Goal: Feedback & Contribution: Submit feedback/report problem

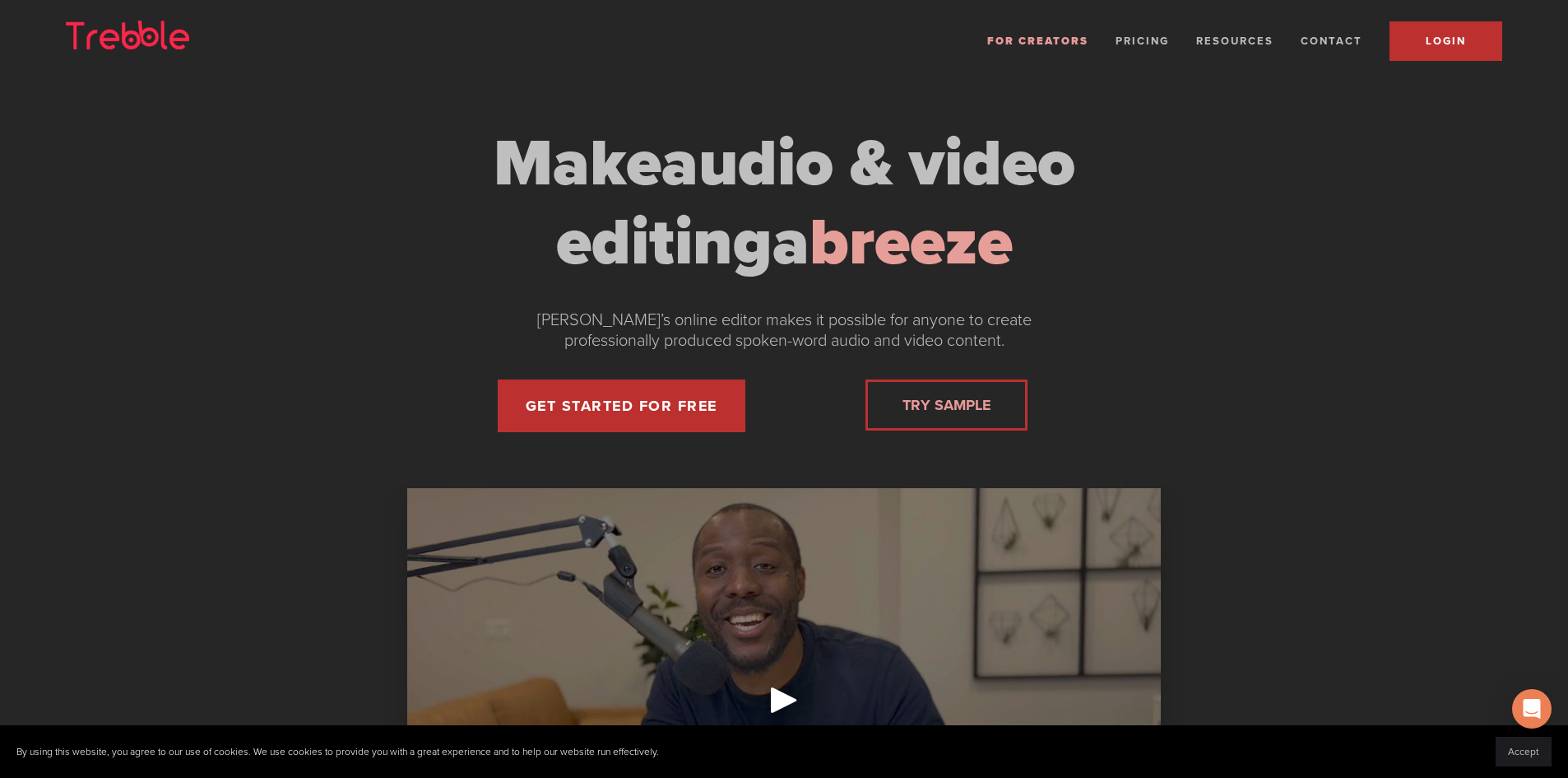
click at [1432, 36] on span "LOGIN" at bounding box center [1445, 40] width 40 height 13
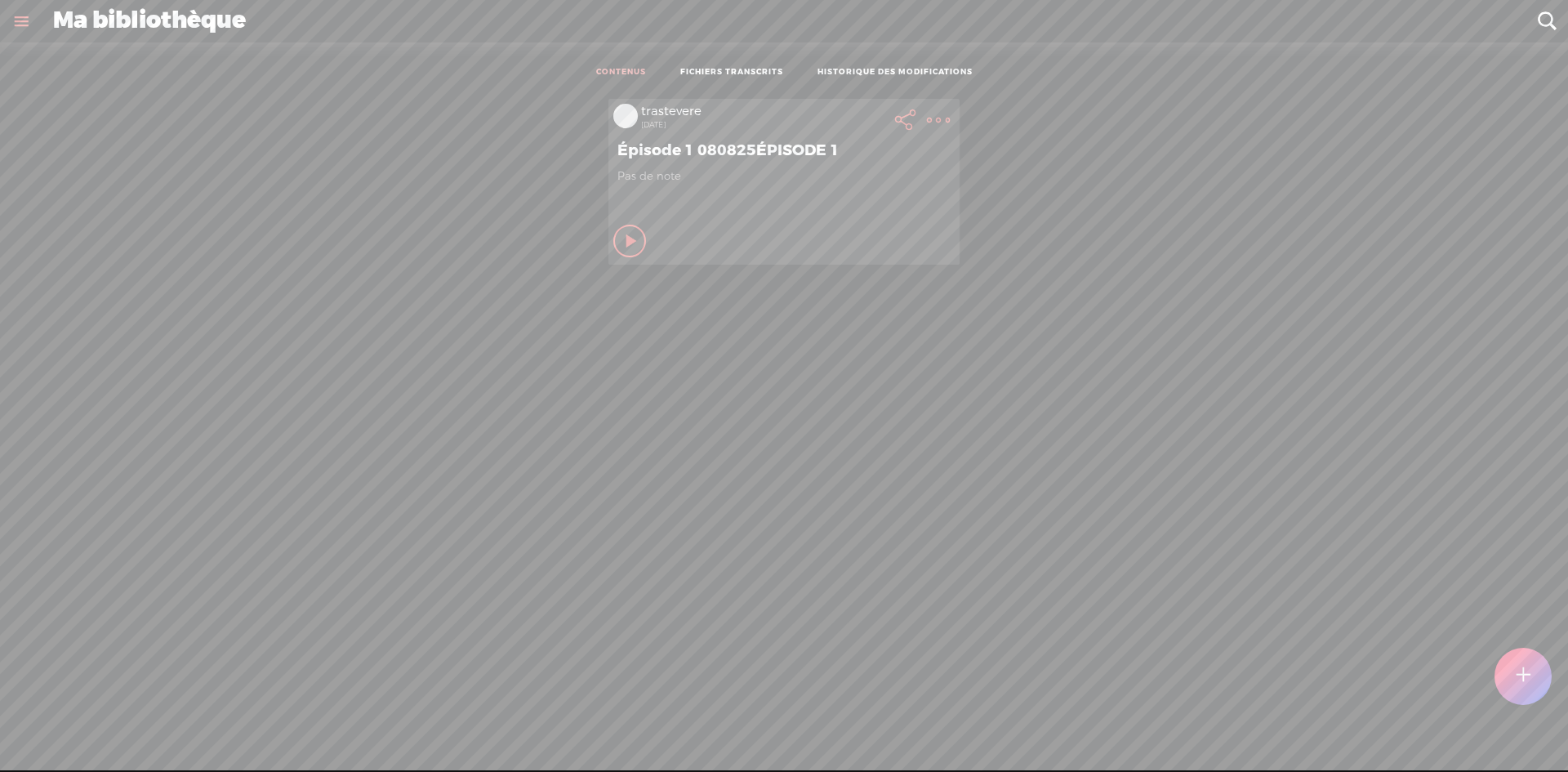
click at [927, 115] on t at bounding box center [938, 119] width 23 height 23
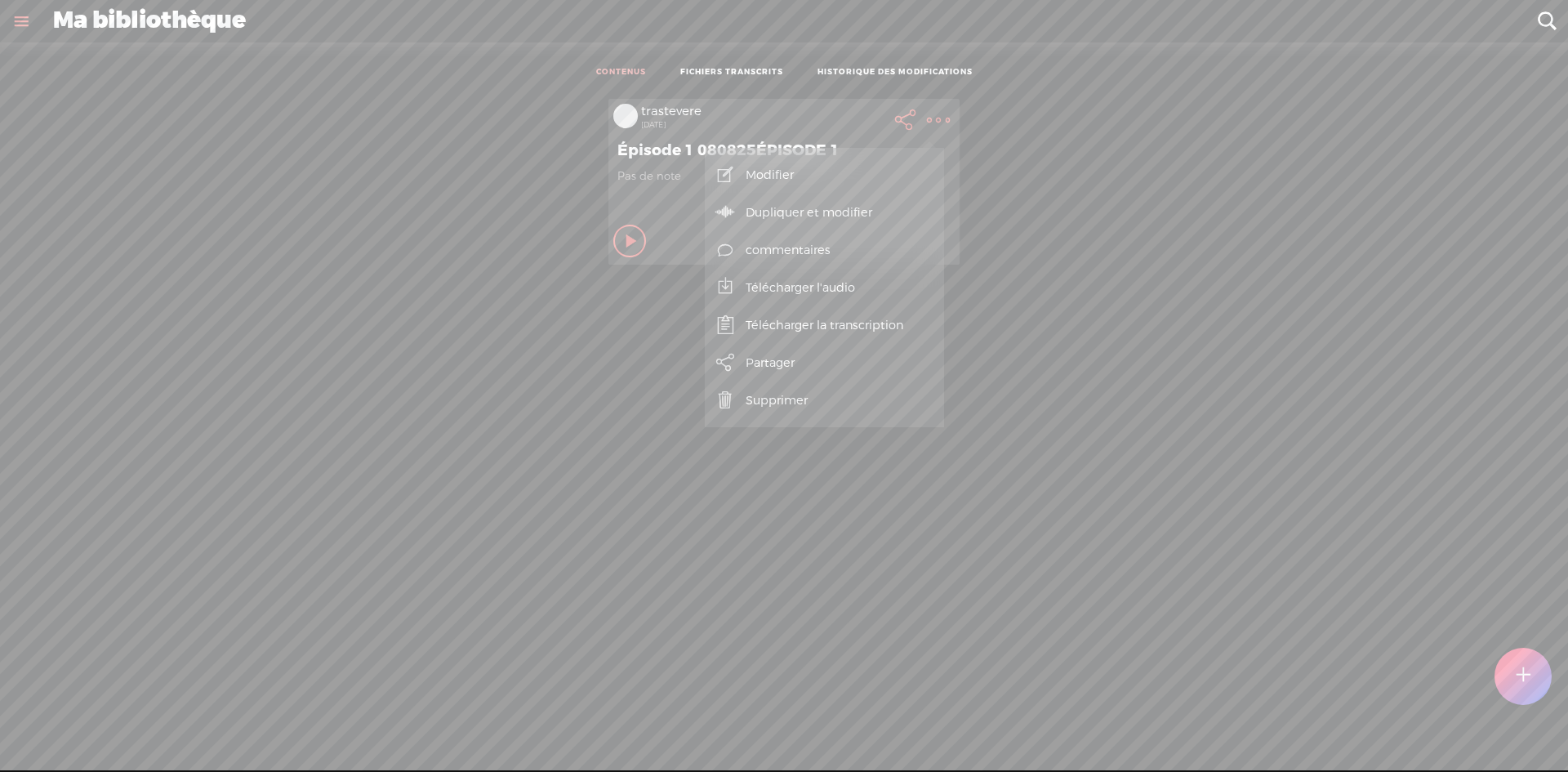
click at [781, 171] on link "Modifier" at bounding box center [824, 175] width 223 height 37
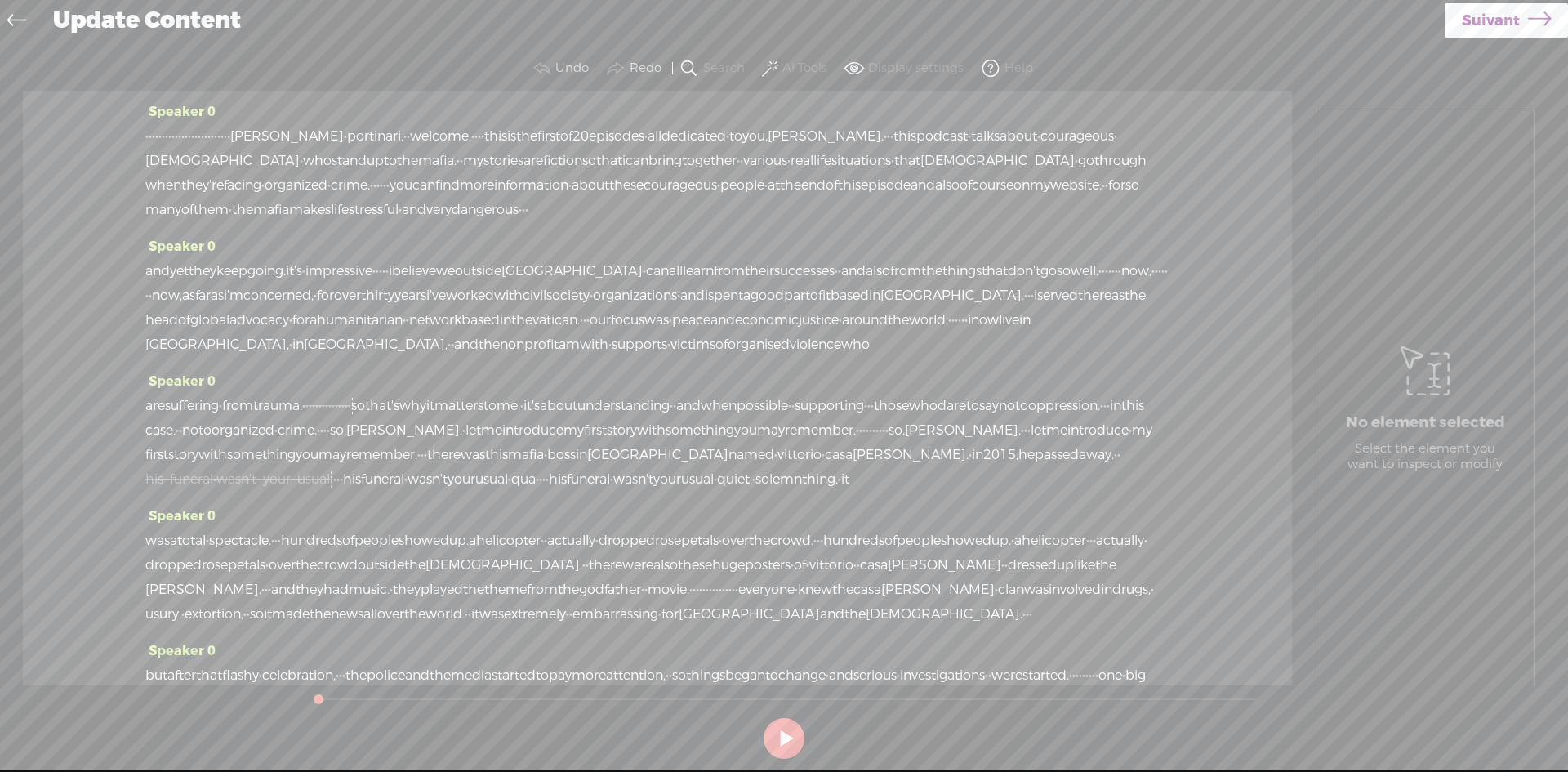
click at [775, 62] on span at bounding box center [770, 68] width 16 height 19
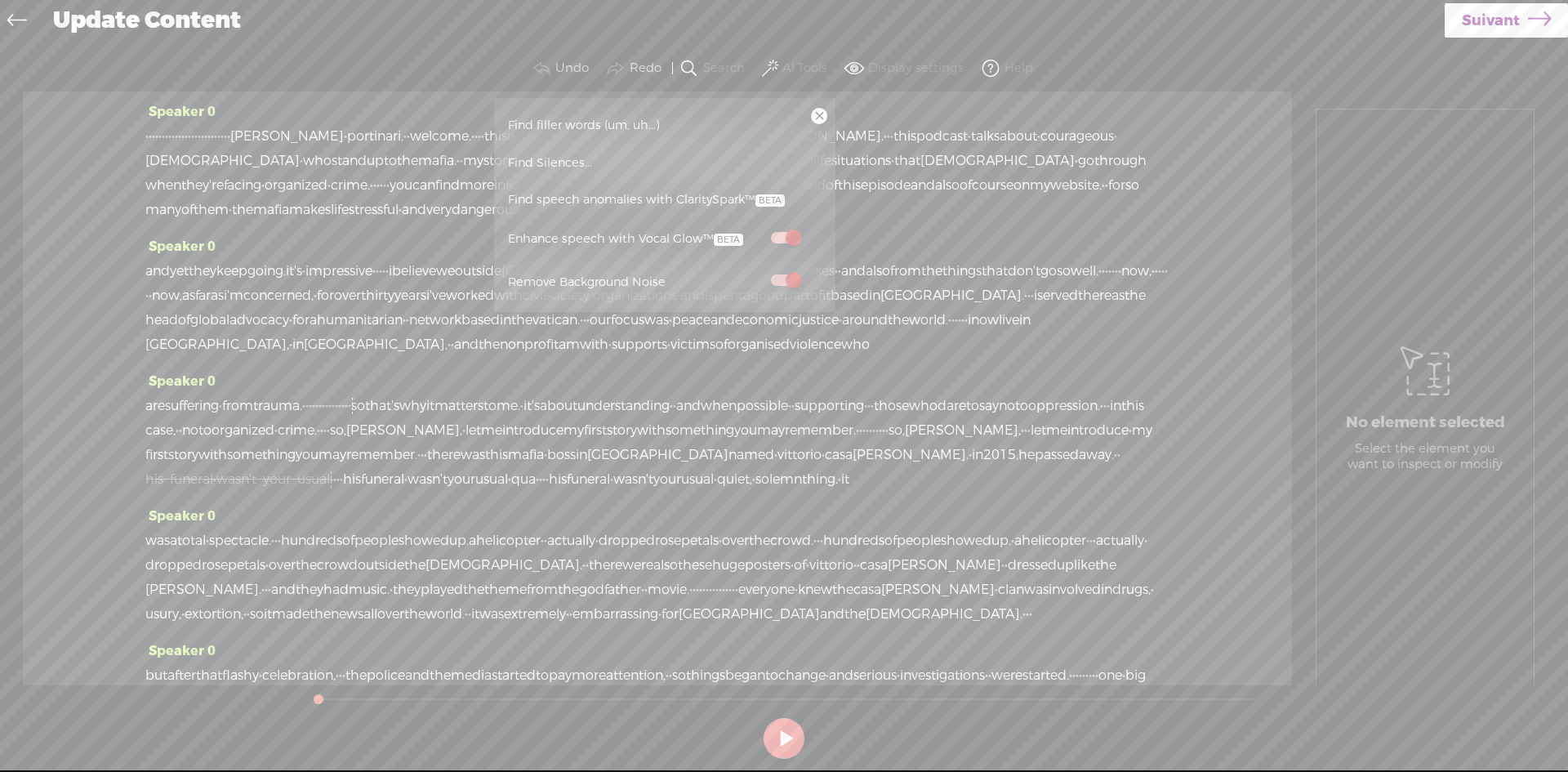
click at [571, 161] on span "Find Silences..." at bounding box center [550, 163] width 96 height 36
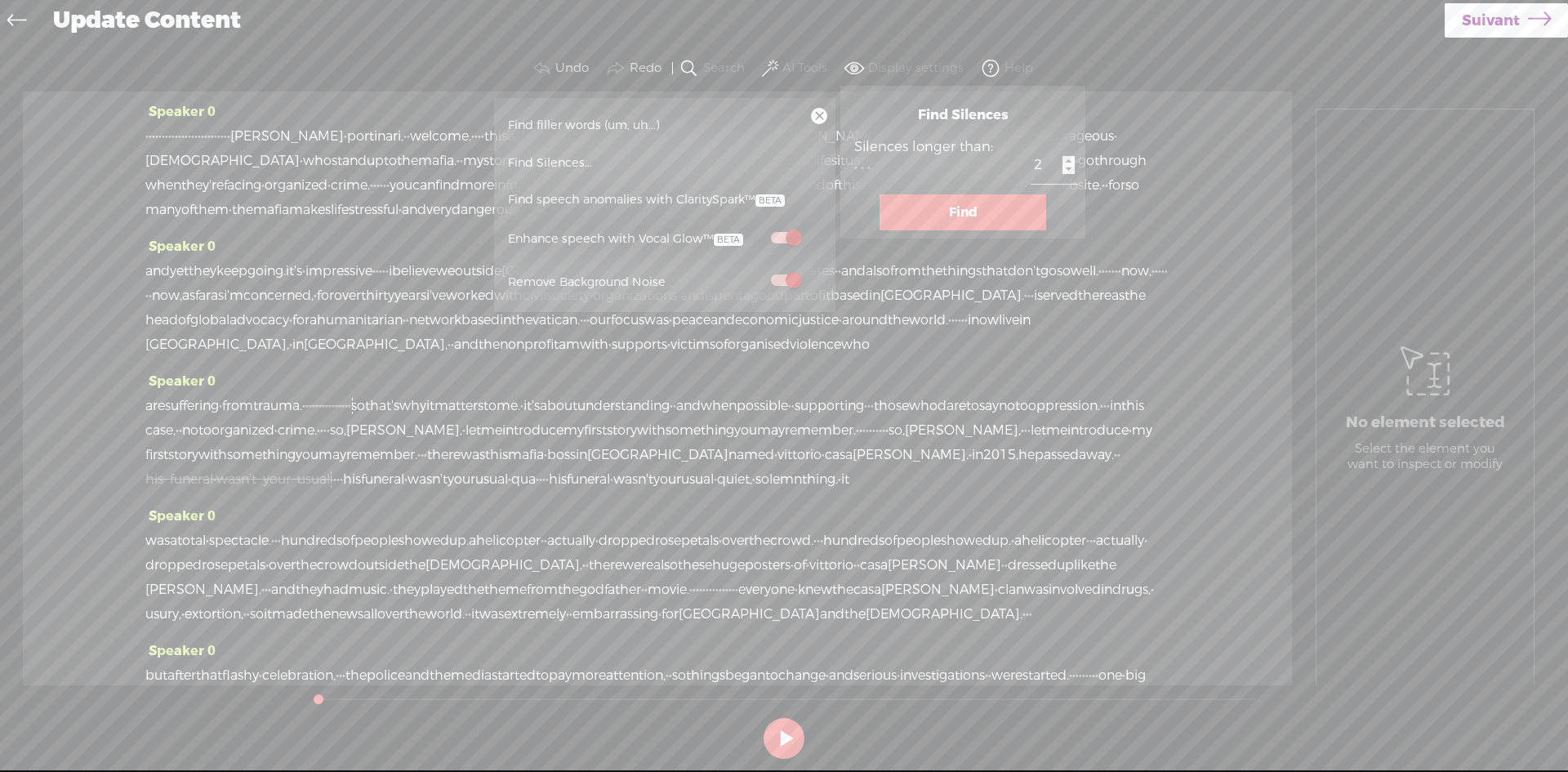
click at [1031, 169] on input "2" at bounding box center [1054, 164] width 47 height 36
click at [1031, 169] on input "1" at bounding box center [1054, 164] width 47 height 36
click at [1031, 169] on input "0" at bounding box center [1054, 164] width 47 height 36
click at [1031, 156] on input "1" at bounding box center [1054, 164] width 47 height 36
type input "2"
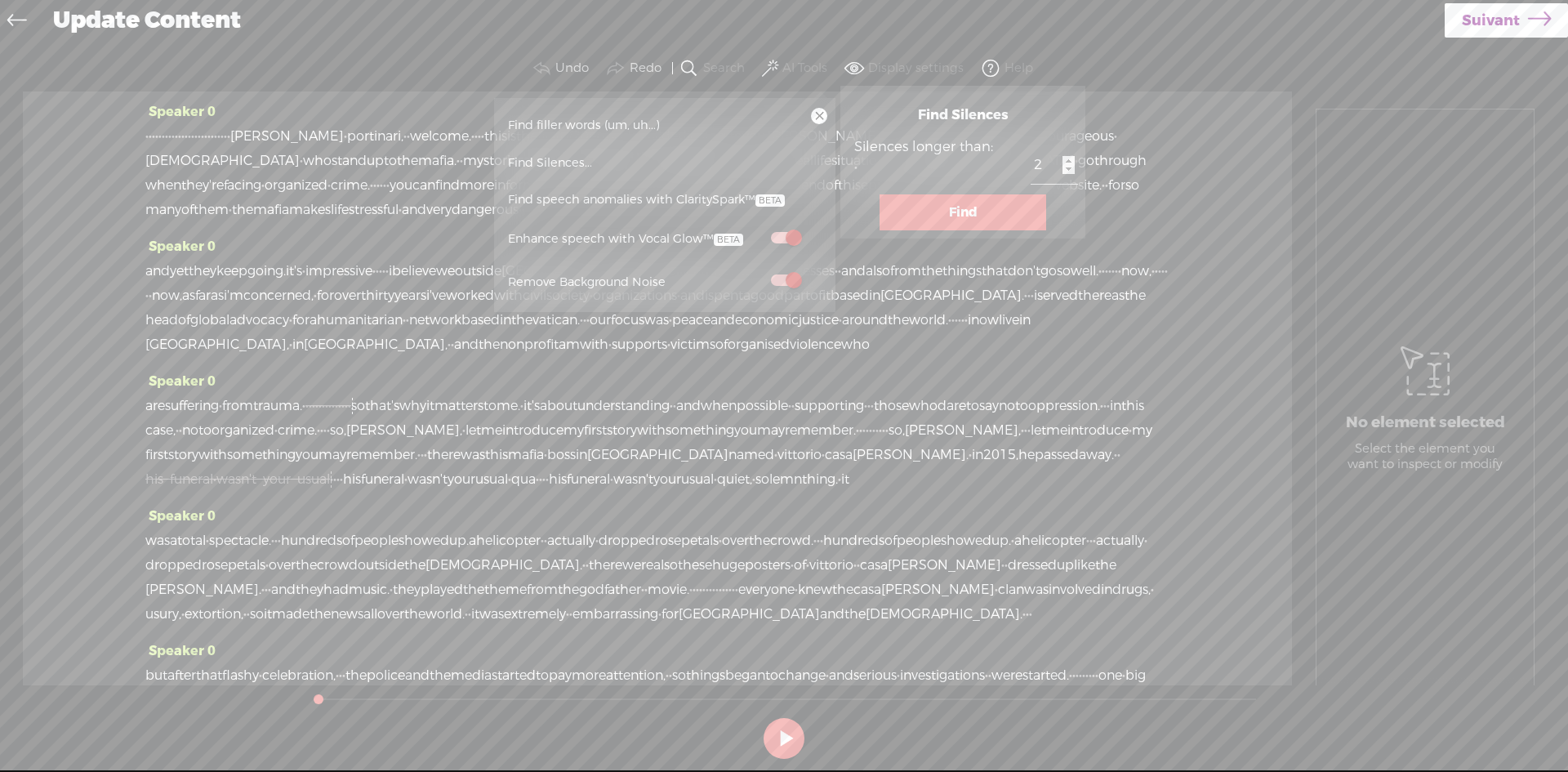
click at [1031, 158] on input "2" at bounding box center [1054, 164] width 47 height 36
click at [980, 208] on button "Find" at bounding box center [963, 212] width 167 height 36
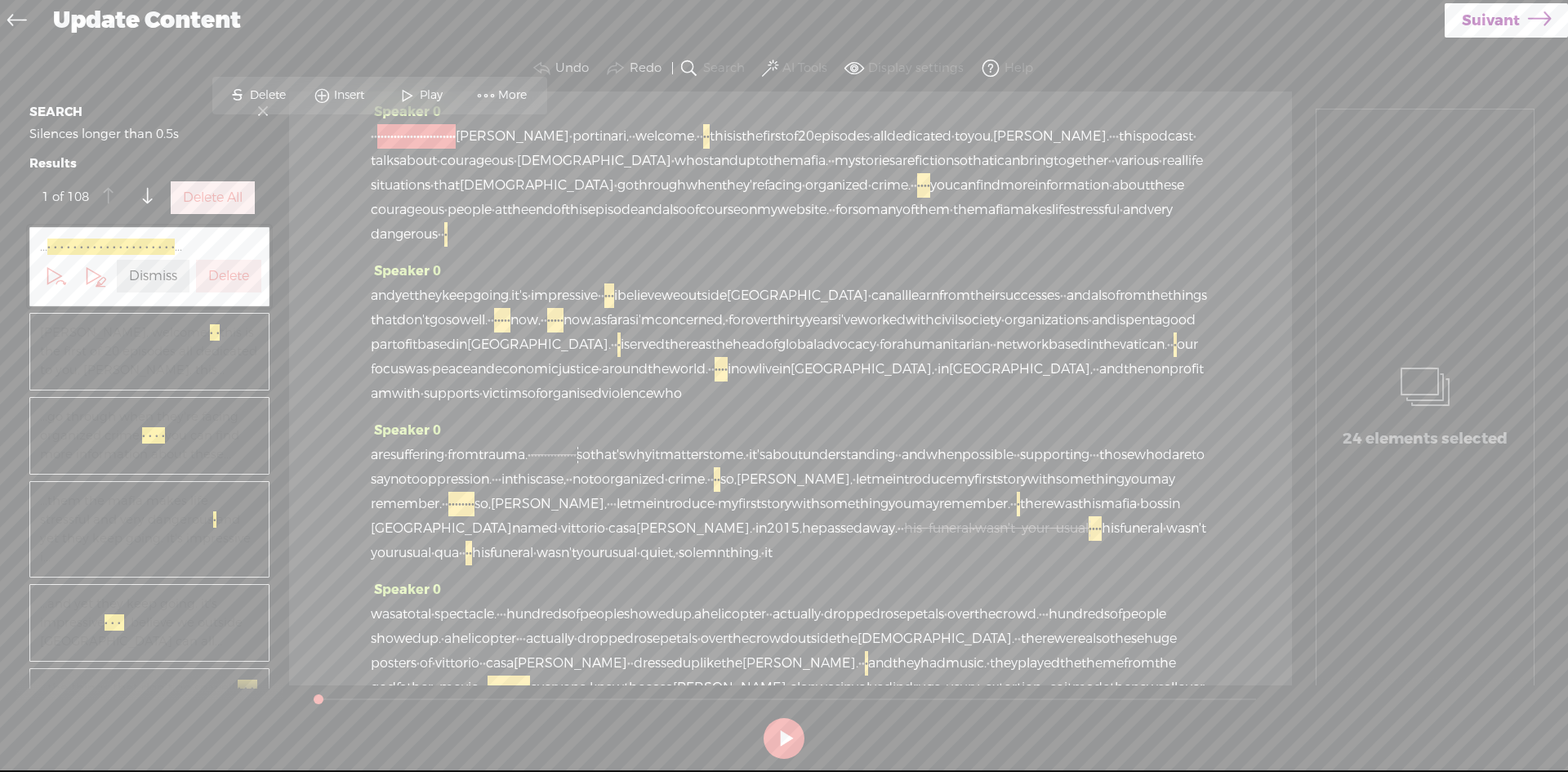
click at [570, 139] on span "beatrice" at bounding box center [513, 136] width 114 height 25
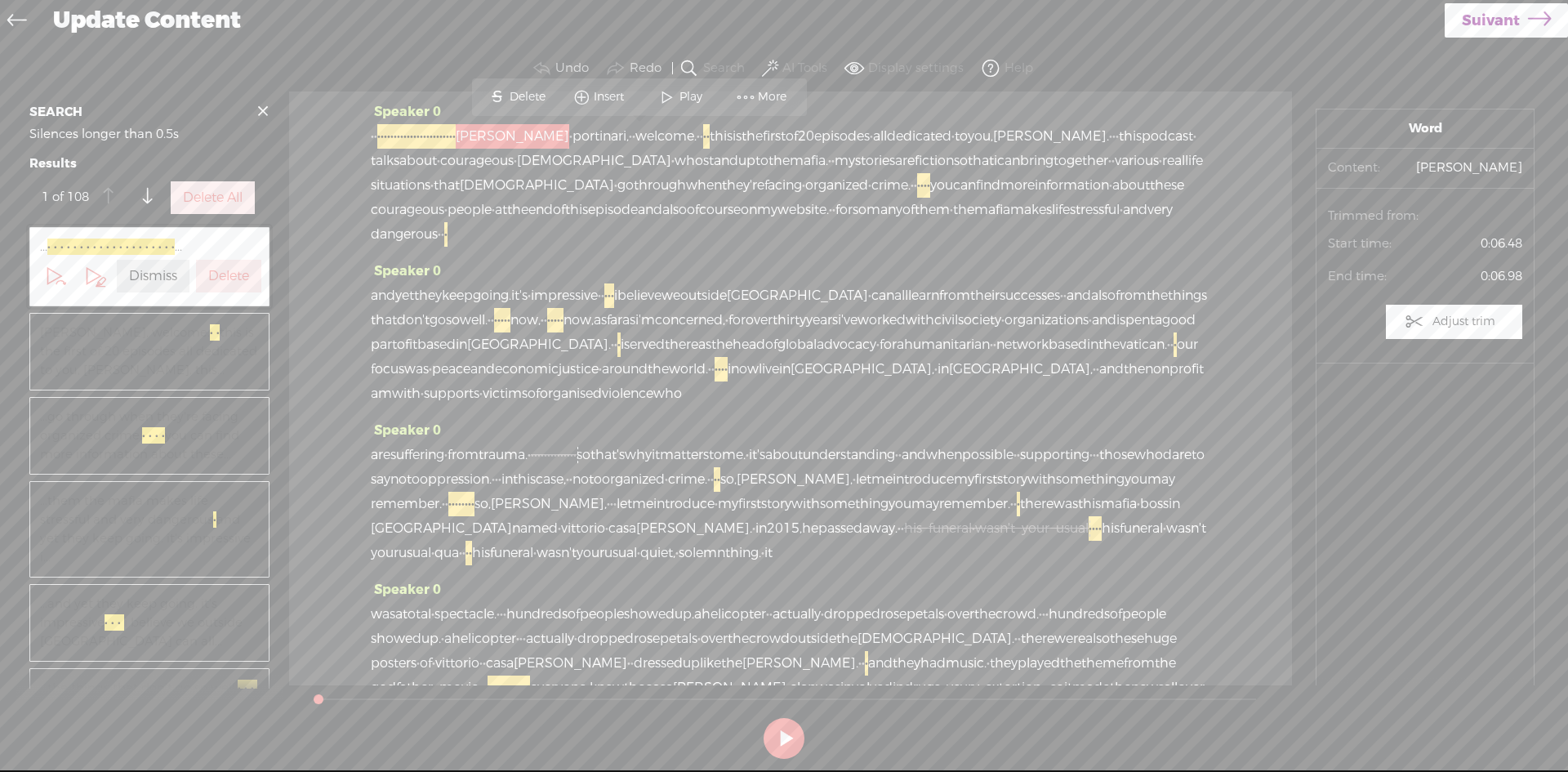
click at [570, 139] on span "beatrice" at bounding box center [513, 136] width 114 height 25
click at [377, 141] on span "·" at bounding box center [375, 136] width 3 height 25
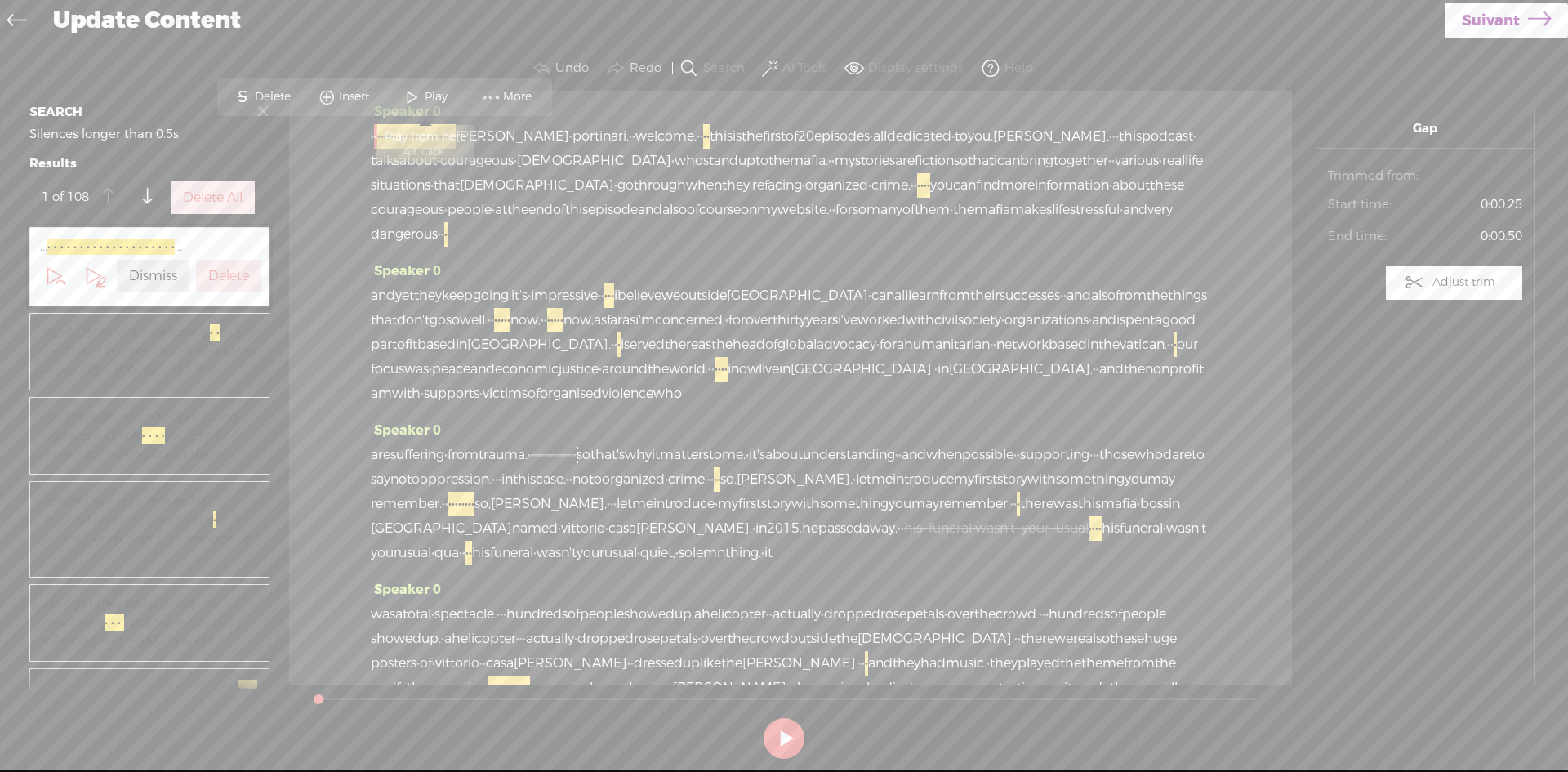
click at [431, 91] on span "Play" at bounding box center [438, 97] width 27 height 16
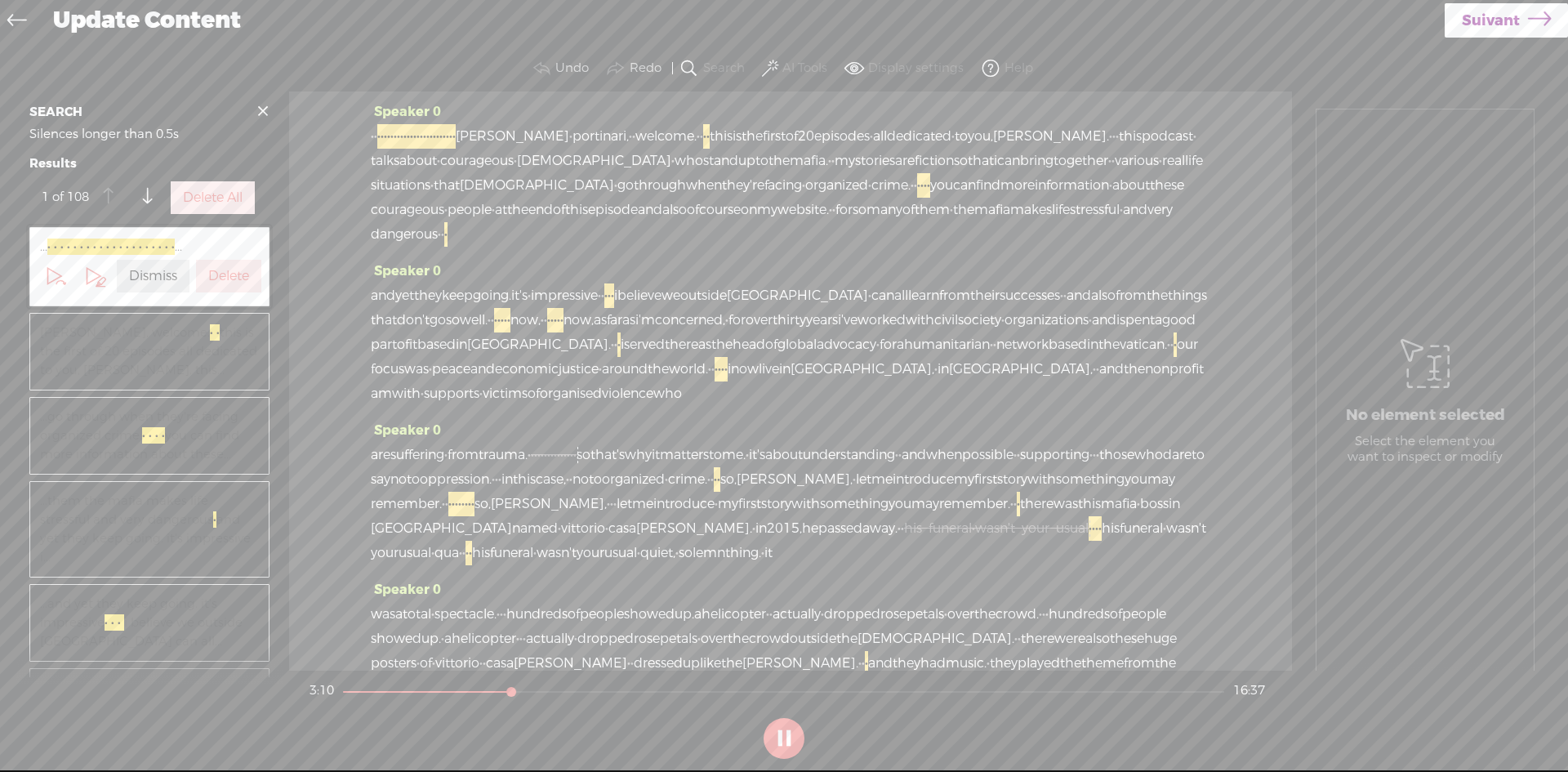
click at [1506, 212] on div "No element selected Select the element you want to inspect or modify" at bounding box center [1426, 397] width 217 height 577
click at [720, 418] on div "Speaker 0 and yet they keep going. it's · impressive · · · · · · i believe we o…" at bounding box center [791, 339] width 840 height 159
click at [787, 734] on button at bounding box center [784, 738] width 41 height 41
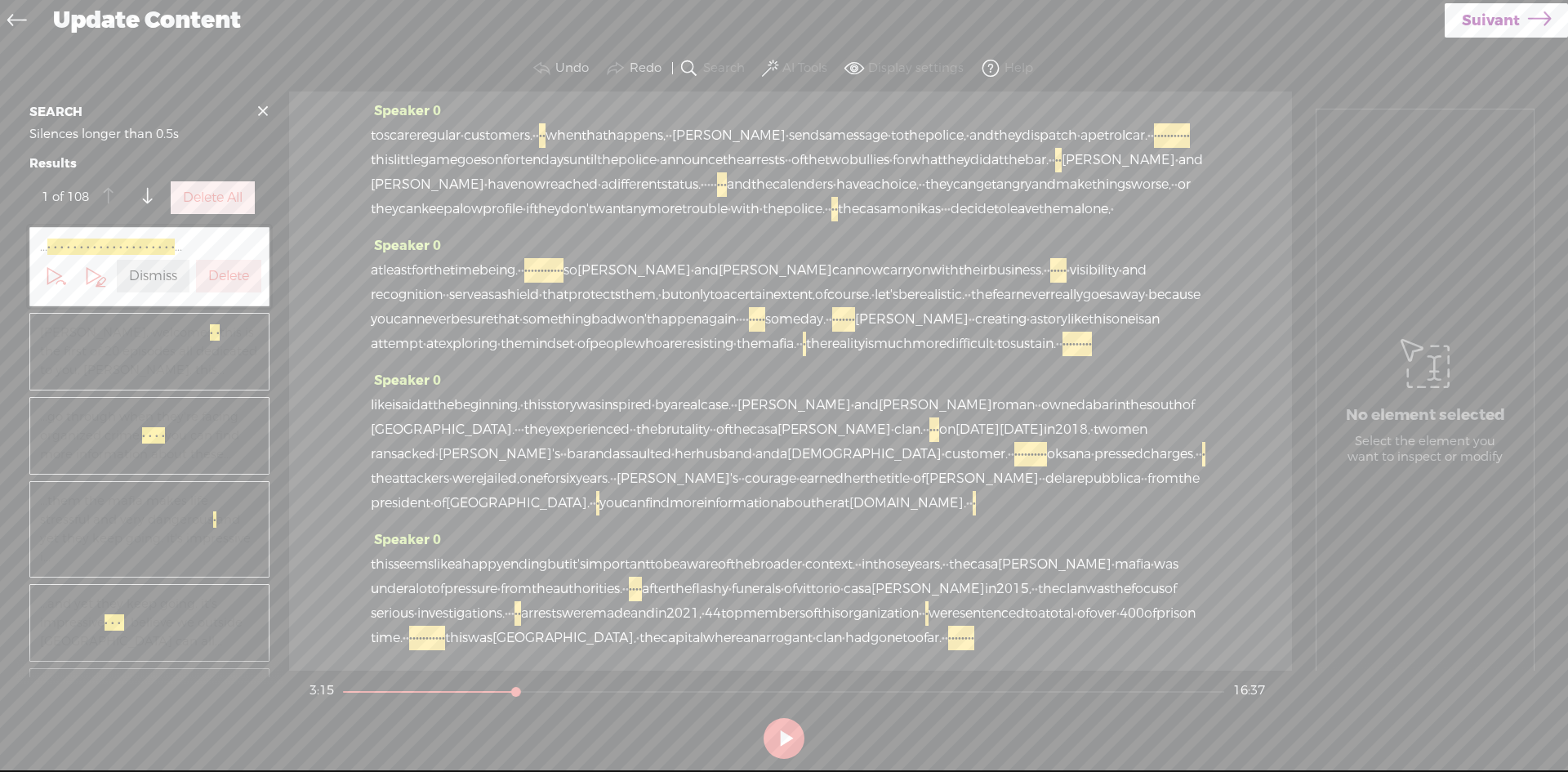
scroll to position [3468, 0]
click at [455, 553] on span "like" at bounding box center [444, 564] width 21 height 25
click at [491, 497] on span at bounding box center [492, 500] width 25 height 30
click at [376, 553] on span "this" at bounding box center [382, 564] width 23 height 25
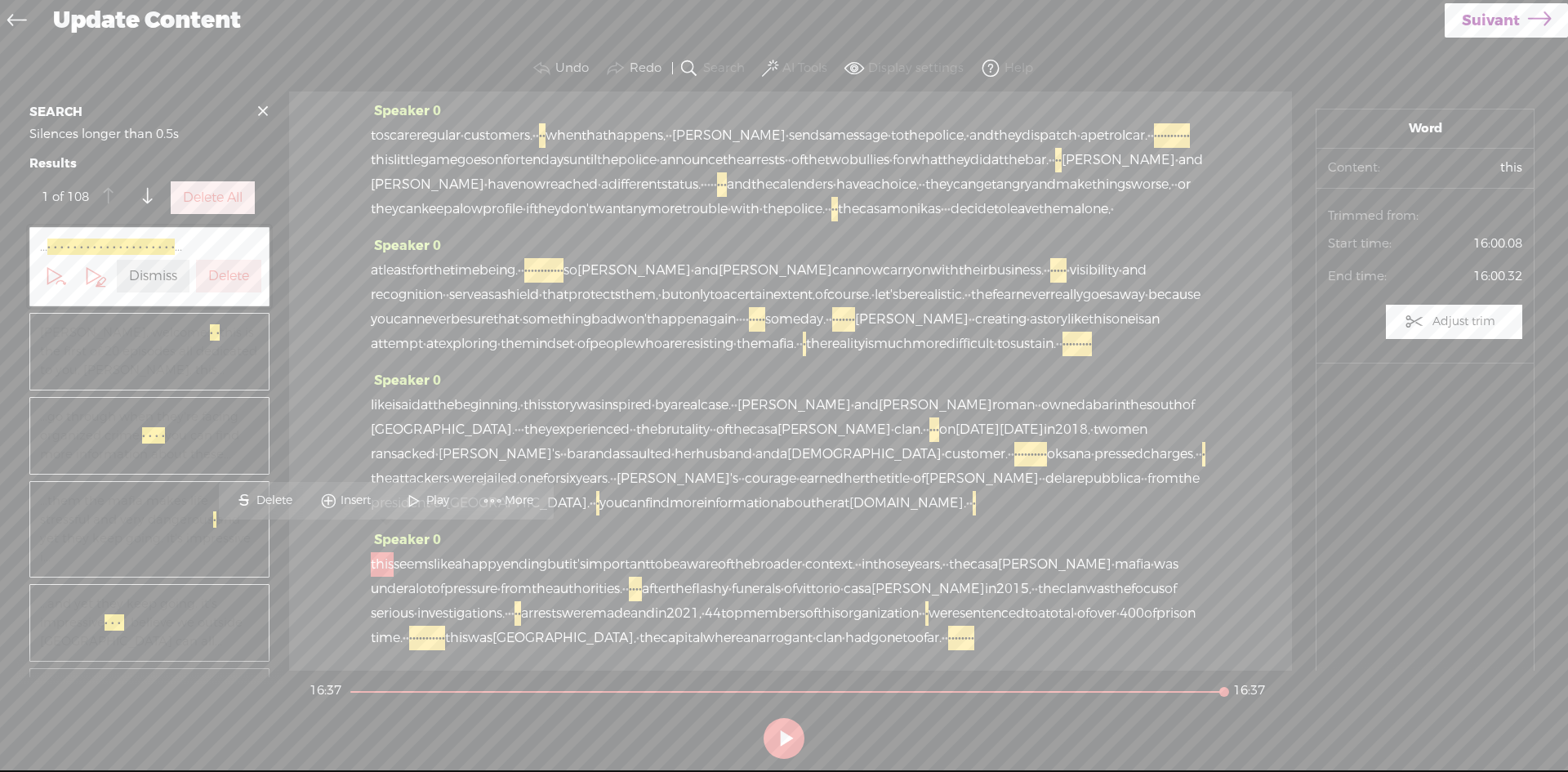
click at [420, 497] on span at bounding box center [414, 500] width 25 height 30
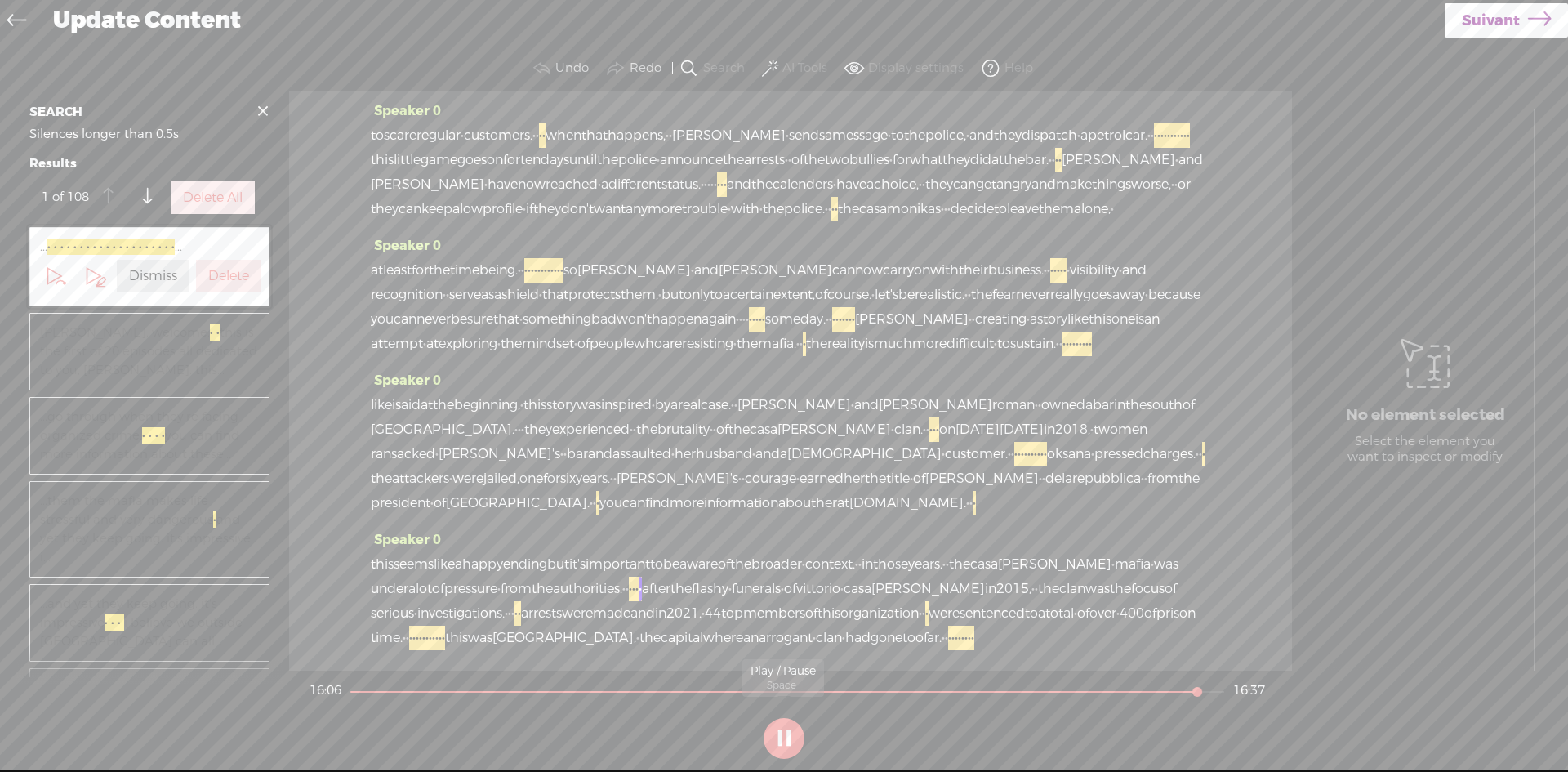
click at [781, 733] on button at bounding box center [784, 738] width 41 height 41
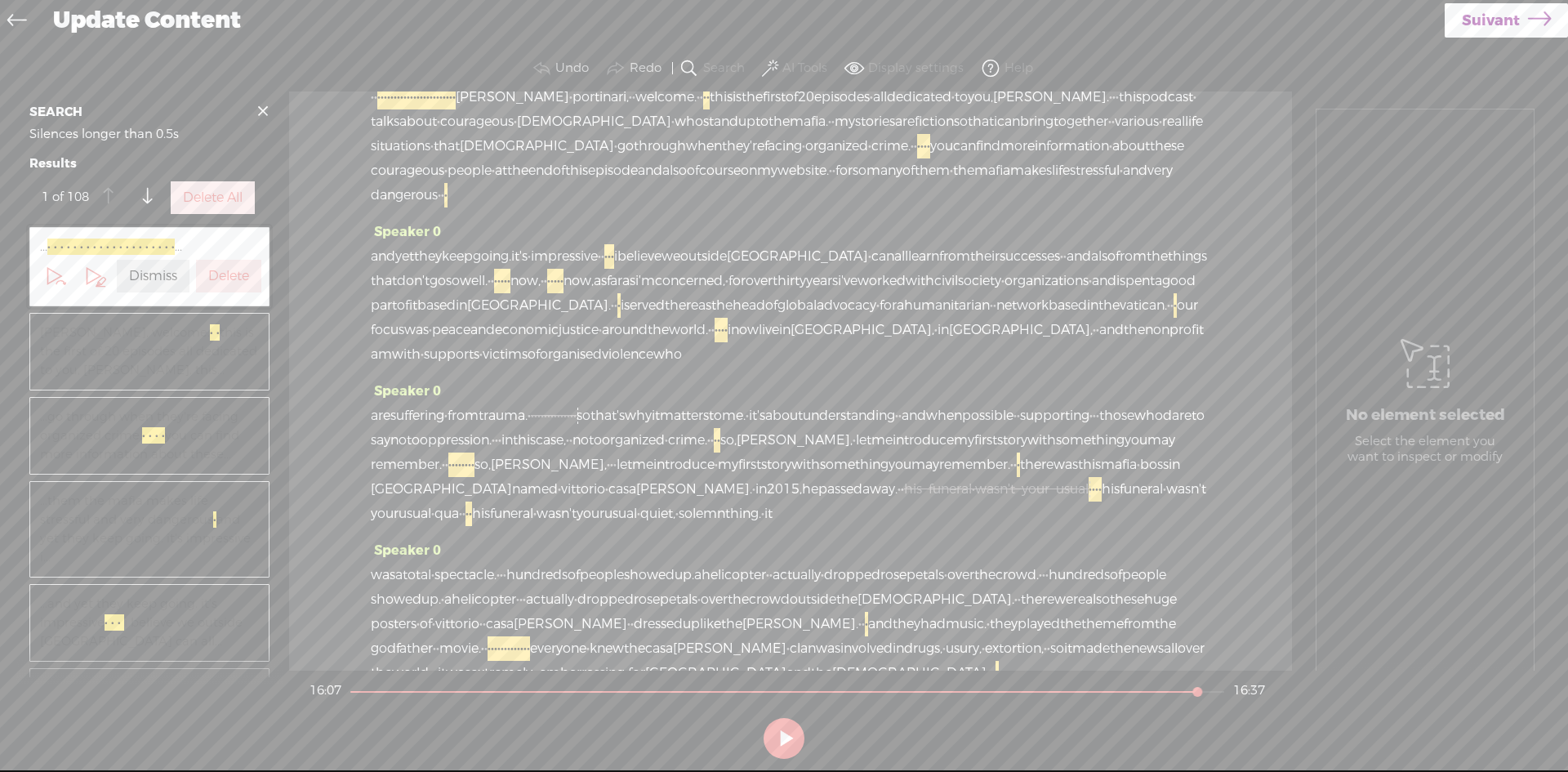
scroll to position [0, 0]
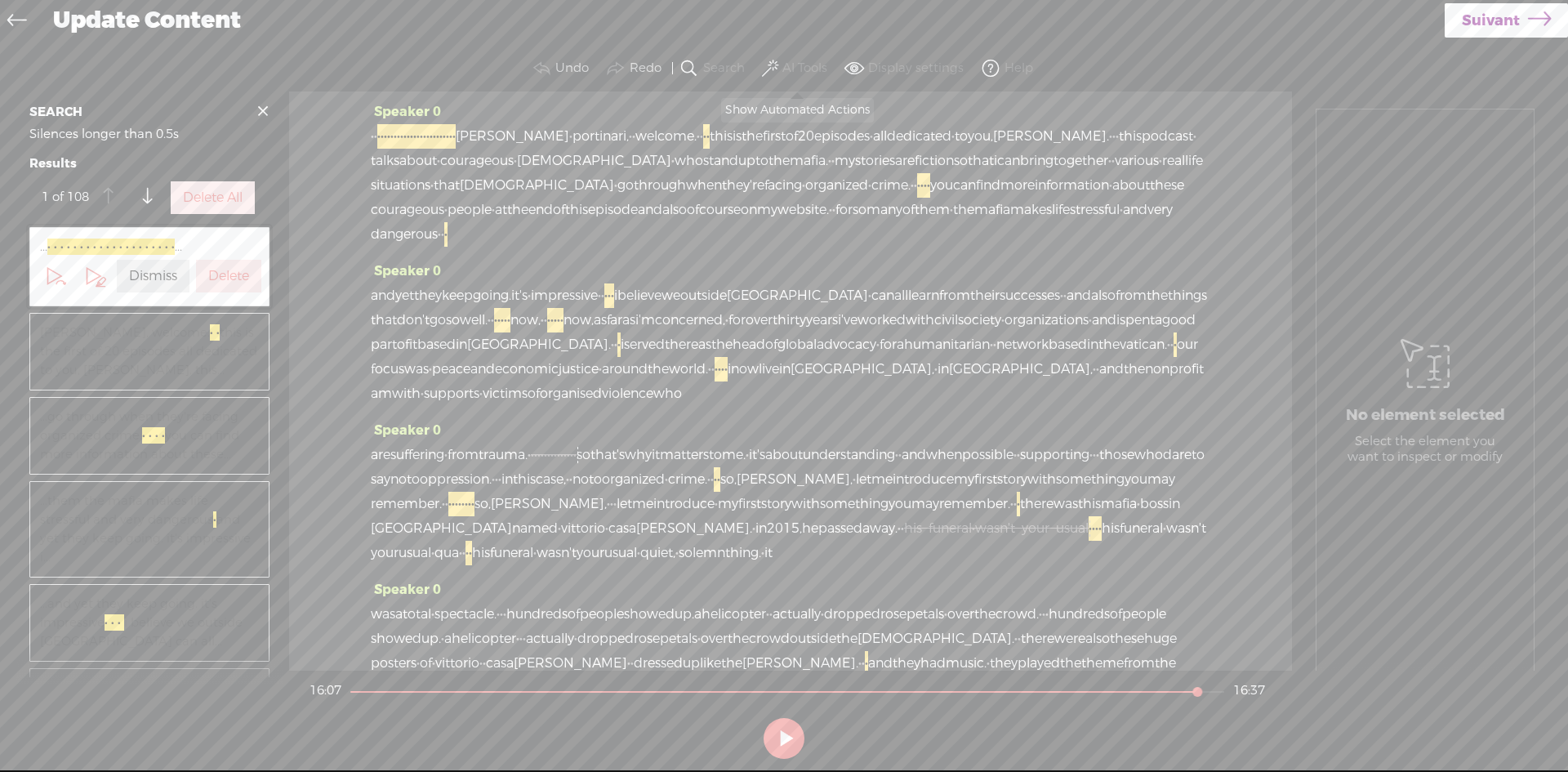
click at [770, 62] on span at bounding box center [770, 68] width 16 height 19
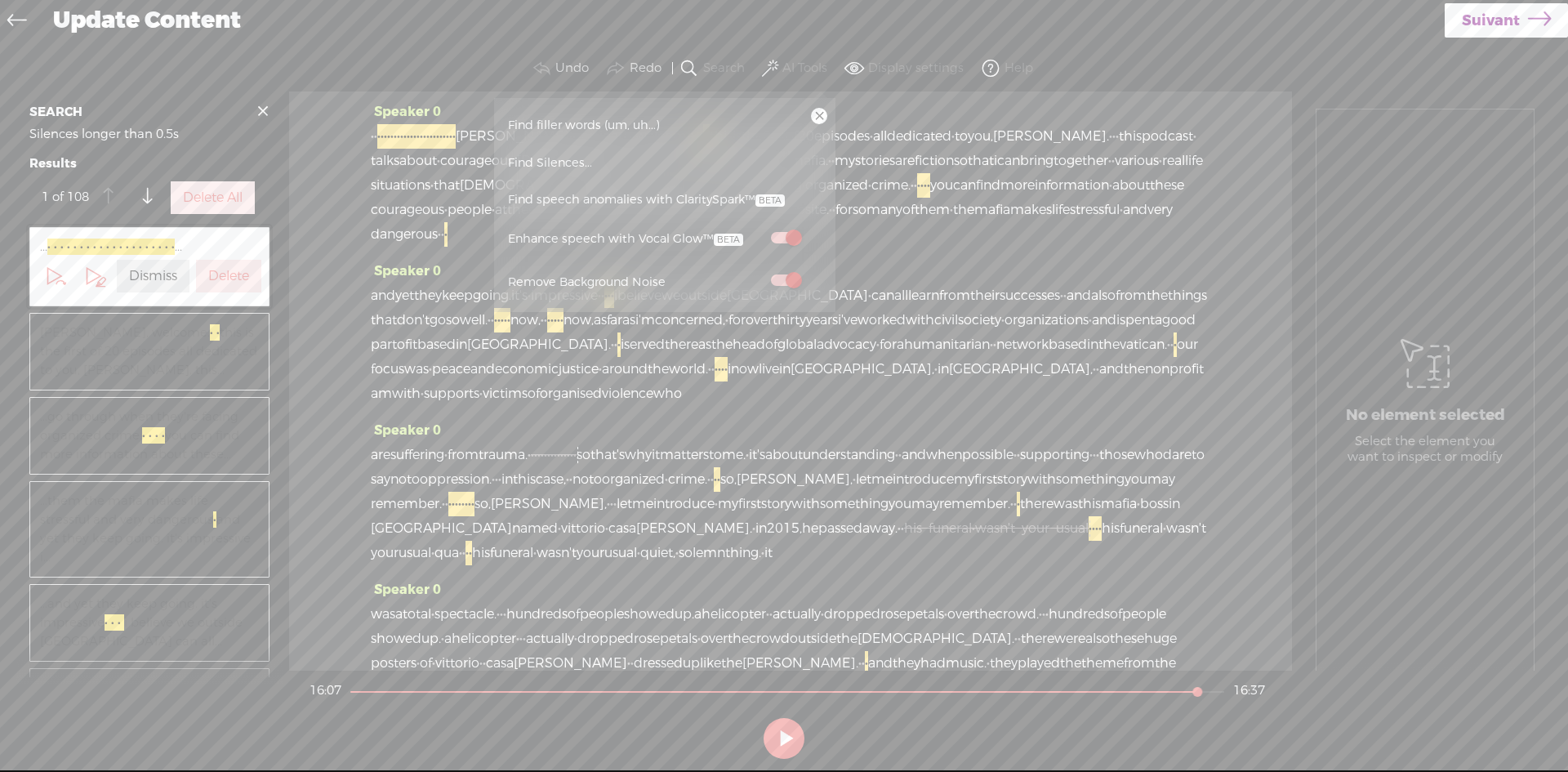
click at [1105, 247] on div "· · · · · · · · · · · · · · · · · · · · · · · · · · beatrice · portinari, · · w…" at bounding box center [791, 185] width 840 height 123
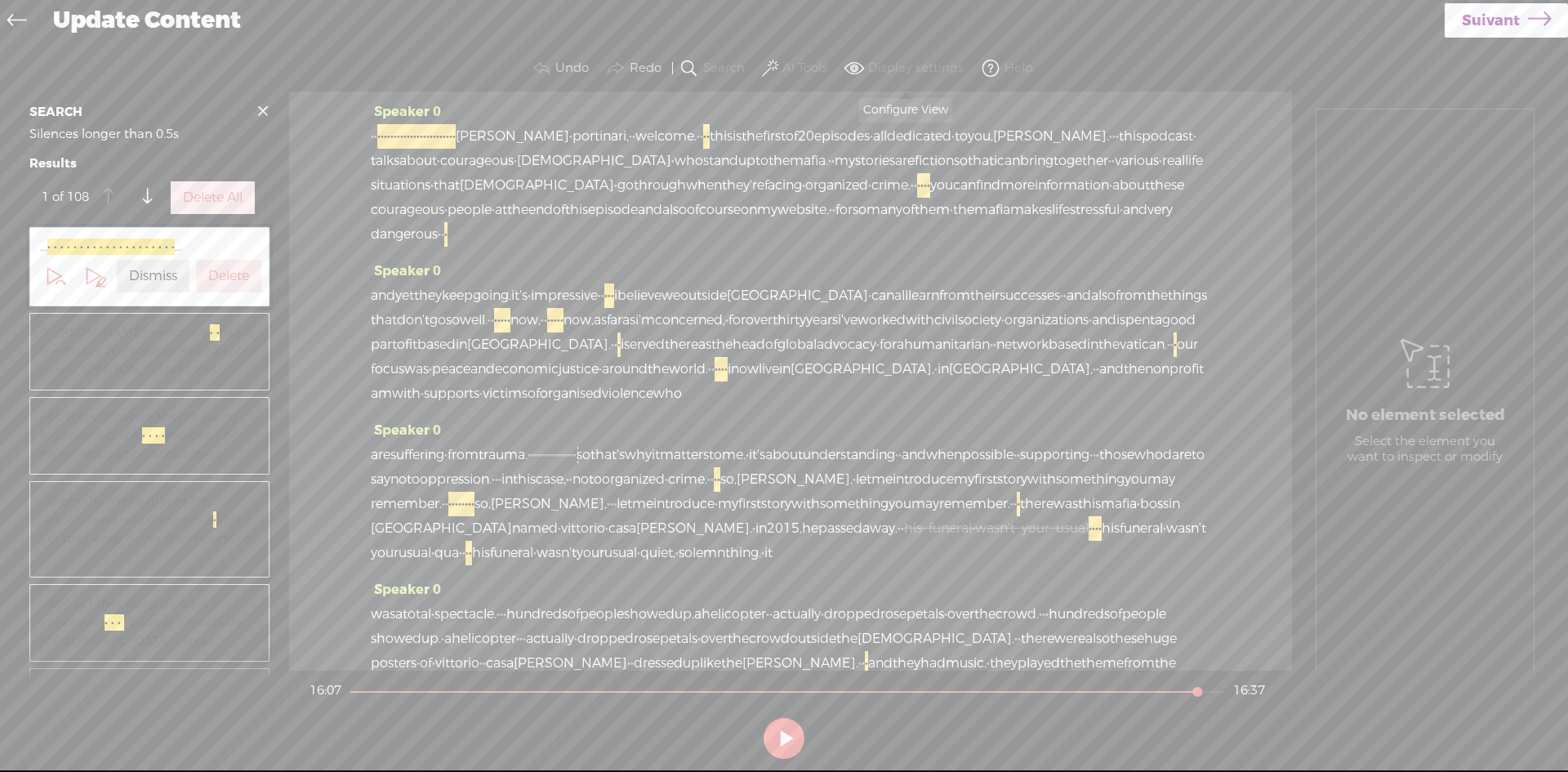
click at [857, 66] on span at bounding box center [854, 68] width 19 height 19
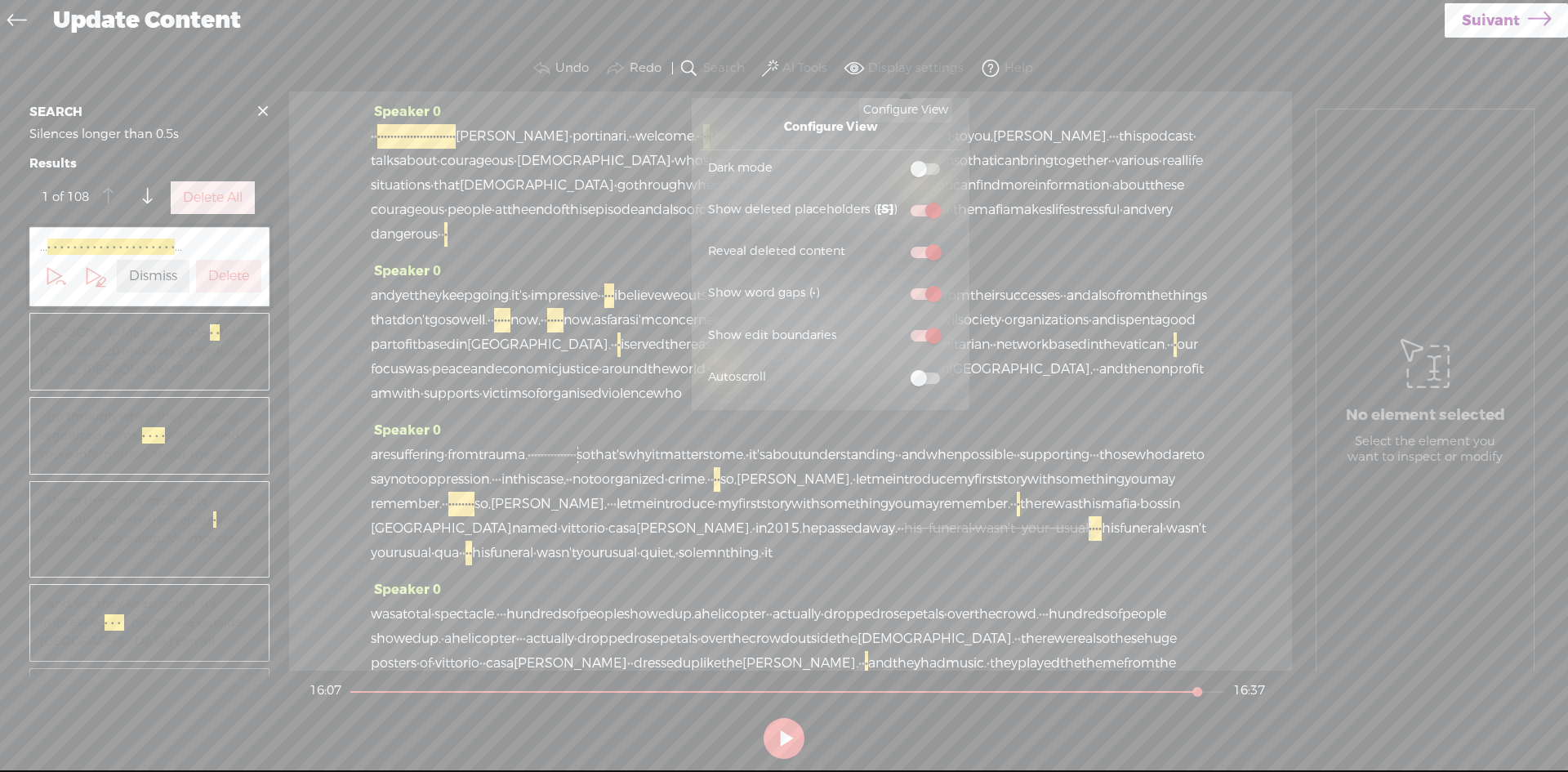
click at [936, 60] on label "Display settings" at bounding box center [915, 68] width 96 height 16
click at [990, 67] on span at bounding box center [990, 68] width 19 height 19
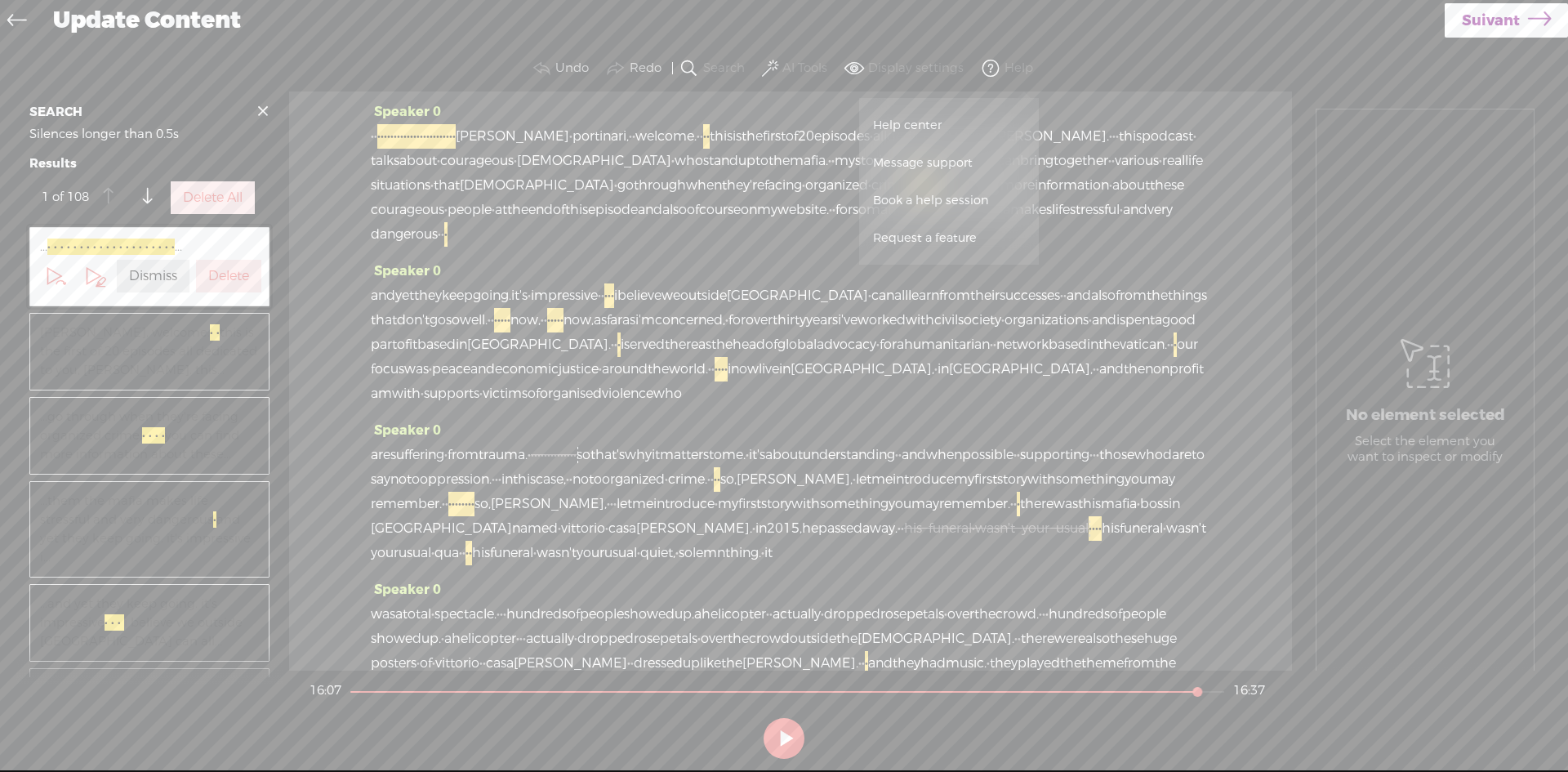
click at [917, 121] on span "Help center" at bounding box center [908, 125] width 80 height 36
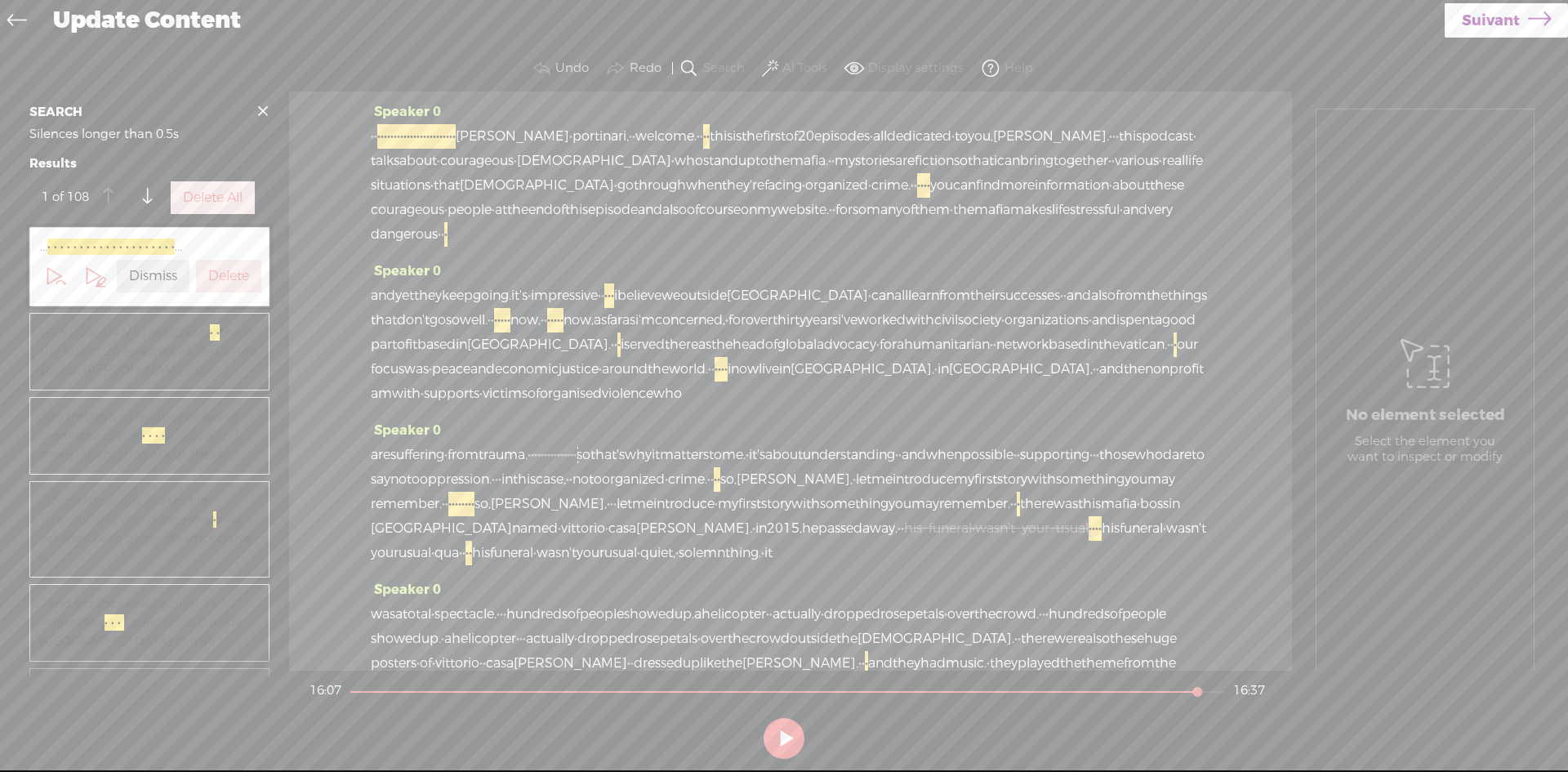
click at [381, 131] on span "·" at bounding box center [379, 136] width 3 height 25
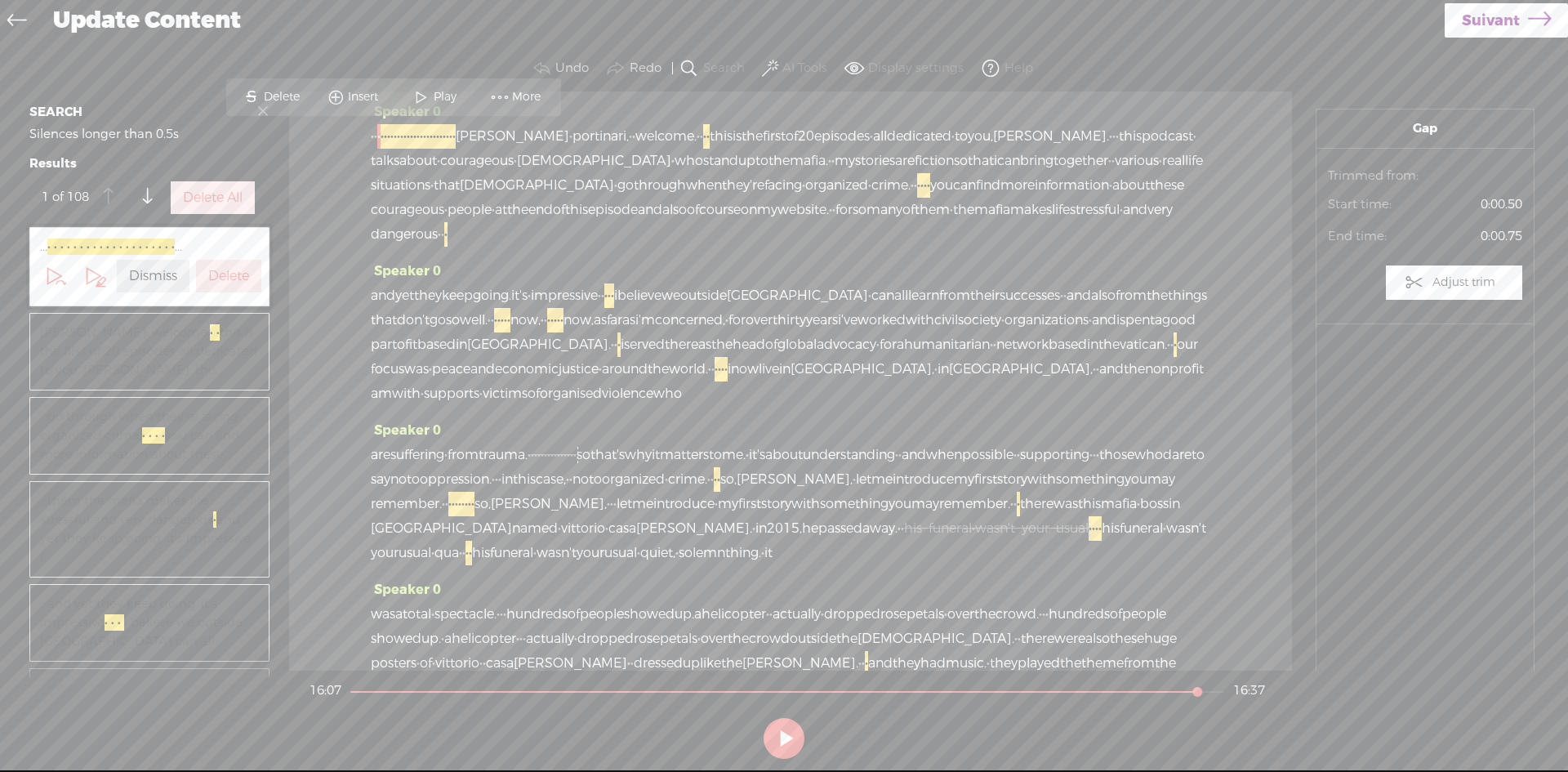
click at [503, 92] on span at bounding box center [499, 97] width 25 height 30
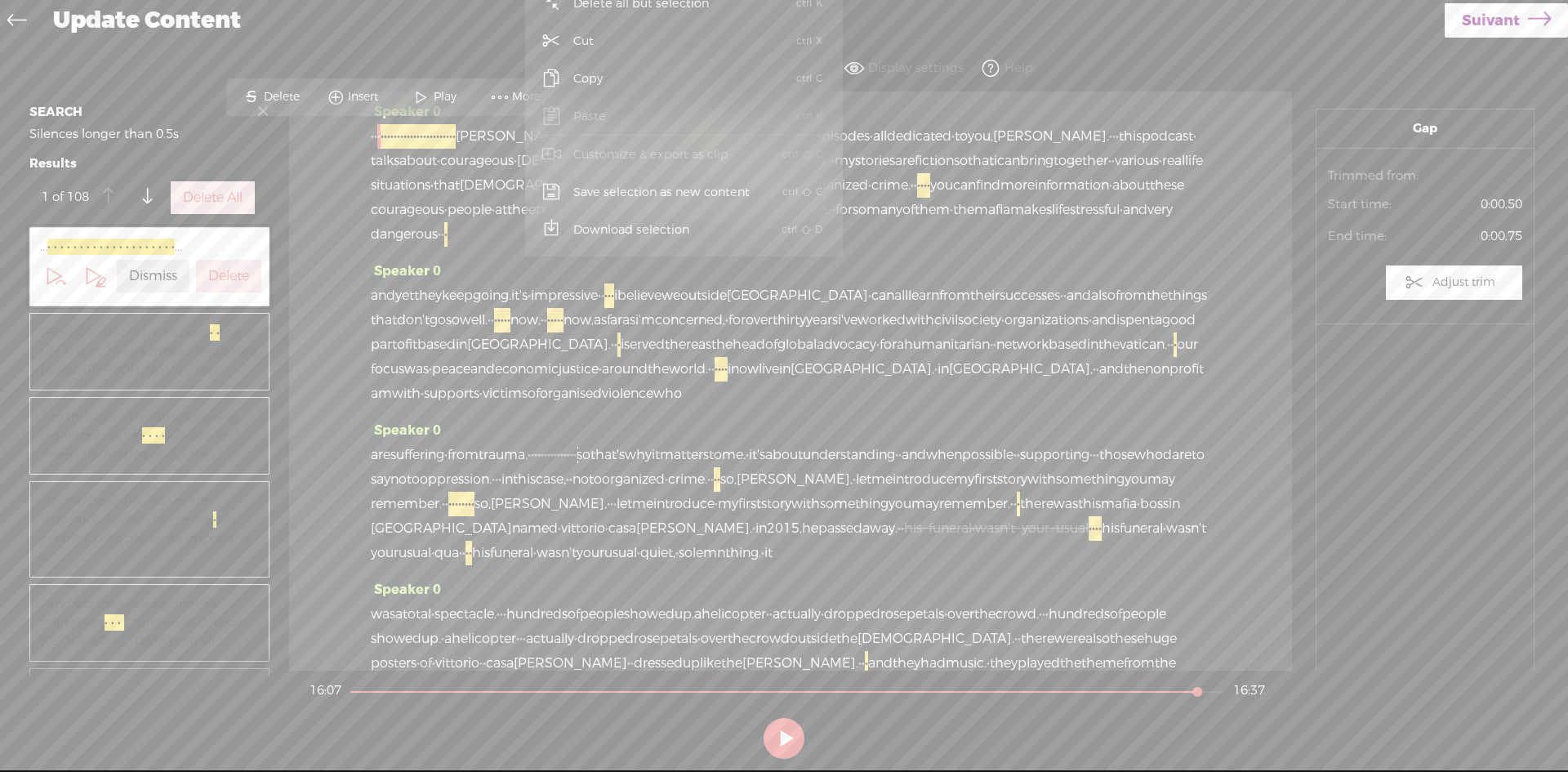
click at [485, 30] on div "Update Content" at bounding box center [743, 21] width 1404 height 42
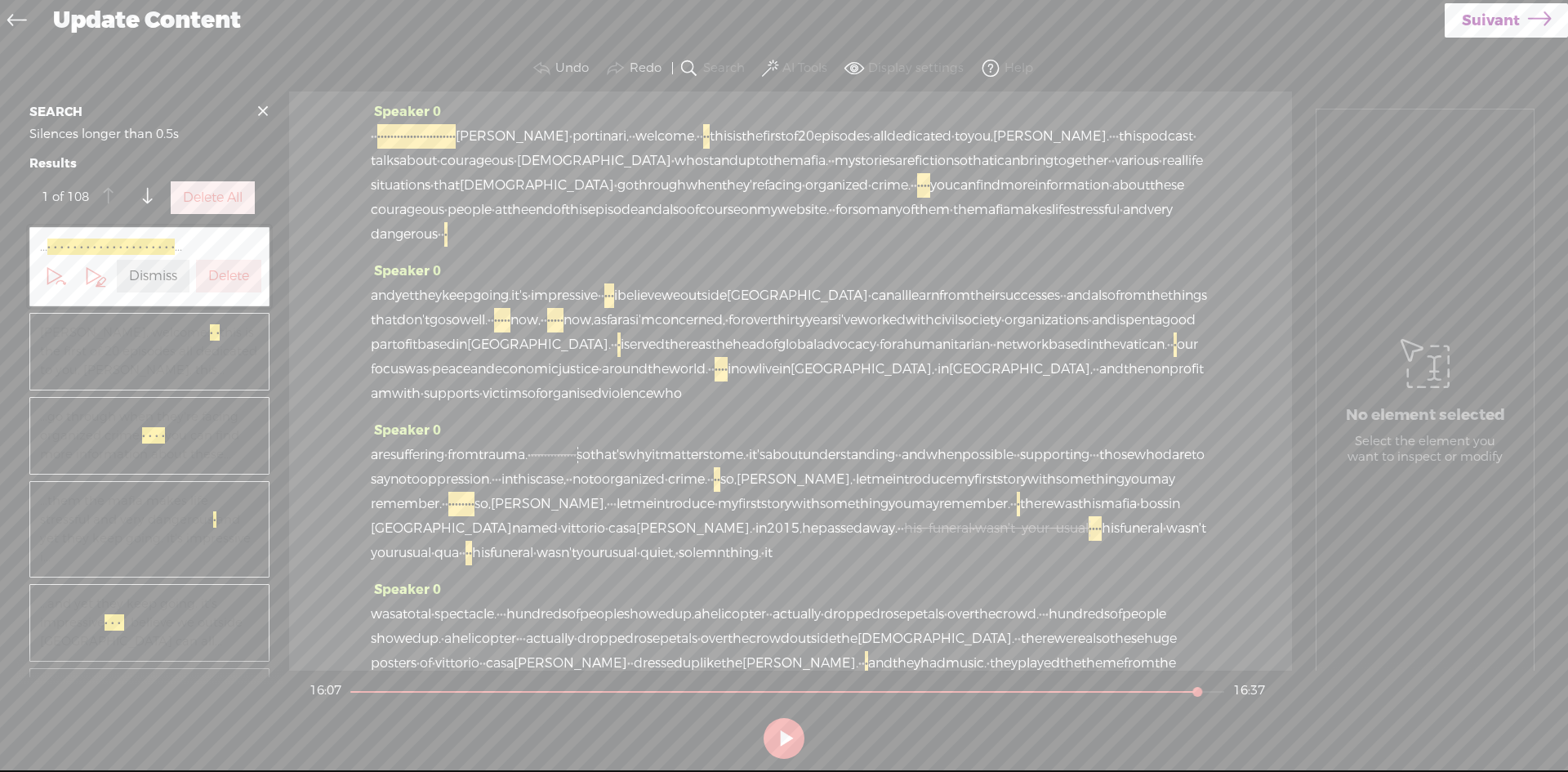
click at [407, 136] on span "·" at bounding box center [405, 136] width 3 height 25
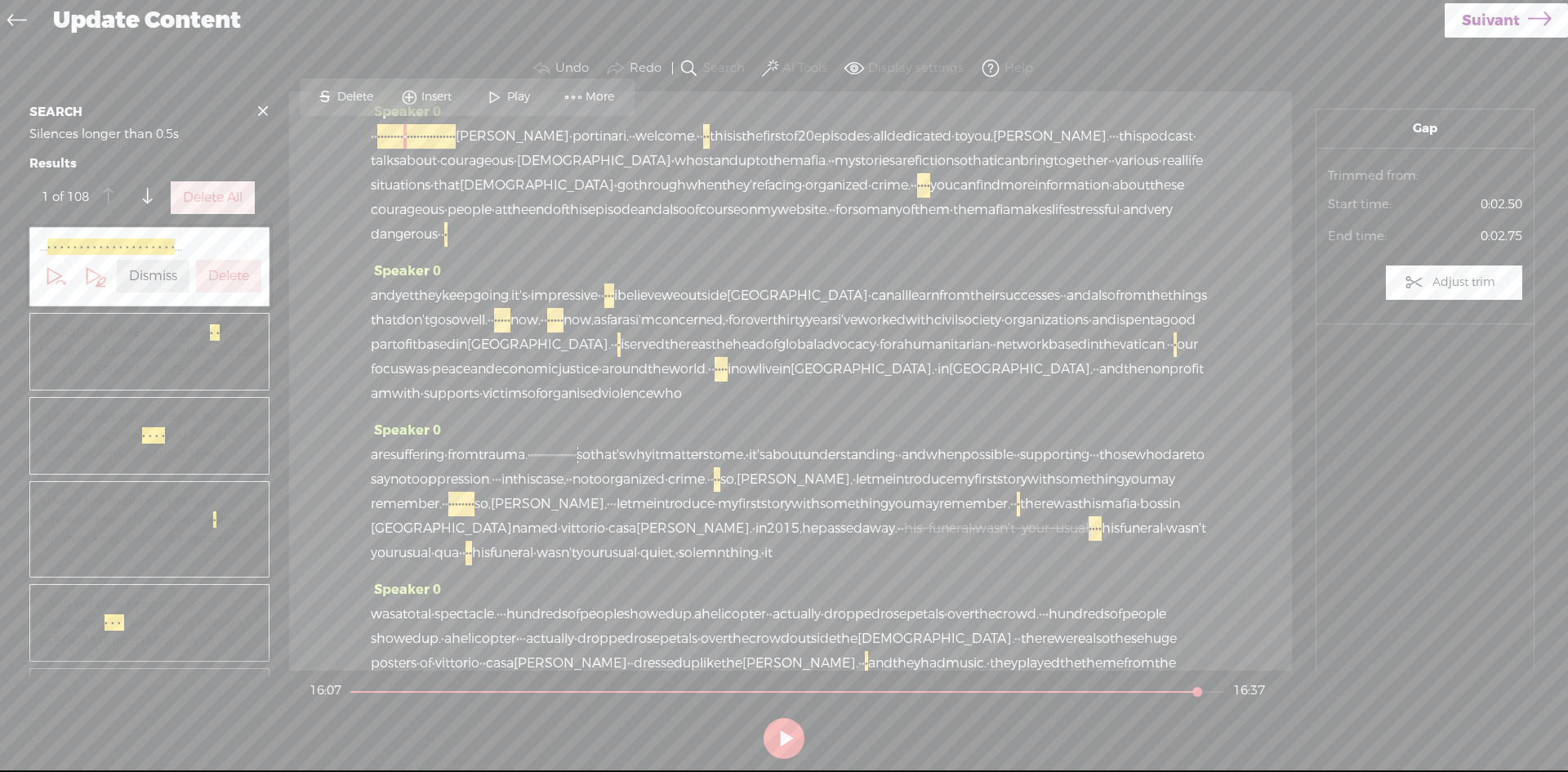
click at [410, 135] on span "·" at bounding box center [409, 136] width 3 height 25
click at [503, 95] on span at bounding box center [503, 97] width 25 height 30
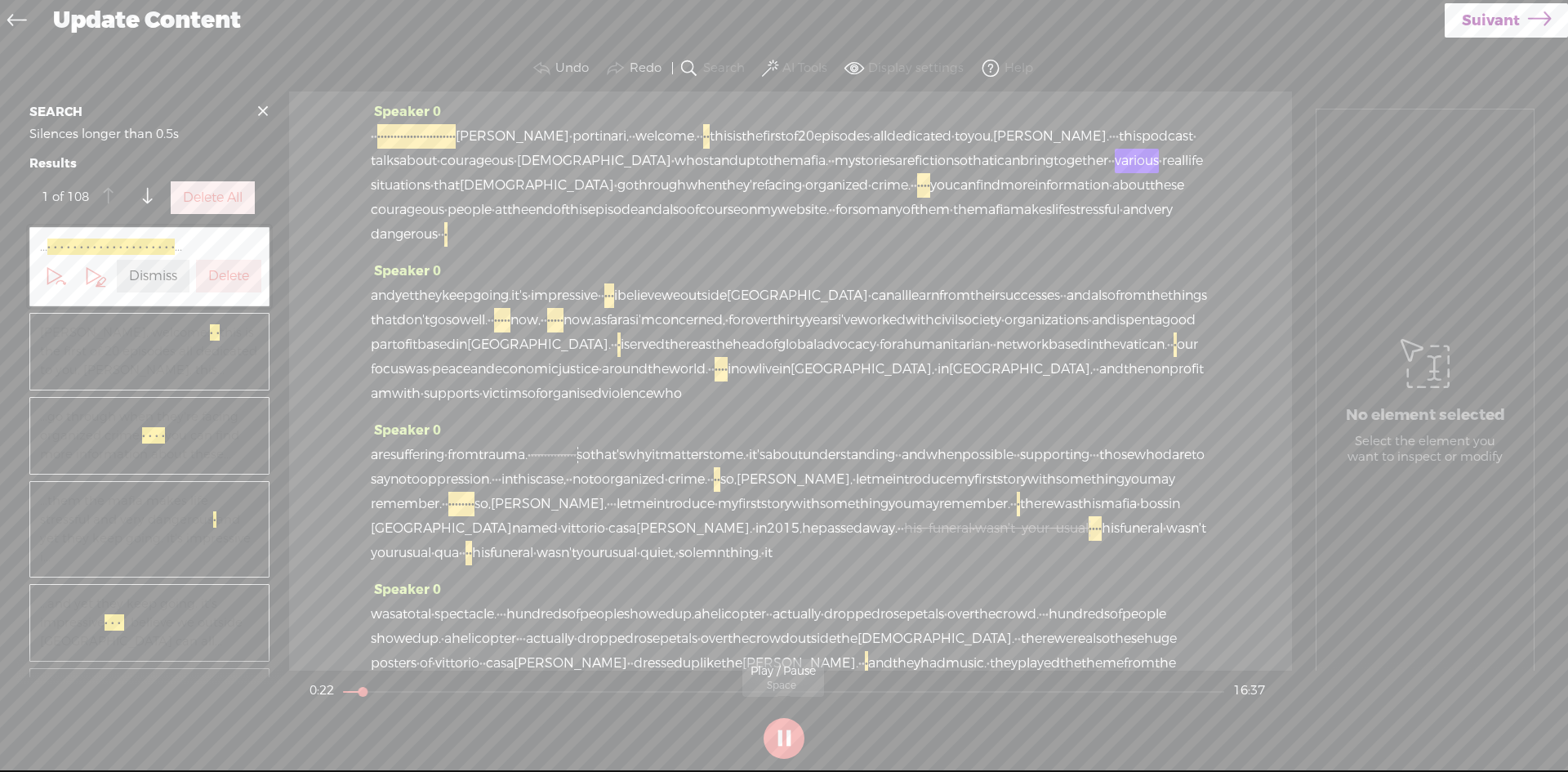
click at [788, 732] on button at bounding box center [784, 738] width 41 height 41
click at [707, 134] on span "·" at bounding box center [705, 136] width 3 height 25
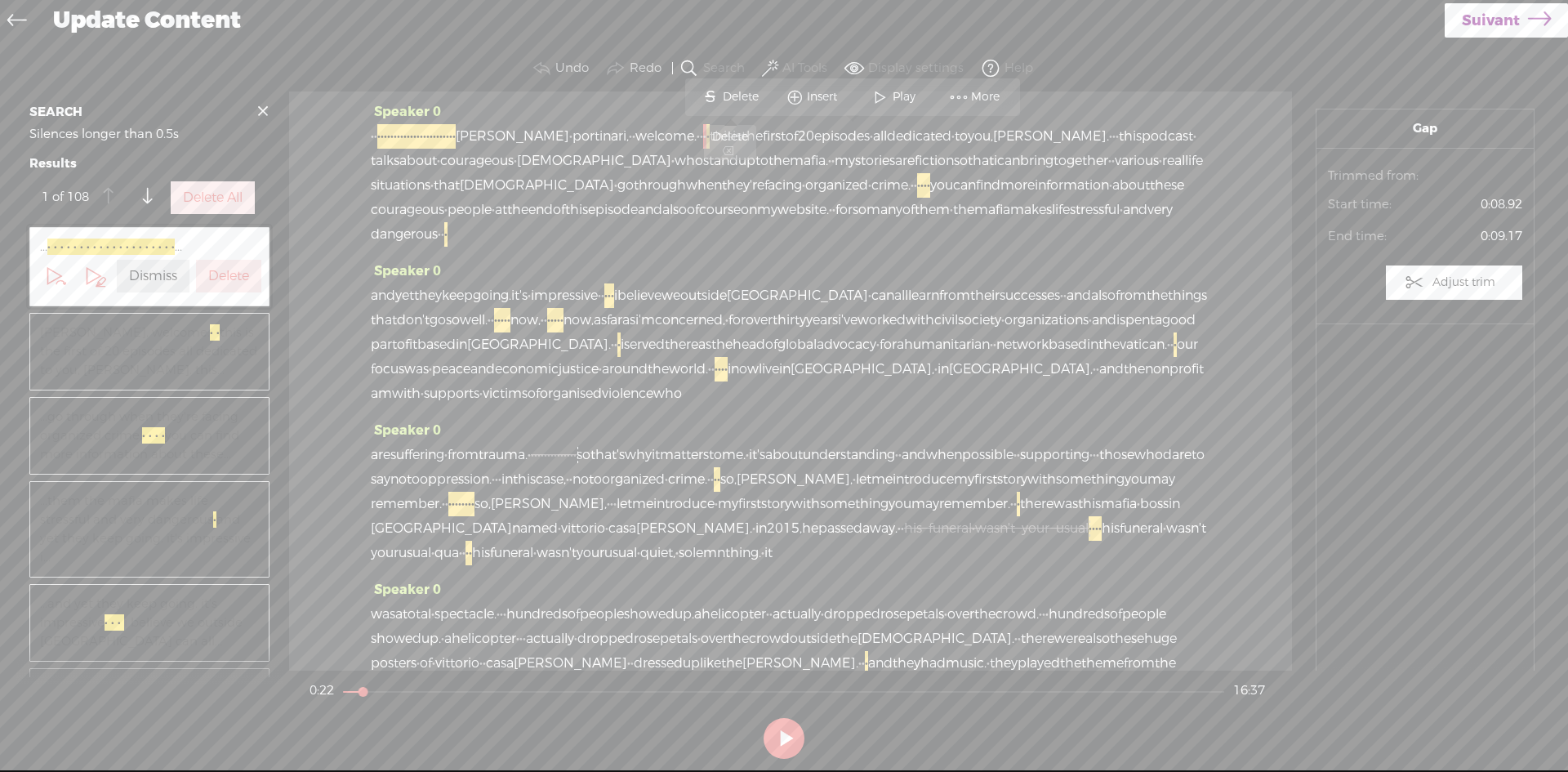
click at [735, 89] on span "Delete" at bounding box center [742, 97] width 40 height 16
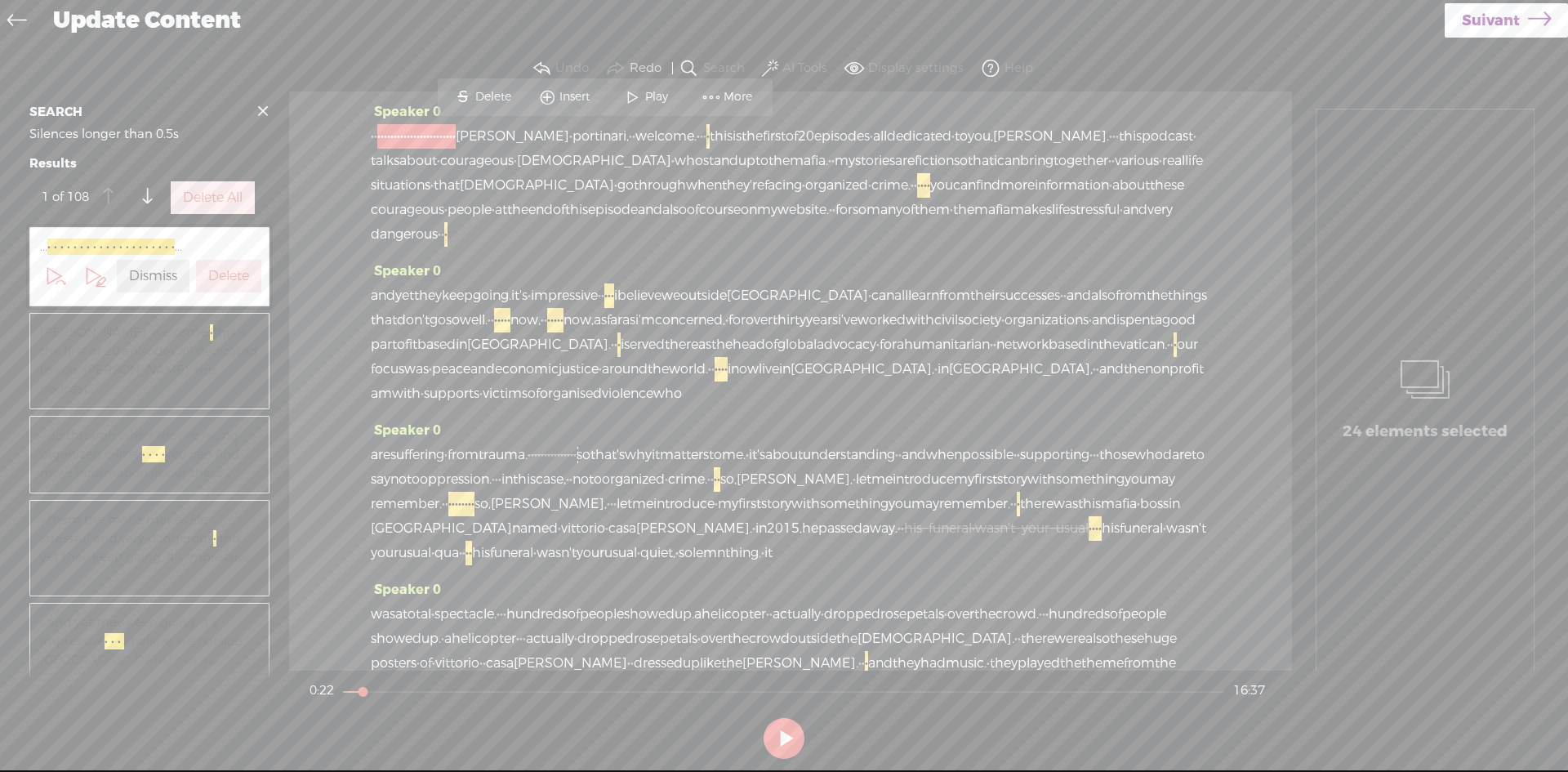
click at [710, 138] on span "·" at bounding box center [709, 136] width 3 height 25
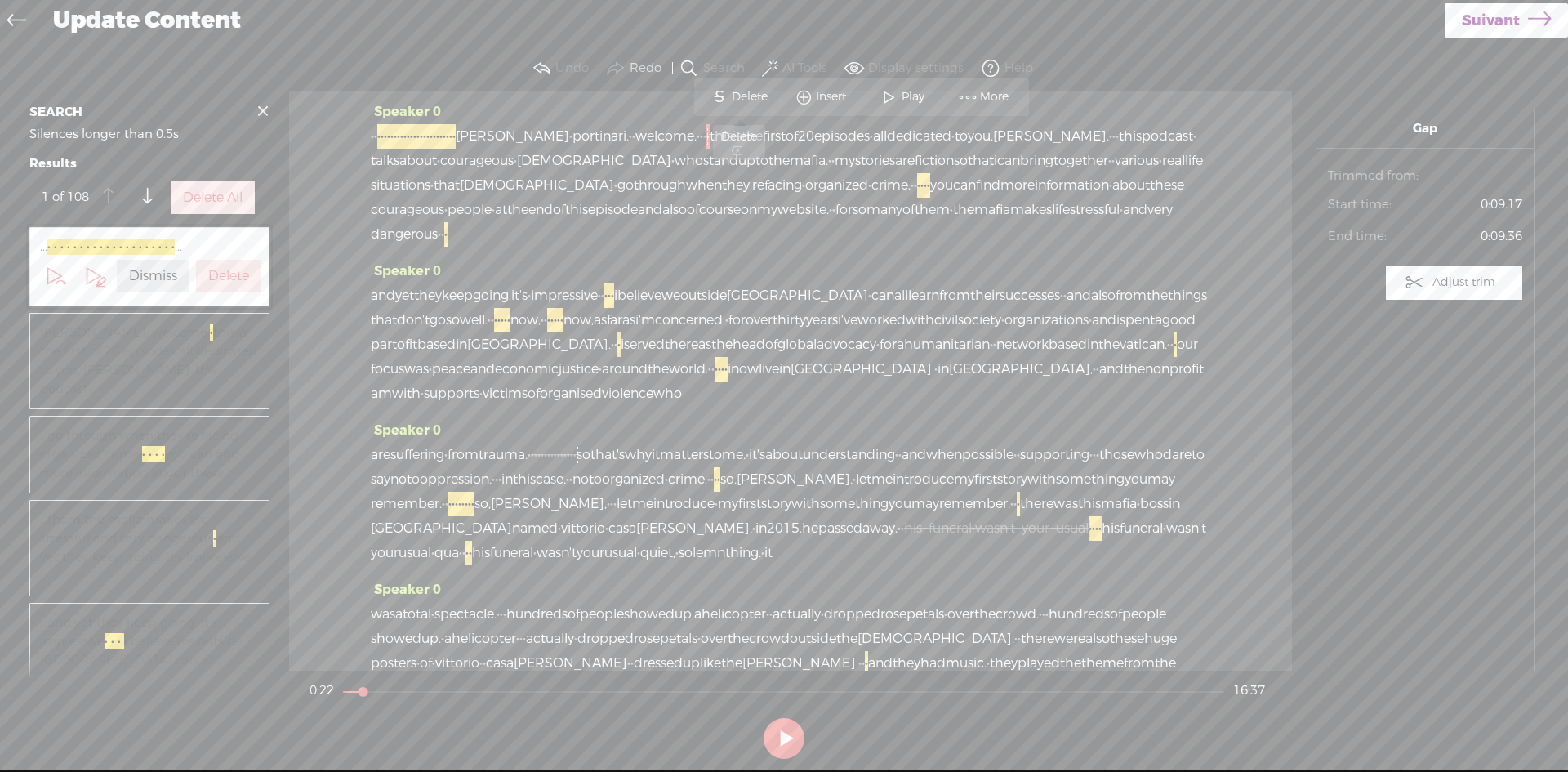
click at [741, 92] on span "Delete" at bounding box center [752, 97] width 40 height 16
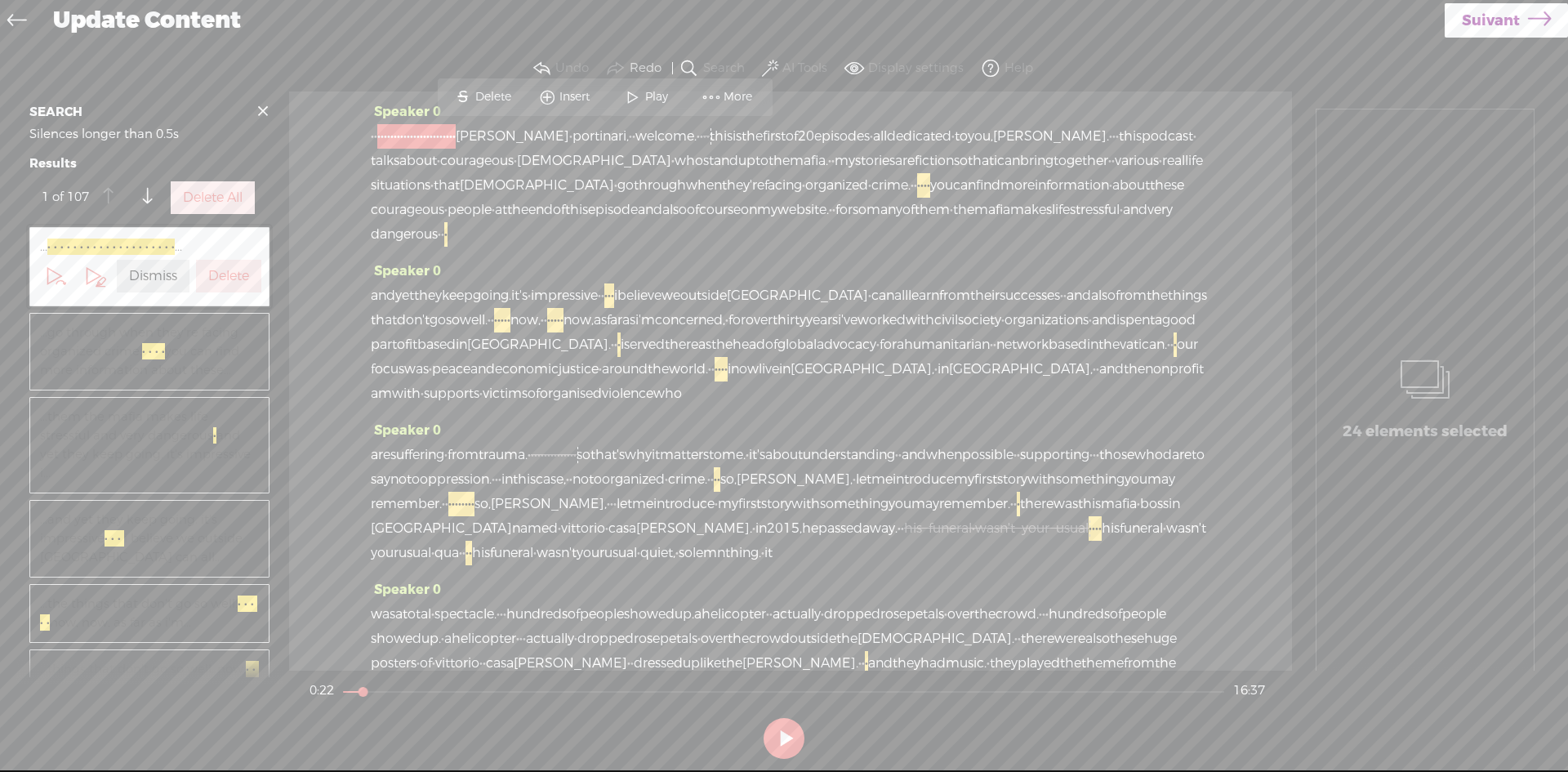
click at [570, 138] on span "beatrice" at bounding box center [513, 136] width 114 height 25
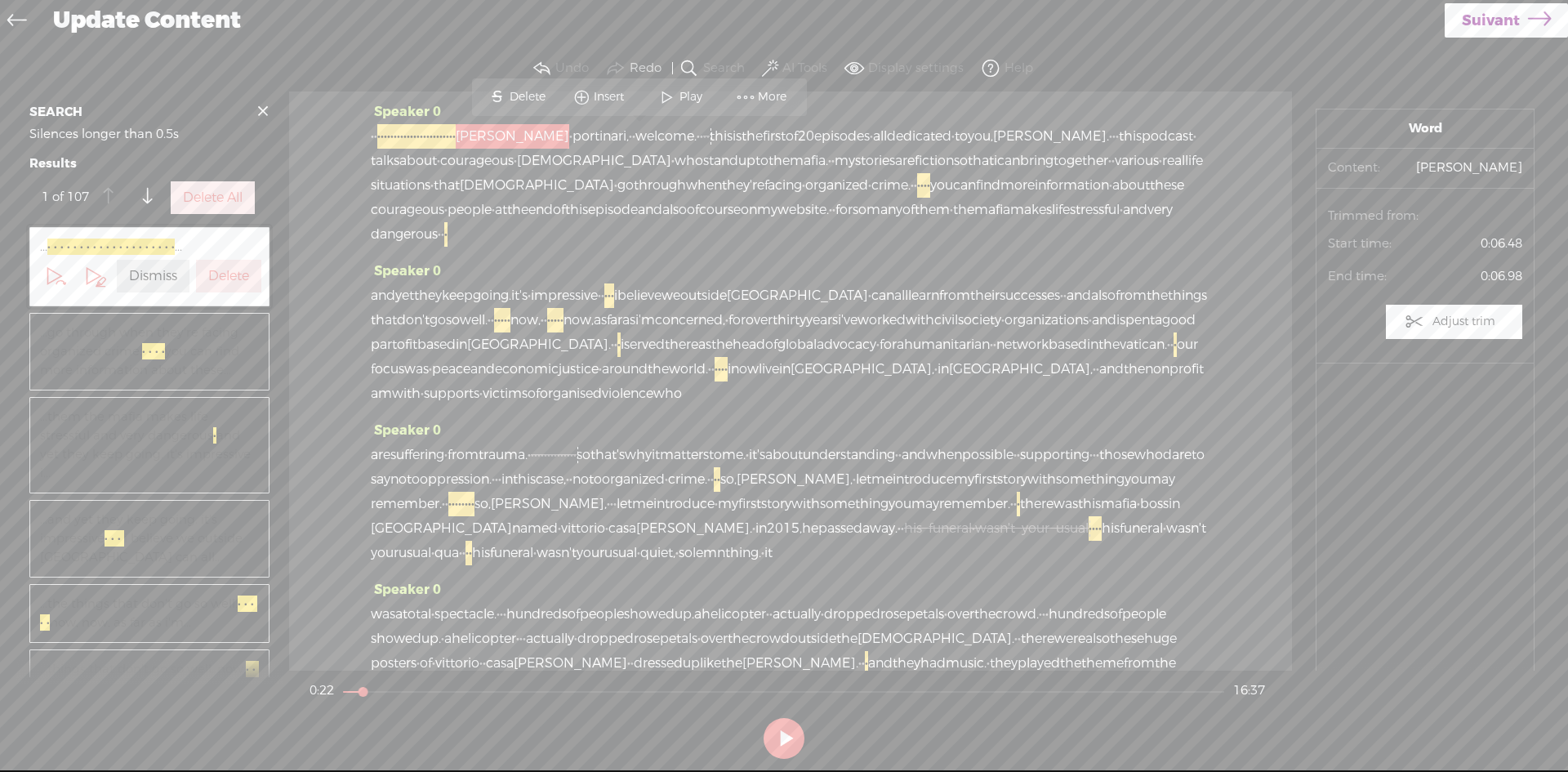
click at [436, 134] on span "·" at bounding box center [435, 136] width 3 height 25
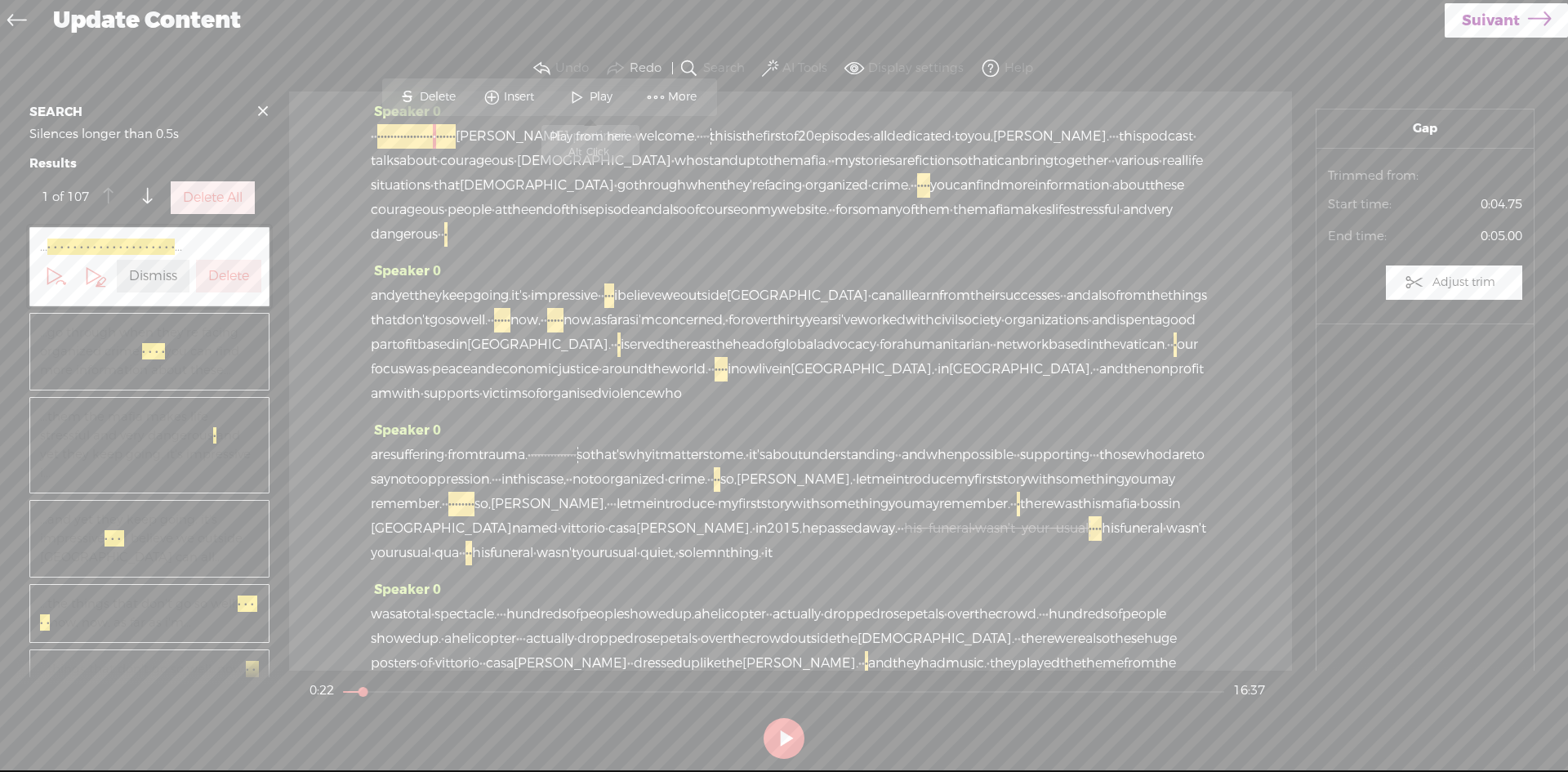
click at [573, 92] on span at bounding box center [577, 97] width 25 height 30
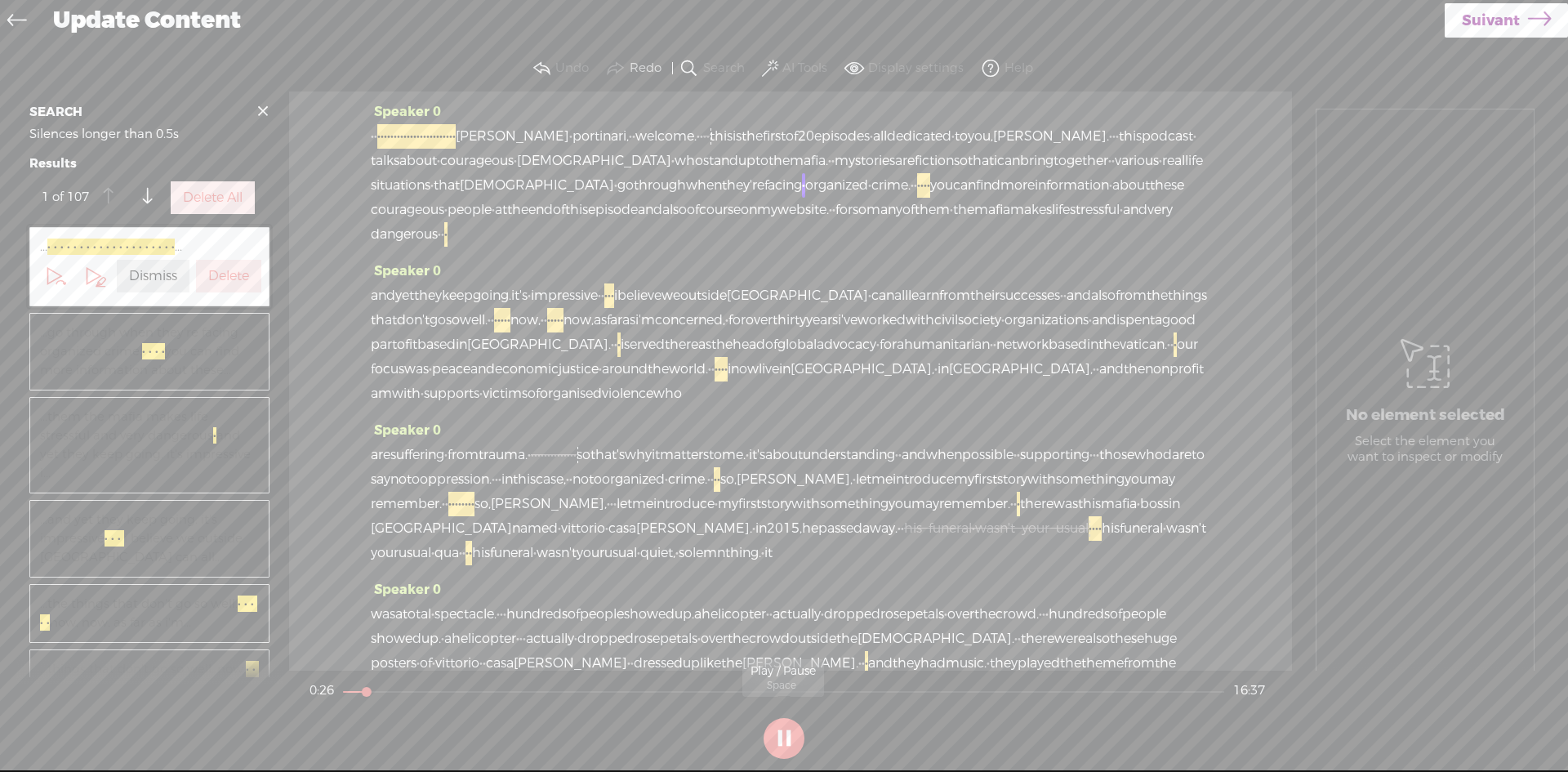
click at [781, 737] on button at bounding box center [784, 738] width 41 height 41
click at [766, 65] on span at bounding box center [770, 68] width 16 height 19
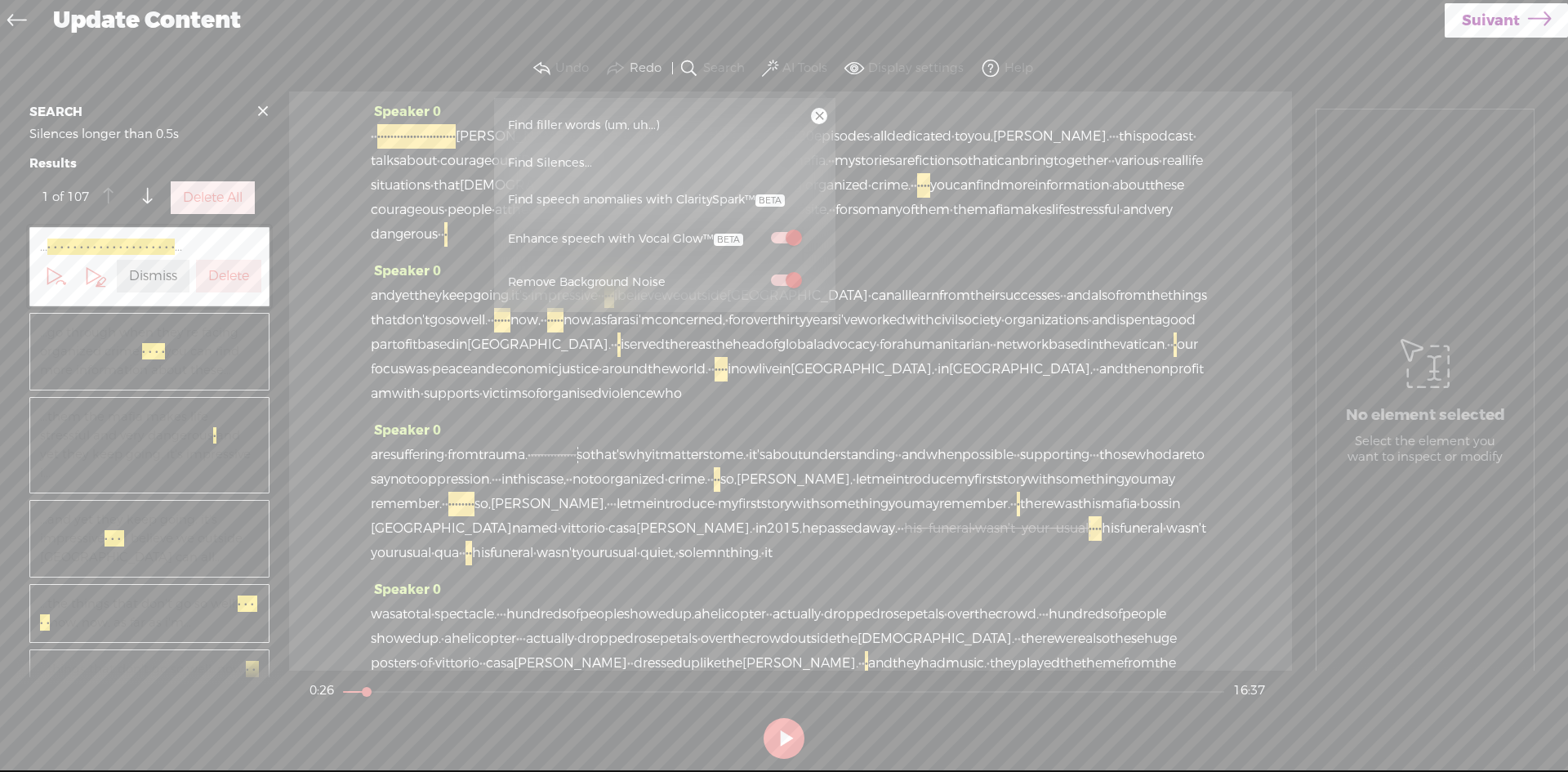
click at [580, 156] on span "Find Silences..." at bounding box center [550, 163] width 96 height 36
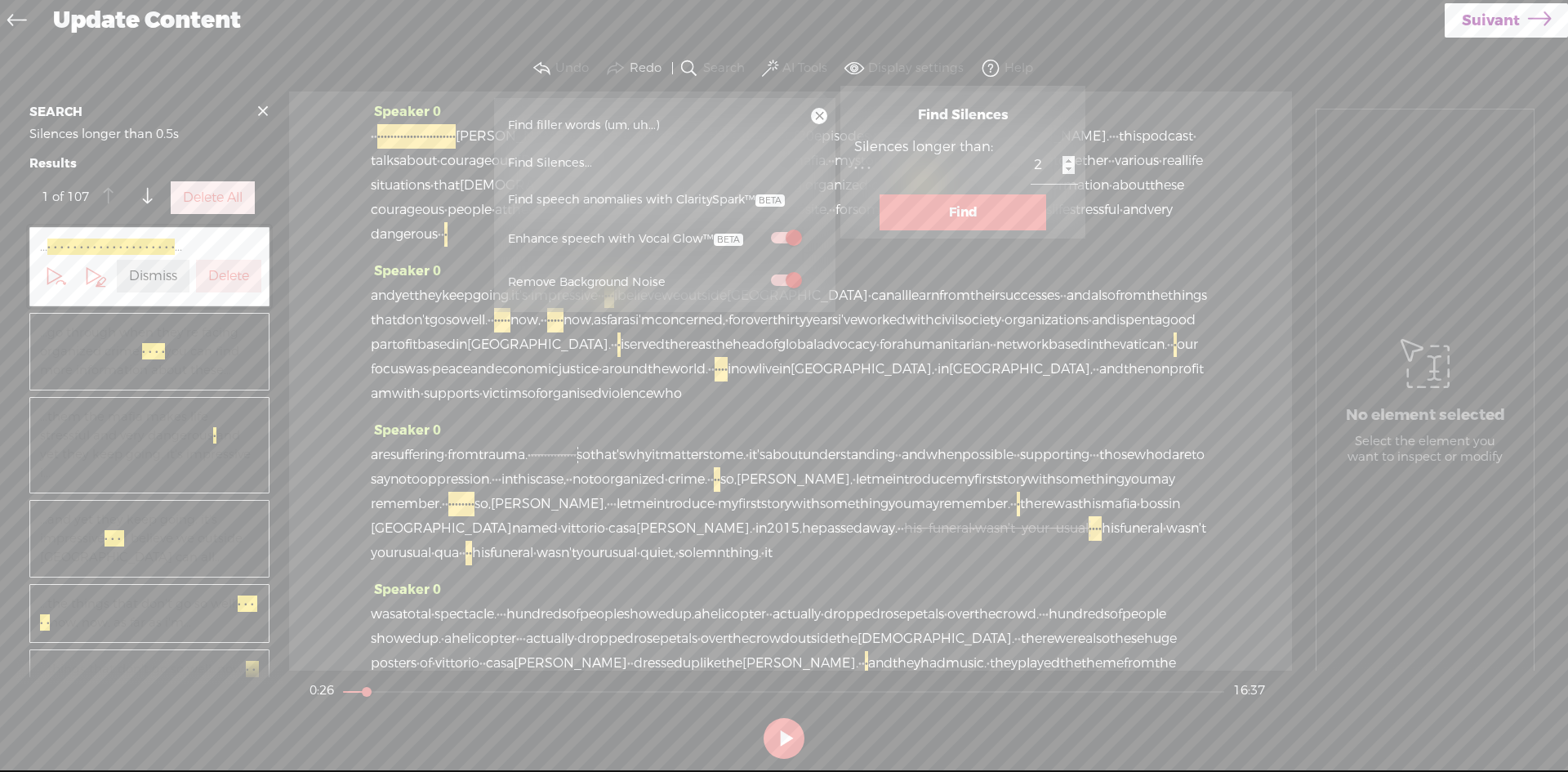
click at [1031, 170] on input "2" at bounding box center [1054, 164] width 47 height 36
type input "1"
click at [1031, 169] on input "1" at bounding box center [1054, 164] width 47 height 36
click at [923, 208] on button "Find" at bounding box center [963, 212] width 167 height 36
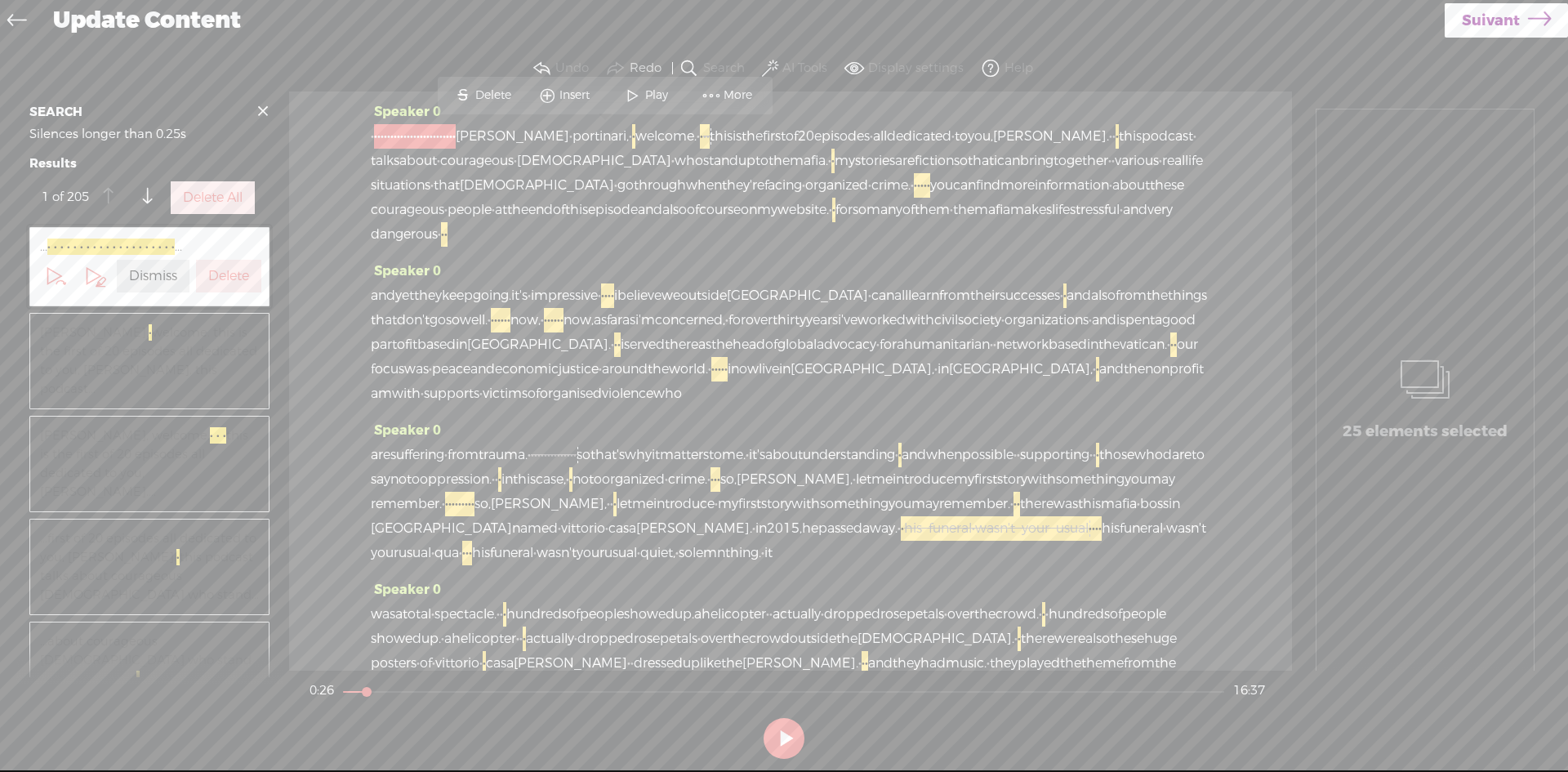
click at [397, 131] on span "·" at bounding box center [396, 136] width 3 height 25
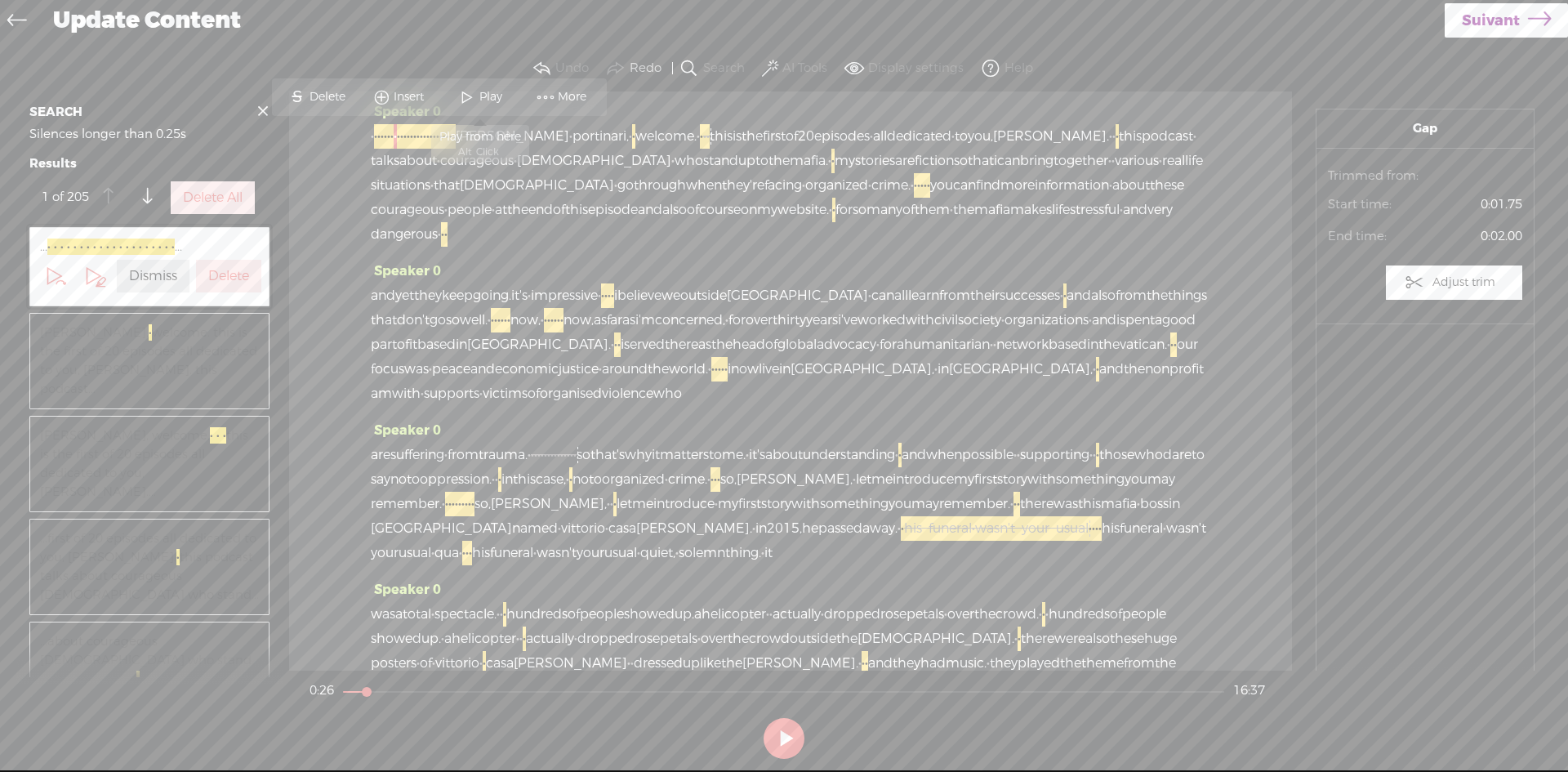
click at [467, 92] on span at bounding box center [467, 97] width 25 height 30
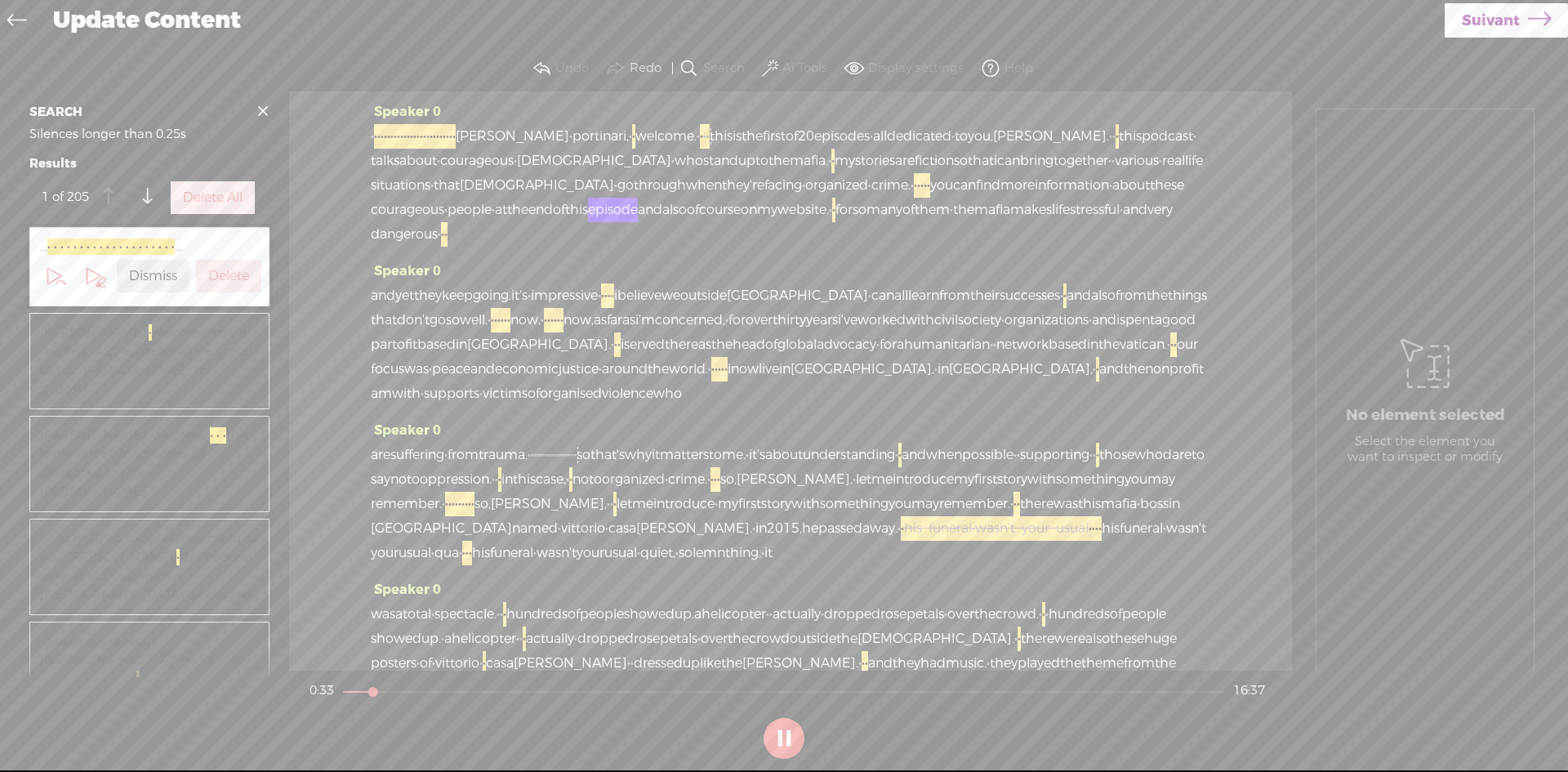
click at [787, 737] on button at bounding box center [784, 738] width 41 height 41
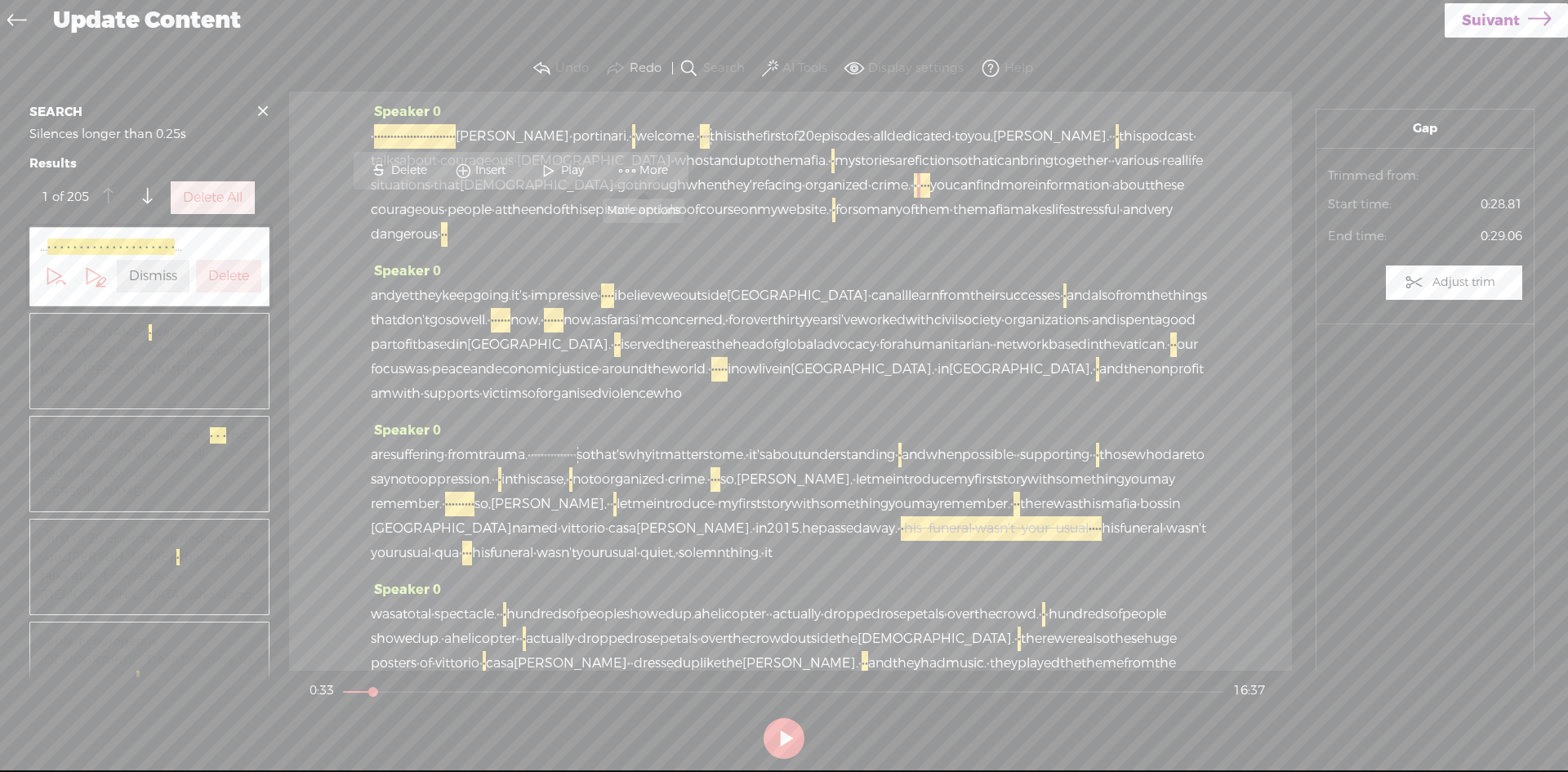
click at [650, 162] on span "More" at bounding box center [643, 170] width 81 height 30
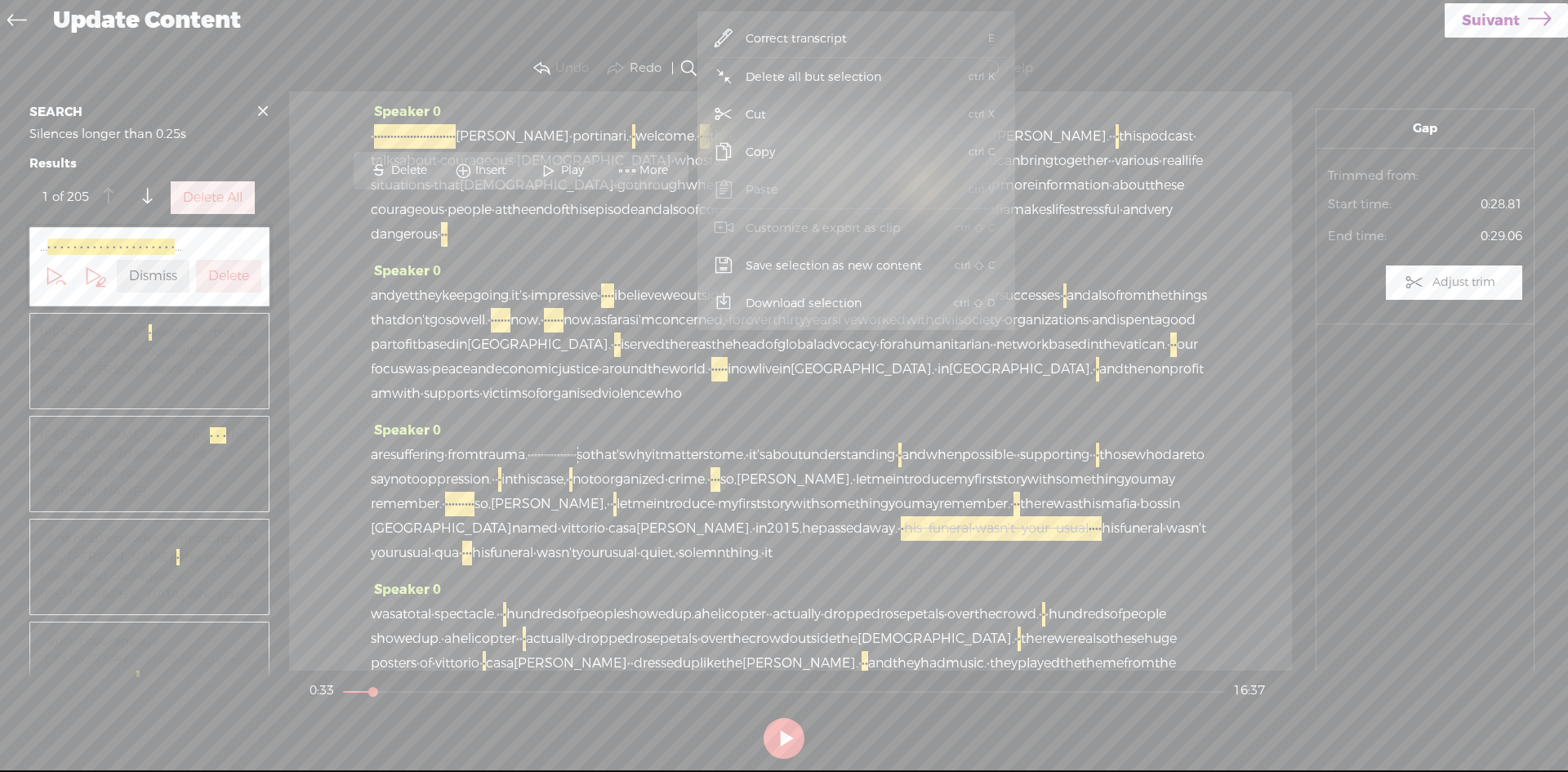
click at [914, 197] on span "·" at bounding box center [915, 185] width 3 height 25
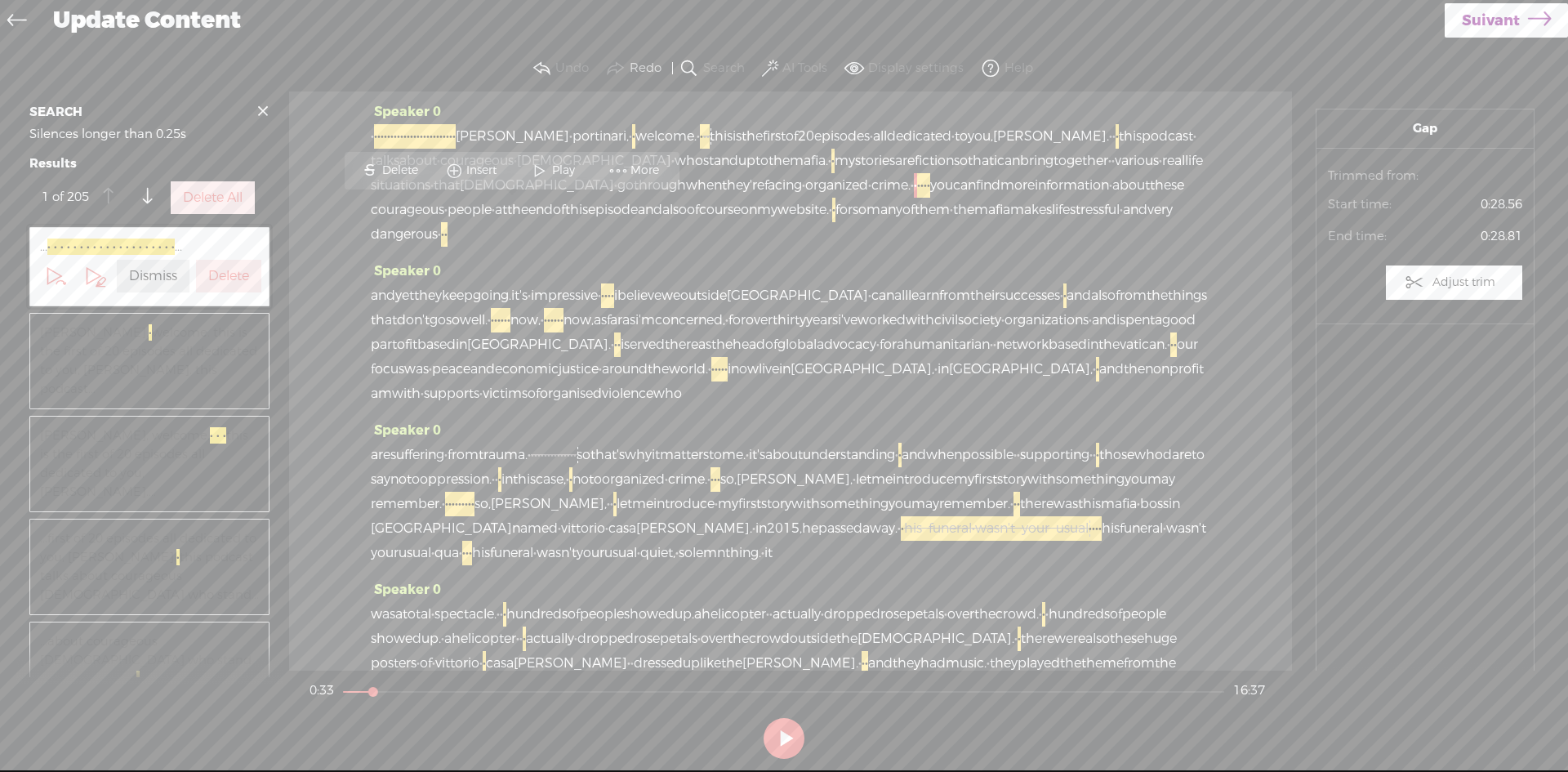
click at [914, 197] on span "·" at bounding box center [915, 185] width 3 height 25
drag, startPoint x: 508, startPoint y: 207, endPoint x: 553, endPoint y: 207, distance: 45.0
click at [553, 207] on div "· · · · · · · · · · · · · · · · · · · · · · · · · · beatrice · portinari, · · w…" at bounding box center [791, 185] width 840 height 123
click at [429, 164] on span "Delete" at bounding box center [438, 170] width 40 height 16
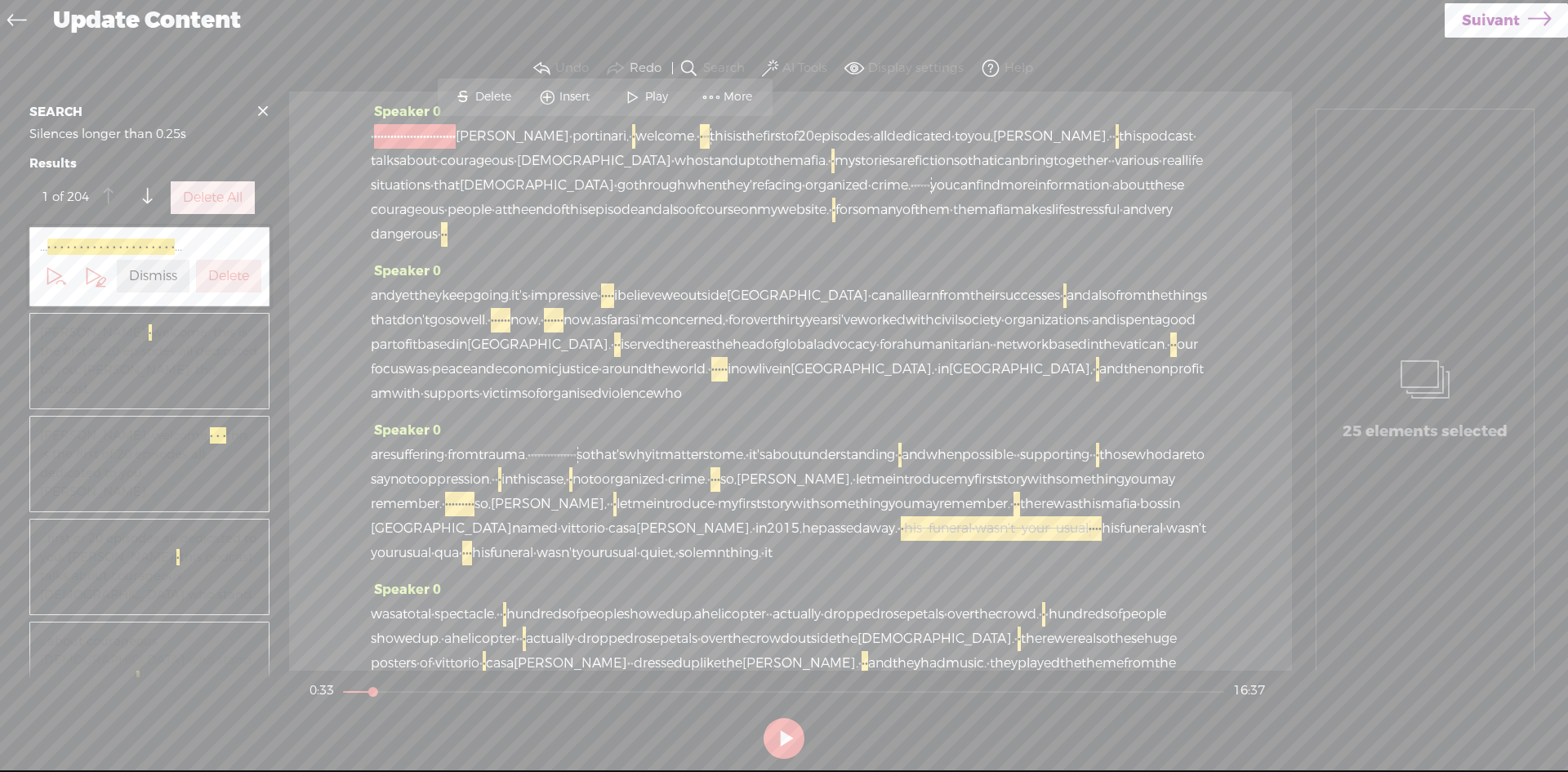
click at [431, 186] on span "situations" at bounding box center [401, 185] width 59 height 25
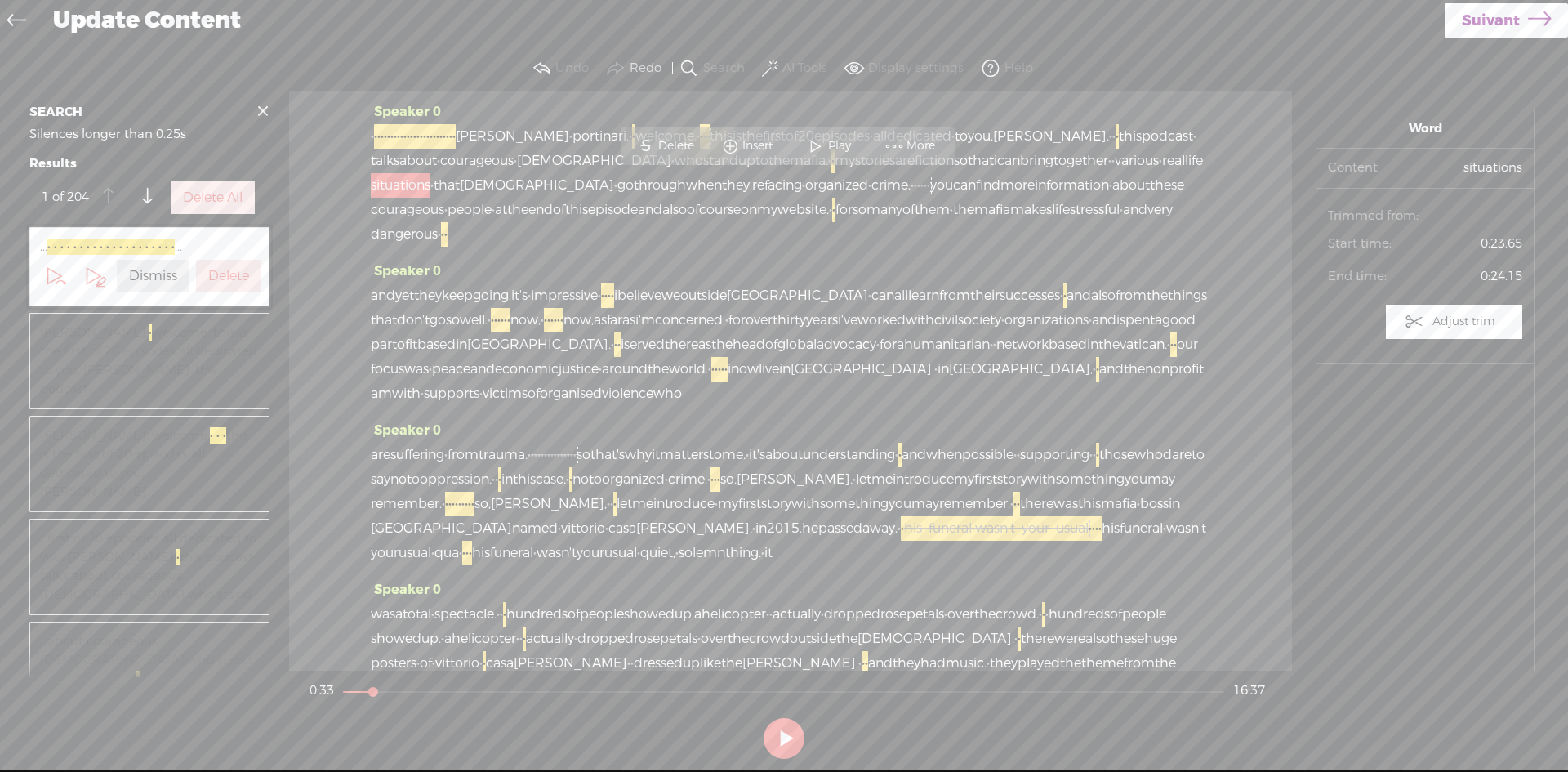
click at [431, 186] on span "situations" at bounding box center [401, 185] width 59 height 25
click at [815, 143] on span at bounding box center [815, 146] width 25 height 30
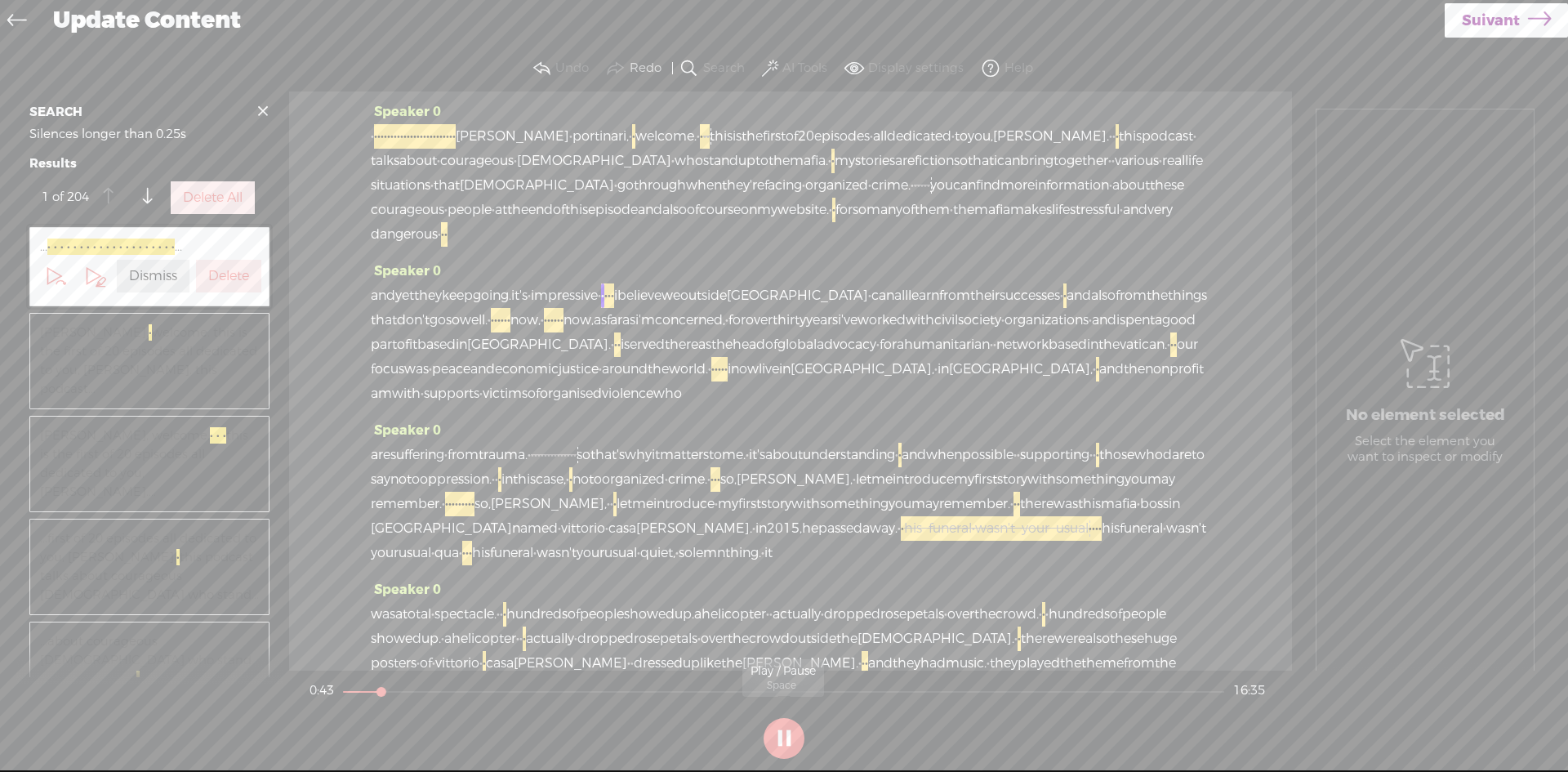
drag, startPoint x: 791, startPoint y: 736, endPoint x: 790, endPoint y: 707, distance: 29.0
click at [791, 735] on button at bounding box center [784, 738] width 41 height 41
click at [1150, 197] on span "these" at bounding box center [1167, 185] width 34 height 25
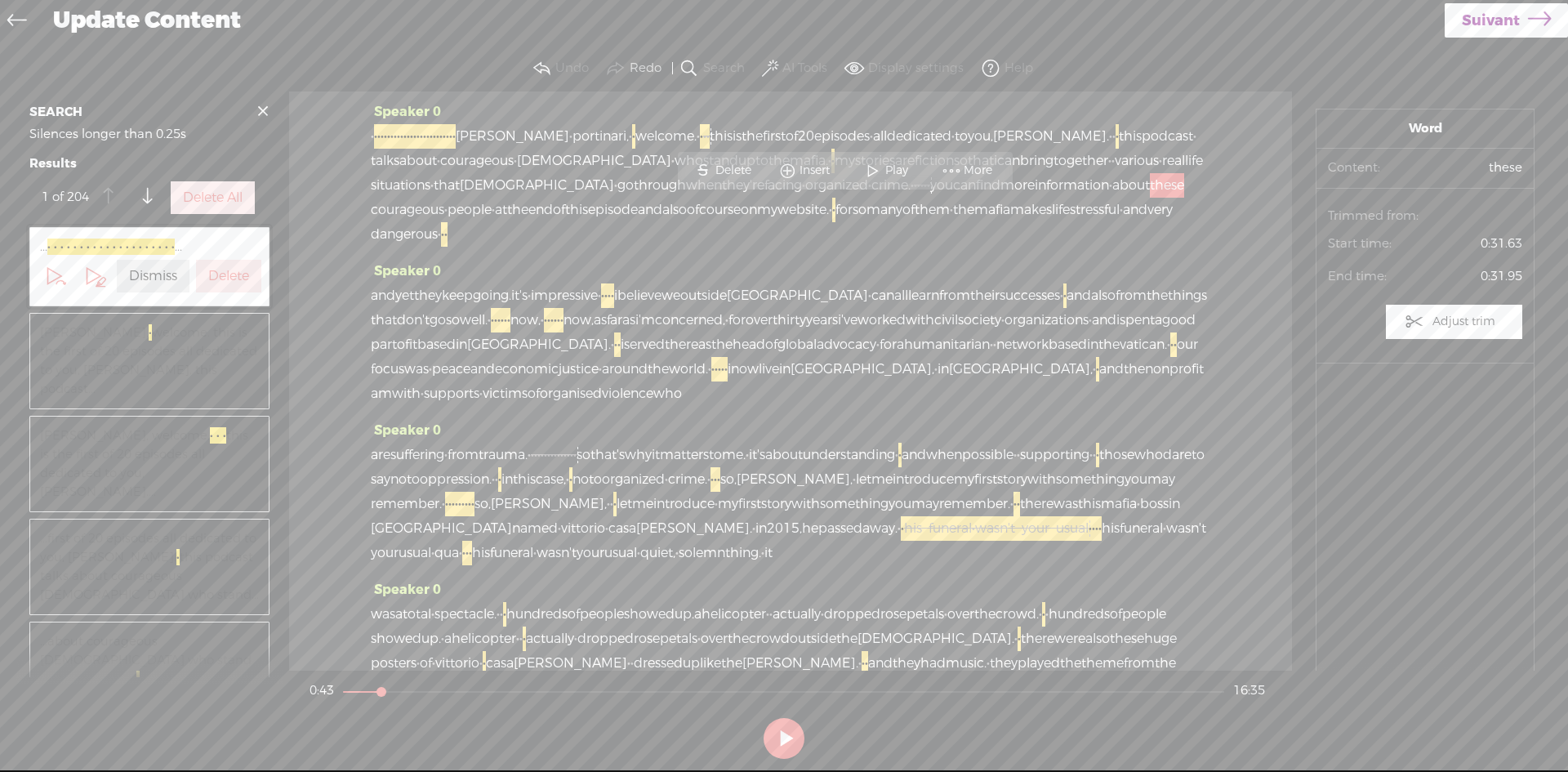
click at [887, 166] on span "Play" at bounding box center [899, 170] width 27 height 16
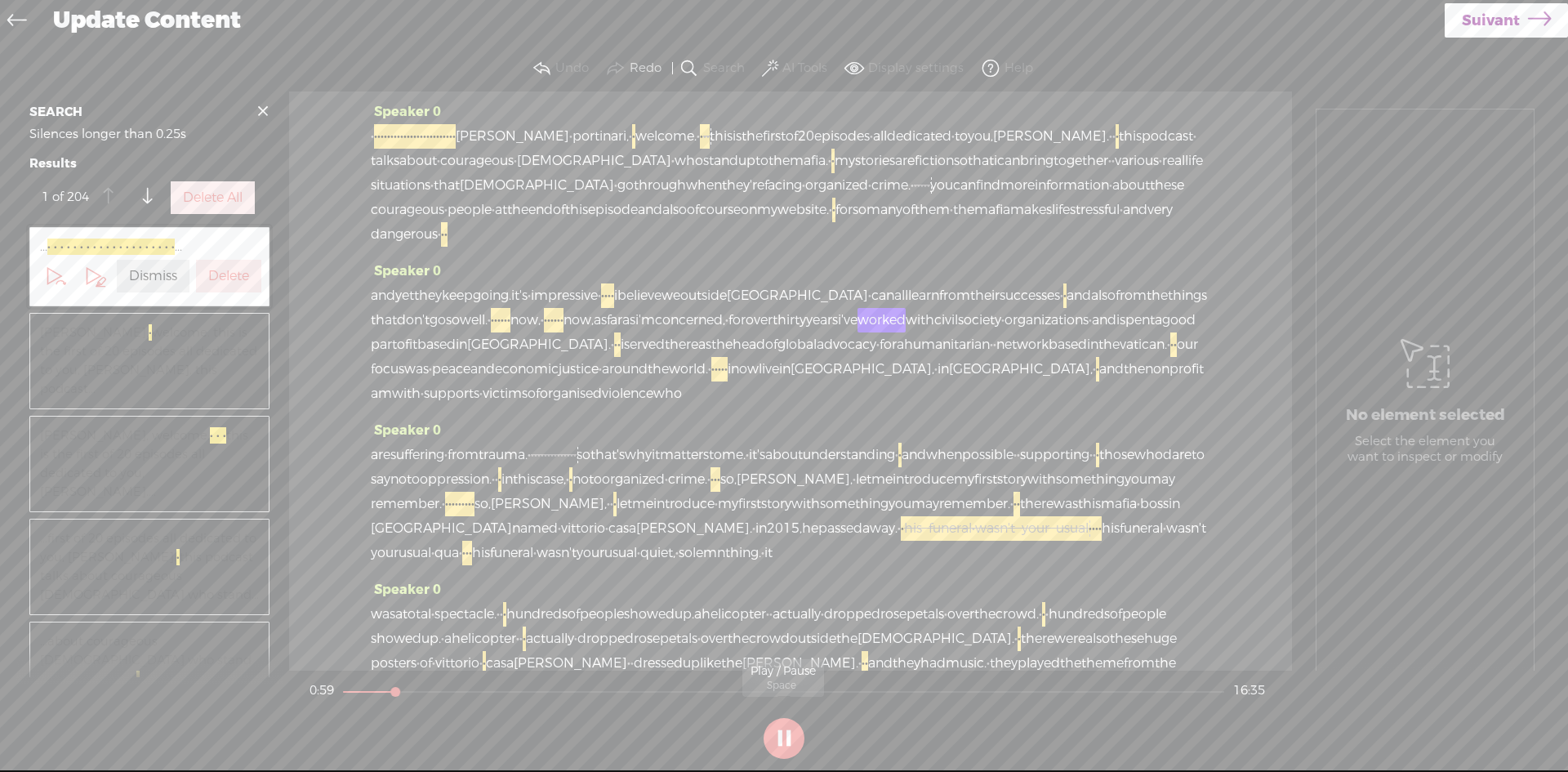
click at [784, 744] on button at bounding box center [784, 738] width 41 height 41
click at [1168, 308] on span "things" at bounding box center [1187, 295] width 39 height 25
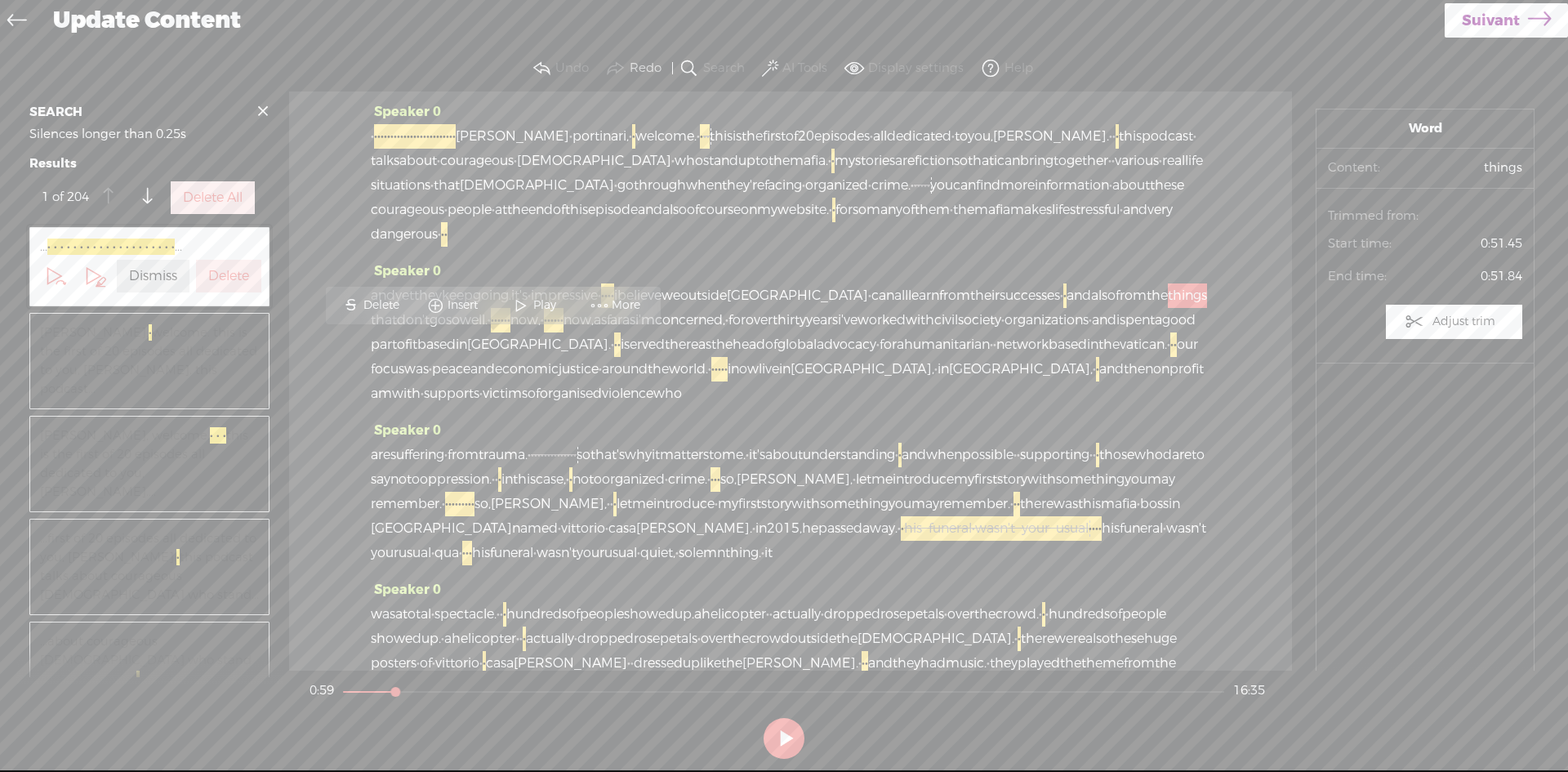
click at [1147, 308] on span "the" at bounding box center [1157, 295] width 21 height 25
click at [487, 297] on span at bounding box center [483, 305] width 25 height 30
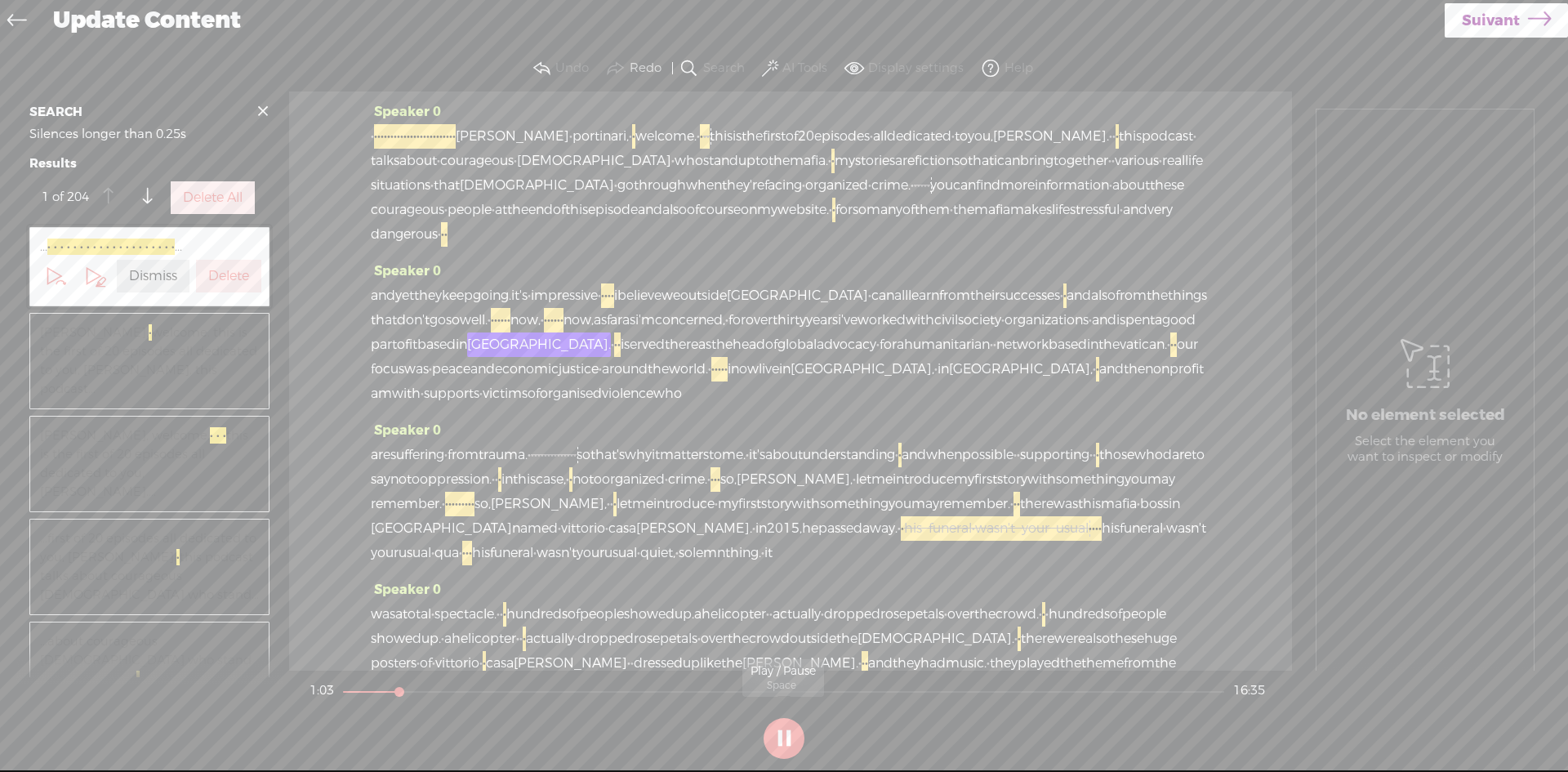
click at [798, 745] on button at bounding box center [784, 738] width 41 height 41
drag, startPoint x: 681, startPoint y: 344, endPoint x: 825, endPoint y: 336, distance: 144.2
click at [825, 336] on div "and yet they keep going. it's · impressive · · · · · · i believe we outside ita…" at bounding box center [791, 344] width 840 height 123
click at [708, 301] on span "Delete" at bounding box center [713, 305] width 40 height 16
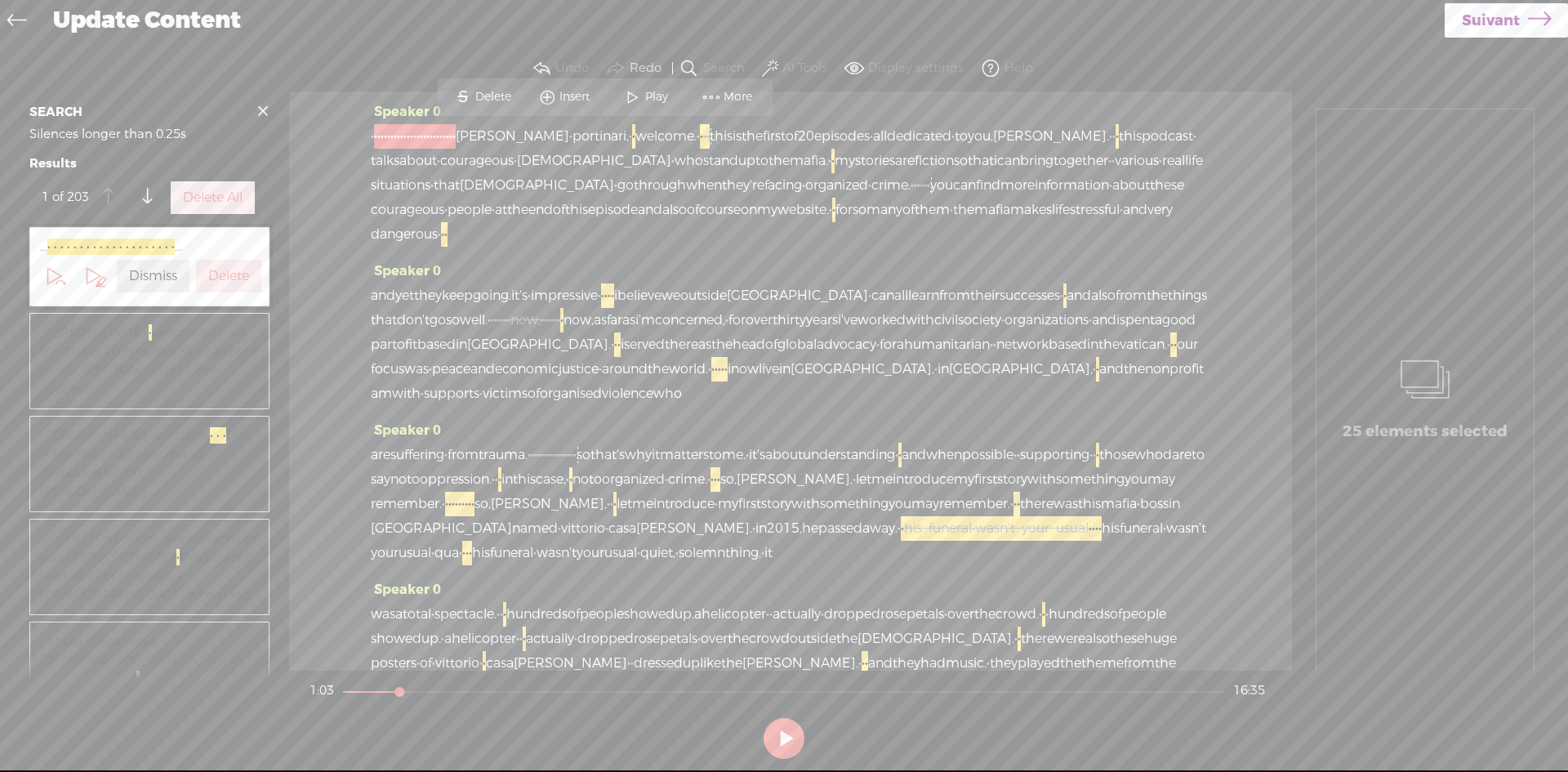
click at [1116, 308] on span "from" at bounding box center [1132, 295] width 31 height 25
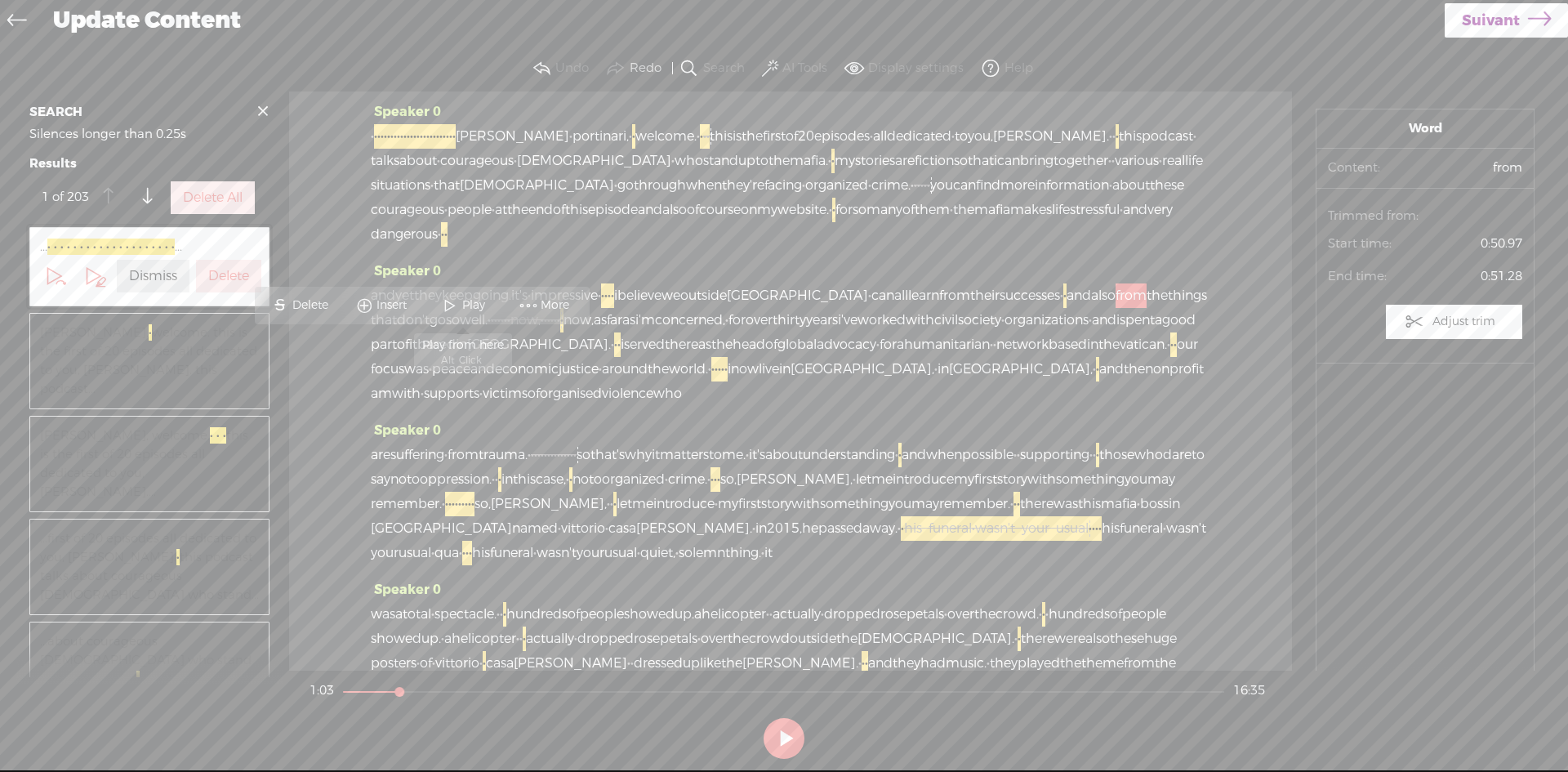
click at [448, 300] on span at bounding box center [450, 305] width 25 height 30
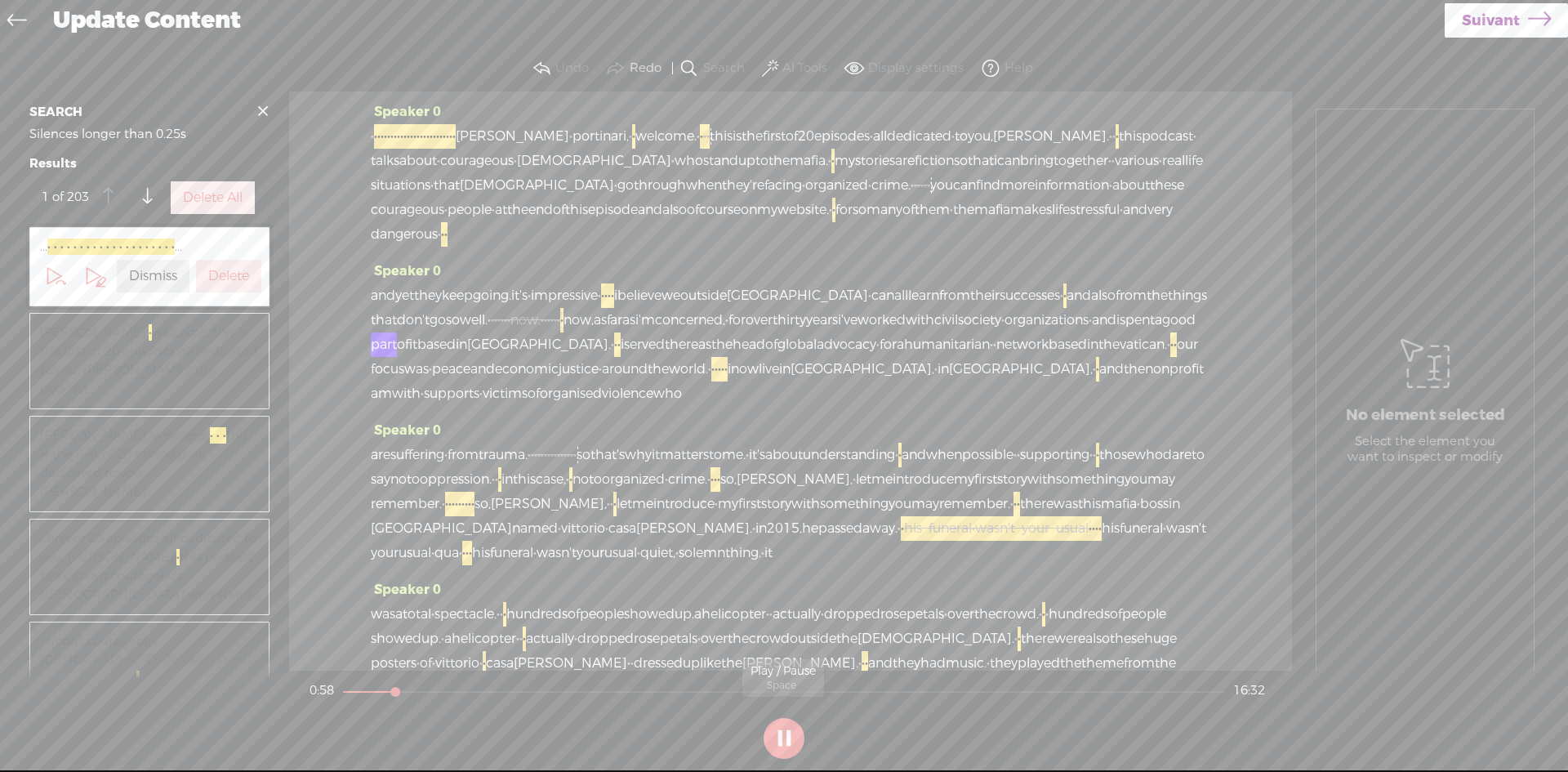
click at [791, 737] on button at bounding box center [784, 738] width 41 height 41
click at [564, 332] on span "·" at bounding box center [562, 319] width 3 height 25
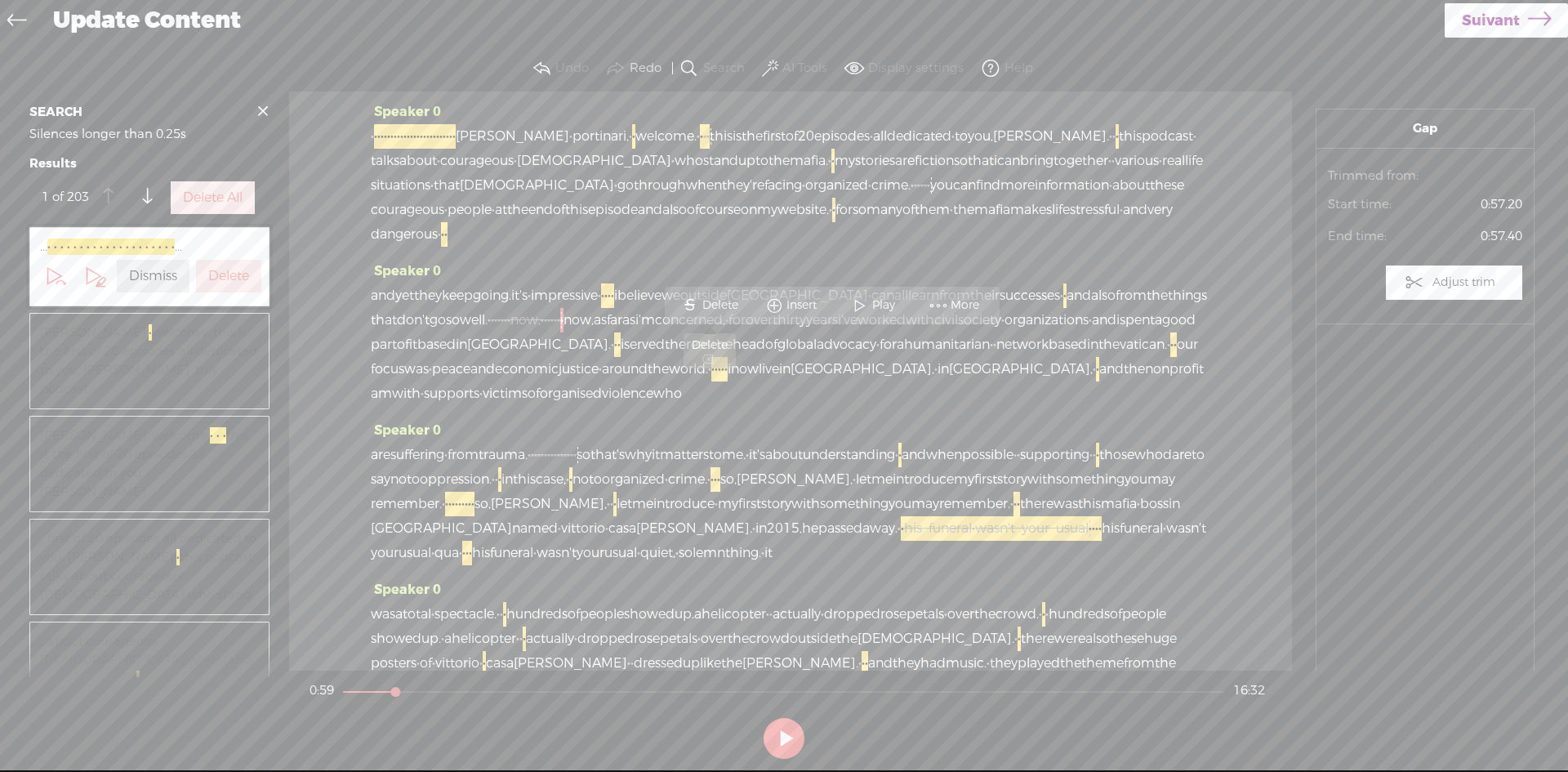
click at [720, 300] on span "Delete" at bounding box center [722, 305] width 40 height 16
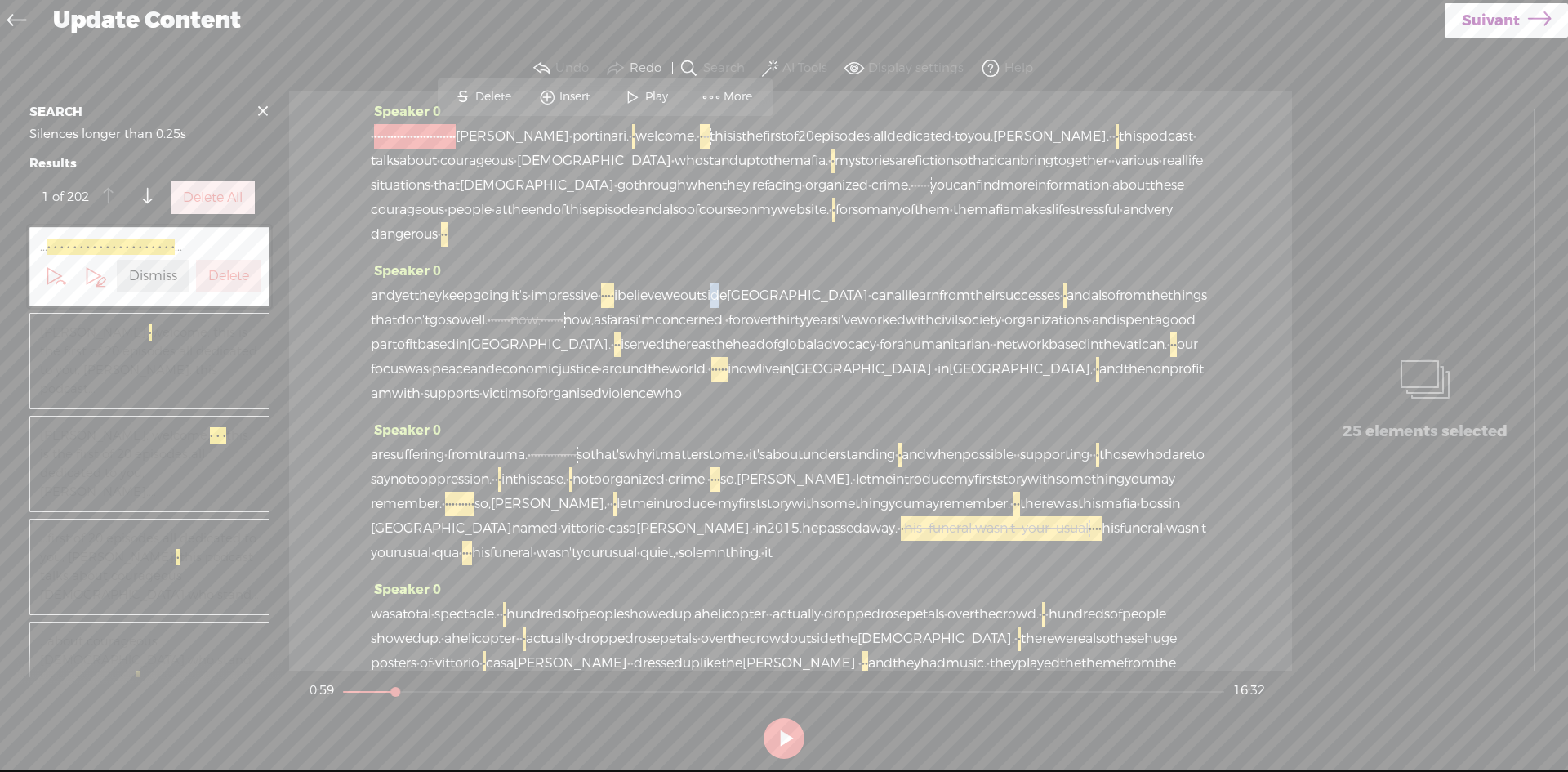
click at [727, 308] on span "outside" at bounding box center [703, 295] width 47 height 25
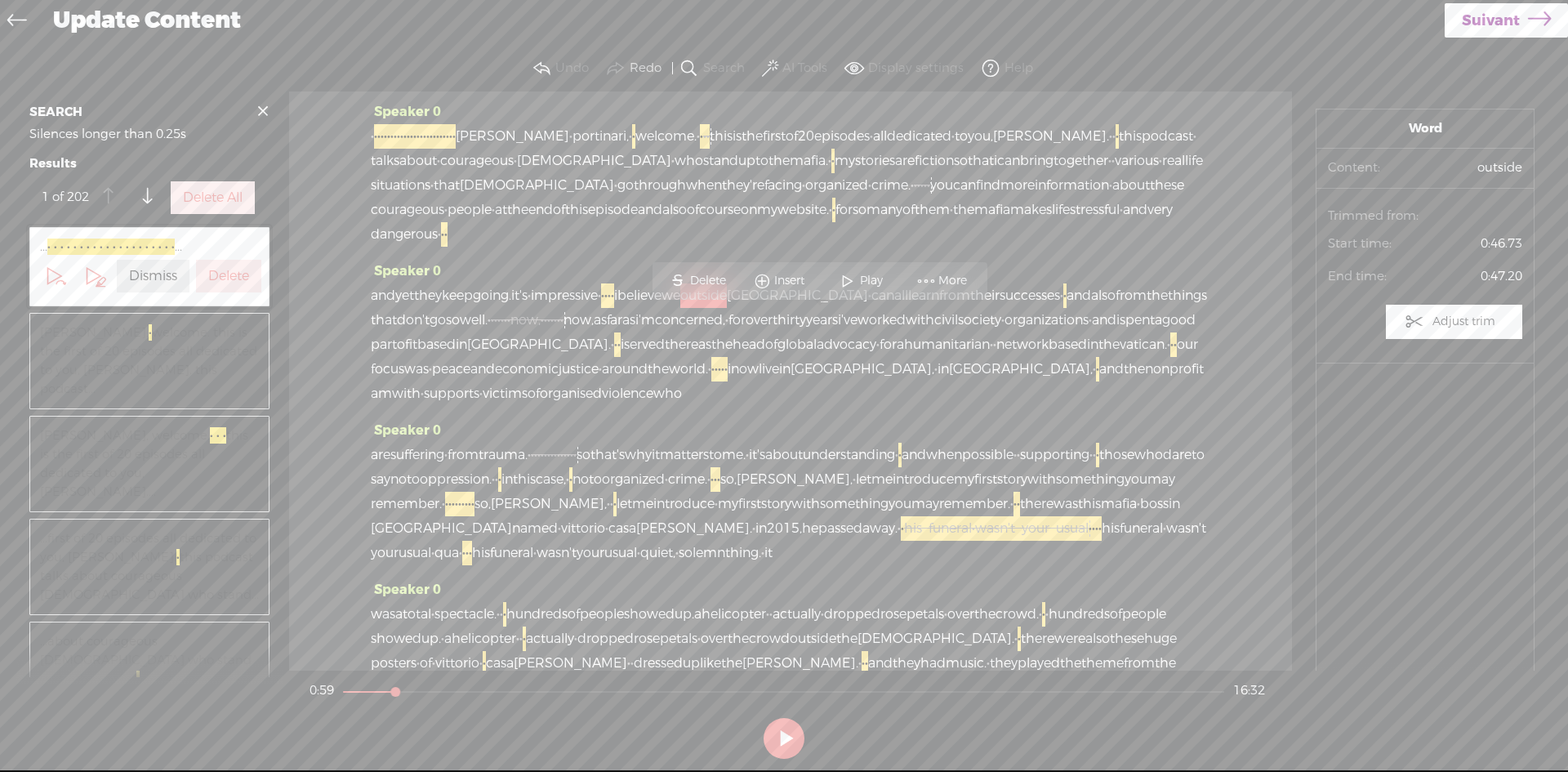
click at [727, 308] on span "outside" at bounding box center [703, 295] width 47 height 25
click at [848, 277] on span at bounding box center [848, 280] width 25 height 30
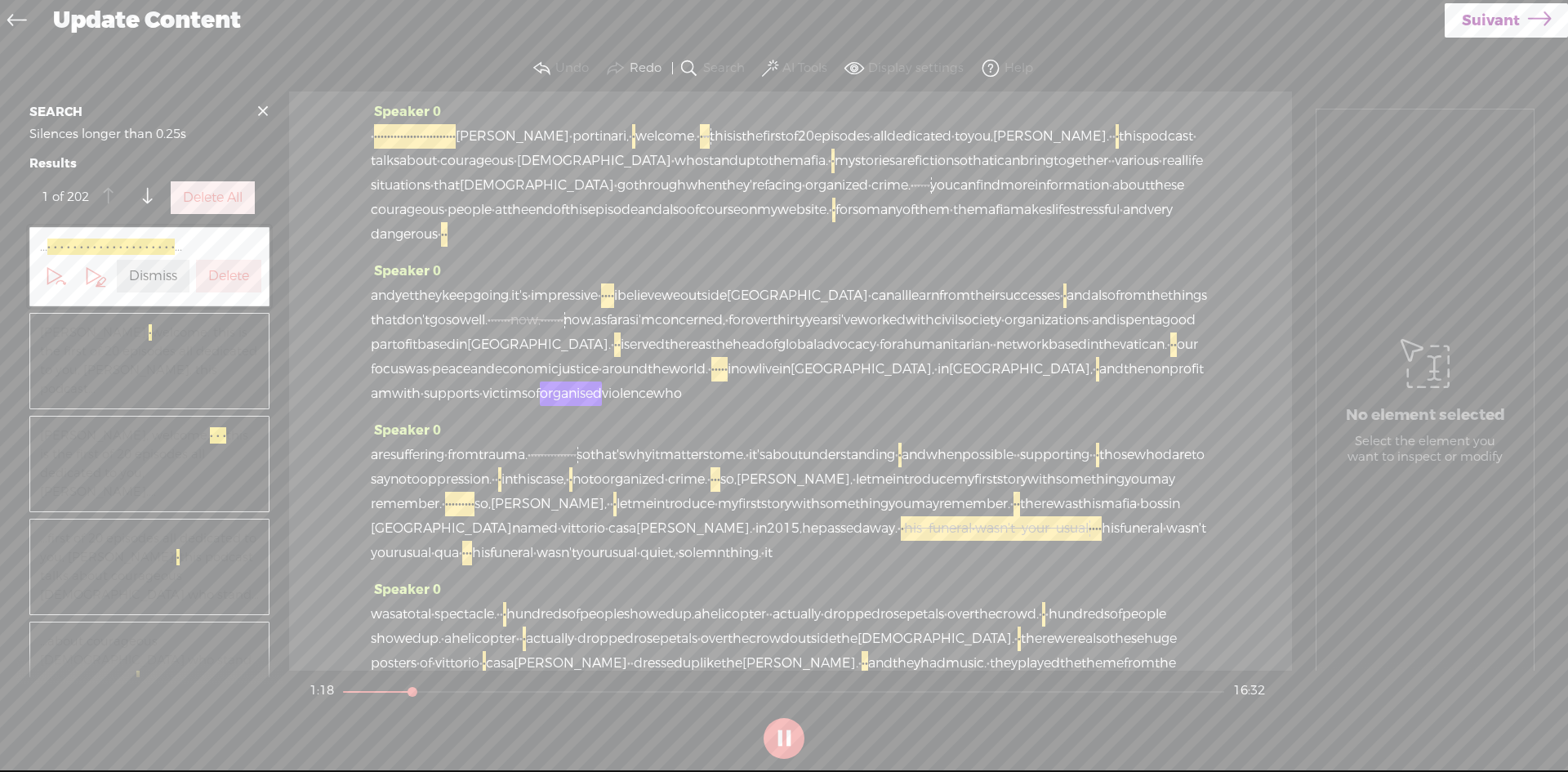
click at [783, 734] on button at bounding box center [784, 738] width 41 height 41
click at [714, 381] on span "·" at bounding box center [716, 369] width 3 height 25
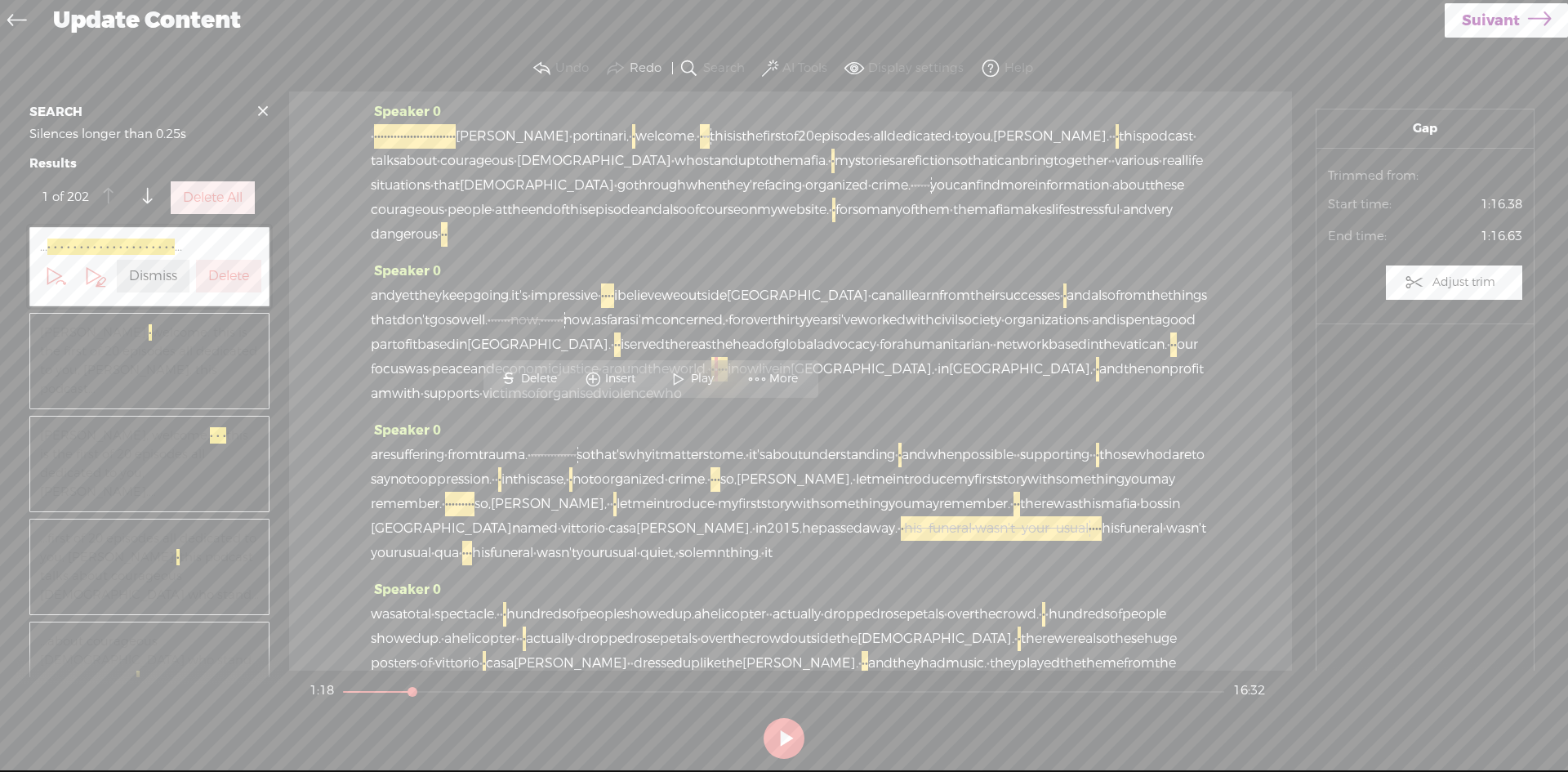
drag, startPoint x: 646, startPoint y: 416, endPoint x: 681, endPoint y: 419, distance: 35.1
click at [681, 406] on div "and yet they keep going. it's · impressive · · · · · · i believe we outside ita…" at bounding box center [791, 344] width 840 height 123
click at [564, 375] on span "Delete" at bounding box center [569, 379] width 40 height 16
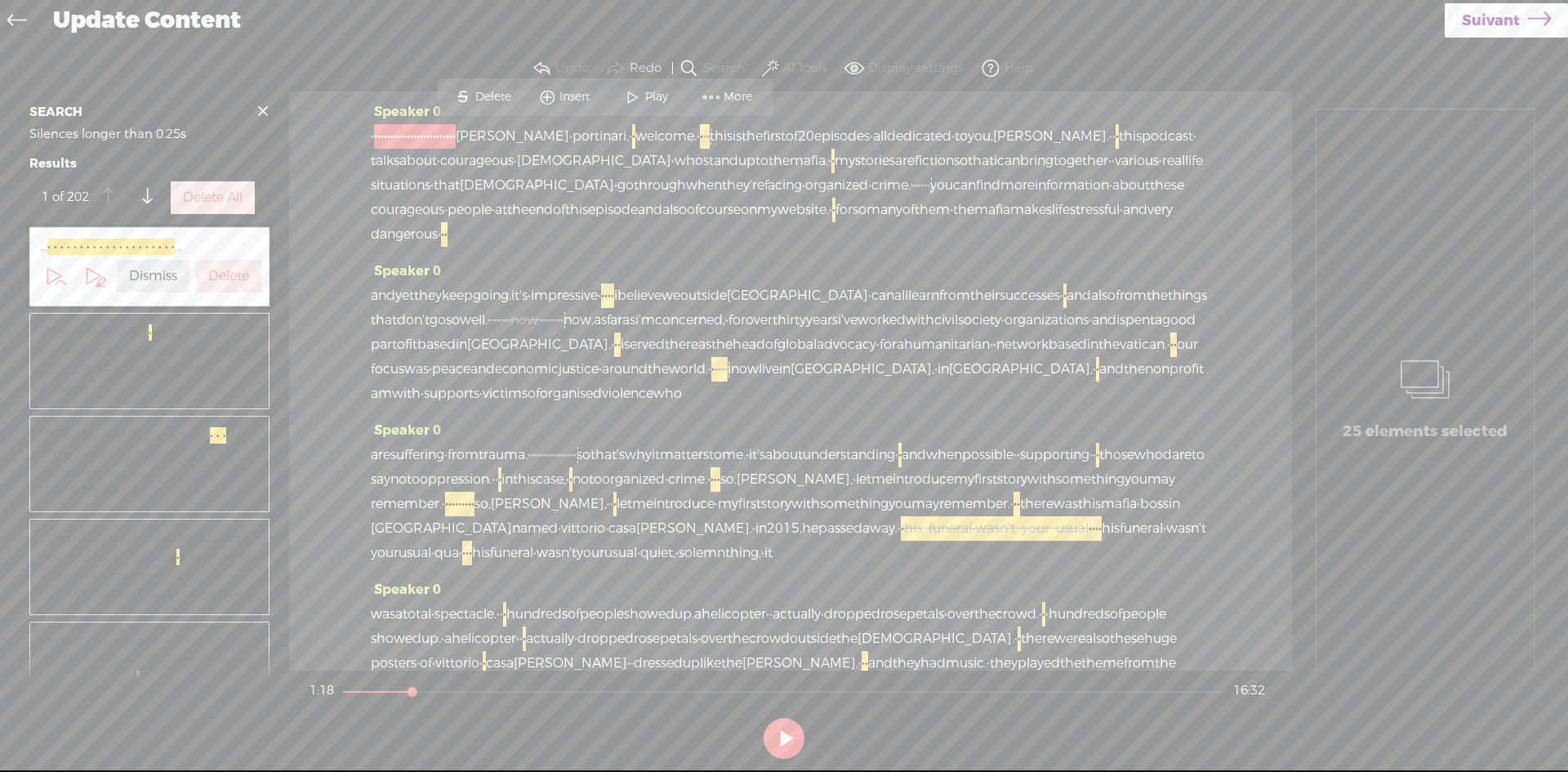
click at [997, 357] on span "network" at bounding box center [1023, 344] width 53 height 25
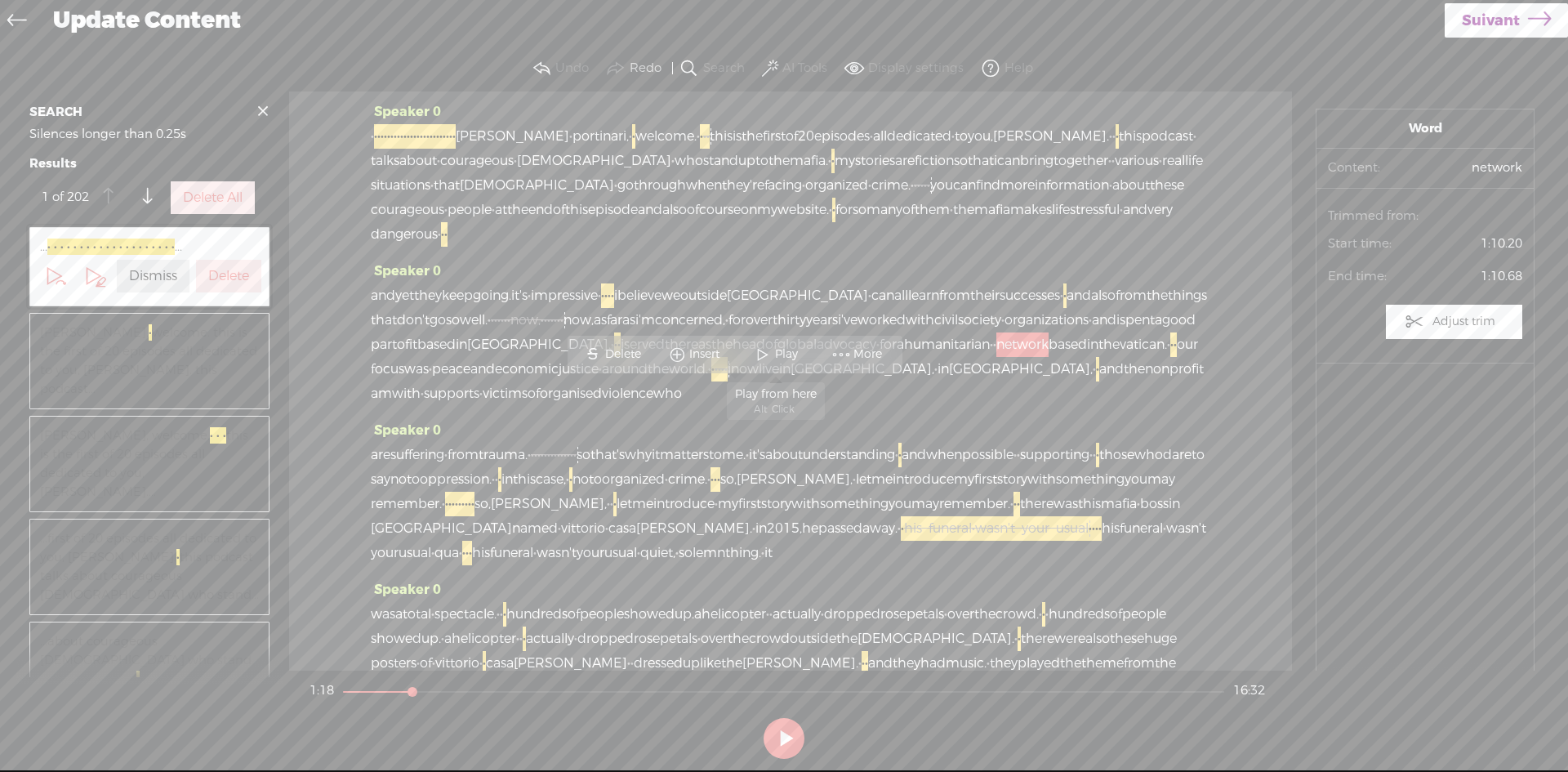
click at [771, 349] on span at bounding box center [763, 354] width 25 height 30
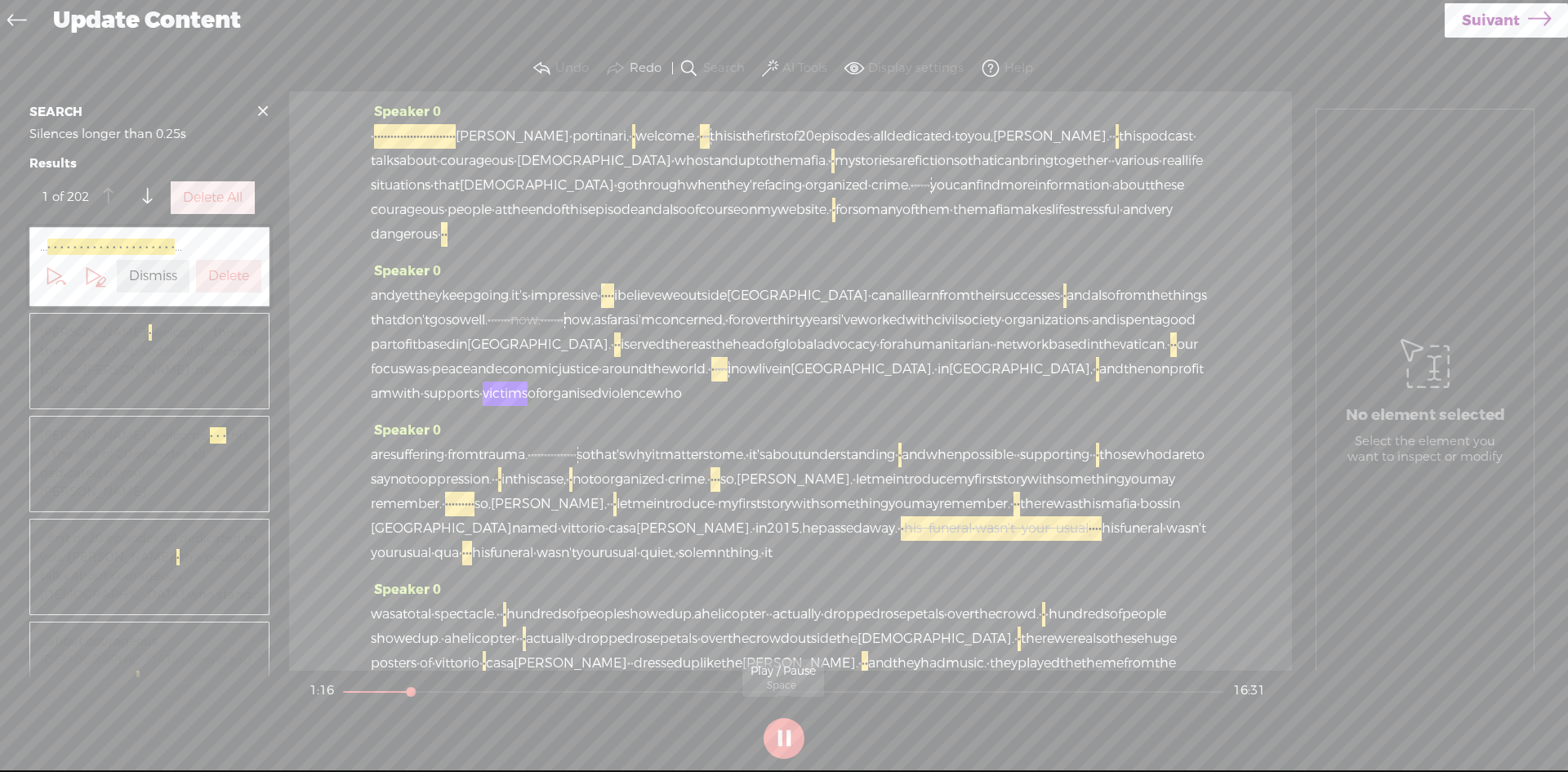
click at [789, 740] on button at bounding box center [784, 738] width 41 height 41
drag, startPoint x: 630, startPoint y: 414, endPoint x: 637, endPoint y: 419, distance: 8.6
click at [637, 406] on div "and yet they keep going. it's · impressive · · · · · · i believe we outside ita…" at bounding box center [791, 344] width 840 height 123
click at [525, 375] on span "Delete" at bounding box center [531, 379] width 40 height 16
click at [1120, 357] on span "vatican." at bounding box center [1143, 344] width 47 height 25
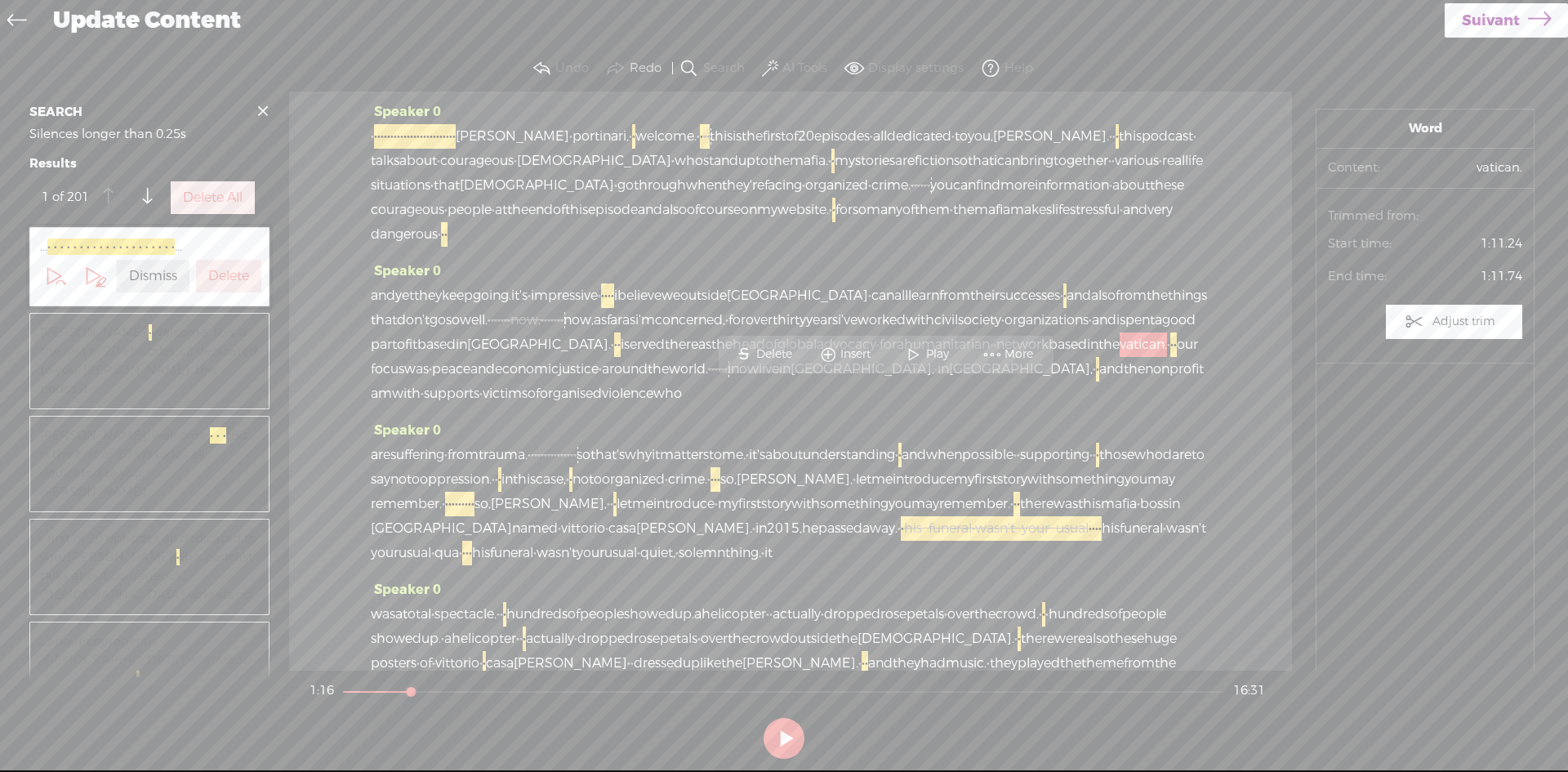
click at [997, 357] on span "network" at bounding box center [1023, 344] width 53 height 25
click at [778, 352] on span "Play" at bounding box center [789, 354] width 27 height 16
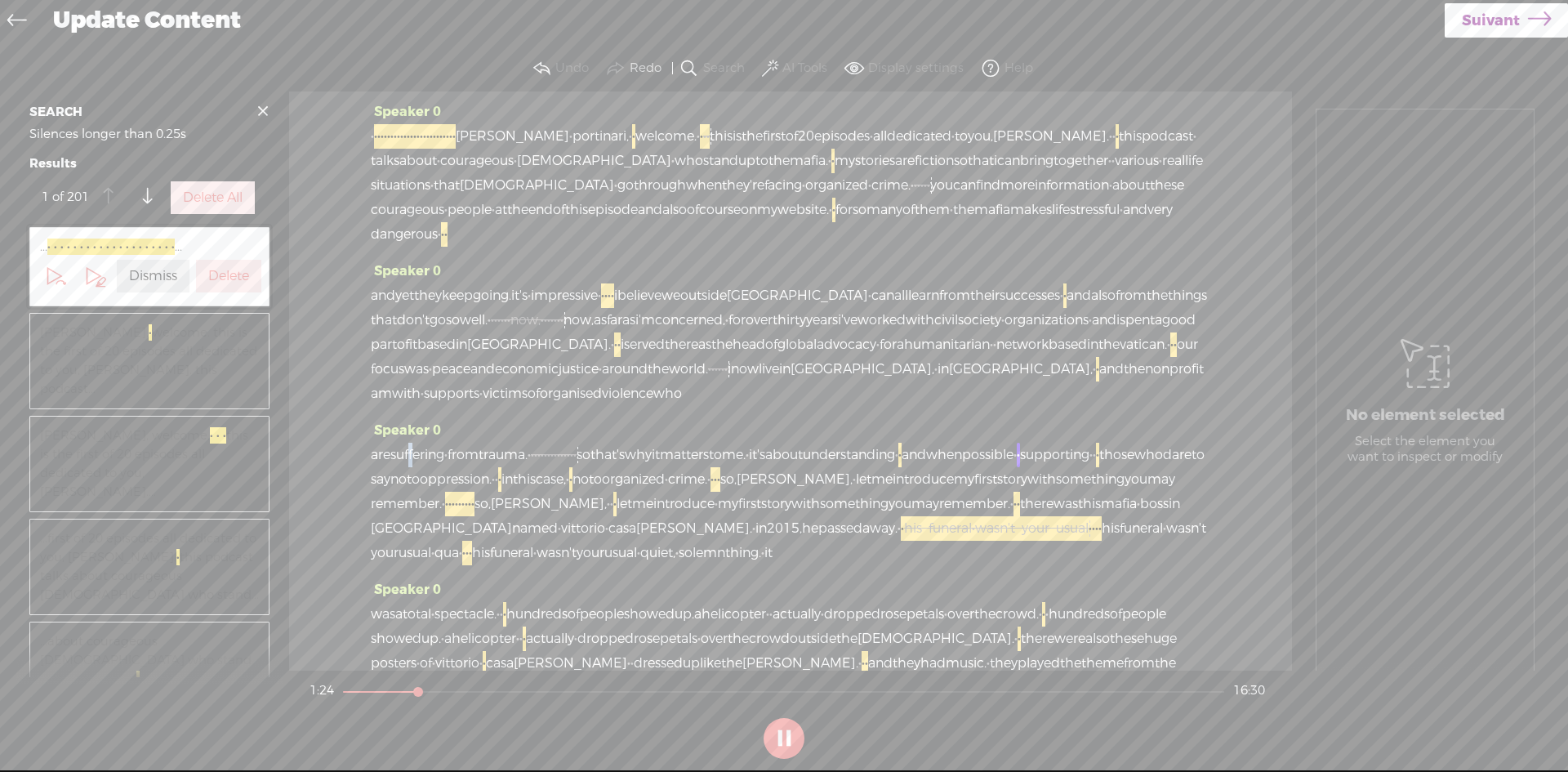
click at [419, 467] on span "suffering" at bounding box center [418, 454] width 54 height 25
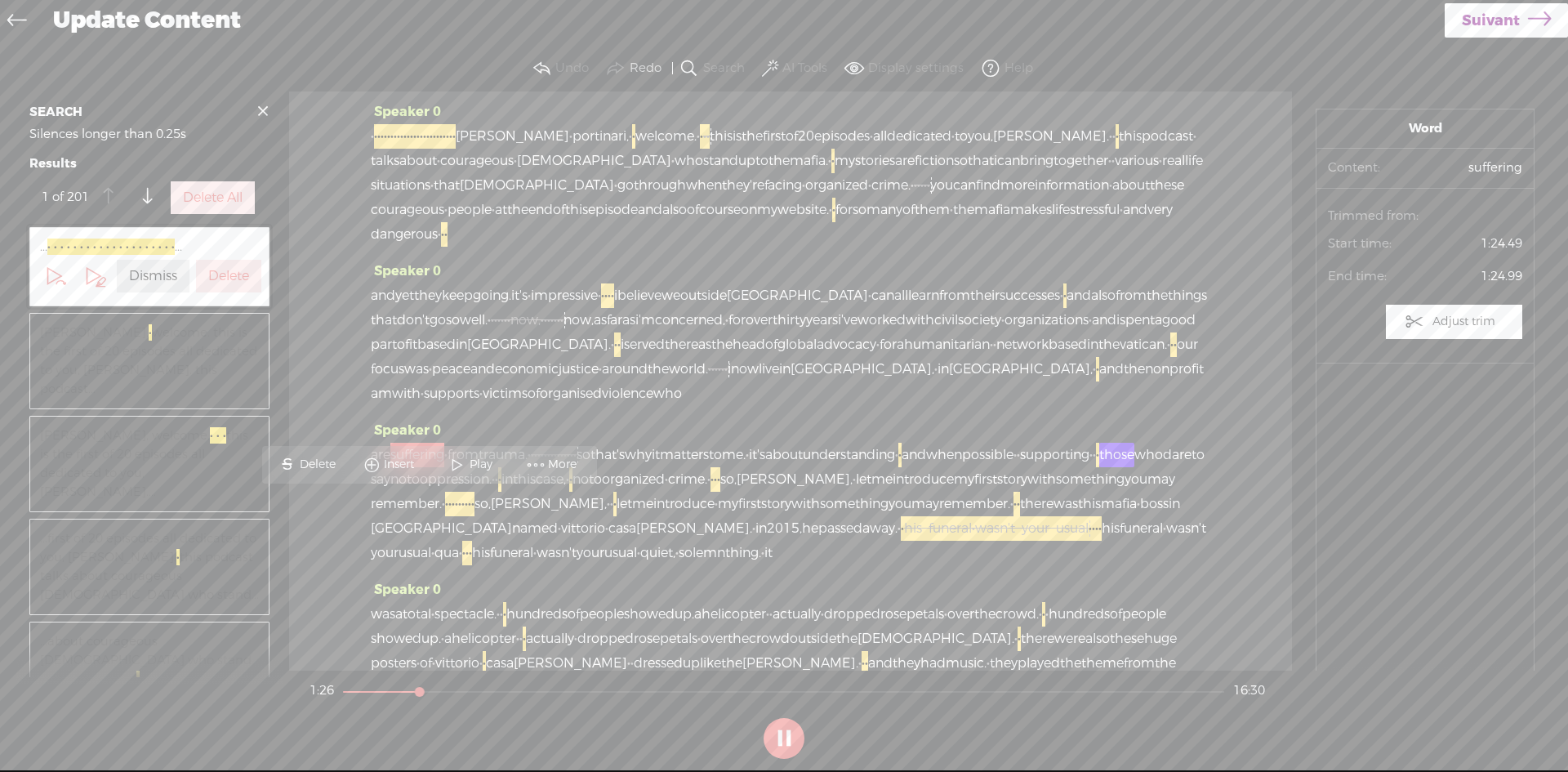
click at [419, 467] on span "suffering" at bounding box center [418, 454] width 54 height 25
click at [460, 460] on span at bounding box center [457, 464] width 25 height 30
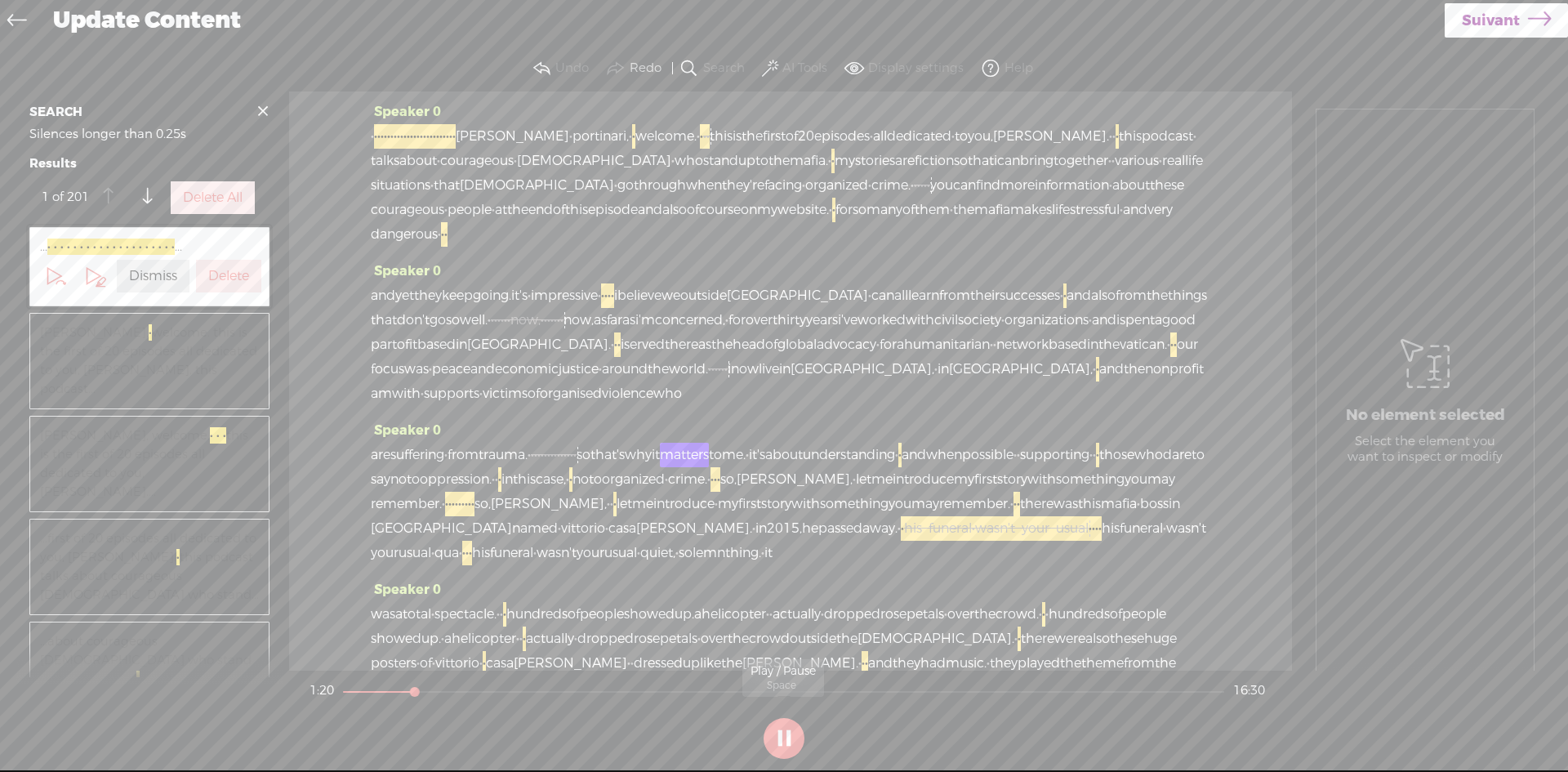
click at [786, 737] on button at bounding box center [784, 738] width 41 height 41
click at [553, 463] on span "·" at bounding box center [553, 454] width 3 height 17
click at [647, 460] on span "Restore" at bounding box center [650, 464] width 46 height 16
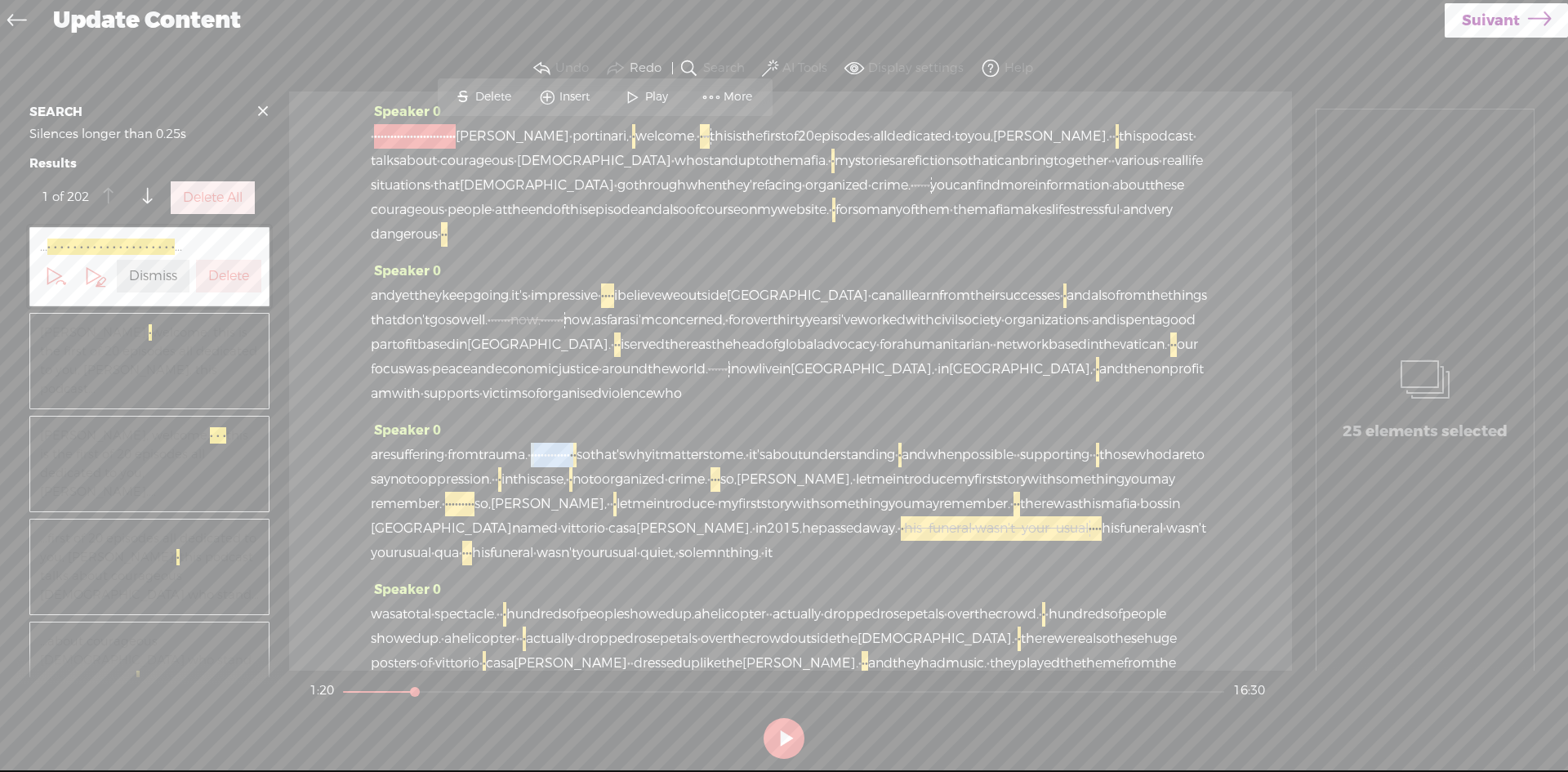
drag, startPoint x: 686, startPoint y: 500, endPoint x: 575, endPoint y: 505, distance: 111.1
click at [575, 505] on div "are suffering · from trauma. · · · · · · · · · · · · · · · so that's why it mat…" at bounding box center [791, 503] width 840 height 123
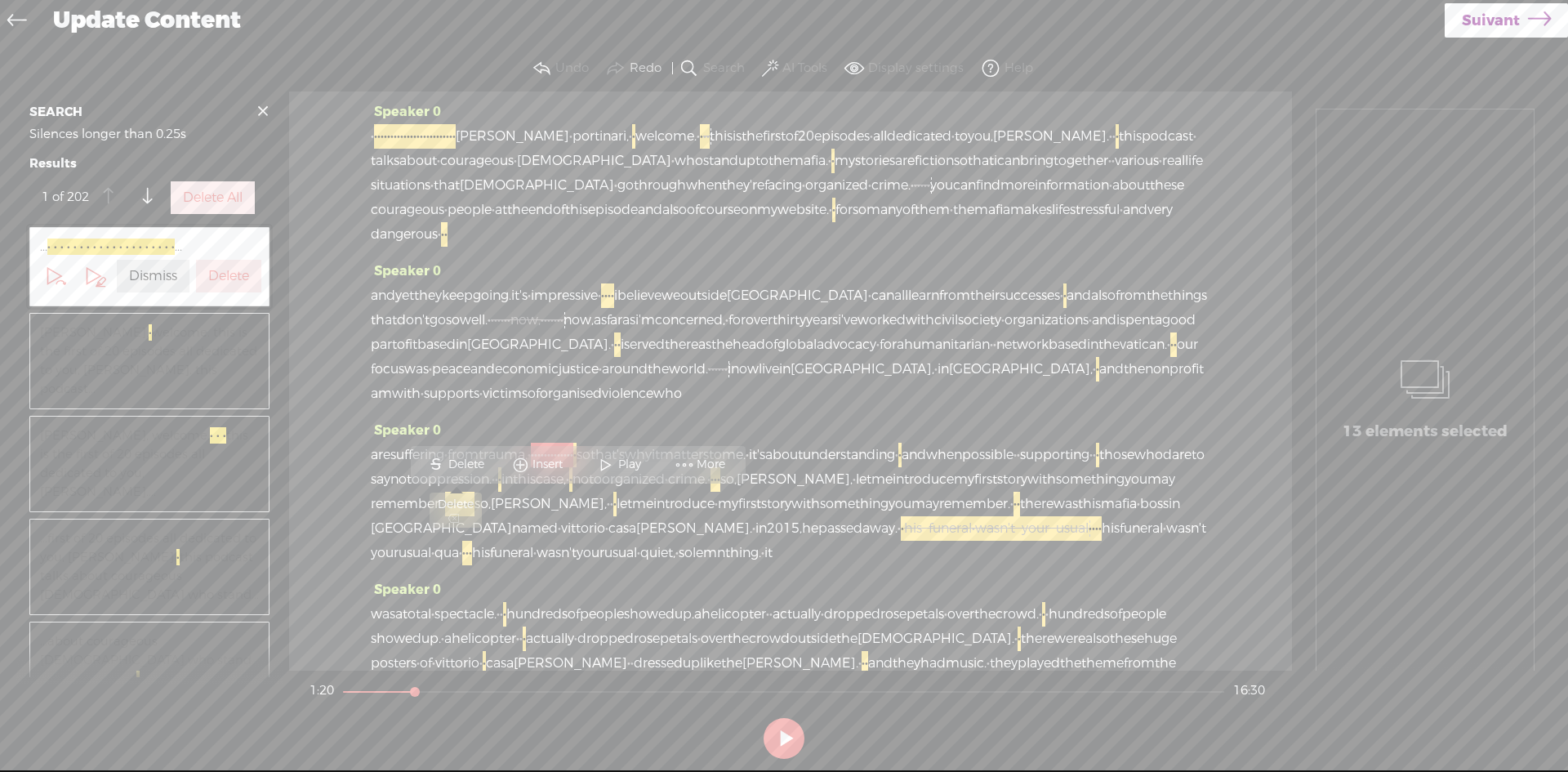
click at [463, 462] on span "Delete" at bounding box center [468, 464] width 40 height 16
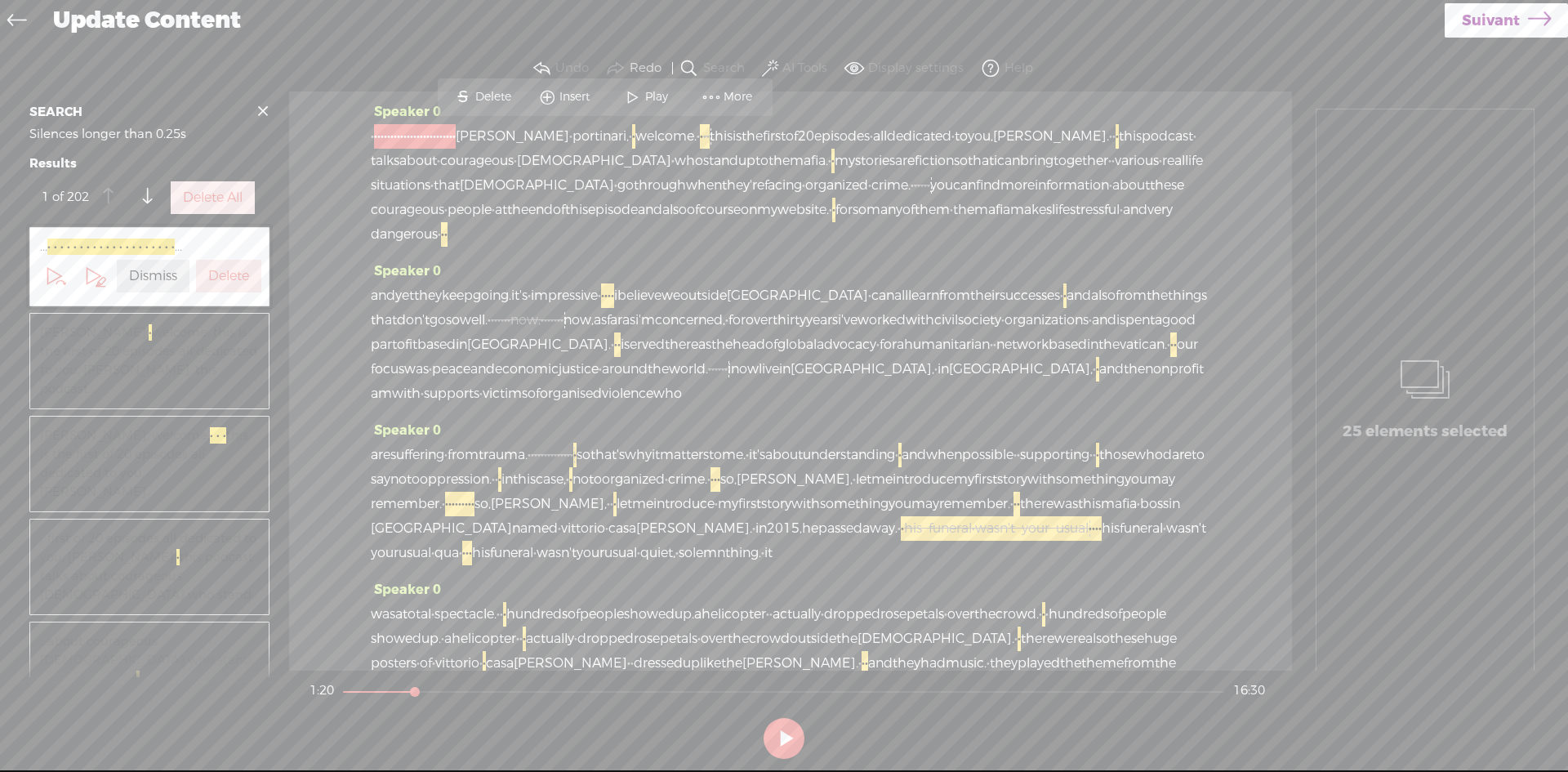
click at [540, 406] on span "organised" at bounding box center [570, 393] width 62 height 25
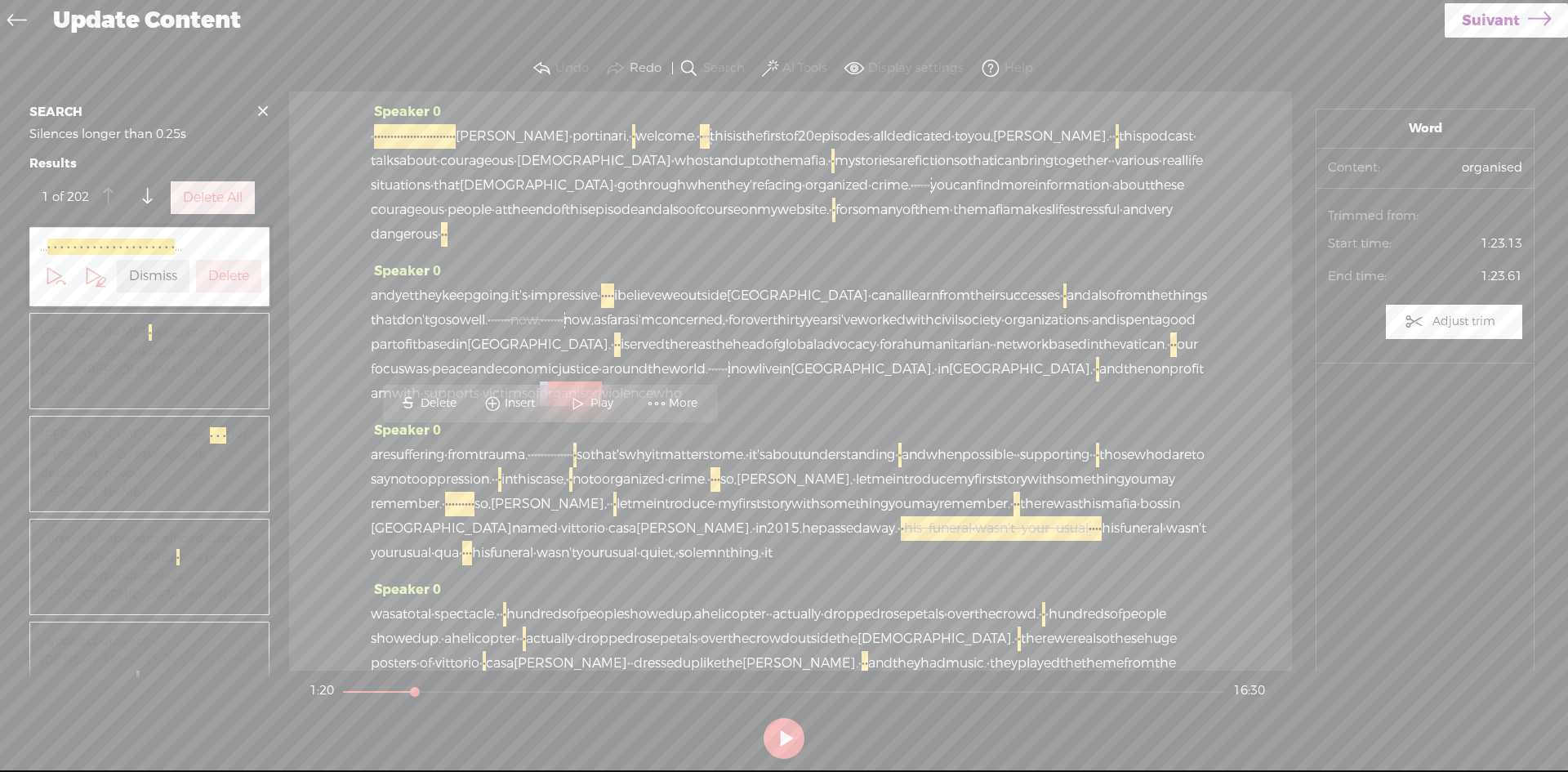
click at [540, 406] on span "organised" at bounding box center [570, 393] width 62 height 25
click at [583, 401] on span at bounding box center [578, 403] width 25 height 30
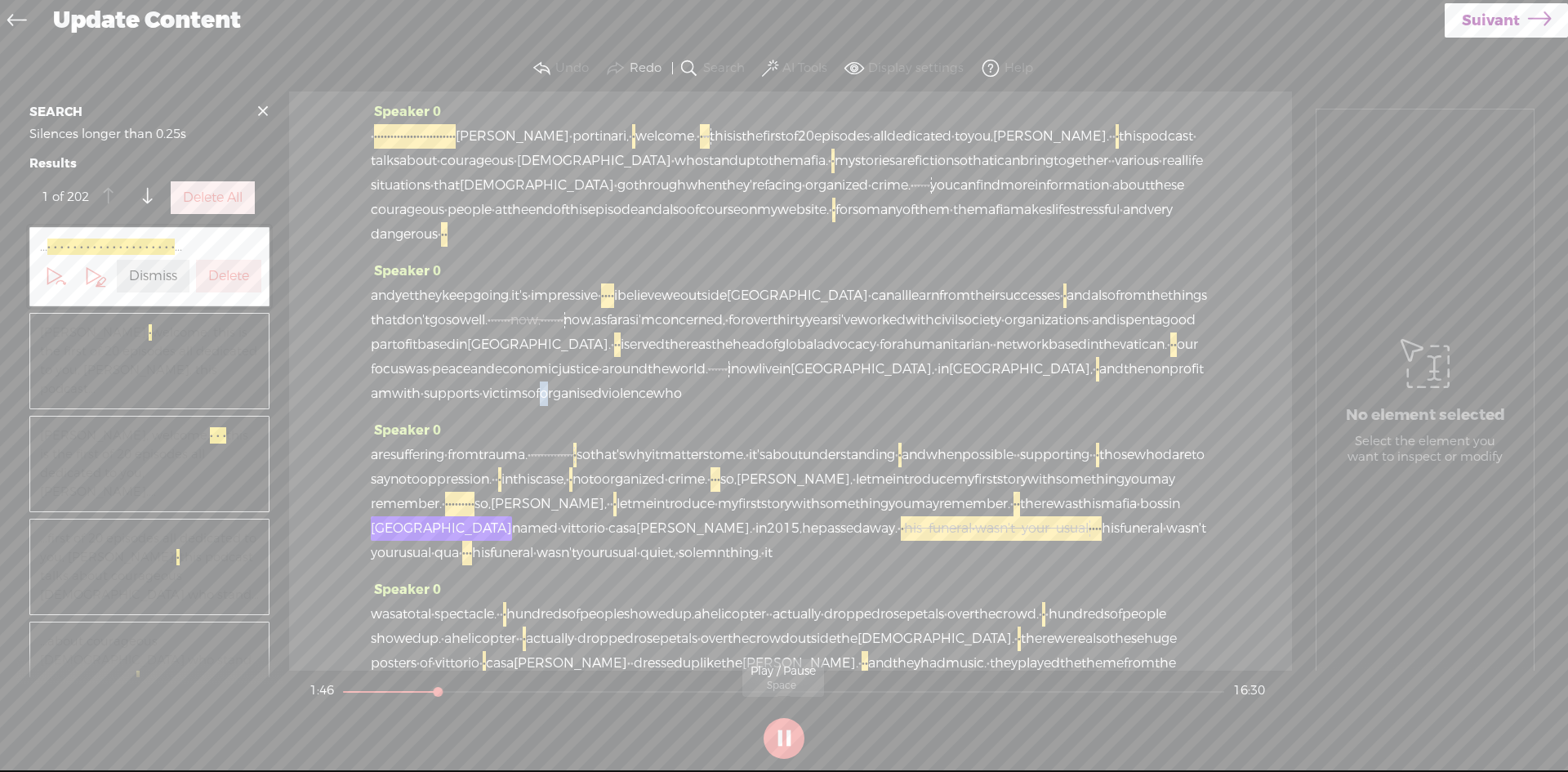
click at [787, 740] on button at bounding box center [784, 738] width 41 height 41
click at [415, 467] on span "suffering" at bounding box center [418, 454] width 54 height 25
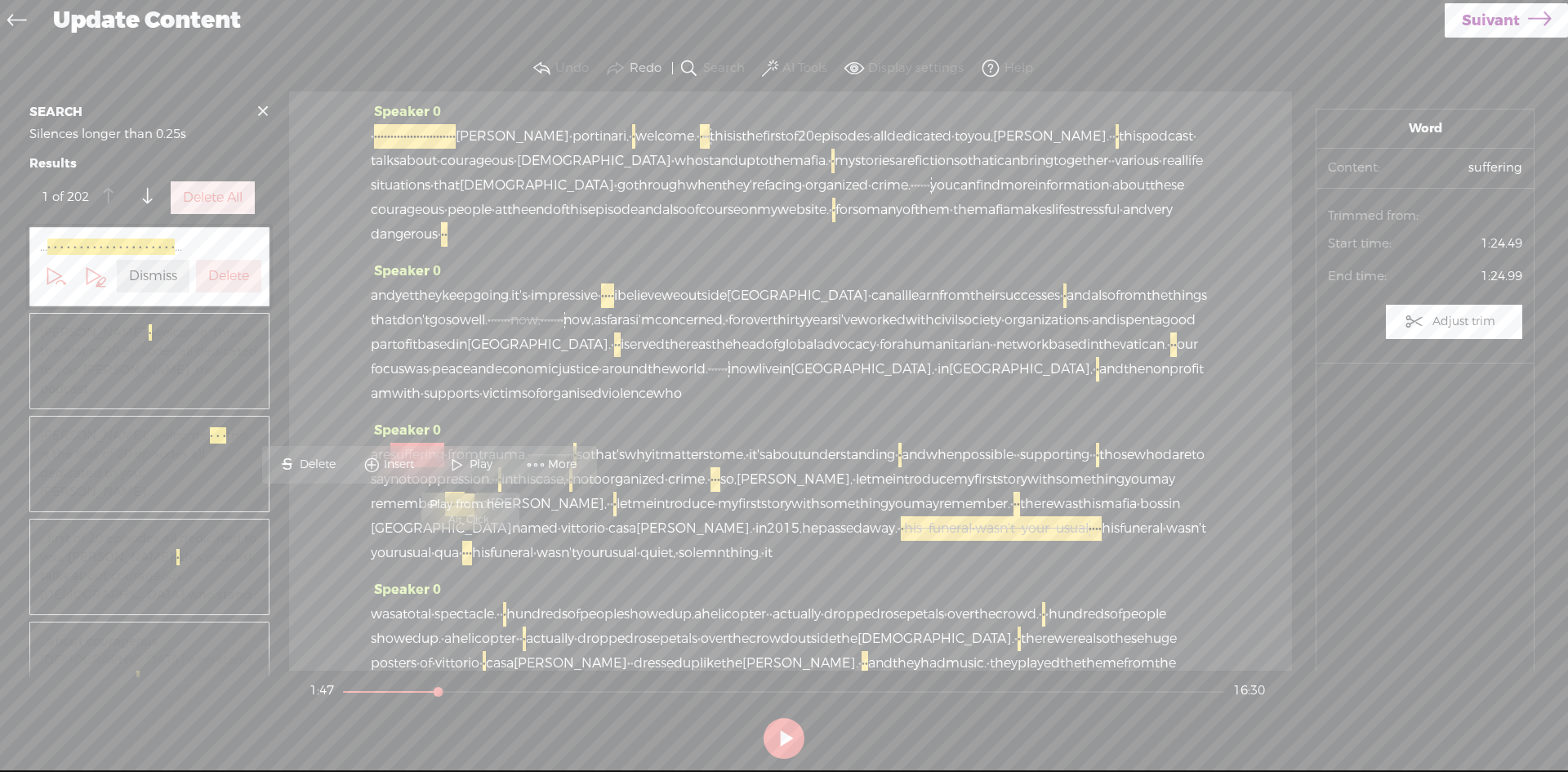
click at [464, 458] on span at bounding box center [457, 464] width 25 height 30
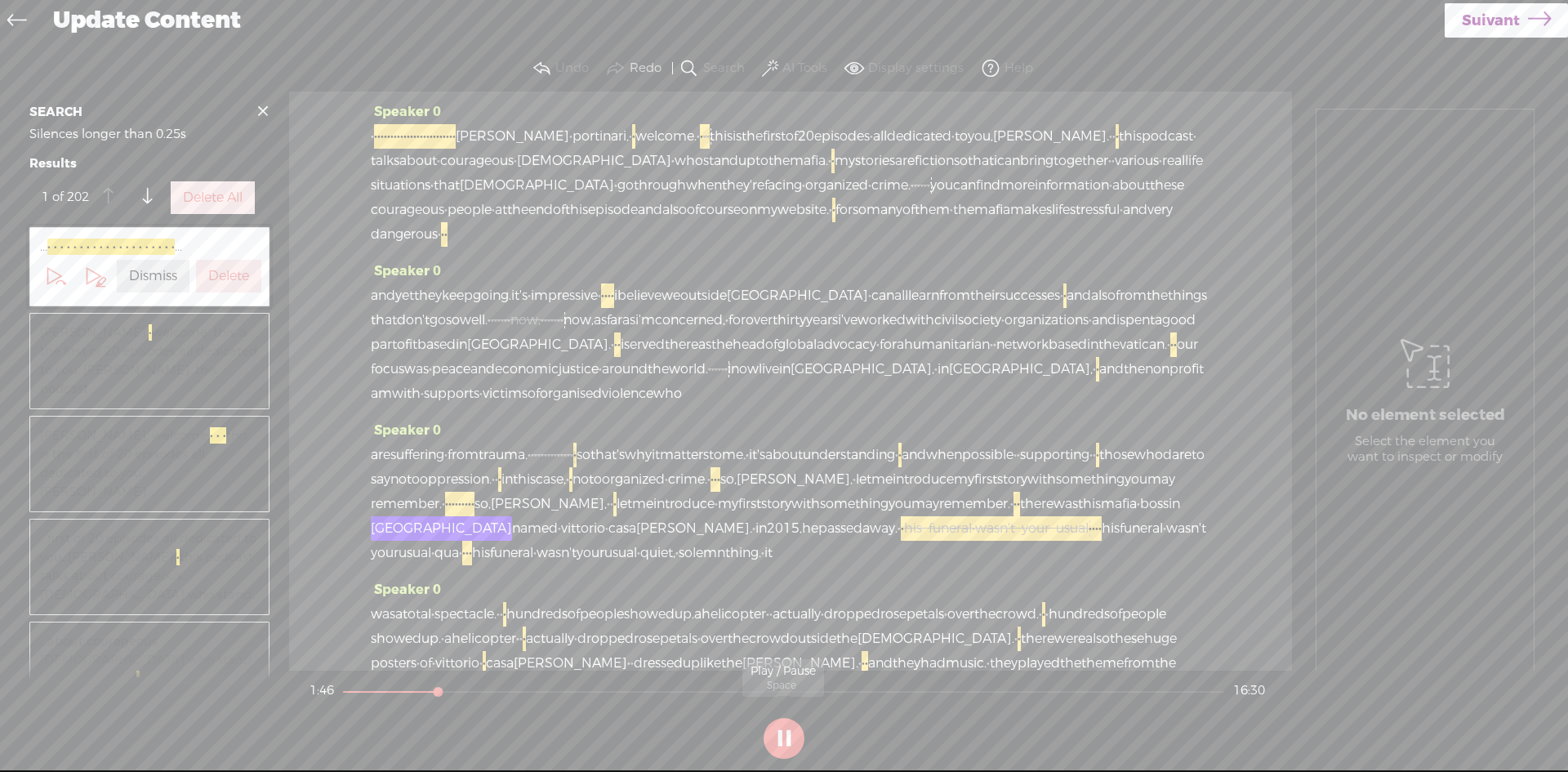
click at [790, 738] on button at bounding box center [784, 738] width 41 height 41
click at [1192, 467] on span "to" at bounding box center [1198, 454] width 13 height 25
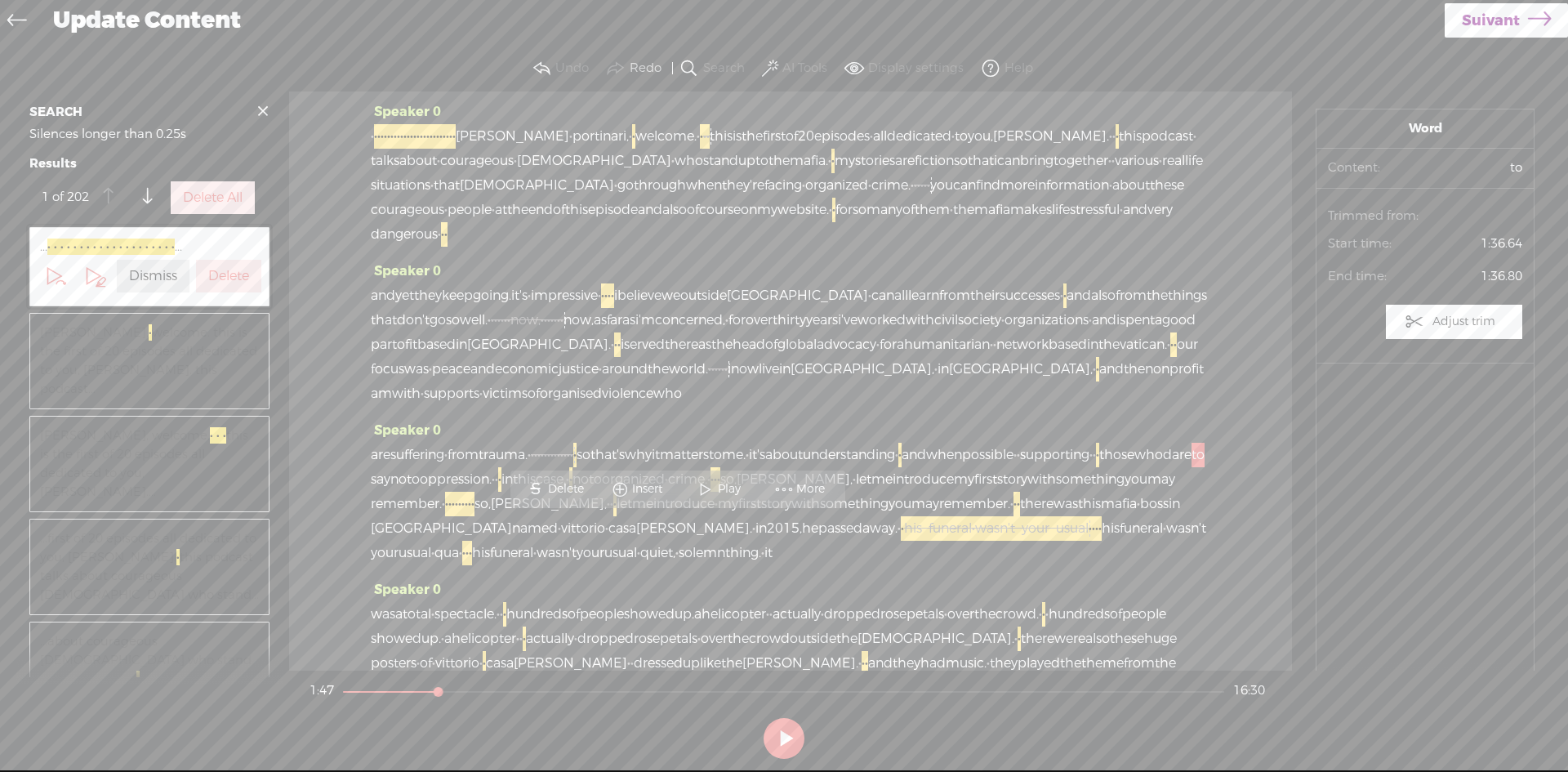
click at [722, 485] on span "Play" at bounding box center [731, 489] width 27 height 16
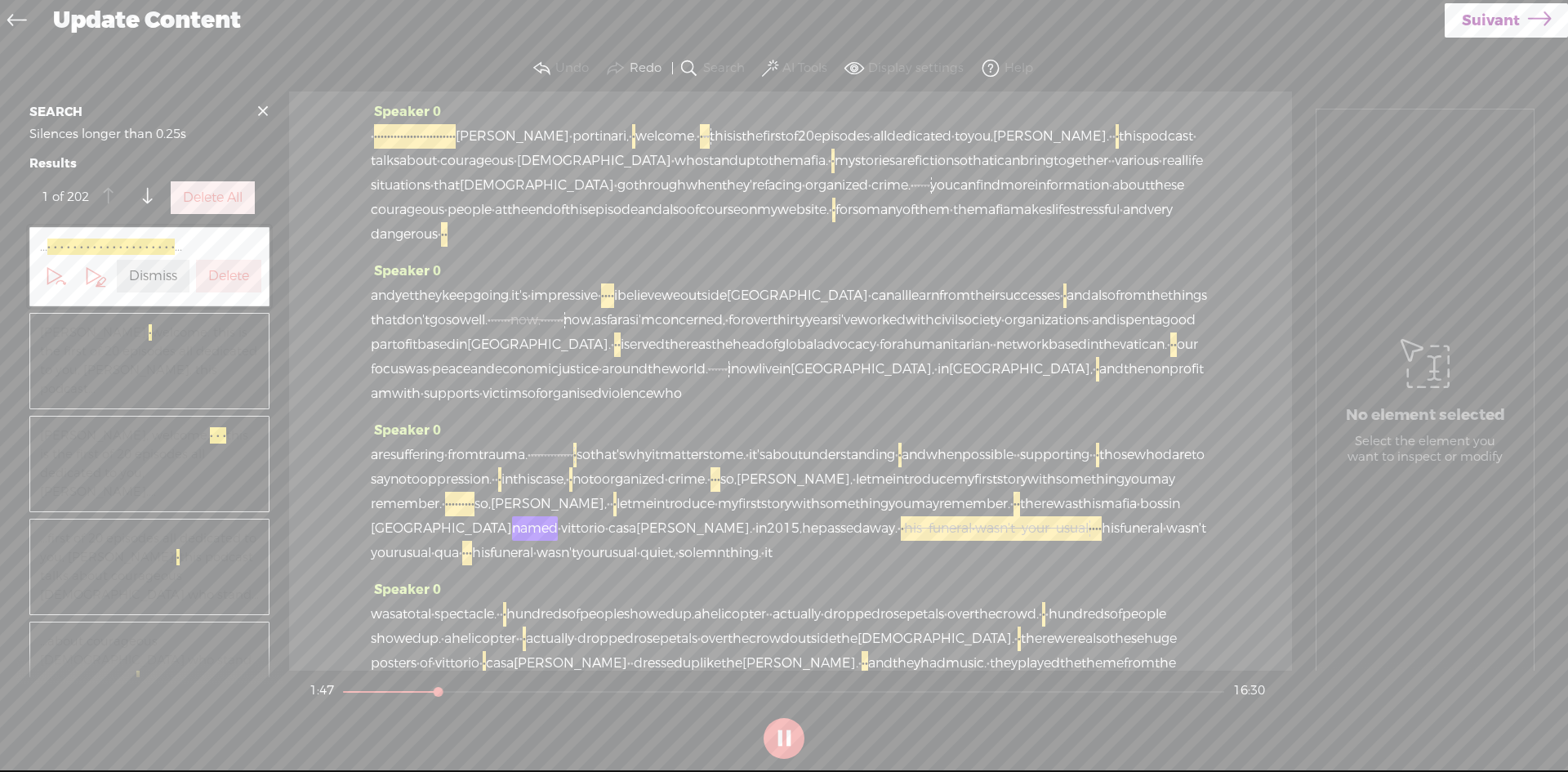
click at [625, 467] on span "that's" at bounding box center [608, 454] width 34 height 25
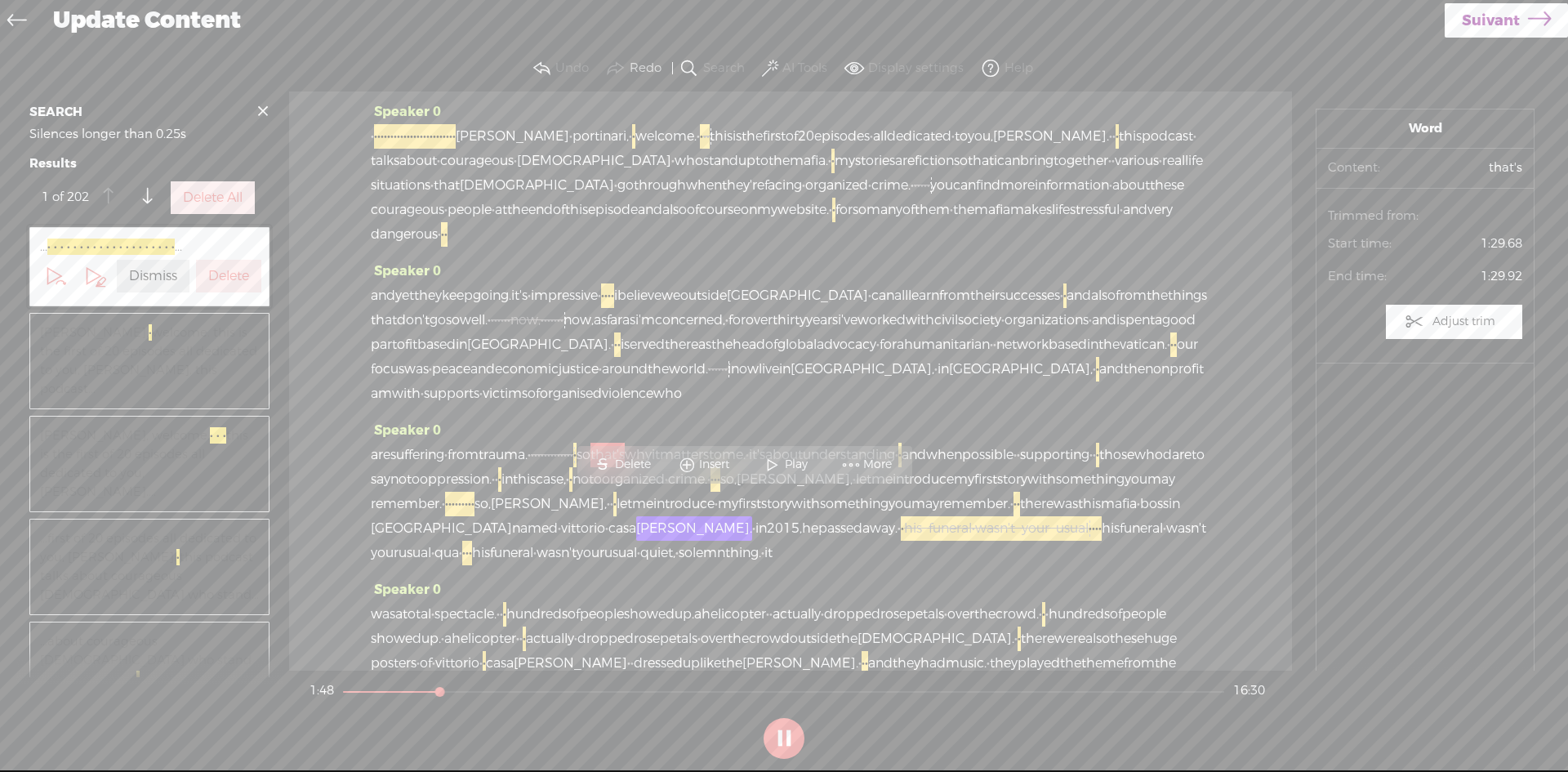
click at [774, 462] on span at bounding box center [772, 464] width 25 height 30
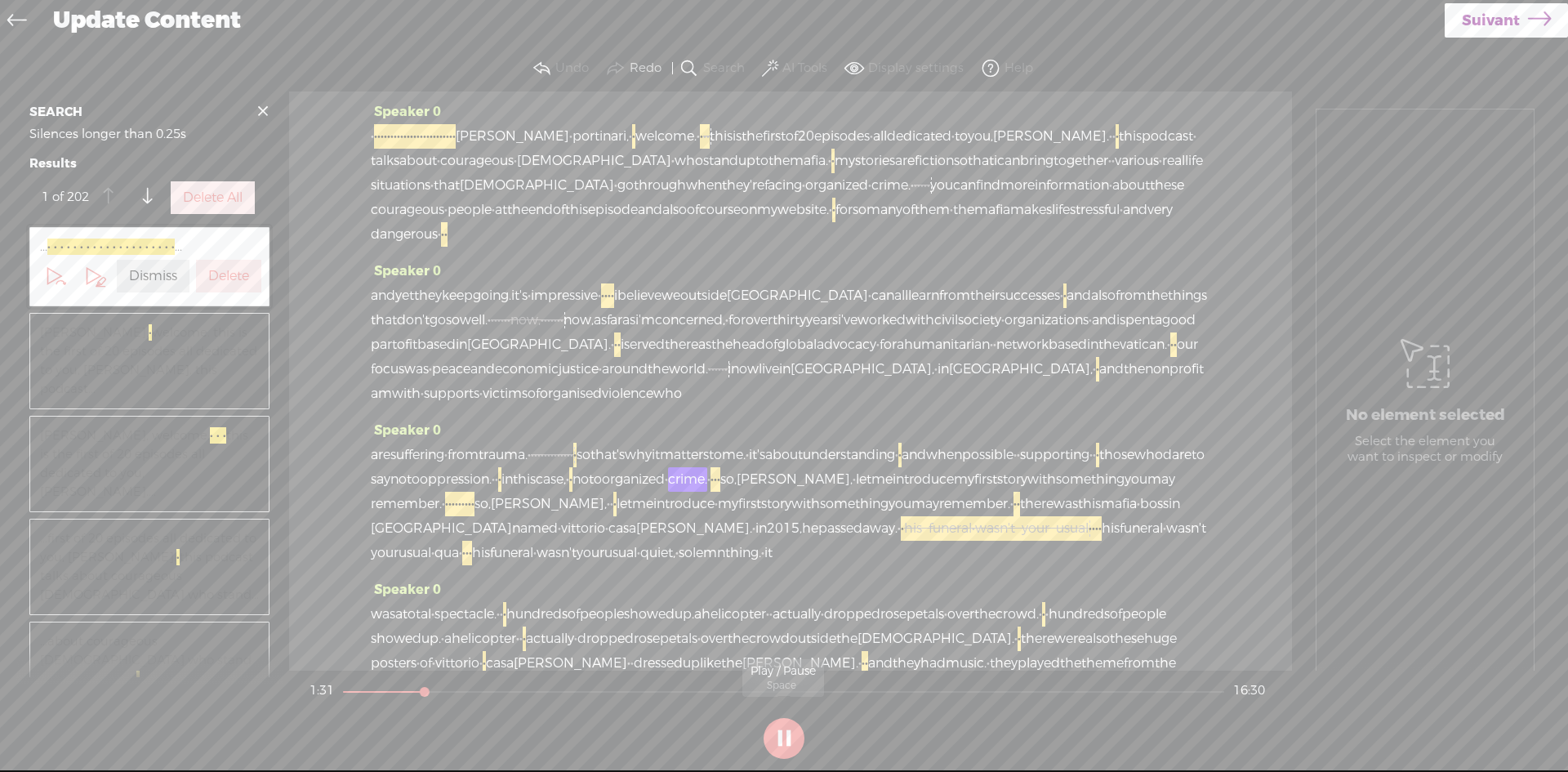
click at [784, 733] on button at bounding box center [784, 738] width 41 height 41
click at [1096, 467] on span "·" at bounding box center [1098, 454] width 3 height 25
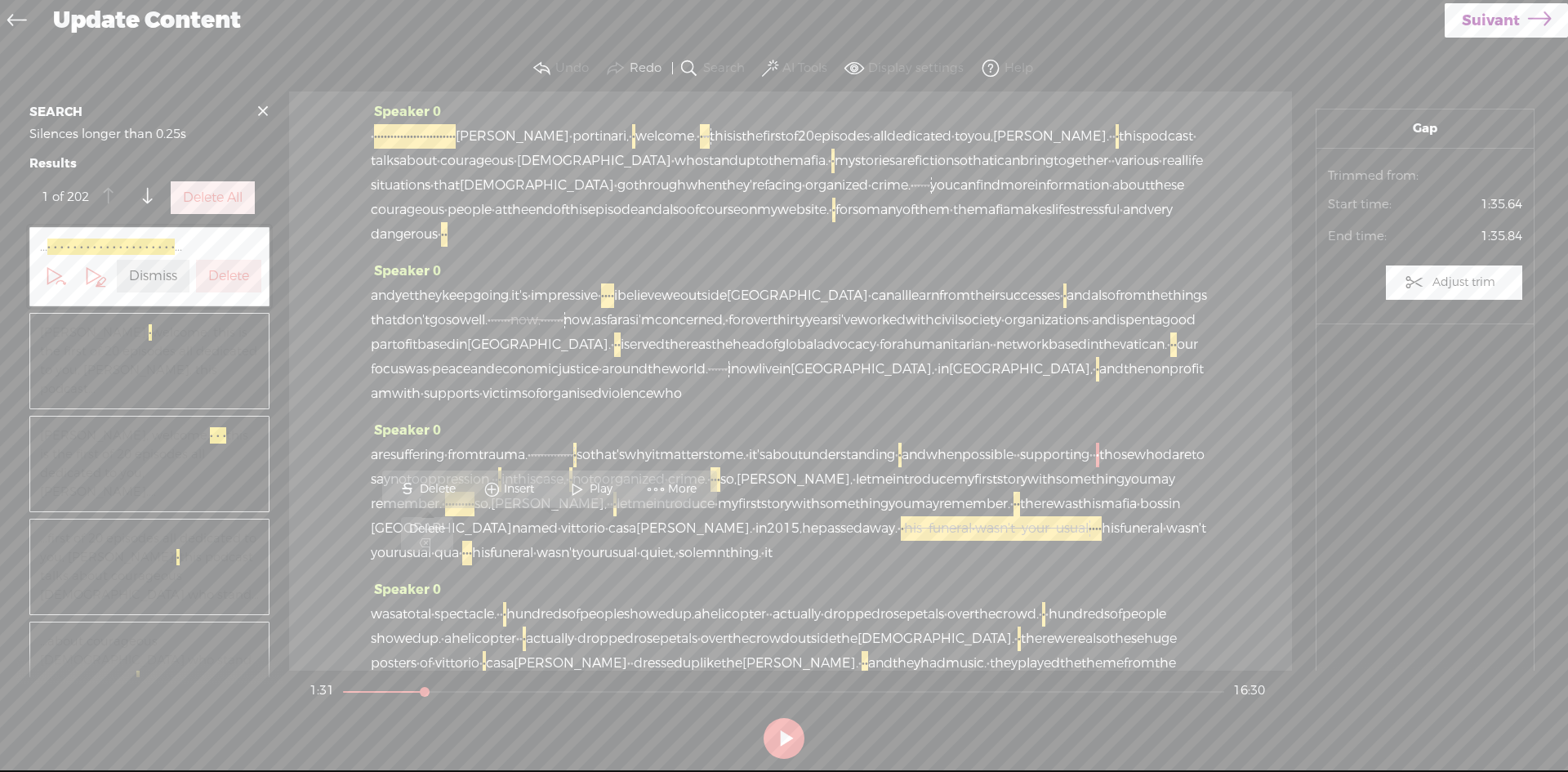
click at [441, 485] on span "Delete" at bounding box center [439, 489] width 40 height 16
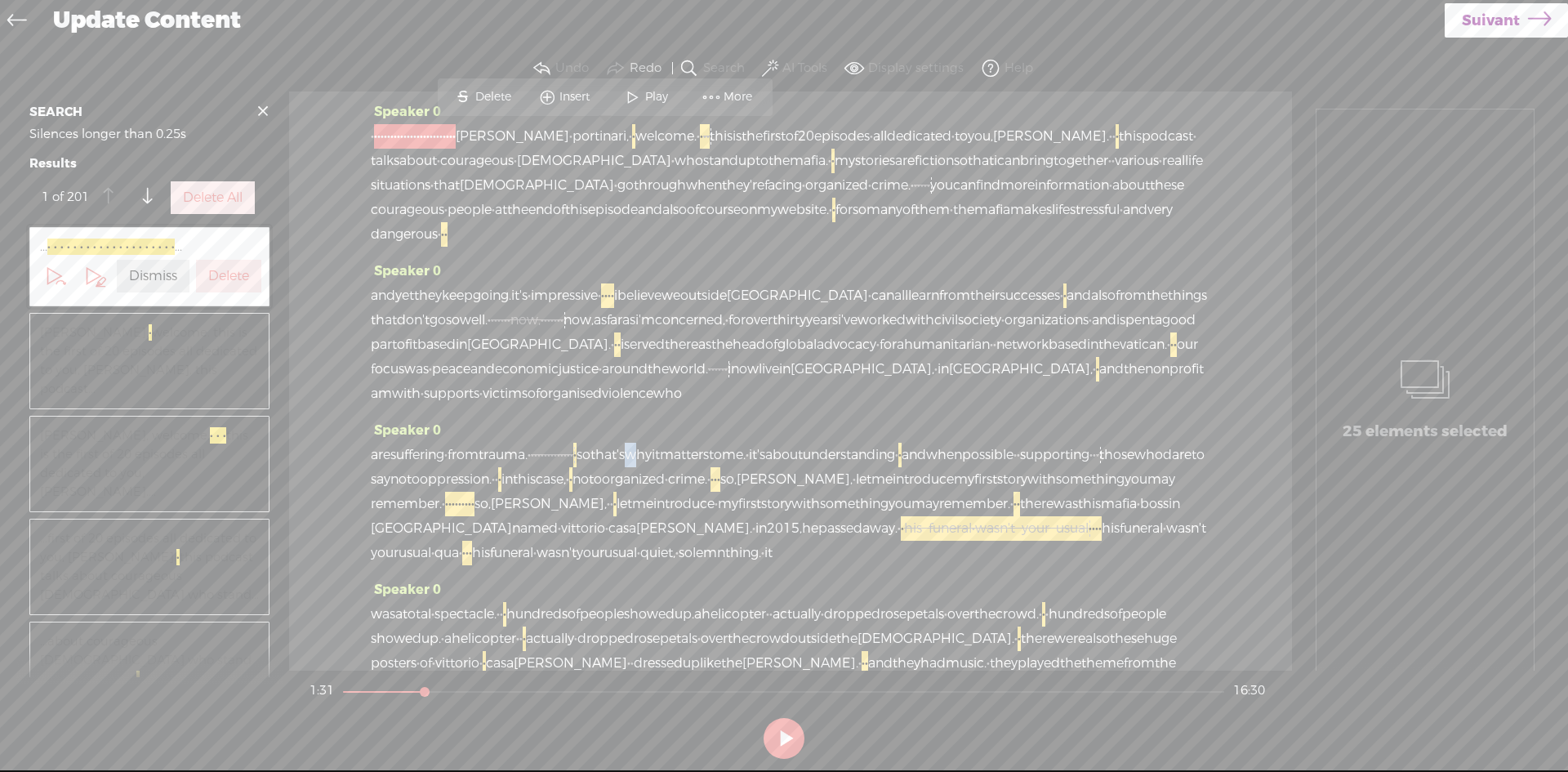
click at [652, 467] on span "why" at bounding box center [638, 454] width 27 height 25
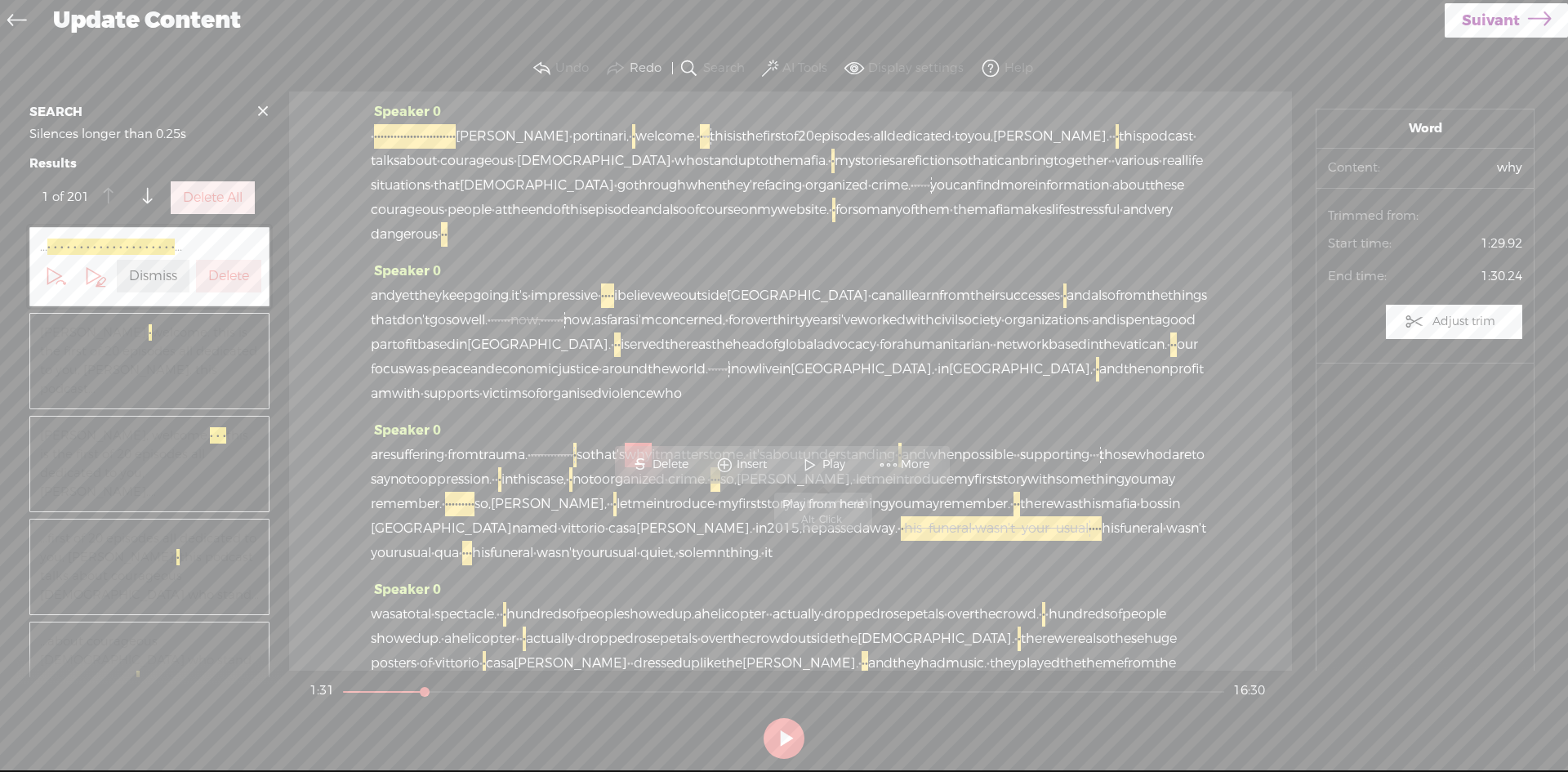
click at [823, 460] on span "Play" at bounding box center [837, 464] width 27 height 16
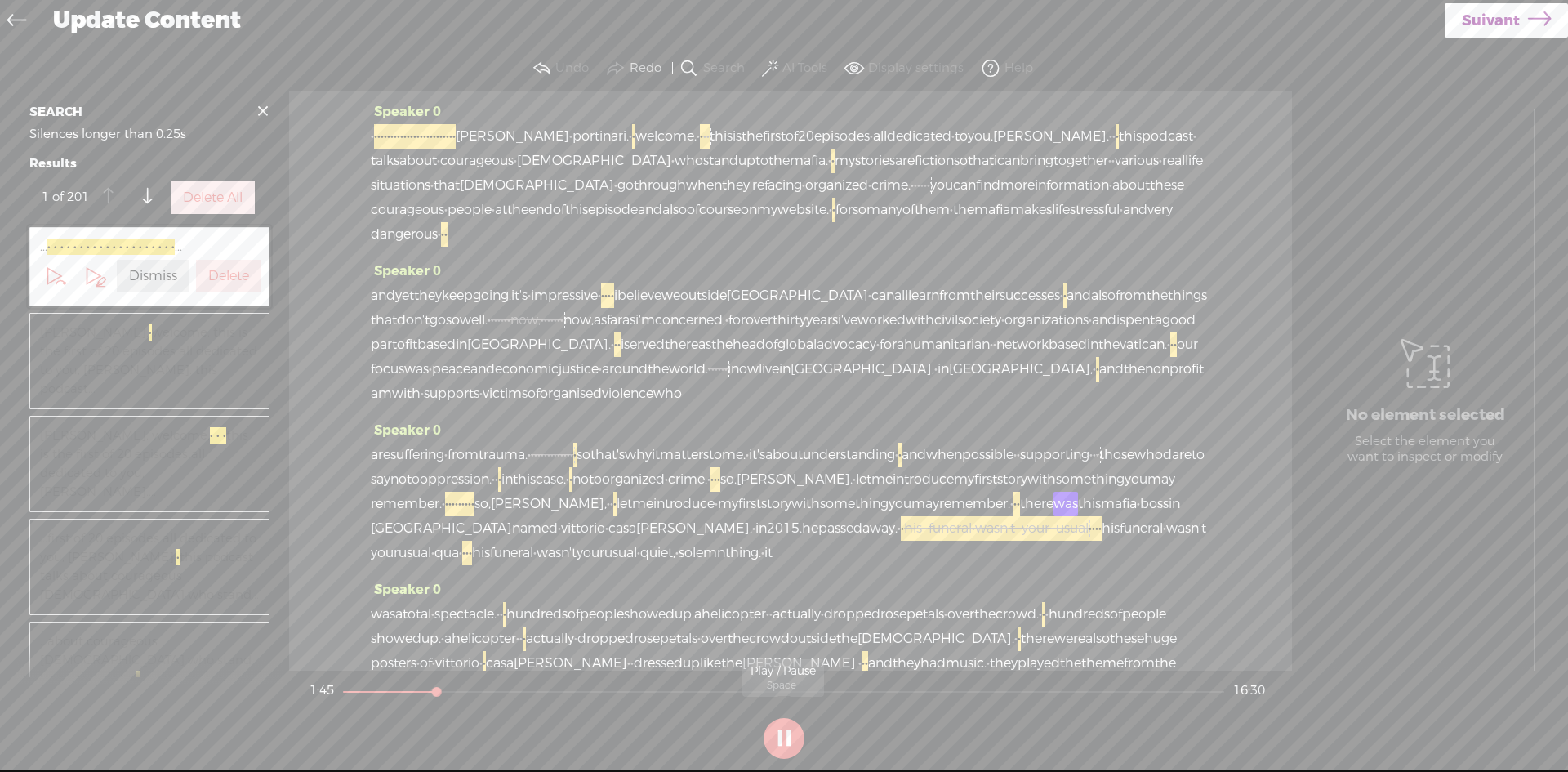
click at [772, 736] on button at bounding box center [784, 738] width 41 height 41
click at [459, 516] on span "·" at bounding box center [457, 503] width 3 height 25
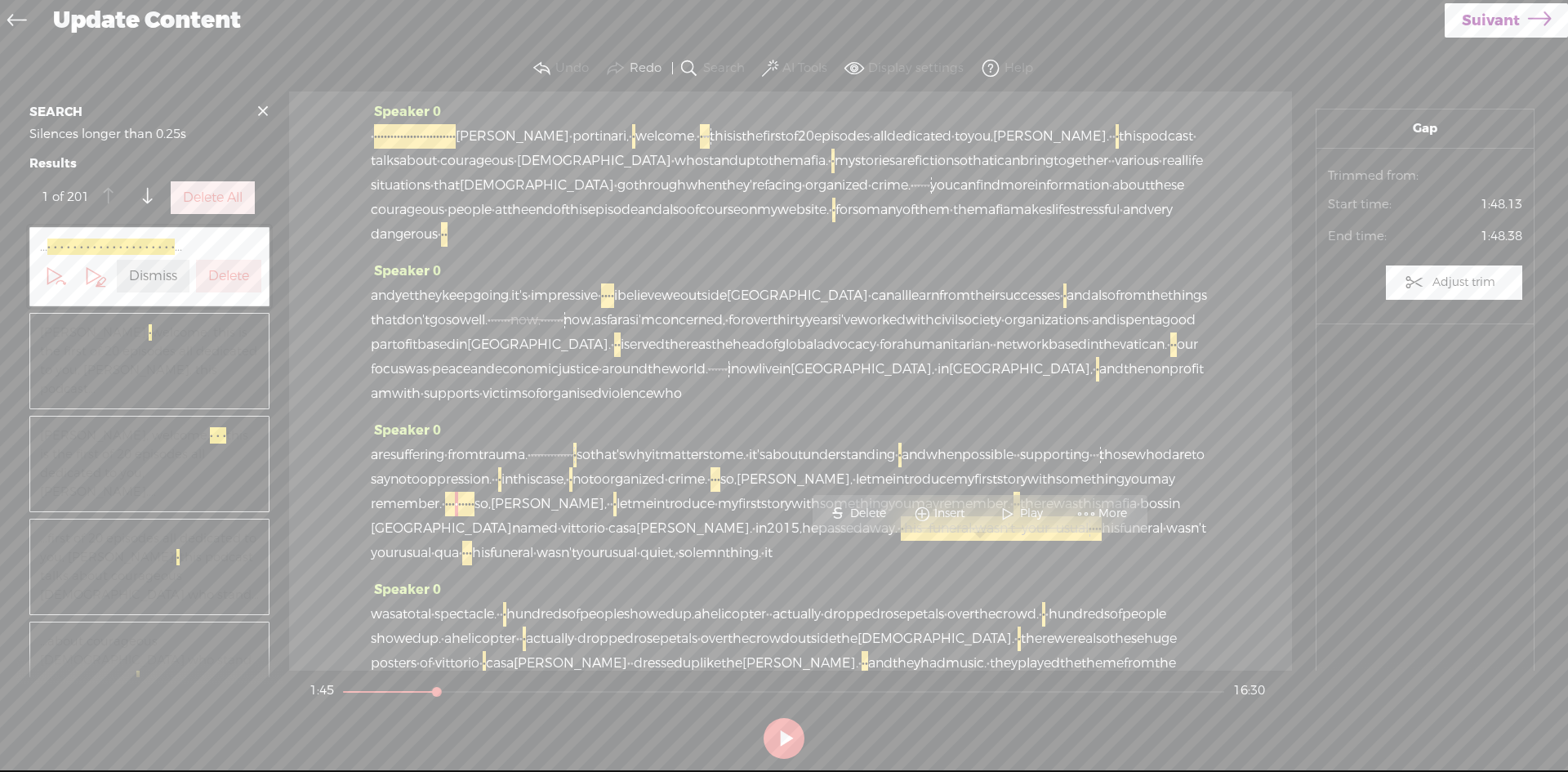
drag, startPoint x: 980, startPoint y: 549, endPoint x: 808, endPoint y: 579, distance: 174.6
click at [808, 565] on div "are suffering · from trauma. · [S] · · · · · · · · · · · · · · so that's why it…" at bounding box center [791, 503] width 840 height 123
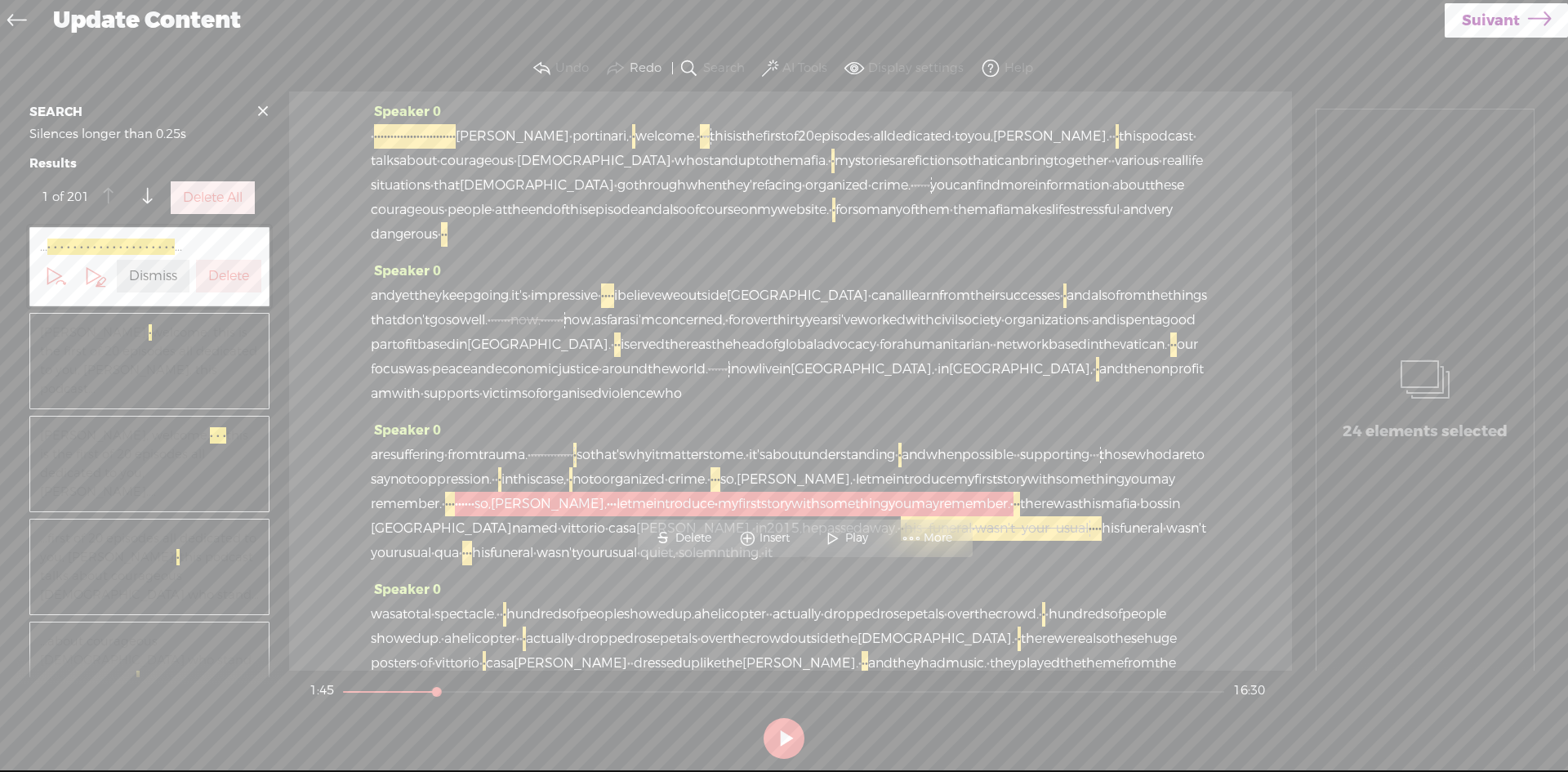
click at [692, 530] on span "Delete" at bounding box center [695, 537] width 40 height 16
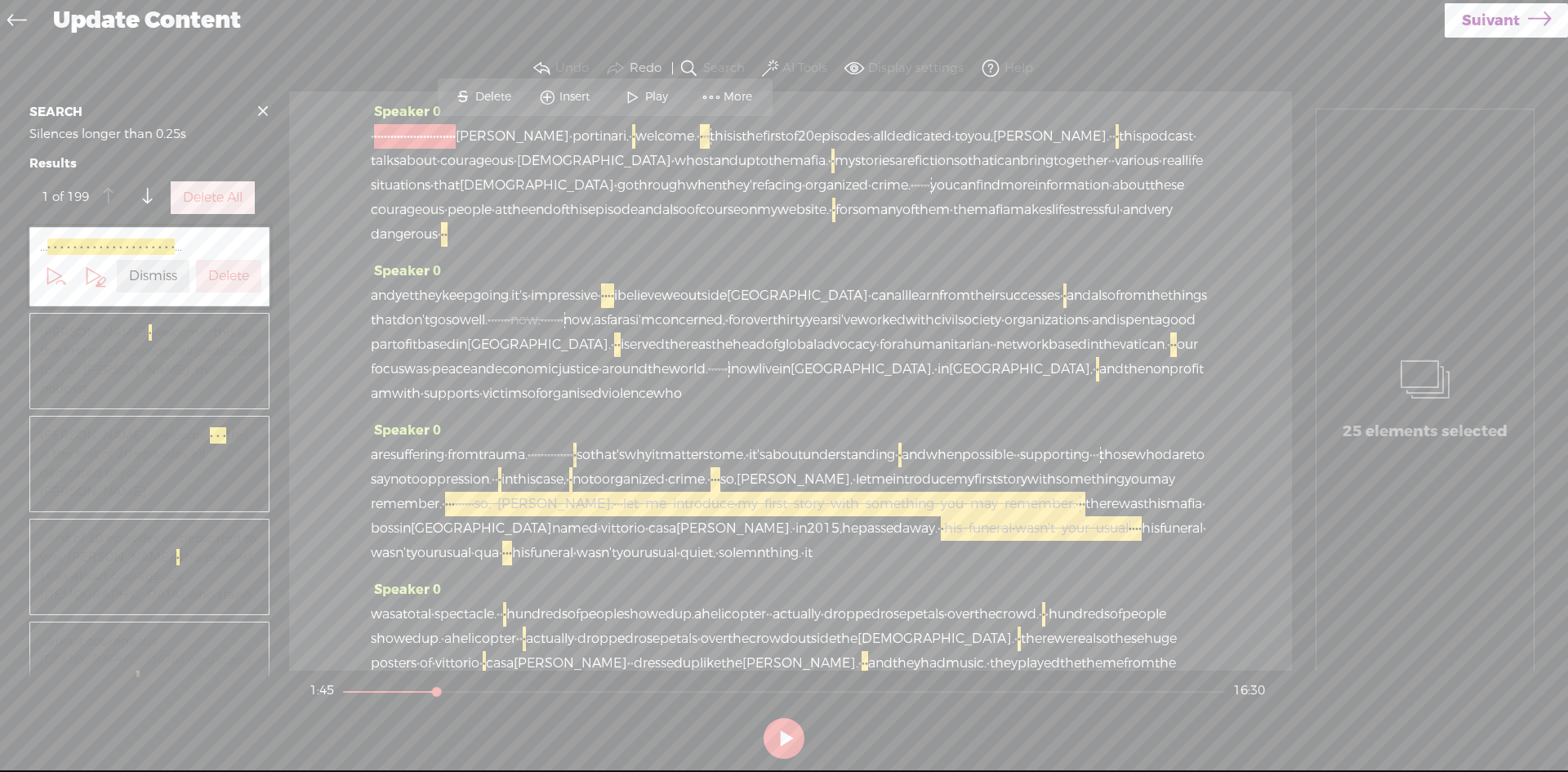
click at [975, 492] on span "first" at bounding box center [986, 479] width 23 height 25
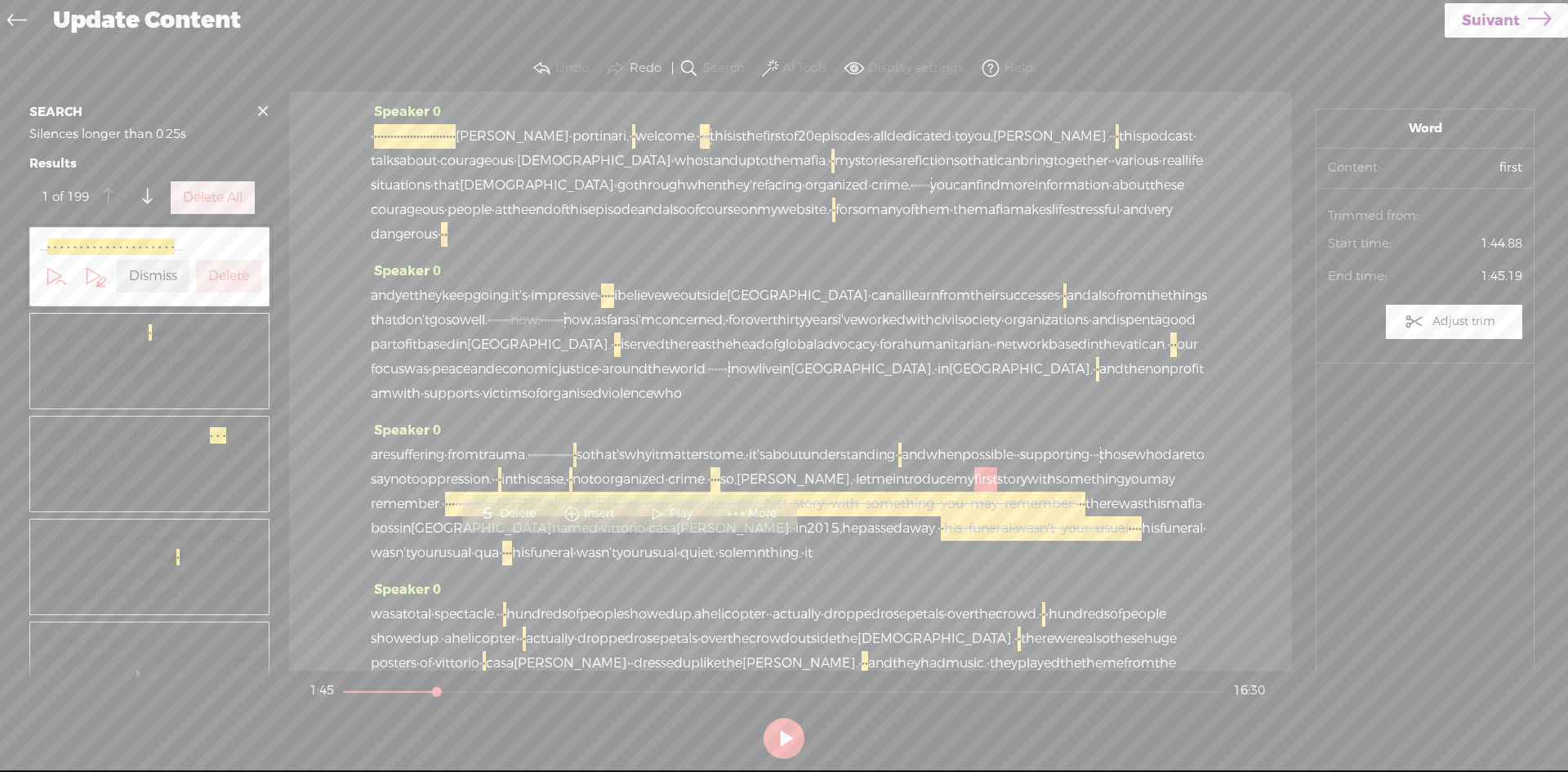
click at [536, 492] on span "this" at bounding box center [524, 479] width 23 height 25
click at [931, 482] on span at bounding box center [928, 489] width 25 height 30
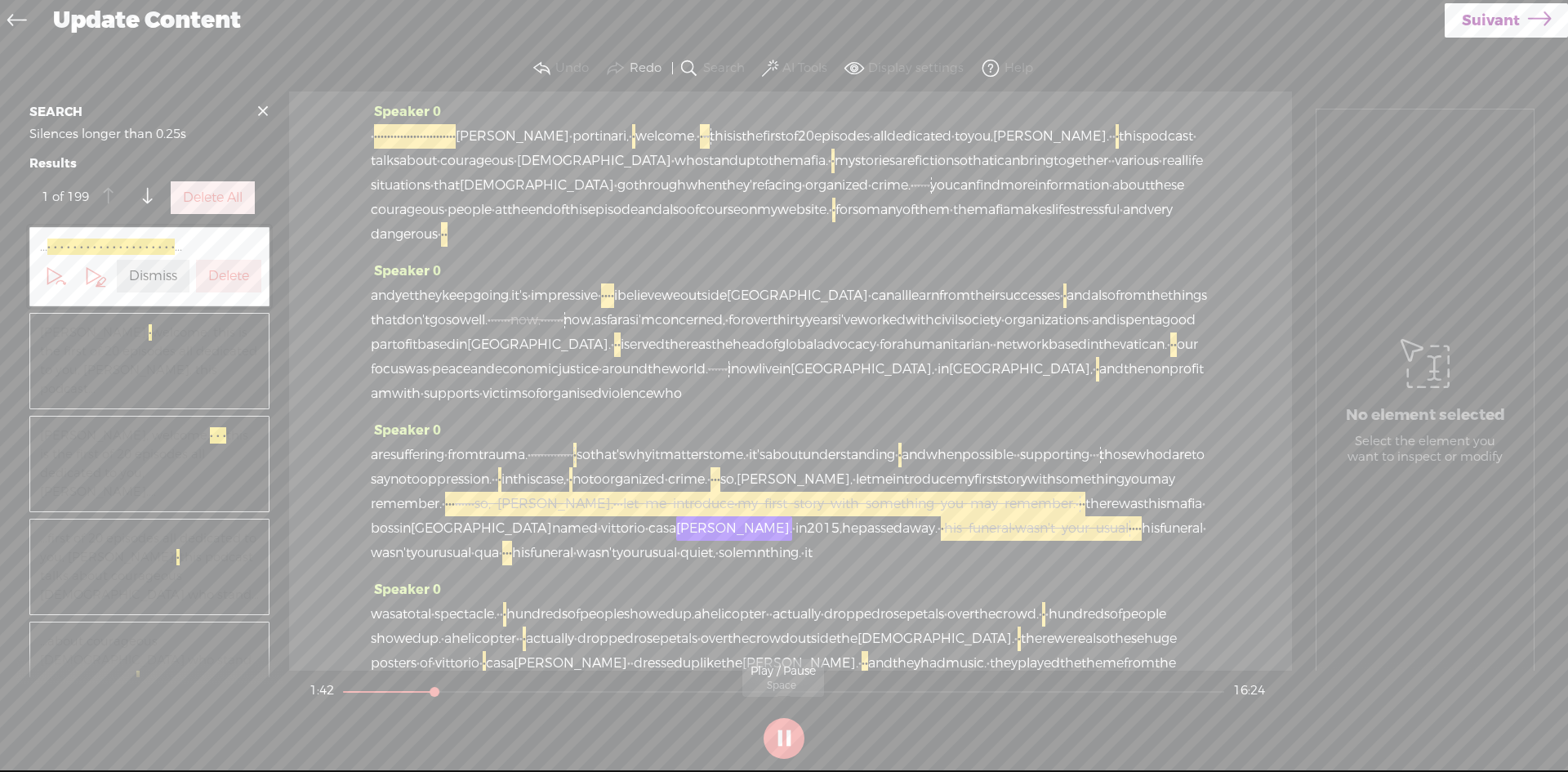
click at [786, 735] on button at bounding box center [784, 738] width 41 height 41
click at [452, 516] on span "·" at bounding box center [450, 503] width 3 height 25
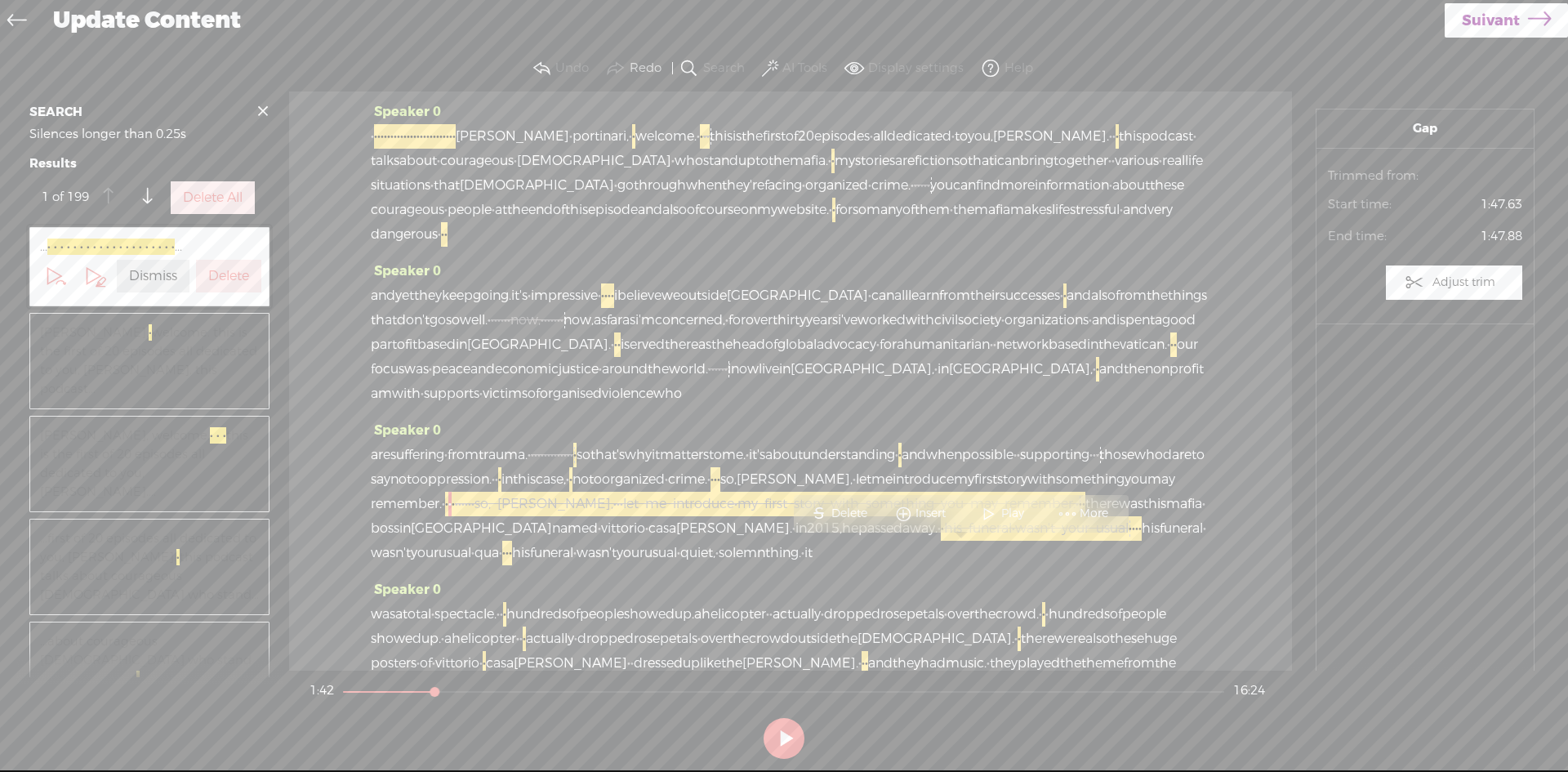
click at [978, 547] on div "are suffering · from trauma. · [S] · · · · · · · · · · · · · · so that's why it…" at bounding box center [791, 503] width 840 height 123
click at [455, 516] on span "·" at bounding box center [453, 503] width 3 height 25
click at [965, 551] on div "are suffering · from trauma. · [S] · · · · · · · · · · · · · · so that's why it…" at bounding box center [791, 503] width 840 height 123
click at [856, 511] on span "Delete" at bounding box center [860, 514] width 40 height 16
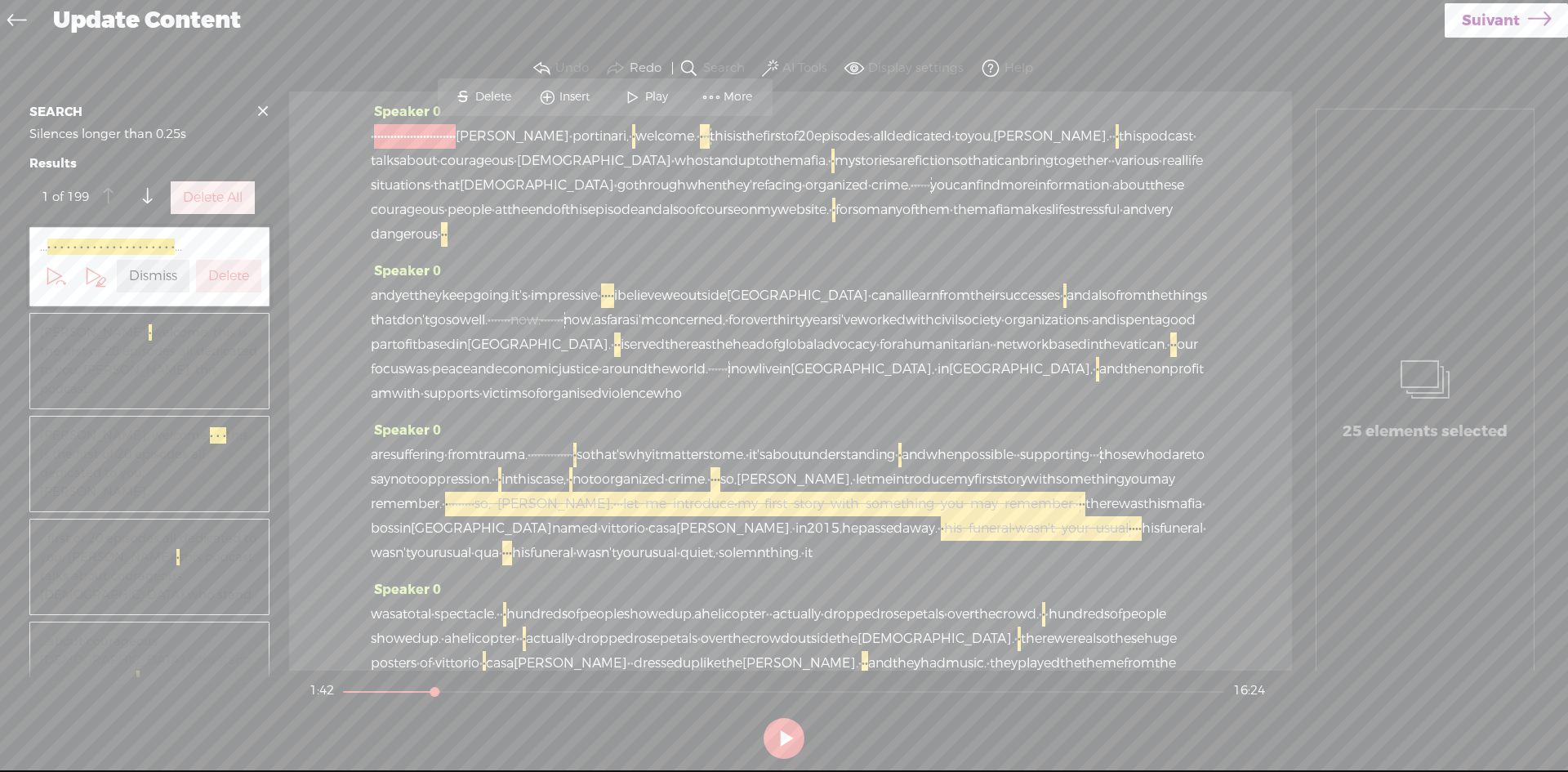
click at [975, 492] on span "first" at bounding box center [986, 479] width 23 height 25
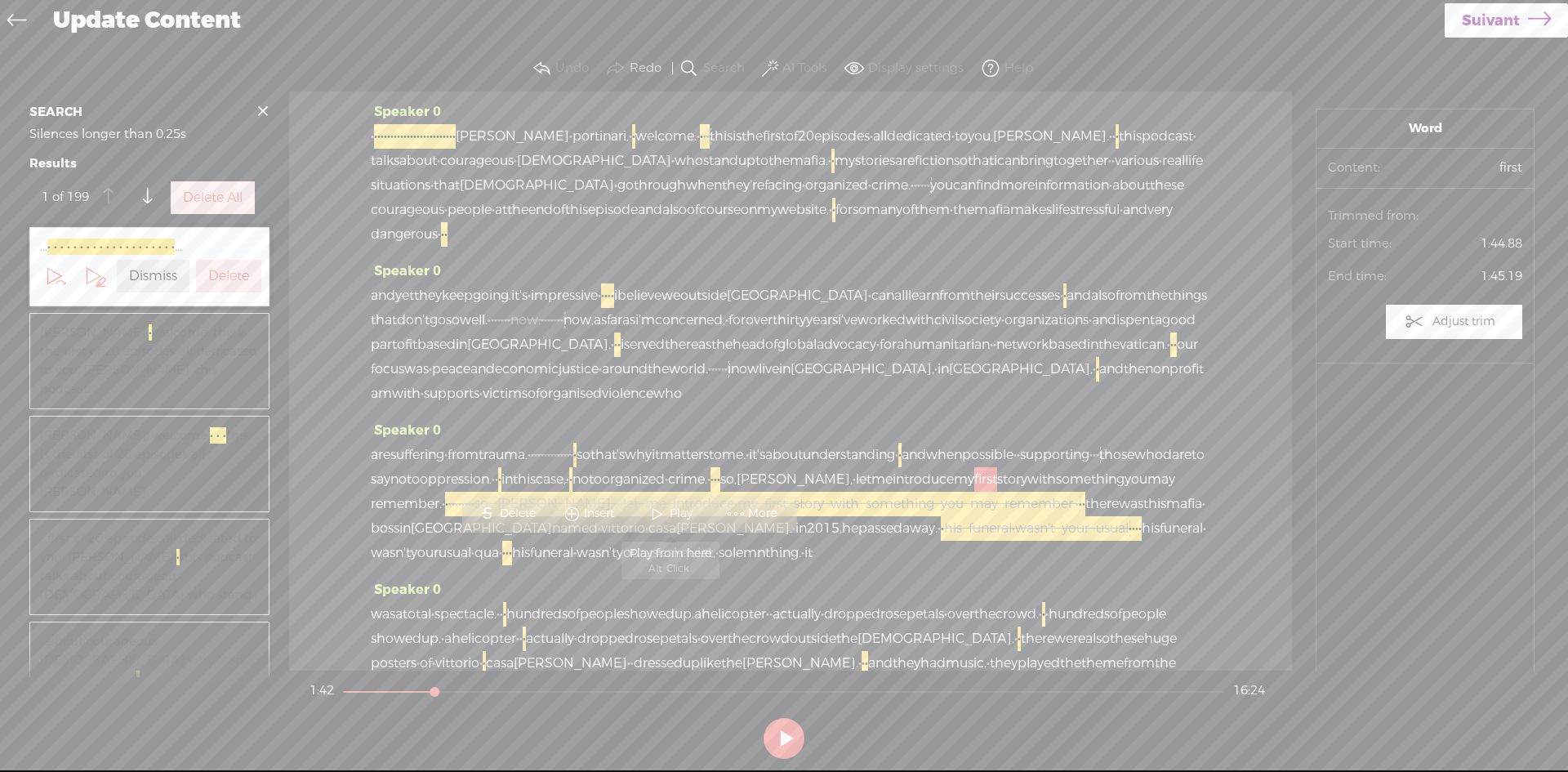
click at [662, 508] on span at bounding box center [657, 514] width 25 height 30
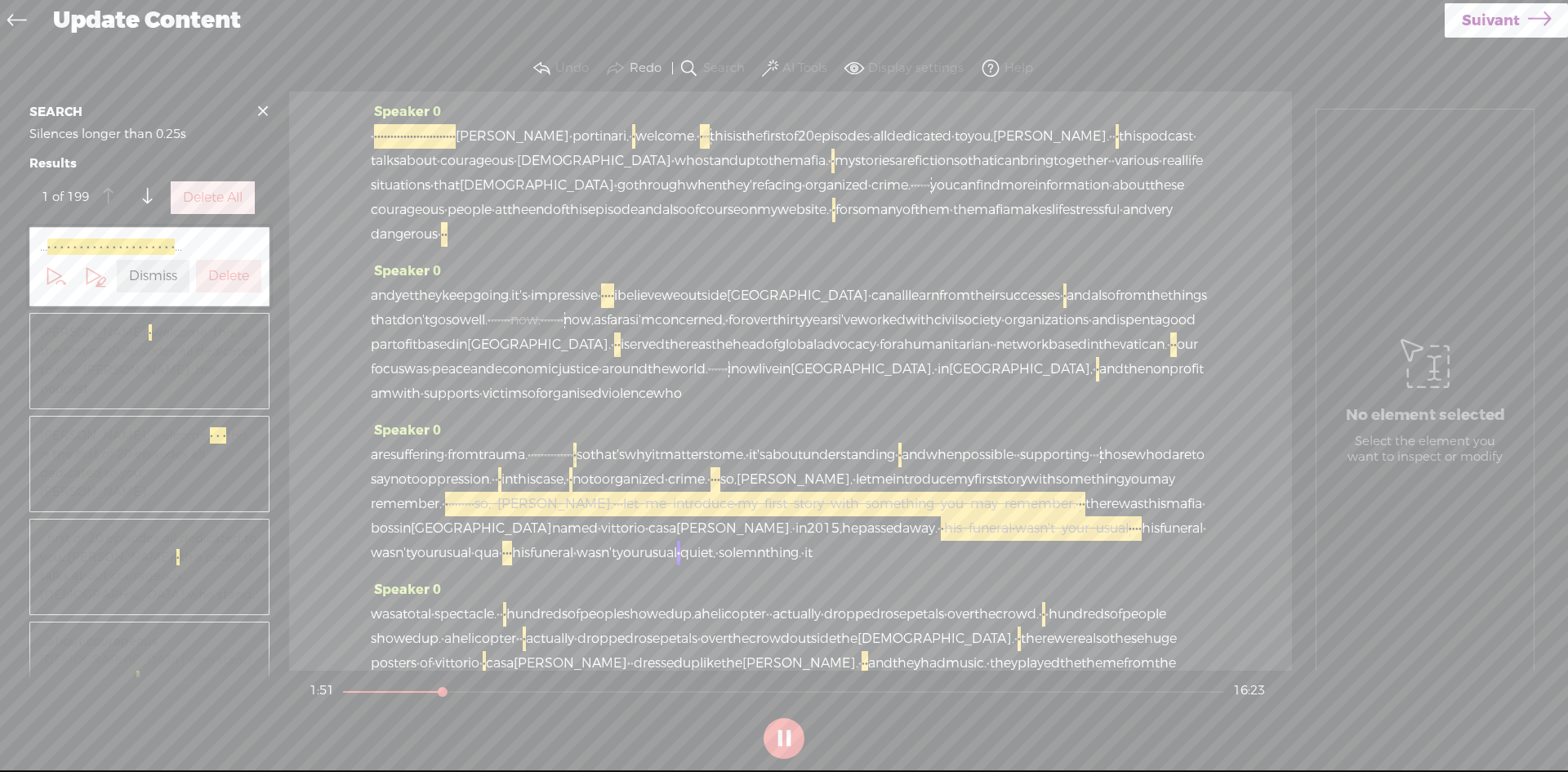
click at [783, 736] on button at bounding box center [784, 738] width 41 height 41
click at [1099, 467] on span "those" at bounding box center [1116, 454] width 35 height 25
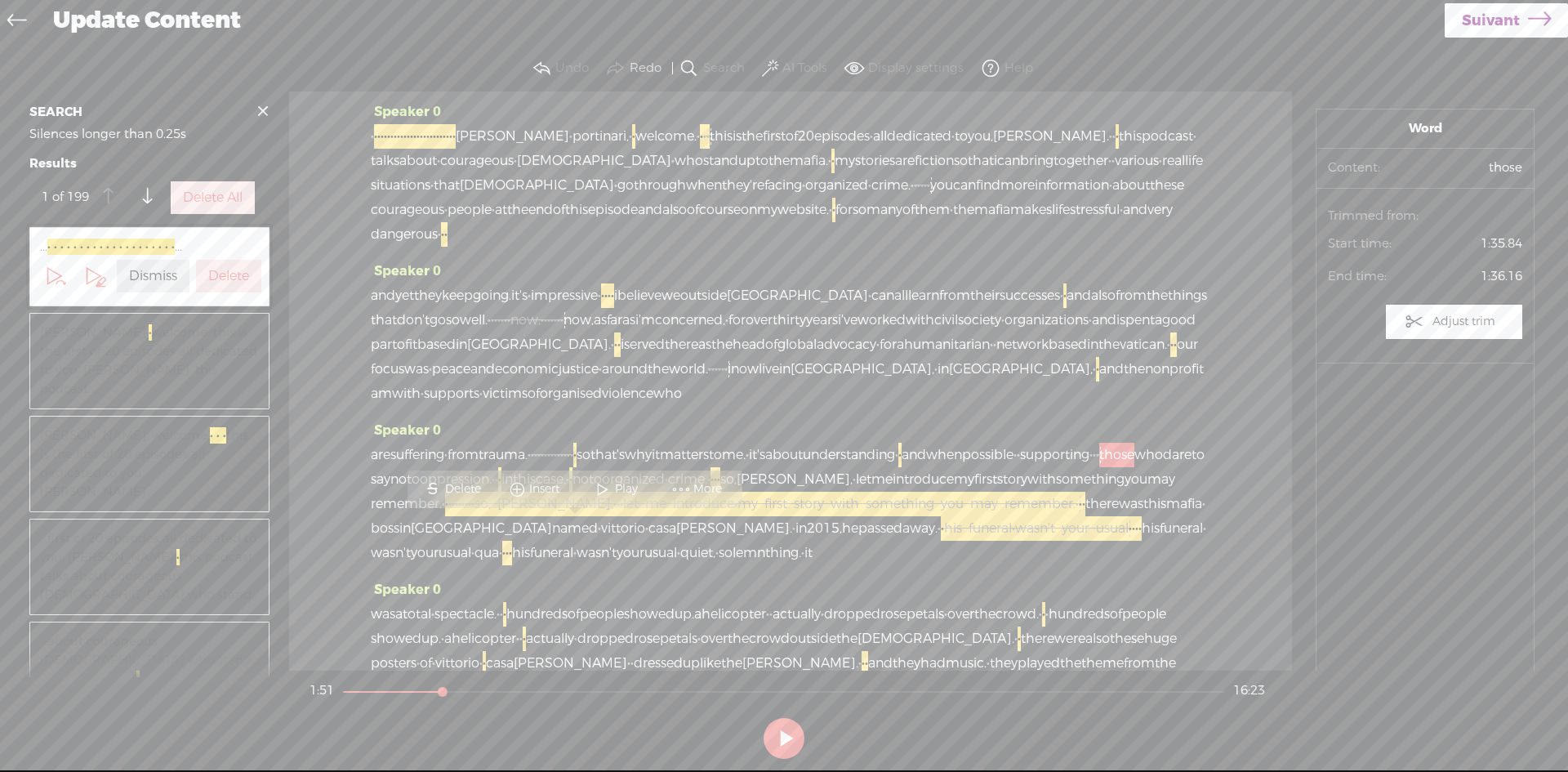
click at [620, 484] on span "Play" at bounding box center [629, 489] width 27 height 16
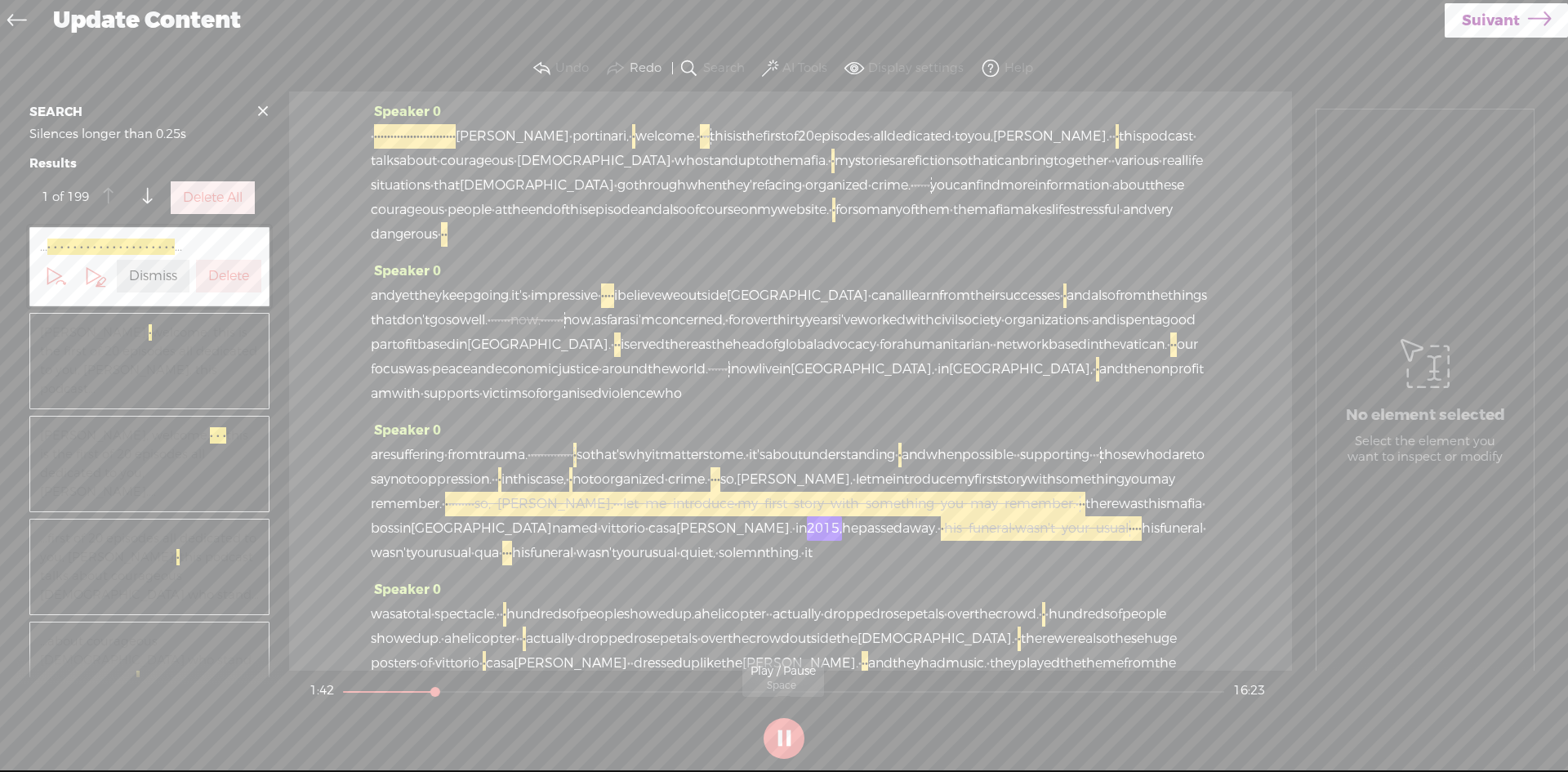
click at [778, 736] on button at bounding box center [784, 738] width 41 height 41
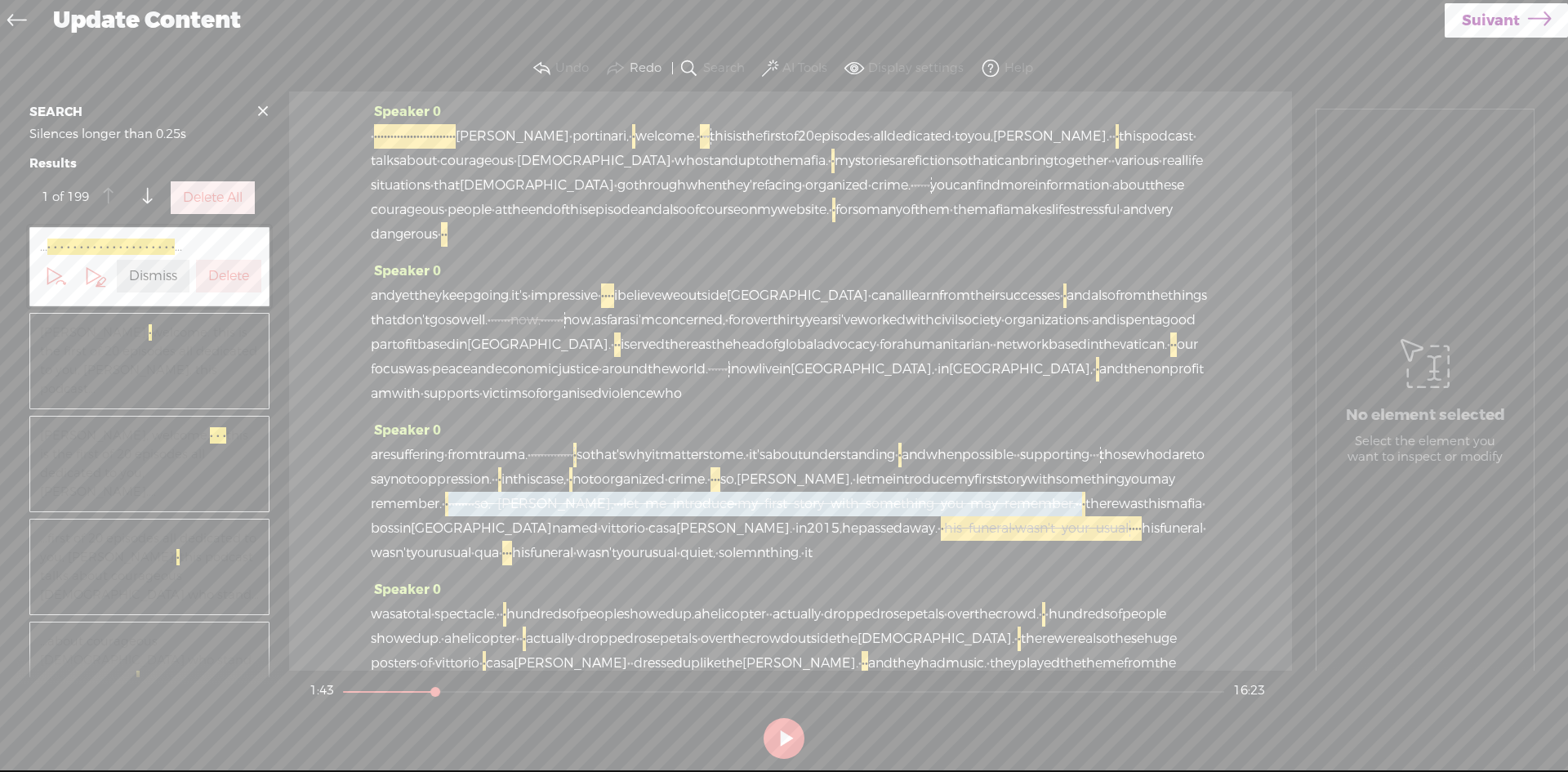
drag, startPoint x: 952, startPoint y: 550, endPoint x: 1033, endPoint y: 575, distance: 84.8
click at [1033, 565] on div "are suffering · from trauma. · [S] · · · · · · · · · · · · · · so that's why it…" at bounding box center [791, 503] width 840 height 123
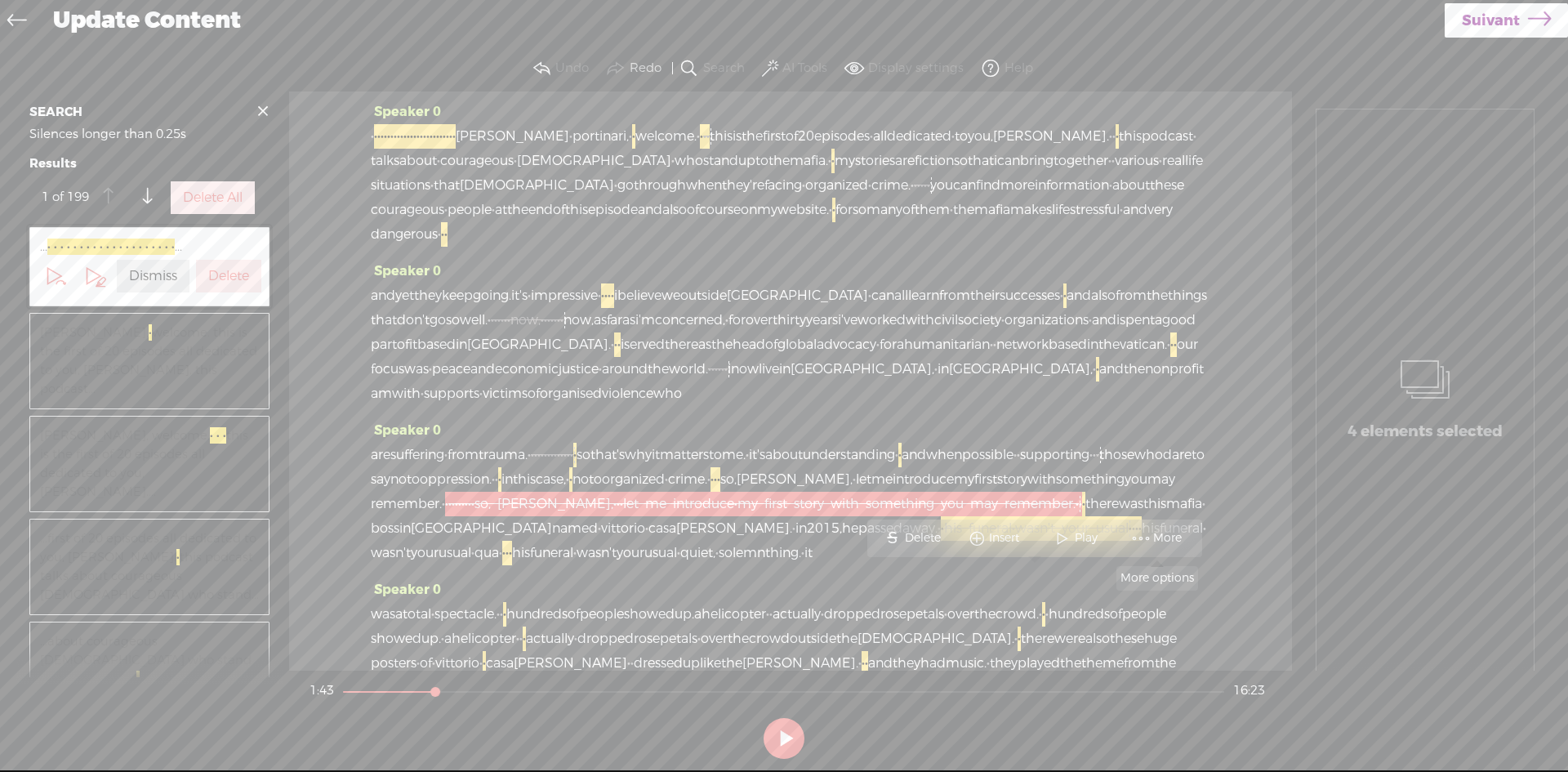
click at [1171, 536] on span "More" at bounding box center [1170, 537] width 33 height 16
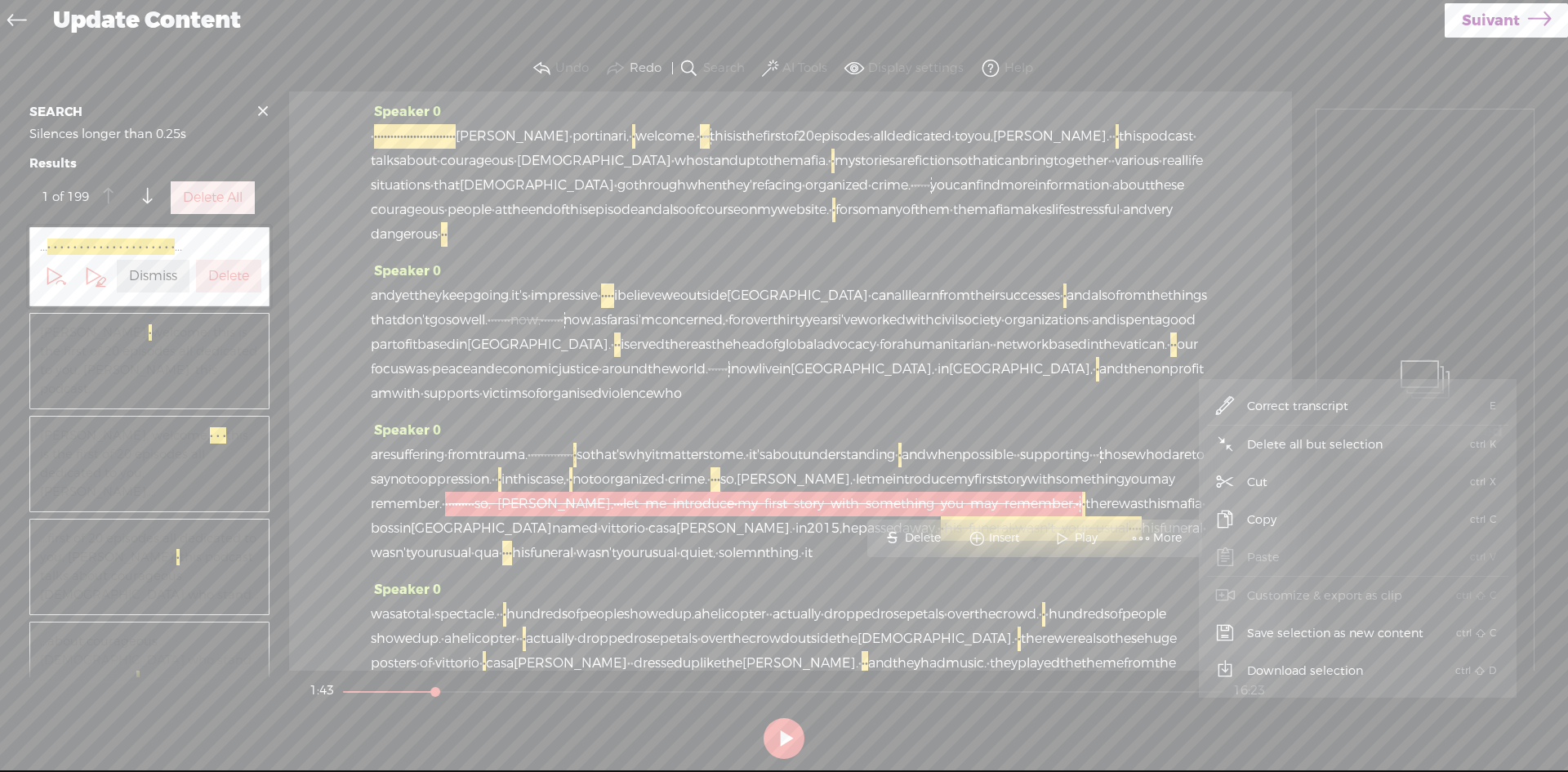
click at [1264, 475] on span "Cut" at bounding box center [1258, 481] width 85 height 36
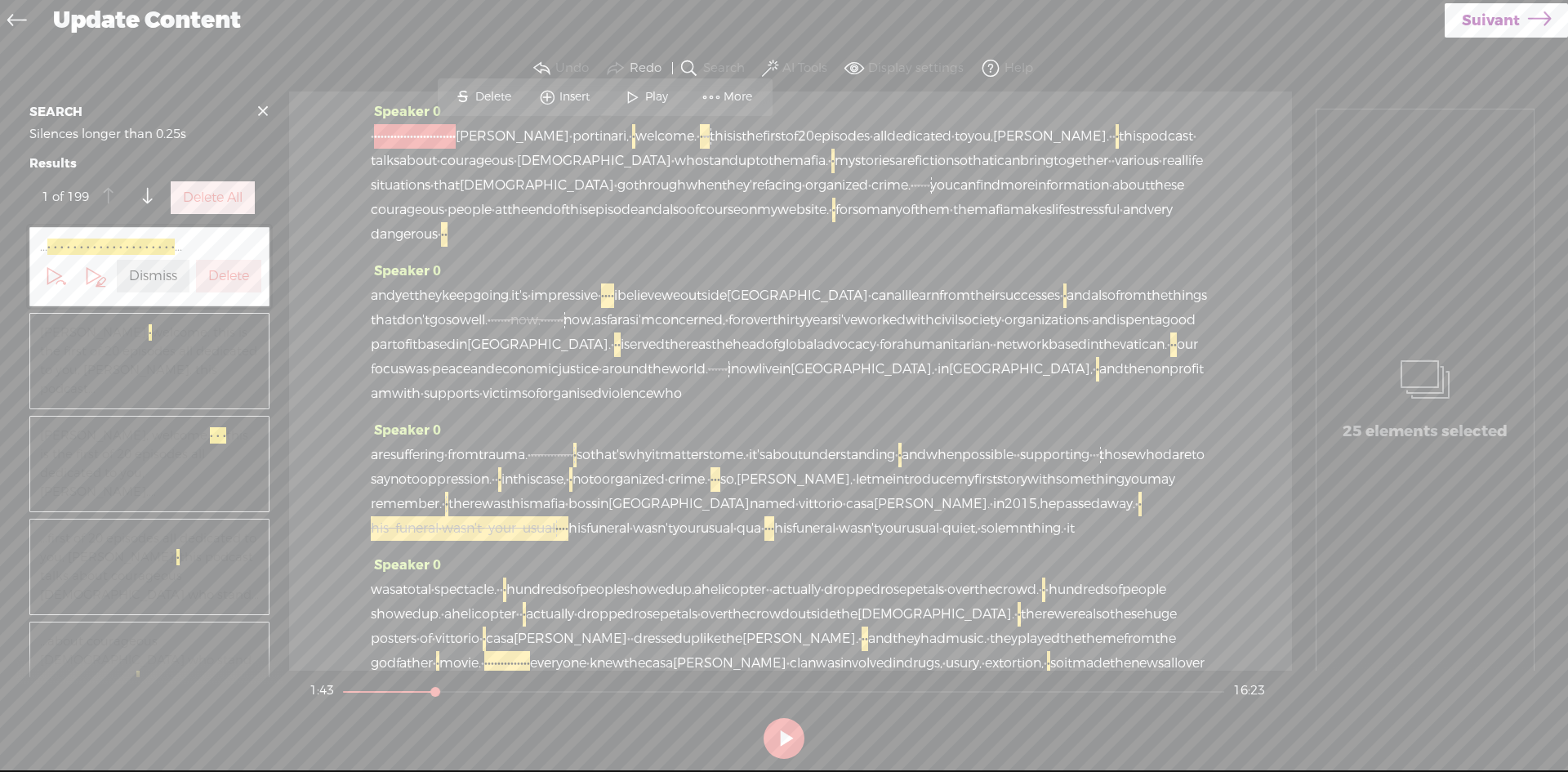
click at [856, 492] on span "let" at bounding box center [864, 479] width 15 height 25
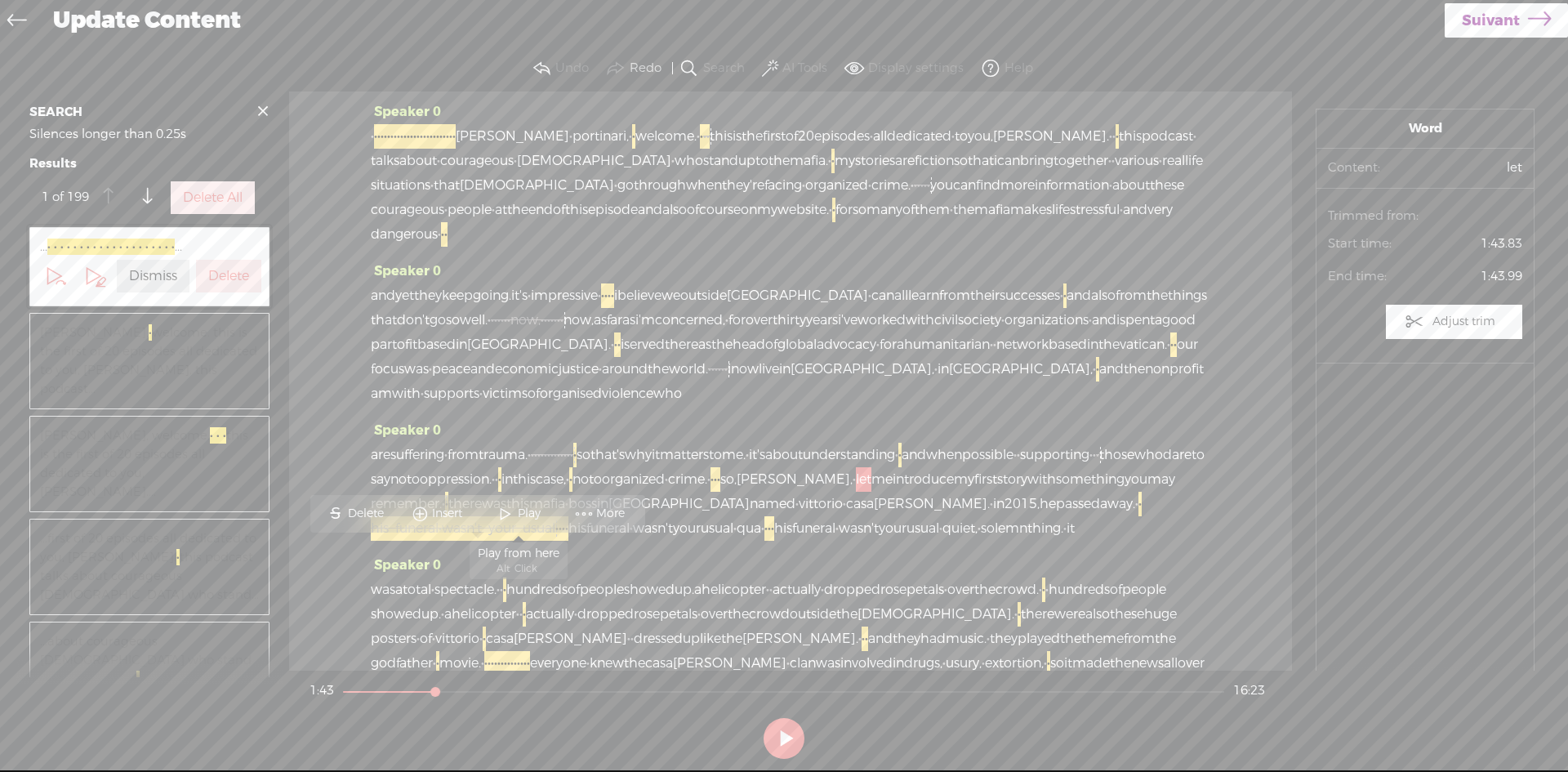
click at [529, 511] on span "Play" at bounding box center [531, 514] width 27 height 16
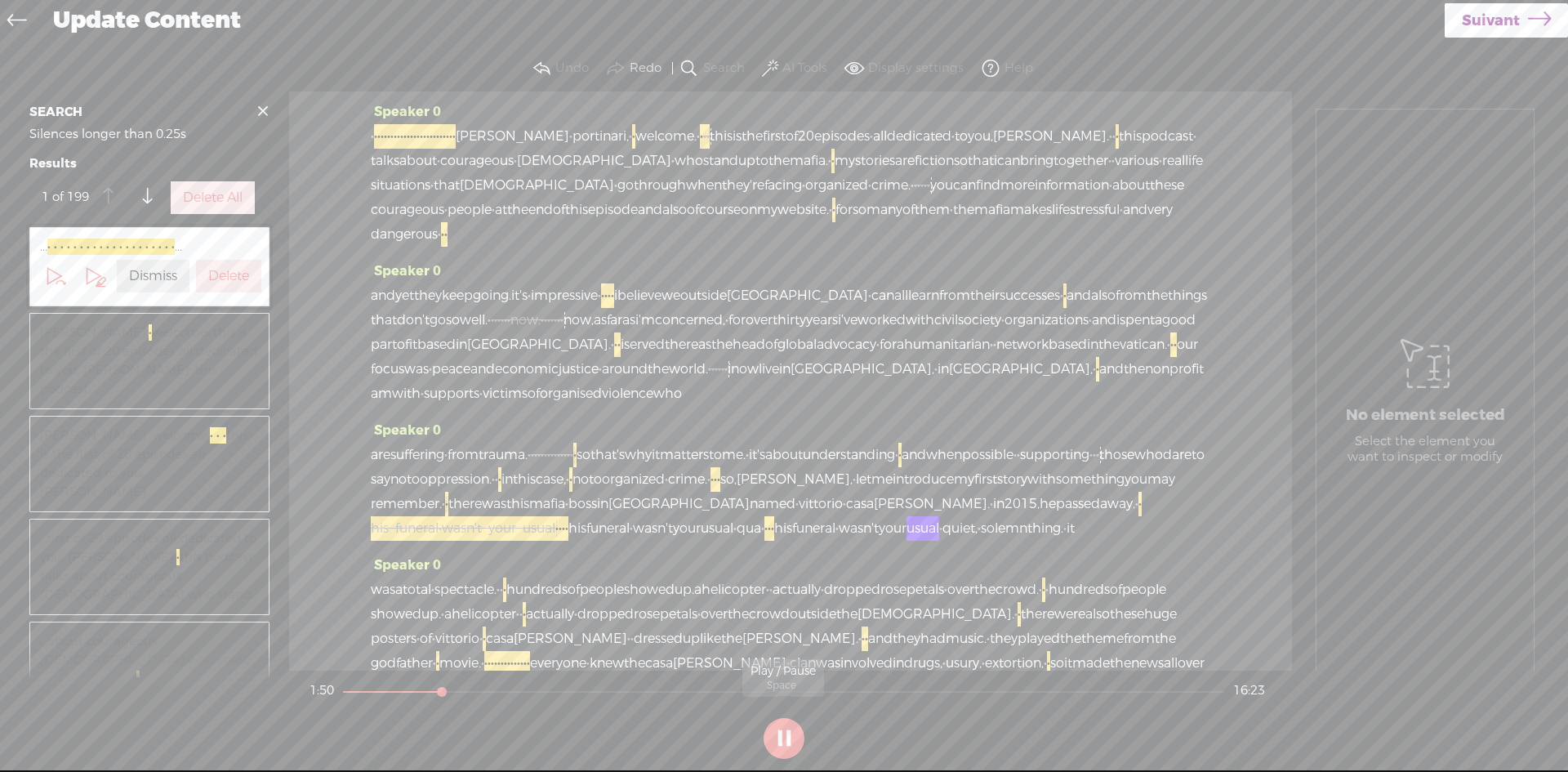
click at [779, 740] on button at bounding box center [784, 738] width 41 height 41
drag, startPoint x: 826, startPoint y: 577, endPoint x: 1056, endPoint y: 575, distance: 230.0
click at [1056, 541] on div "are suffering · from trauma. · [S] · · · · · · · · · · · · · · so that's why it…" at bounding box center [791, 492] width 840 height 98
click at [1196, 536] on span "More" at bounding box center [1194, 537] width 33 height 16
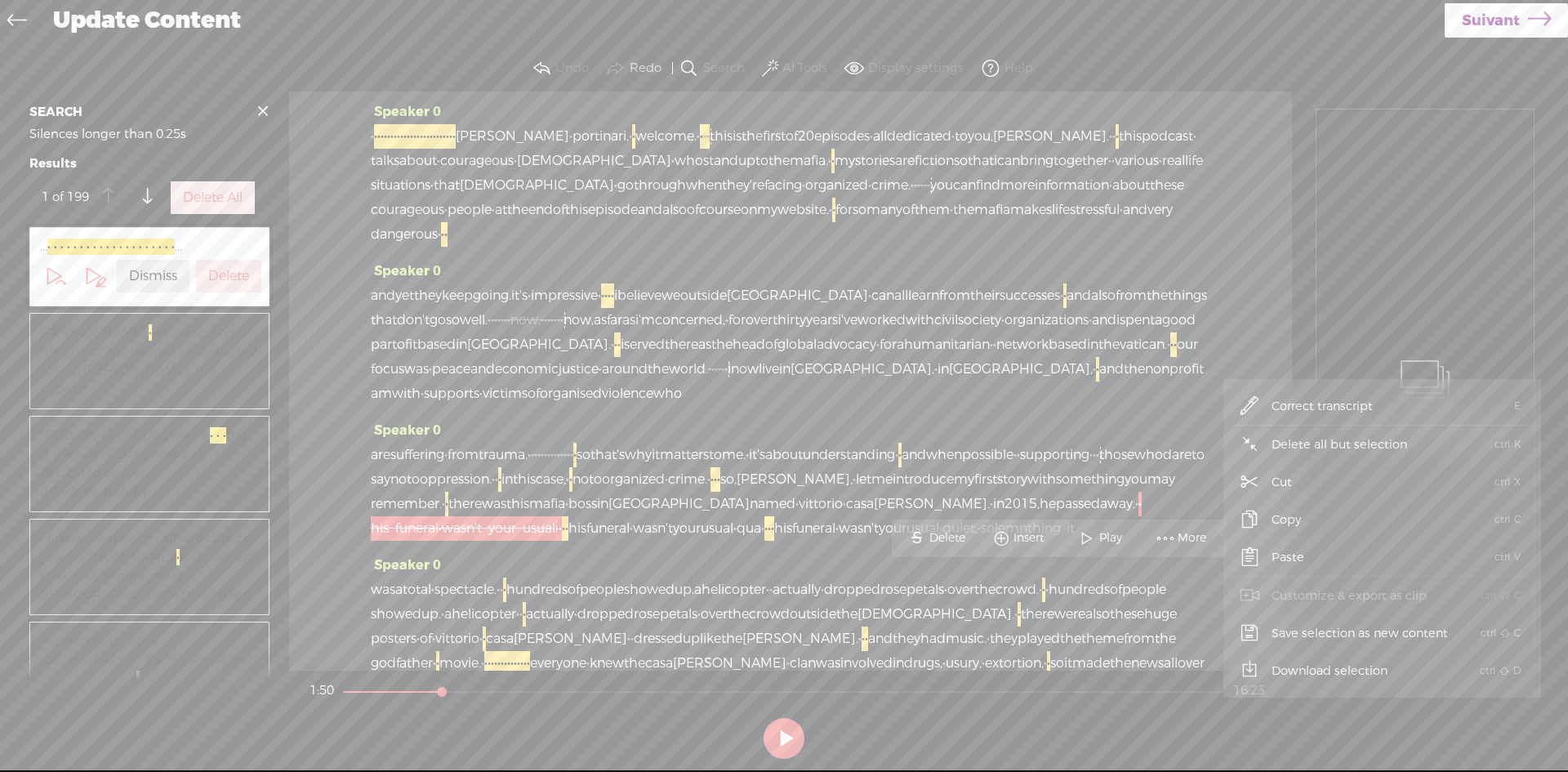
click at [1276, 478] on span "Cut" at bounding box center [1282, 481] width 85 height 36
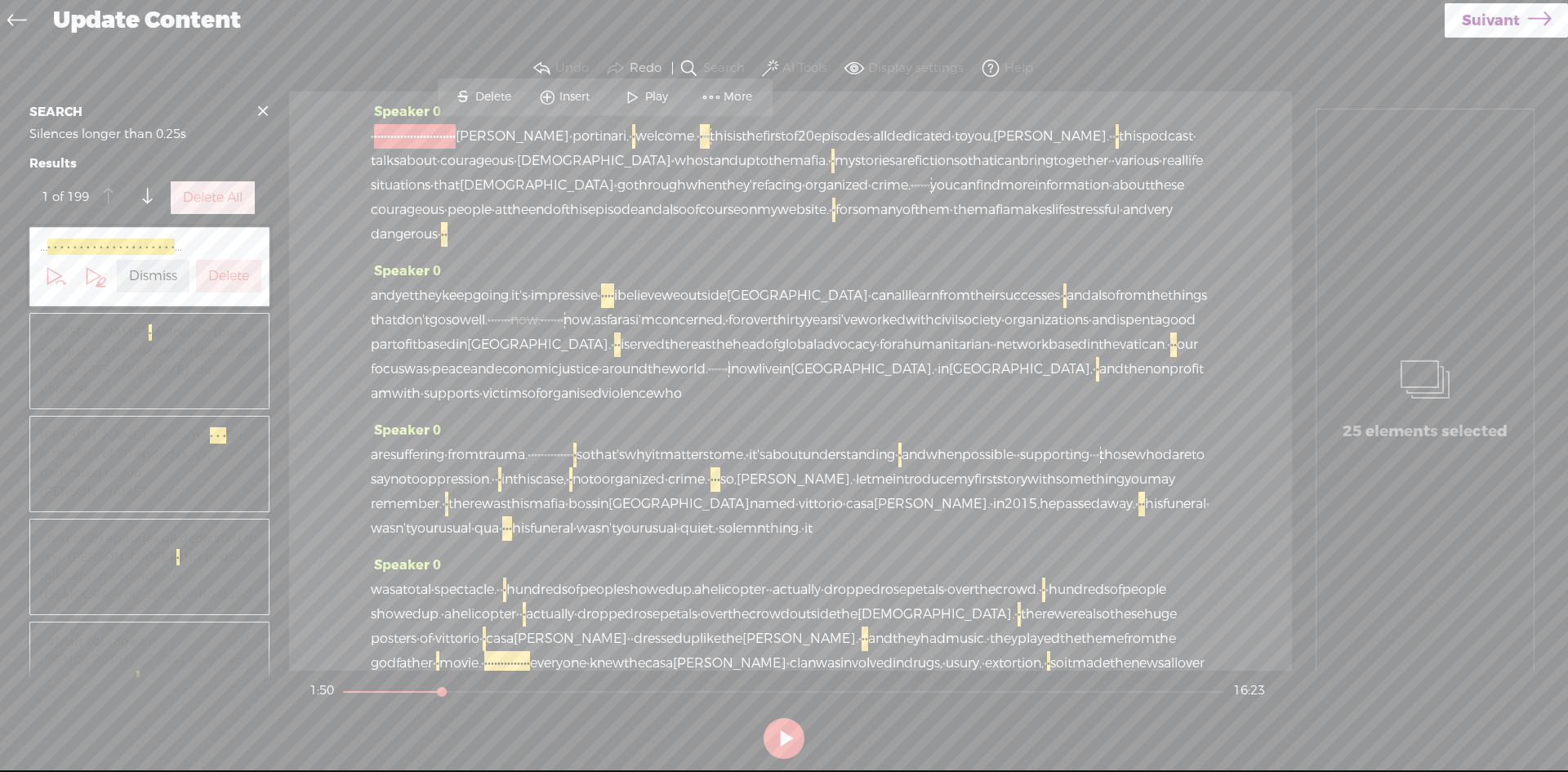
click at [799, 516] on span "vittorio" at bounding box center [821, 503] width 44 height 25
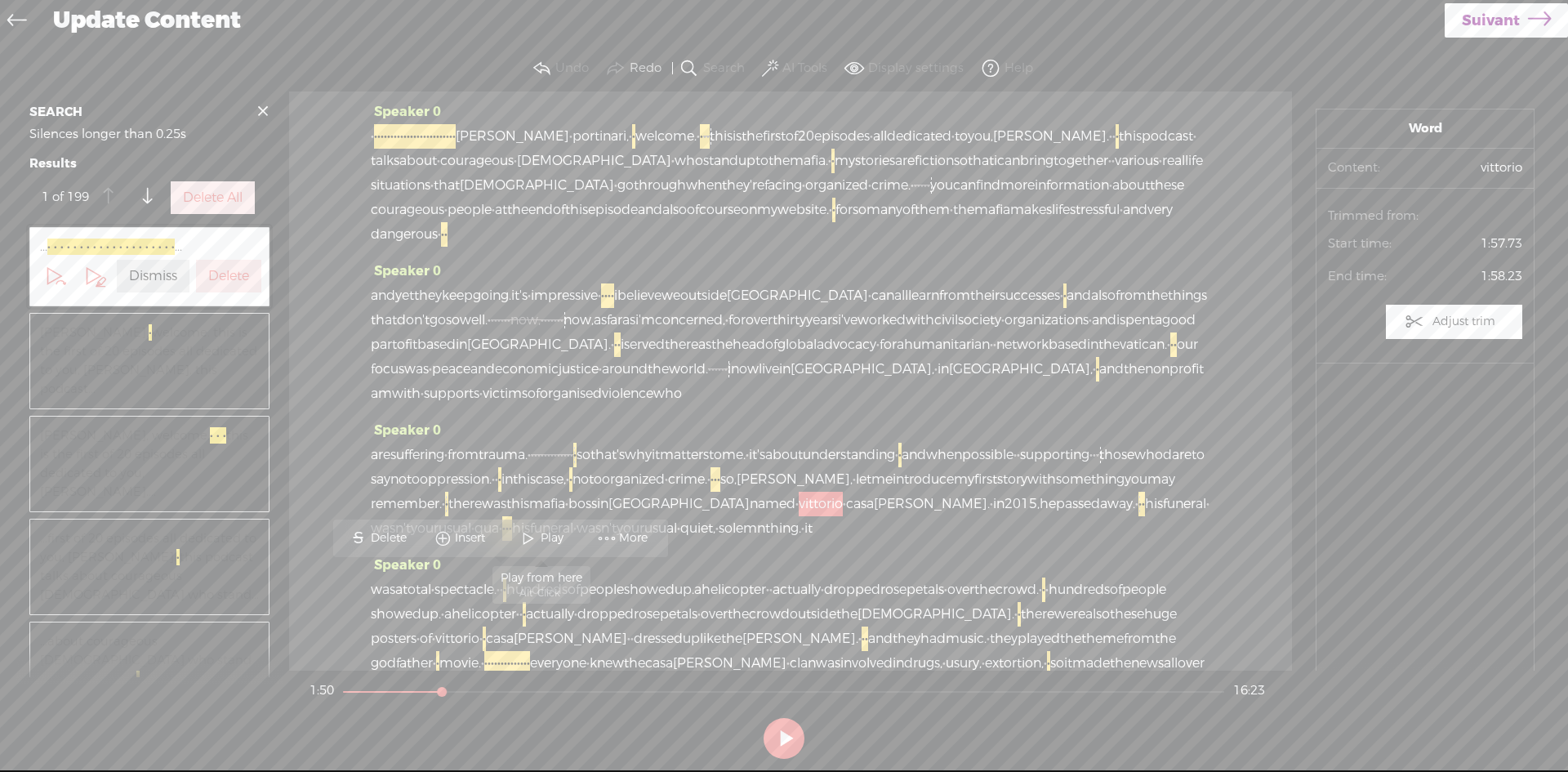
click at [528, 534] on span at bounding box center [528, 538] width 25 height 30
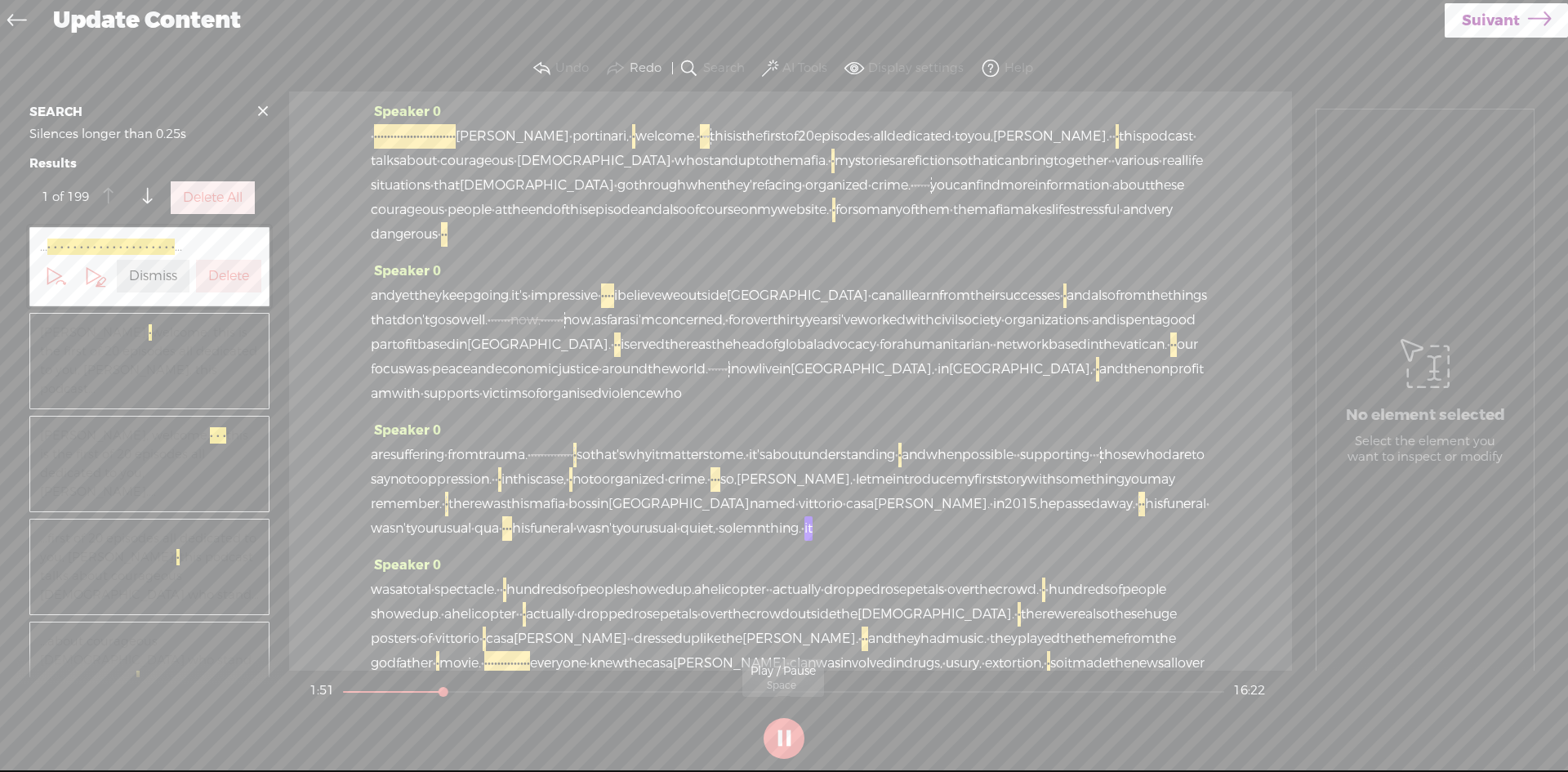
click at [792, 743] on button at bounding box center [784, 738] width 41 height 41
click at [1138, 516] on span "·" at bounding box center [1140, 503] width 3 height 25
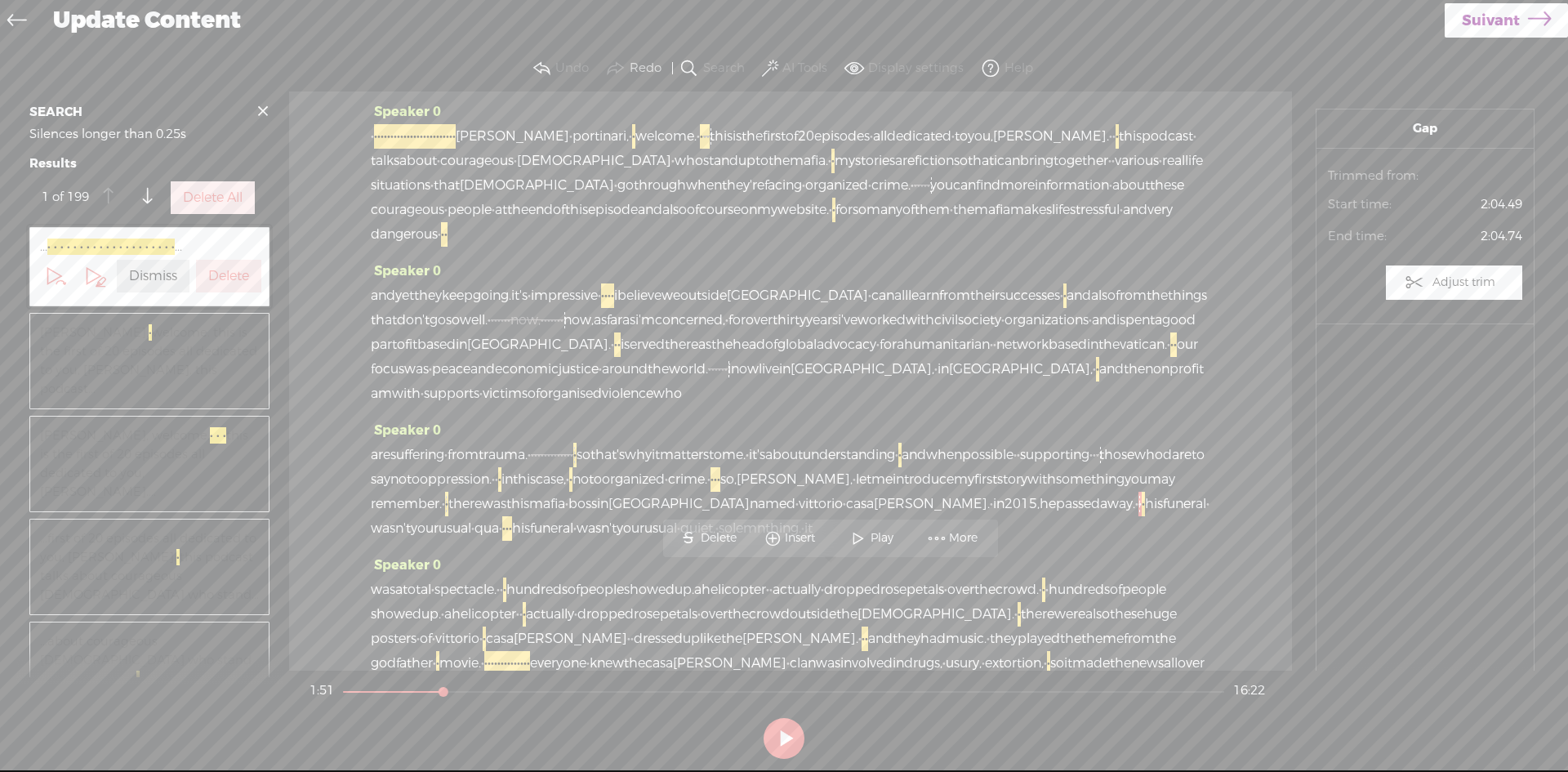
click at [1142, 516] on span "·" at bounding box center [1143, 503] width 3 height 25
click at [1145, 516] on span "his" at bounding box center [1154, 503] width 18 height 25
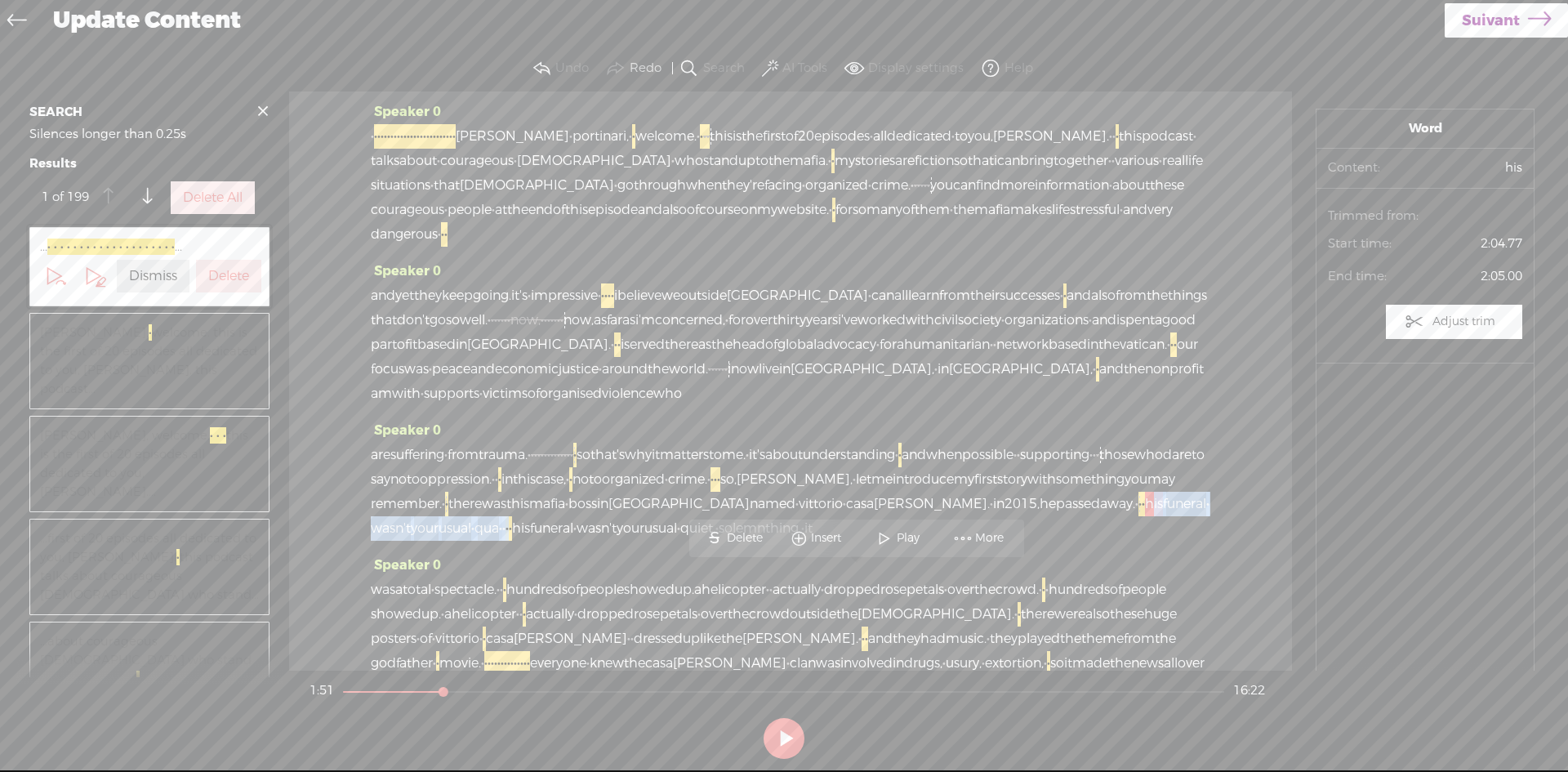
drag, startPoint x: 846, startPoint y: 573, endPoint x: 1115, endPoint y: 585, distance: 269.3
click at [1115, 541] on div "are suffering · from trauma. · [S] · · · · · · · · · · · · · · so that's why it…" at bounding box center [791, 492] width 840 height 98
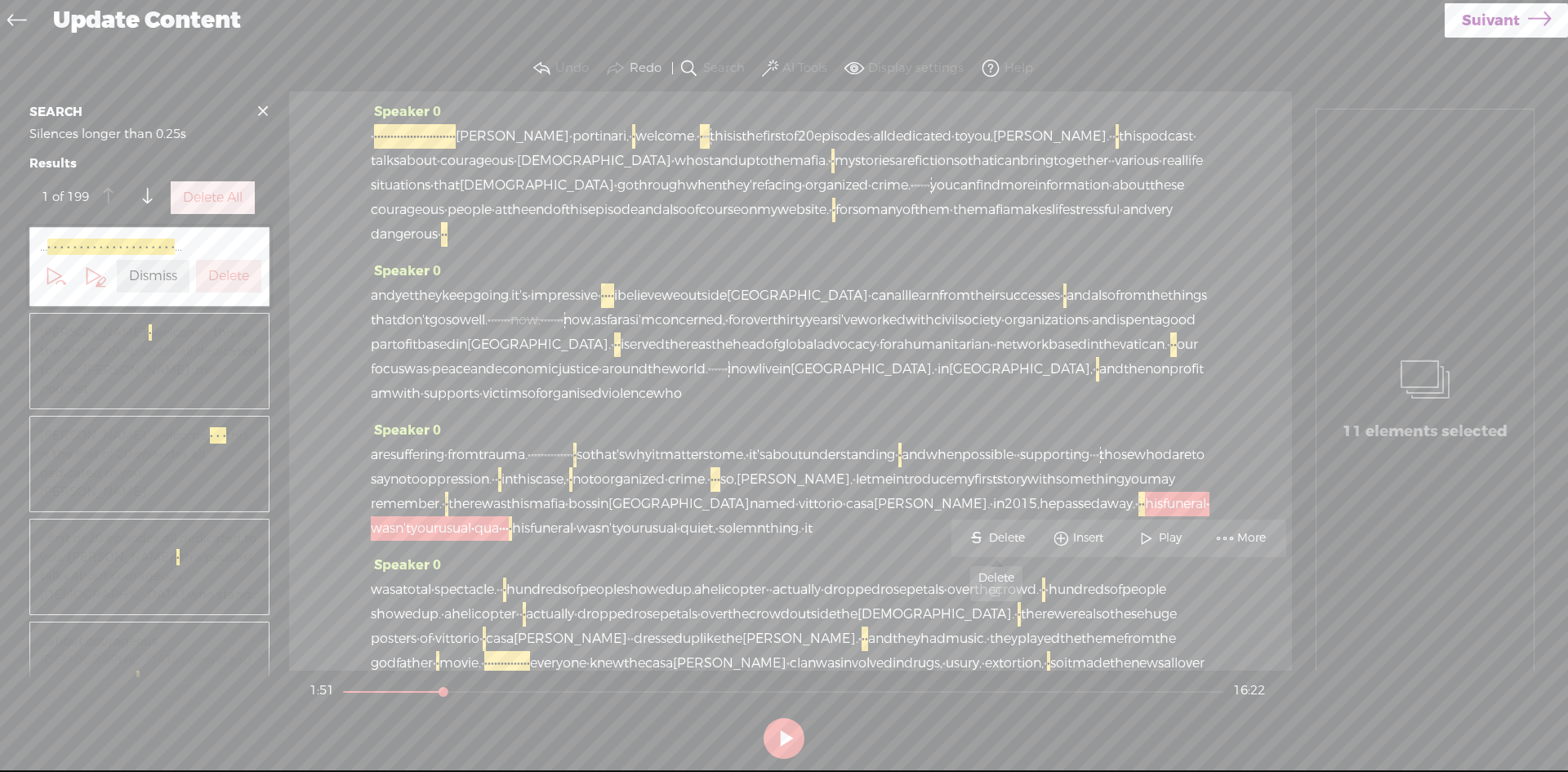
click at [997, 534] on span "Delete" at bounding box center [1009, 537] width 40 height 16
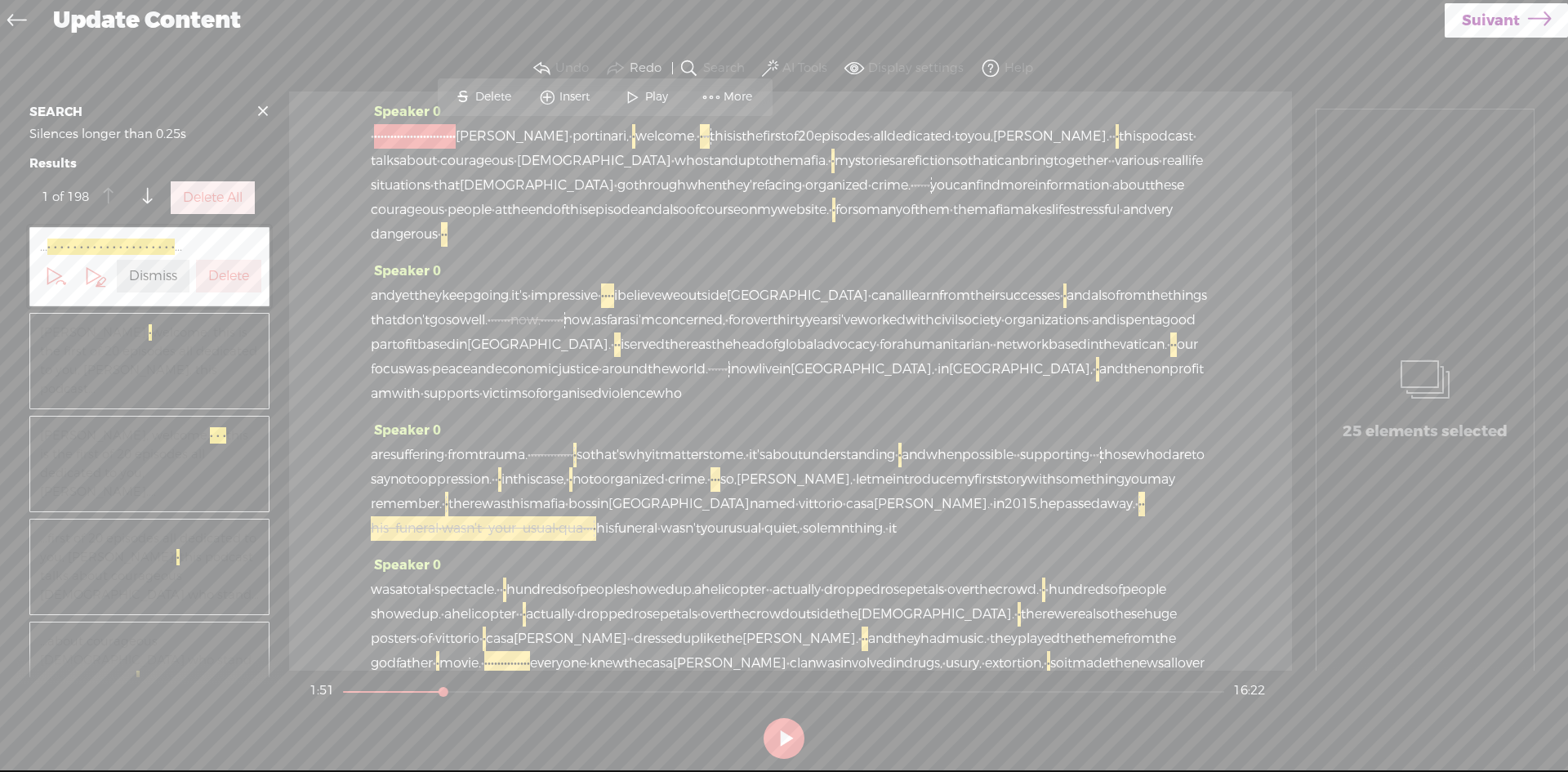
click at [874, 516] on span "monica." at bounding box center [931, 503] width 116 height 25
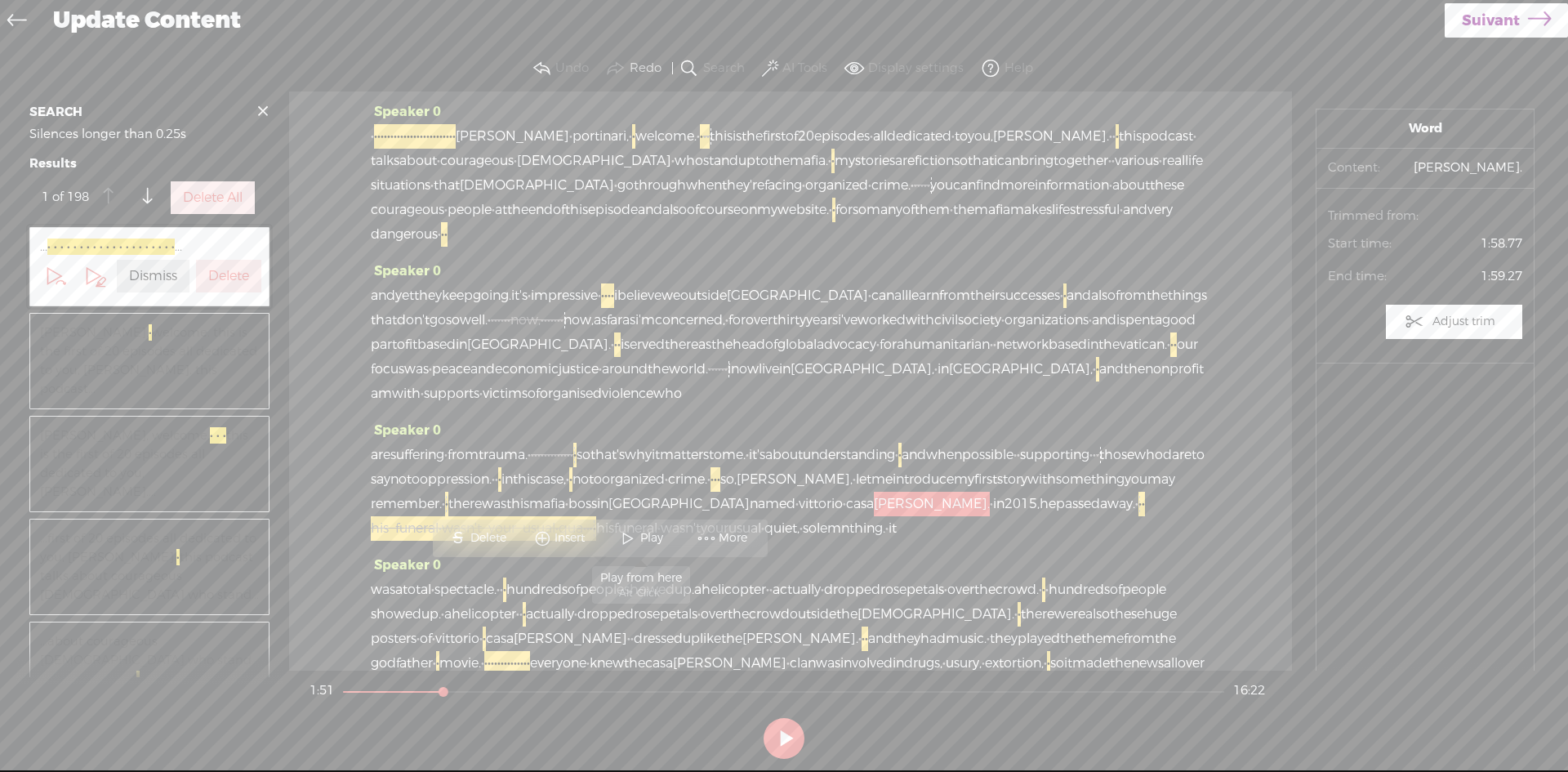
click at [627, 536] on span at bounding box center [628, 538] width 25 height 30
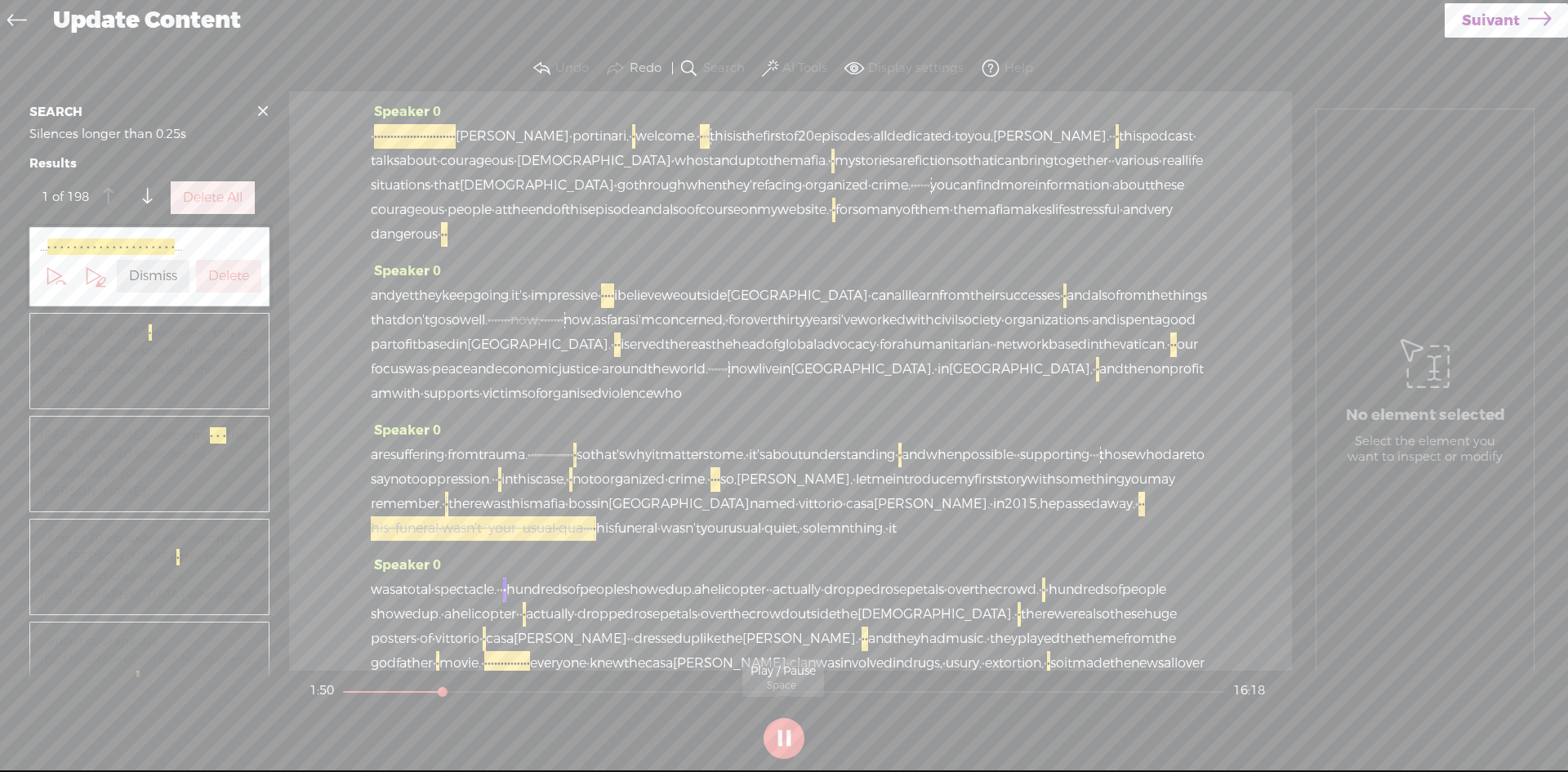
click at [776, 737] on button at bounding box center [784, 738] width 41 height 41
click at [1142, 516] on span "·" at bounding box center [1143, 503] width 3 height 25
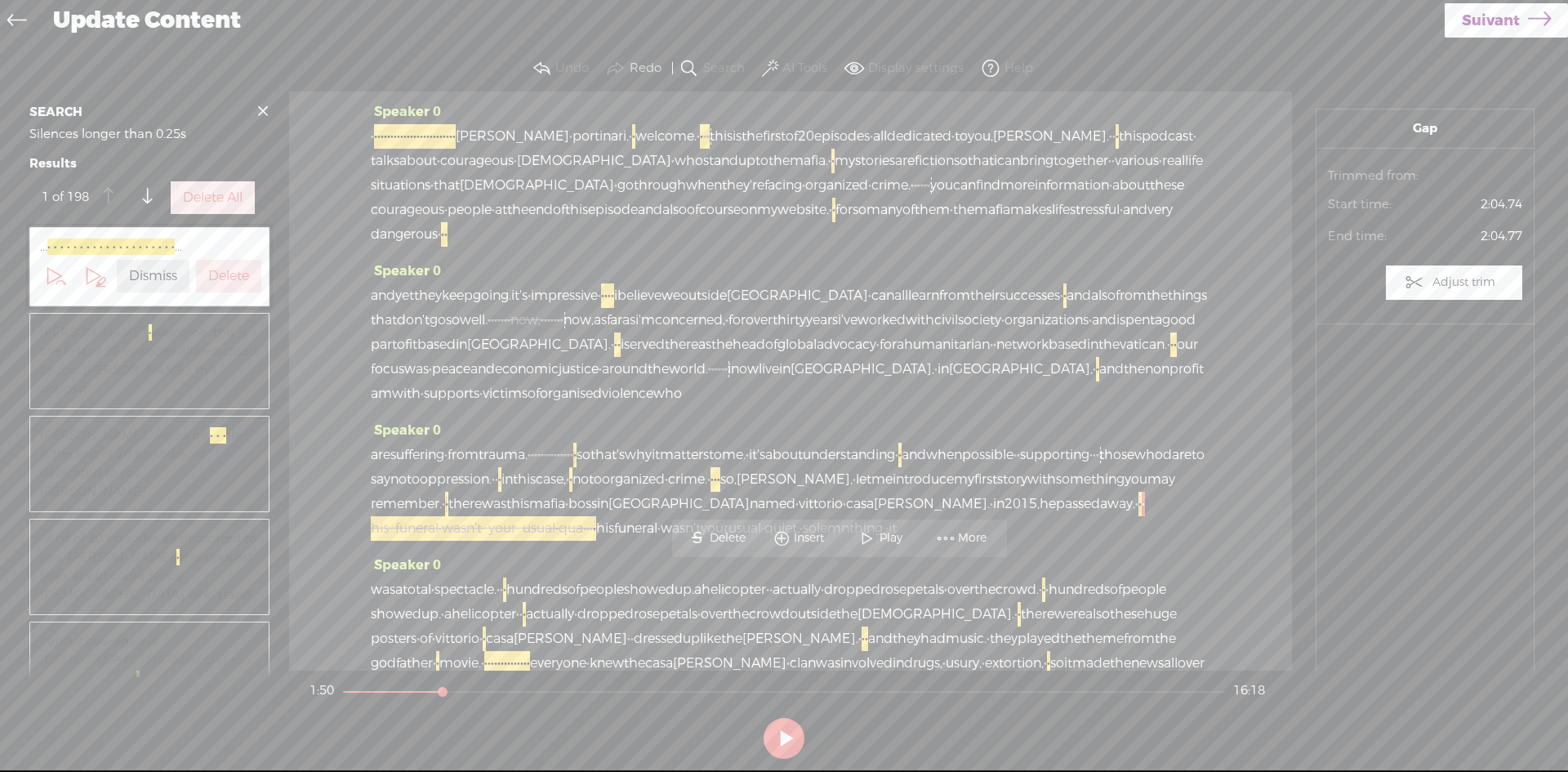
drag, startPoint x: 841, startPoint y: 575, endPoint x: 1123, endPoint y: 575, distance: 282.0
click at [1123, 541] on div "are suffering · from trauma. · [S] · · · · · · · · · · · · · · so that's why it…" at bounding box center [791, 492] width 840 height 98
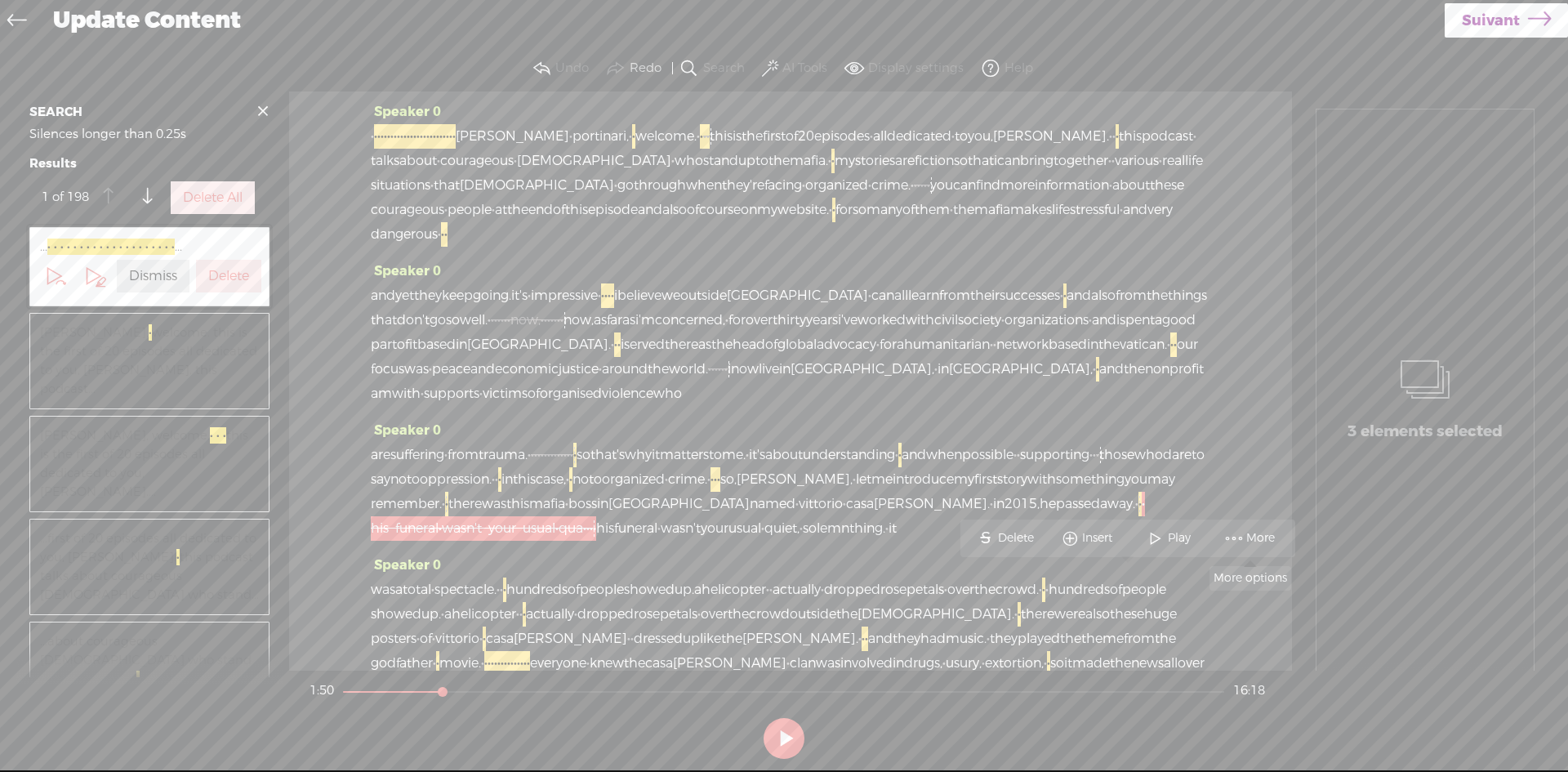
click at [1254, 536] on span "More" at bounding box center [1263, 537] width 33 height 16
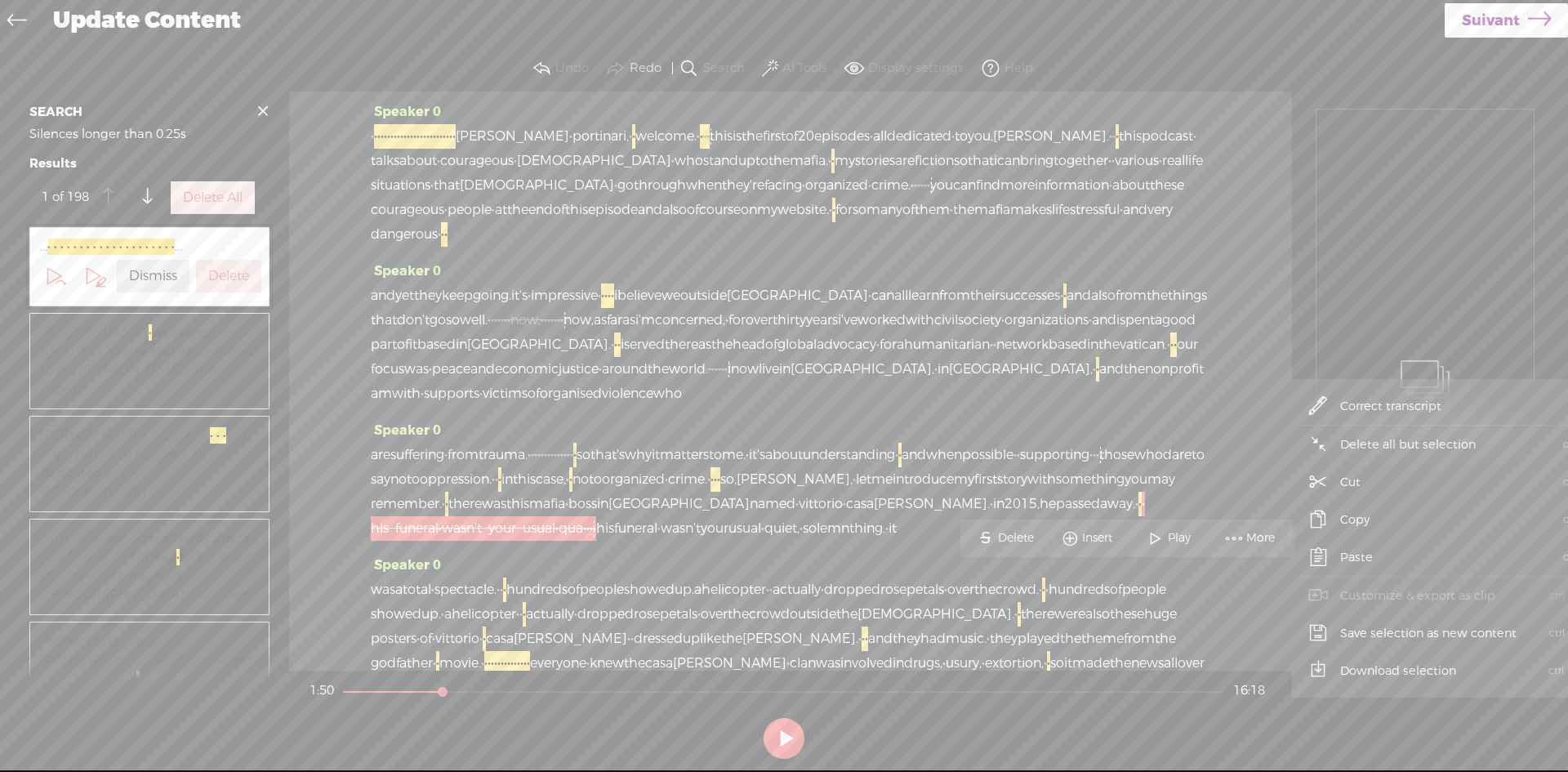
click at [1346, 479] on span "Cut" at bounding box center [1351, 481] width 85 height 36
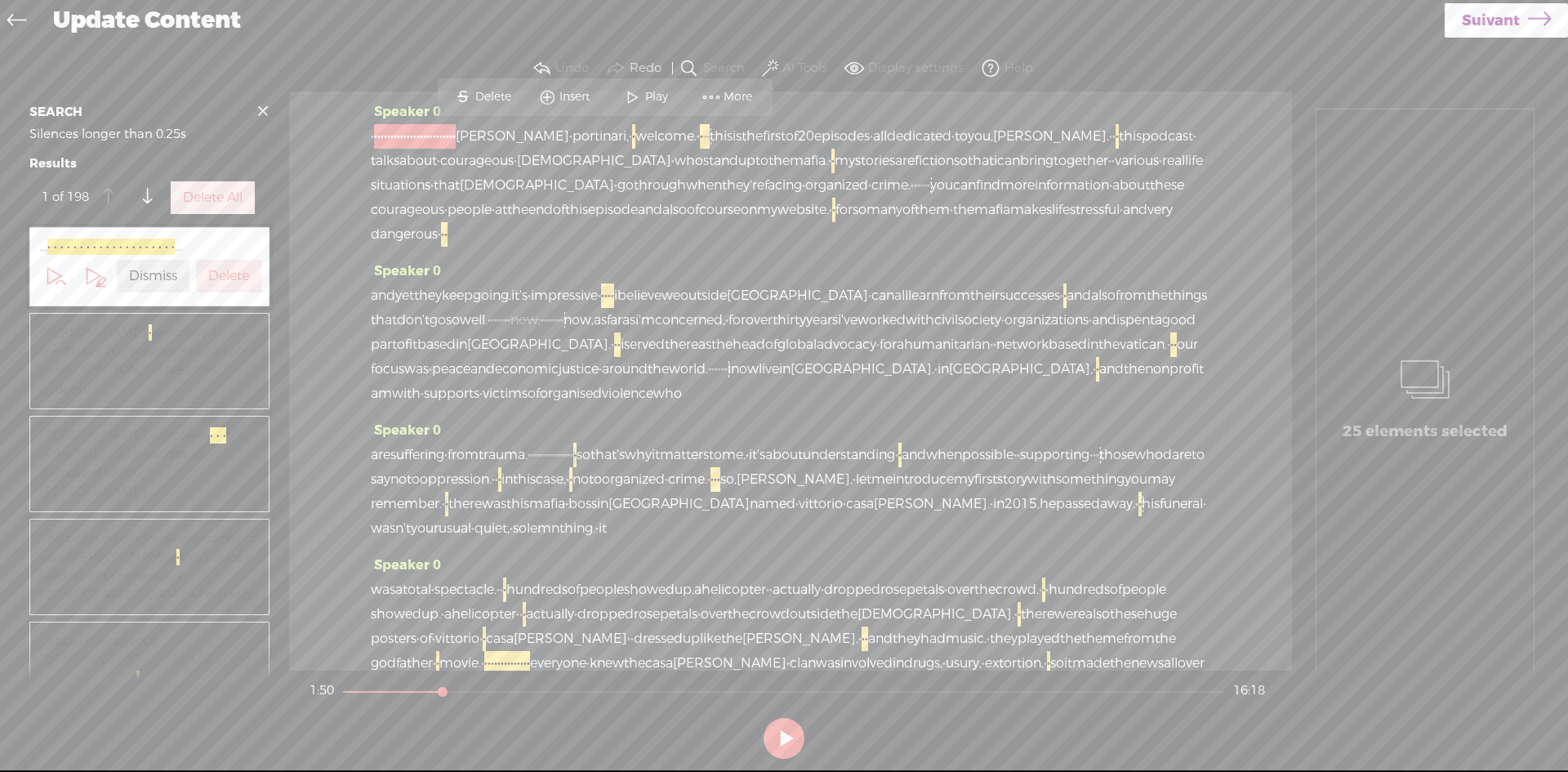
click at [750, 516] on span "named" at bounding box center [773, 503] width 46 height 25
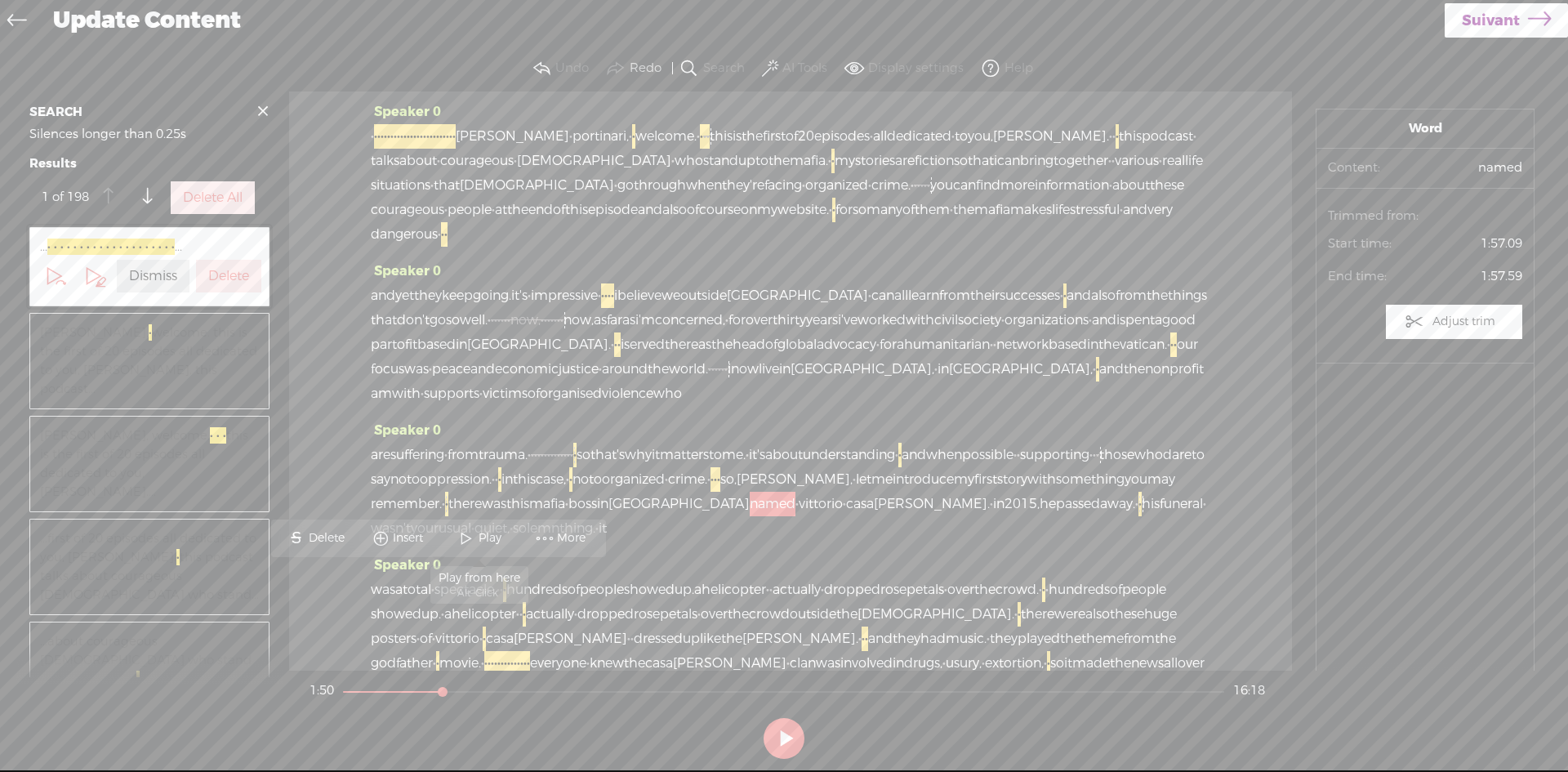
click at [485, 536] on span "Play" at bounding box center [492, 537] width 27 height 16
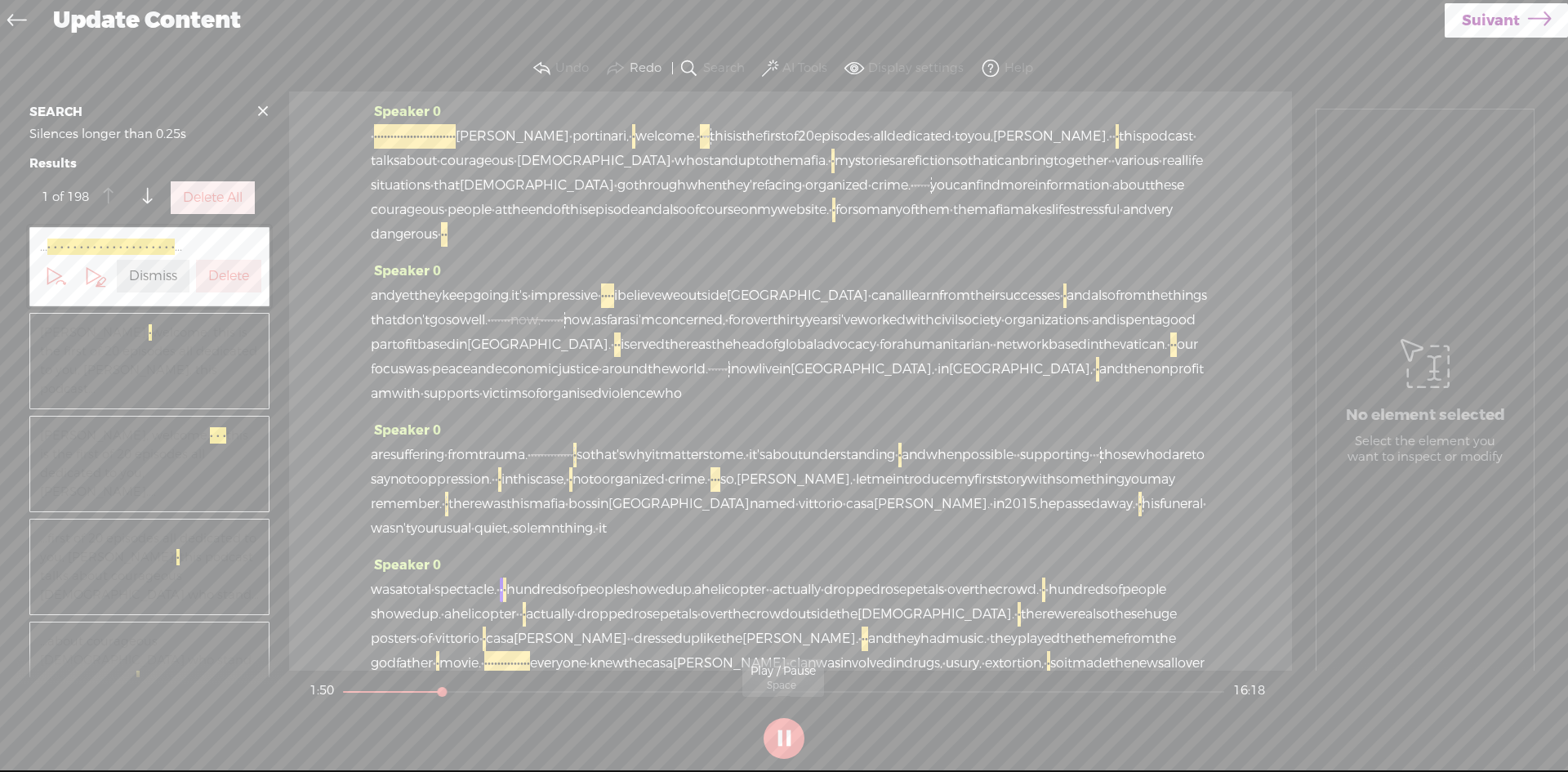
click at [790, 738] on button at bounding box center [784, 738] width 41 height 41
click at [1138, 516] on span "·" at bounding box center [1140, 503] width 3 height 25
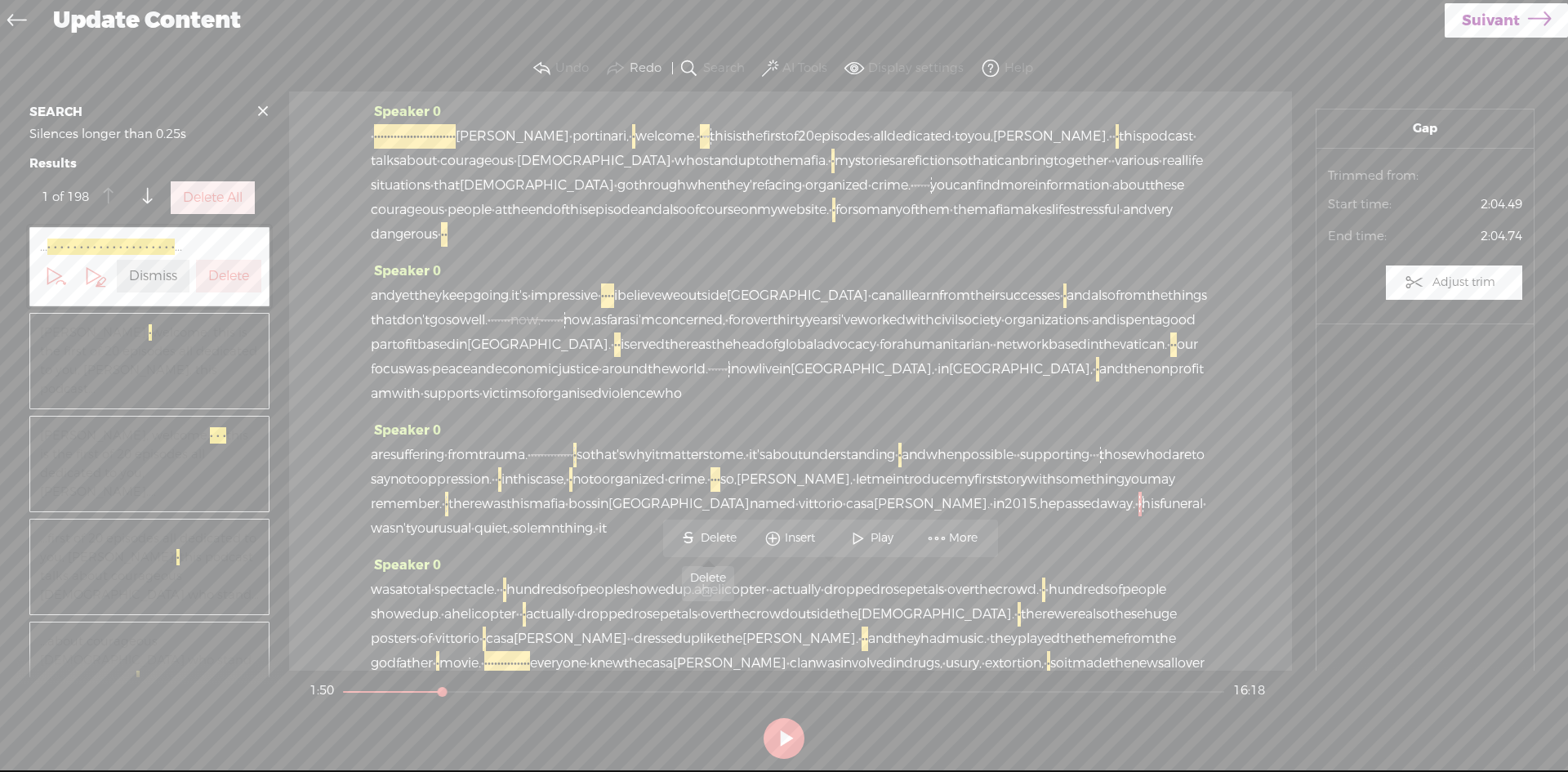
click at [717, 532] on span "Delete" at bounding box center [720, 537] width 40 height 16
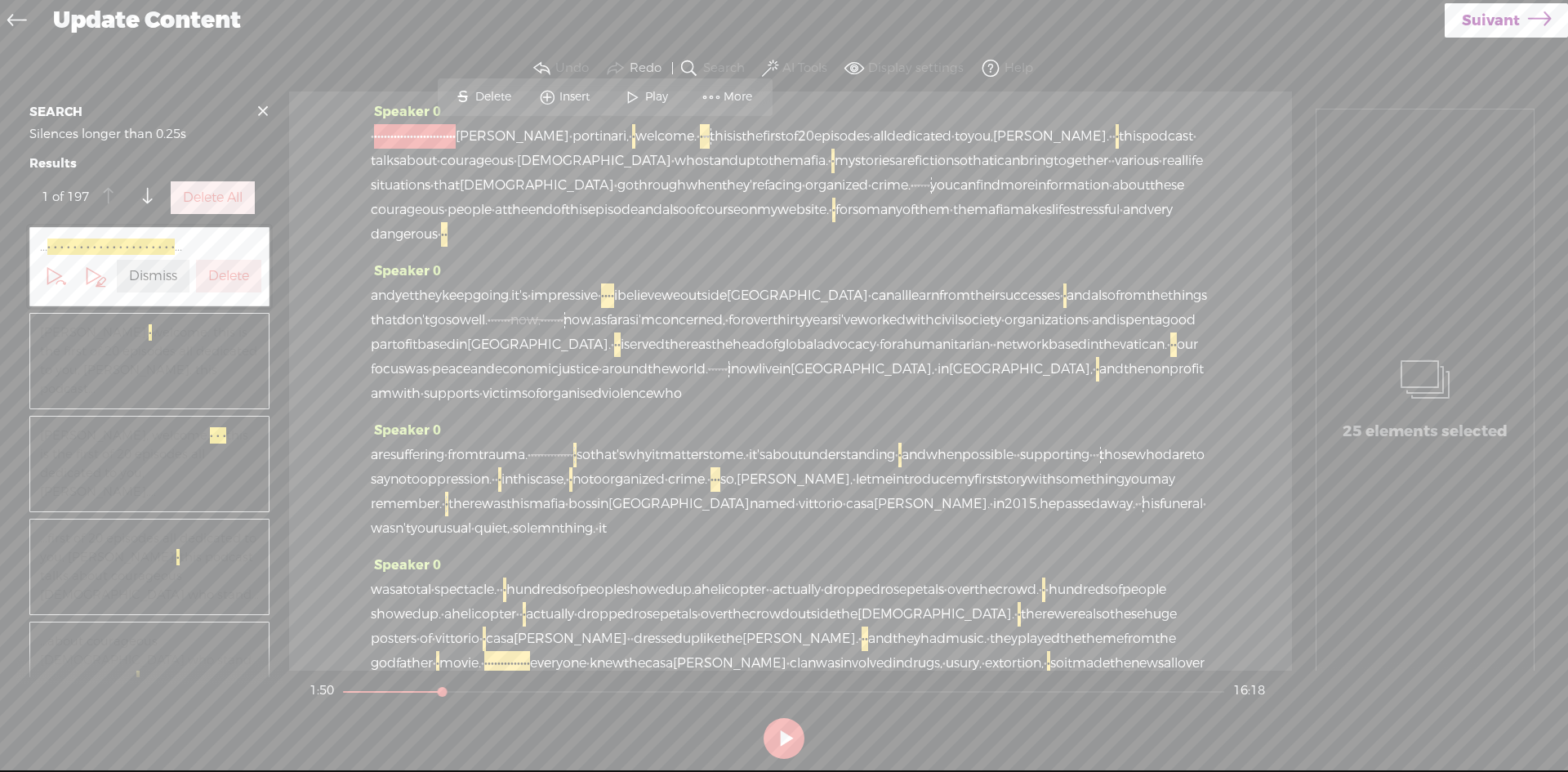
click at [799, 516] on span "vittorio" at bounding box center [821, 503] width 44 height 25
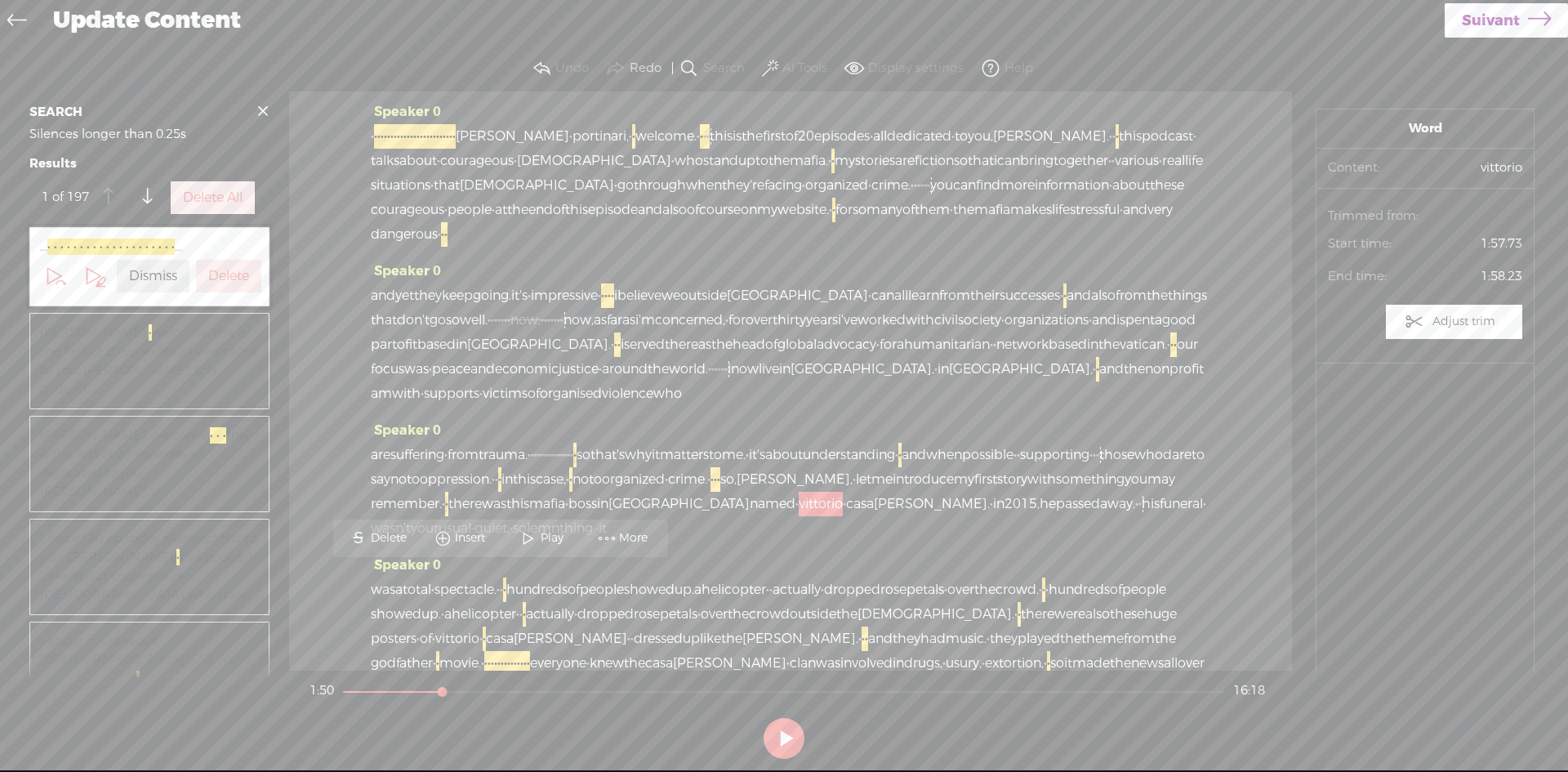
click at [525, 533] on span at bounding box center [528, 538] width 25 height 30
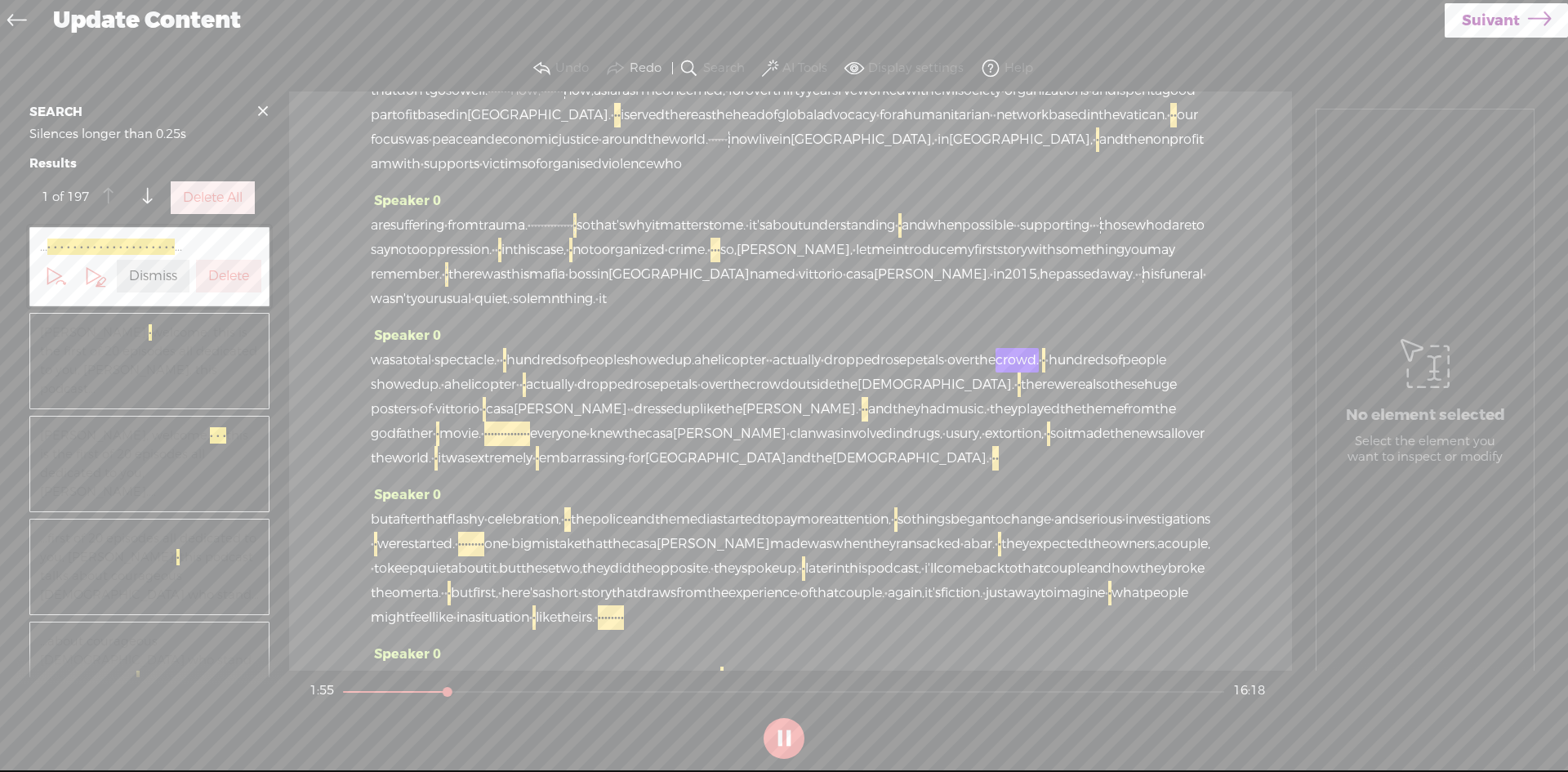
scroll to position [245, 0]
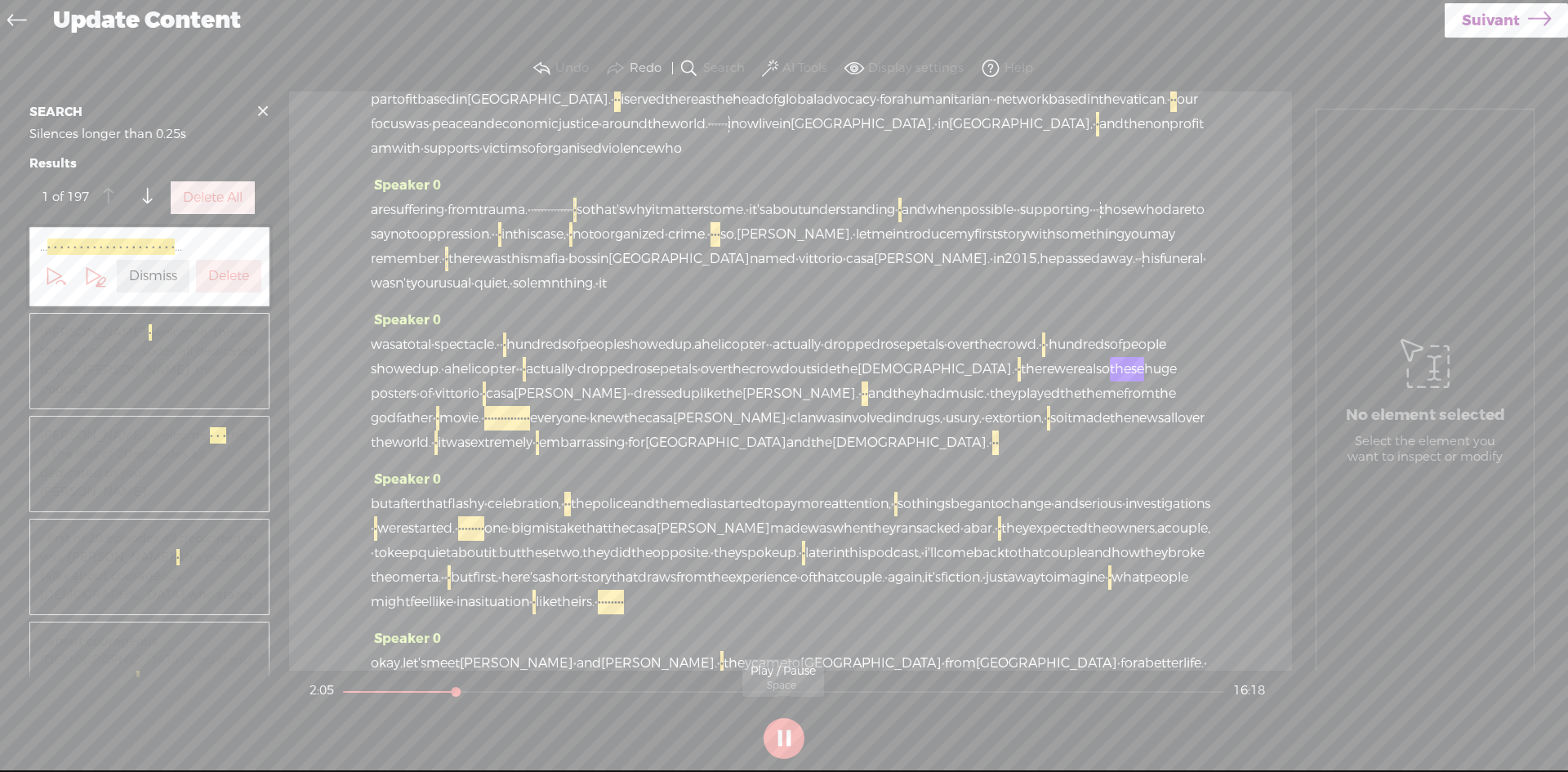
click at [778, 733] on button at bounding box center [784, 738] width 41 height 41
click at [390, 357] on span "was" at bounding box center [383, 344] width 25 height 25
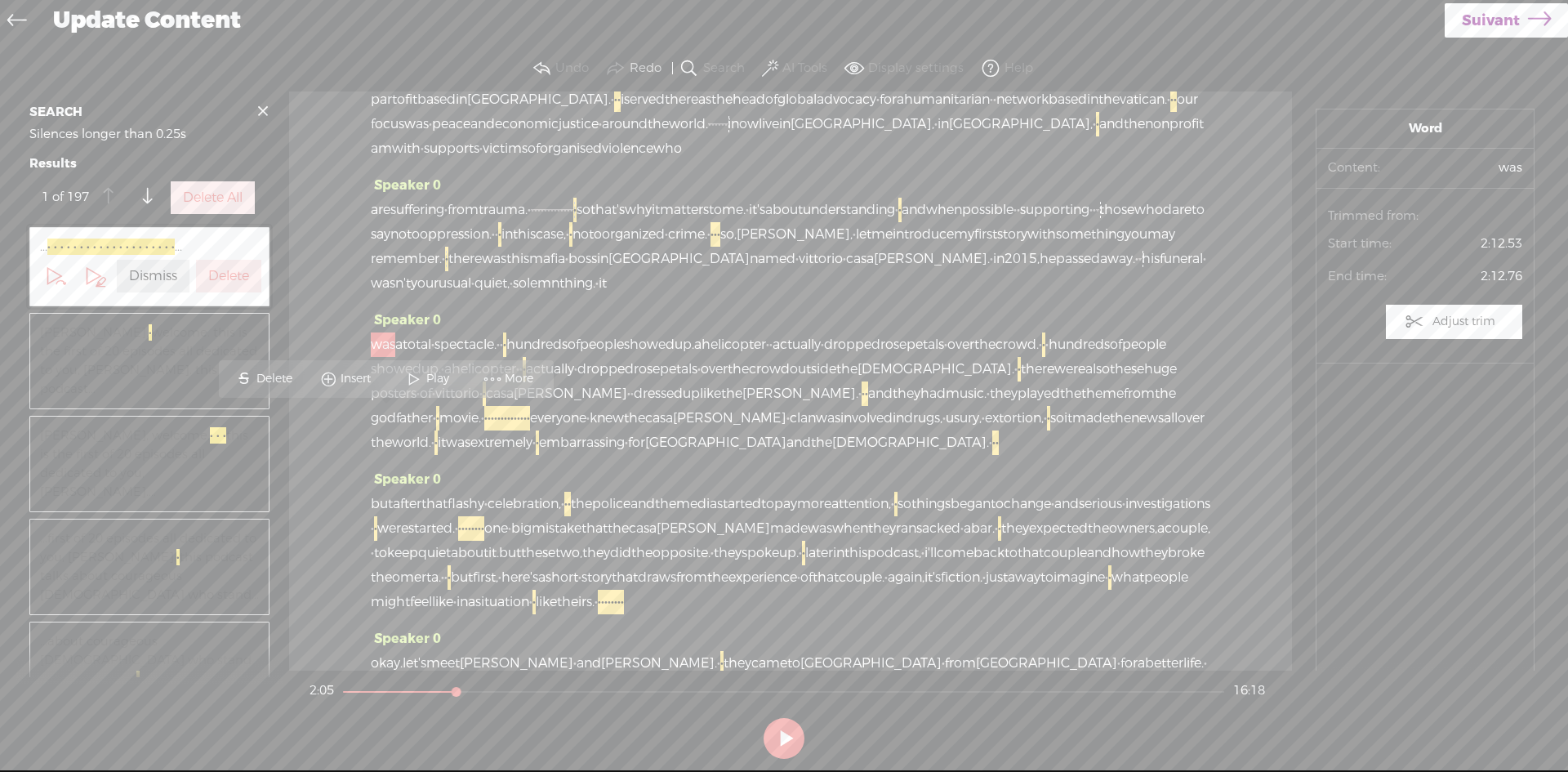
click at [422, 369] on span at bounding box center [414, 379] width 25 height 30
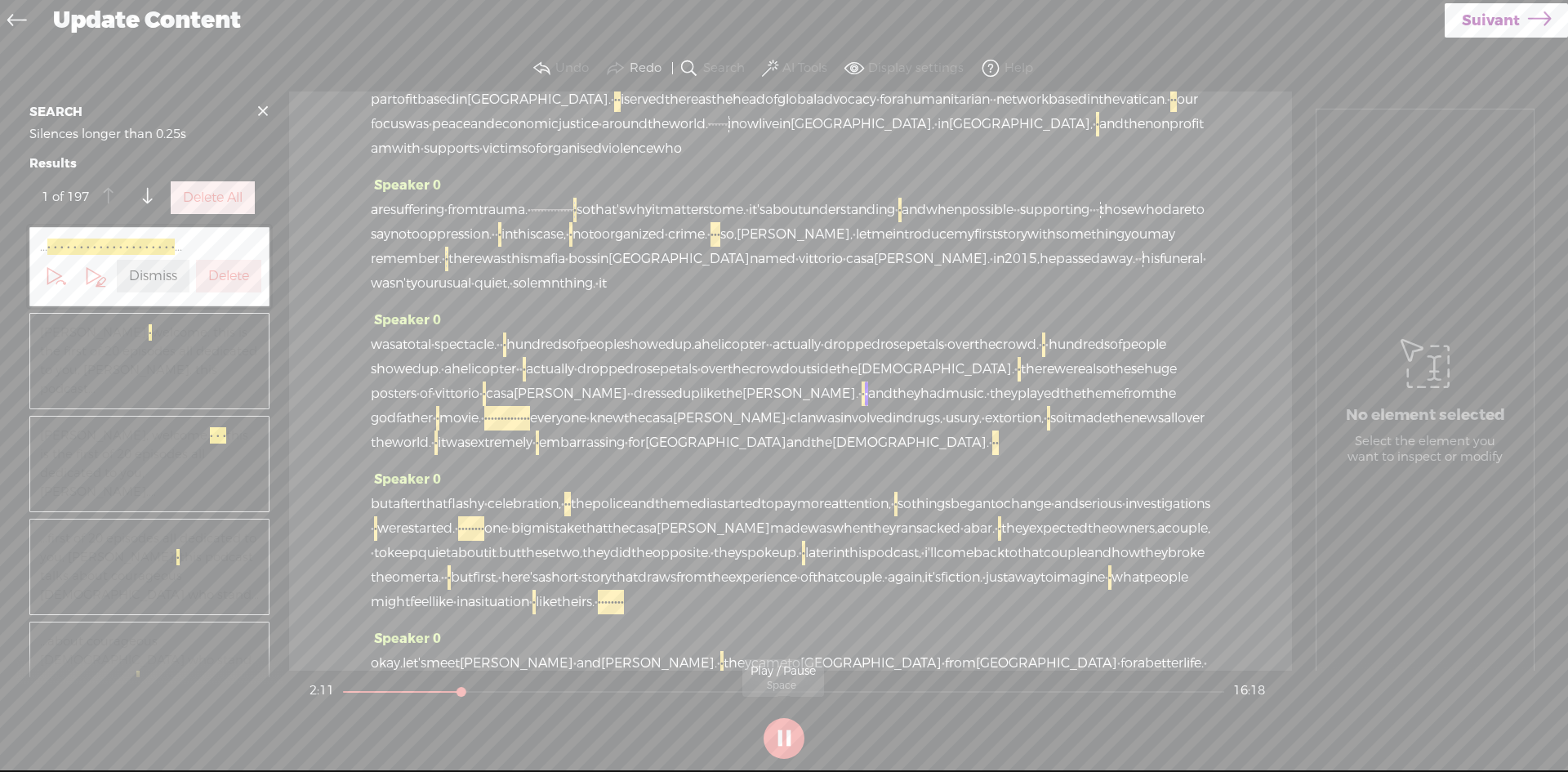
click at [791, 738] on button at bounding box center [784, 738] width 41 height 41
click at [381, 357] on span "was" at bounding box center [383, 344] width 25 height 25
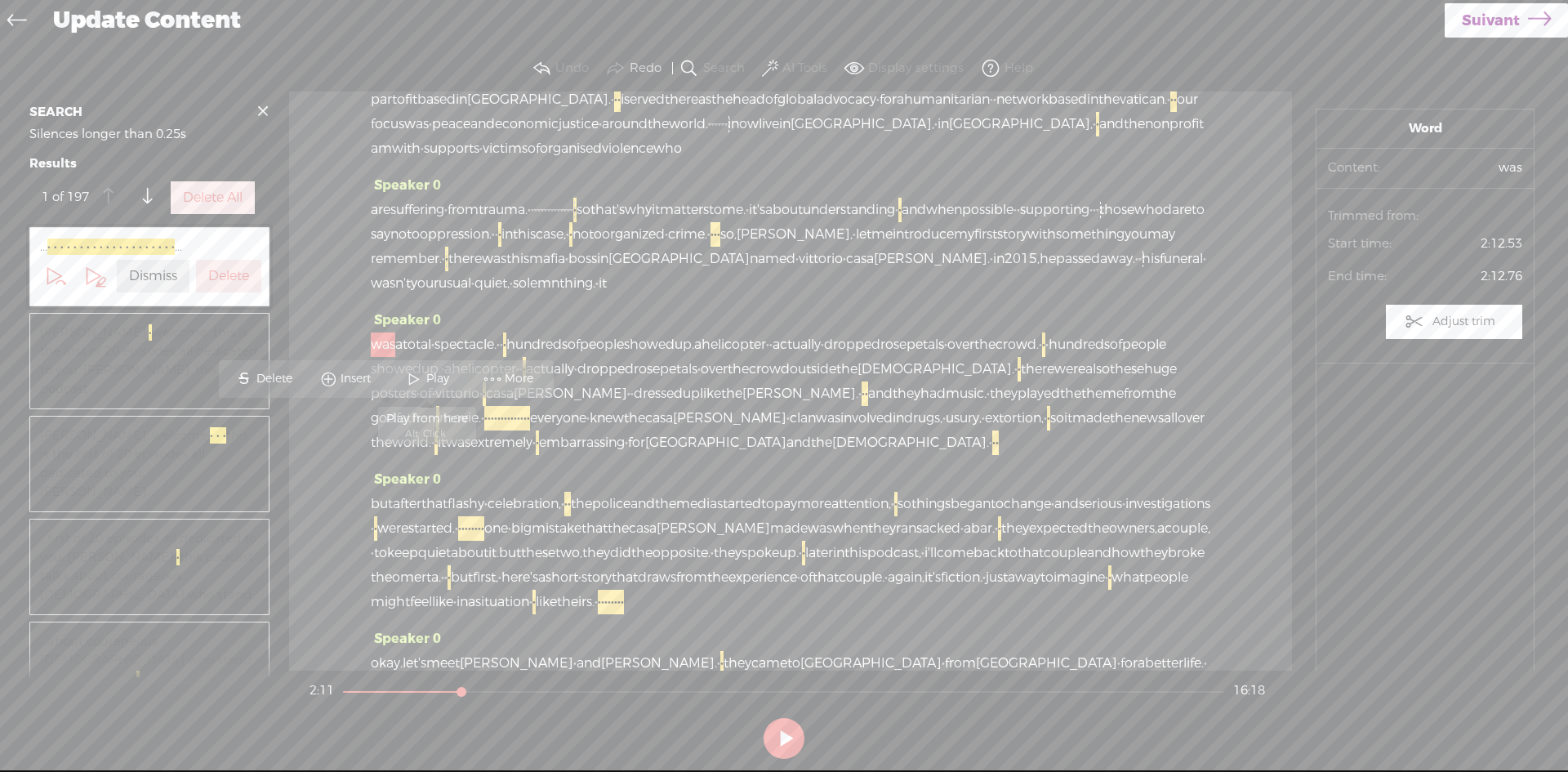
click at [430, 372] on span "Play" at bounding box center [440, 379] width 27 height 16
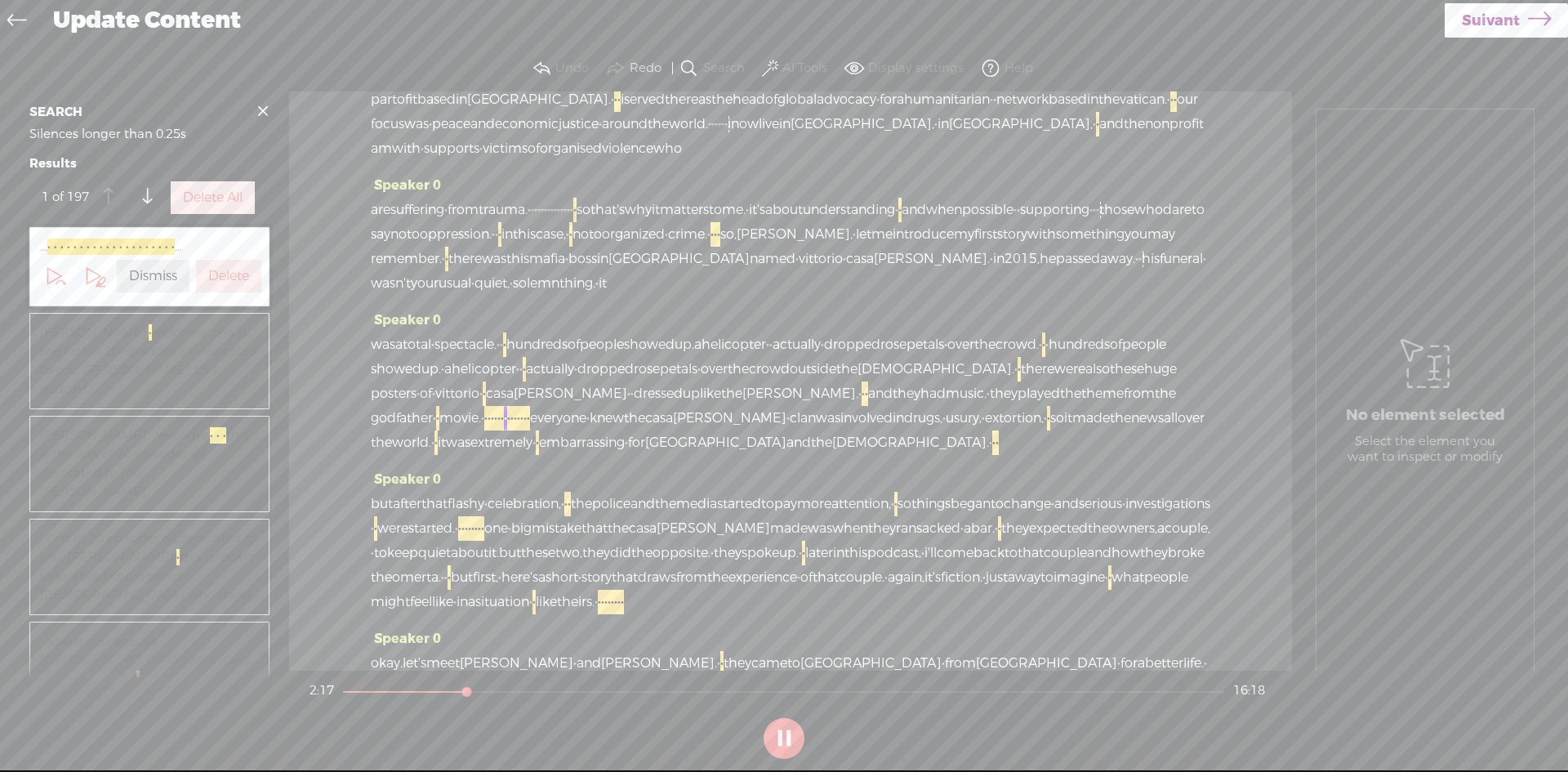
click at [781, 736] on button at bounding box center [784, 738] width 41 height 41
click at [564, 357] on span "hundreds" at bounding box center [537, 344] width 61 height 25
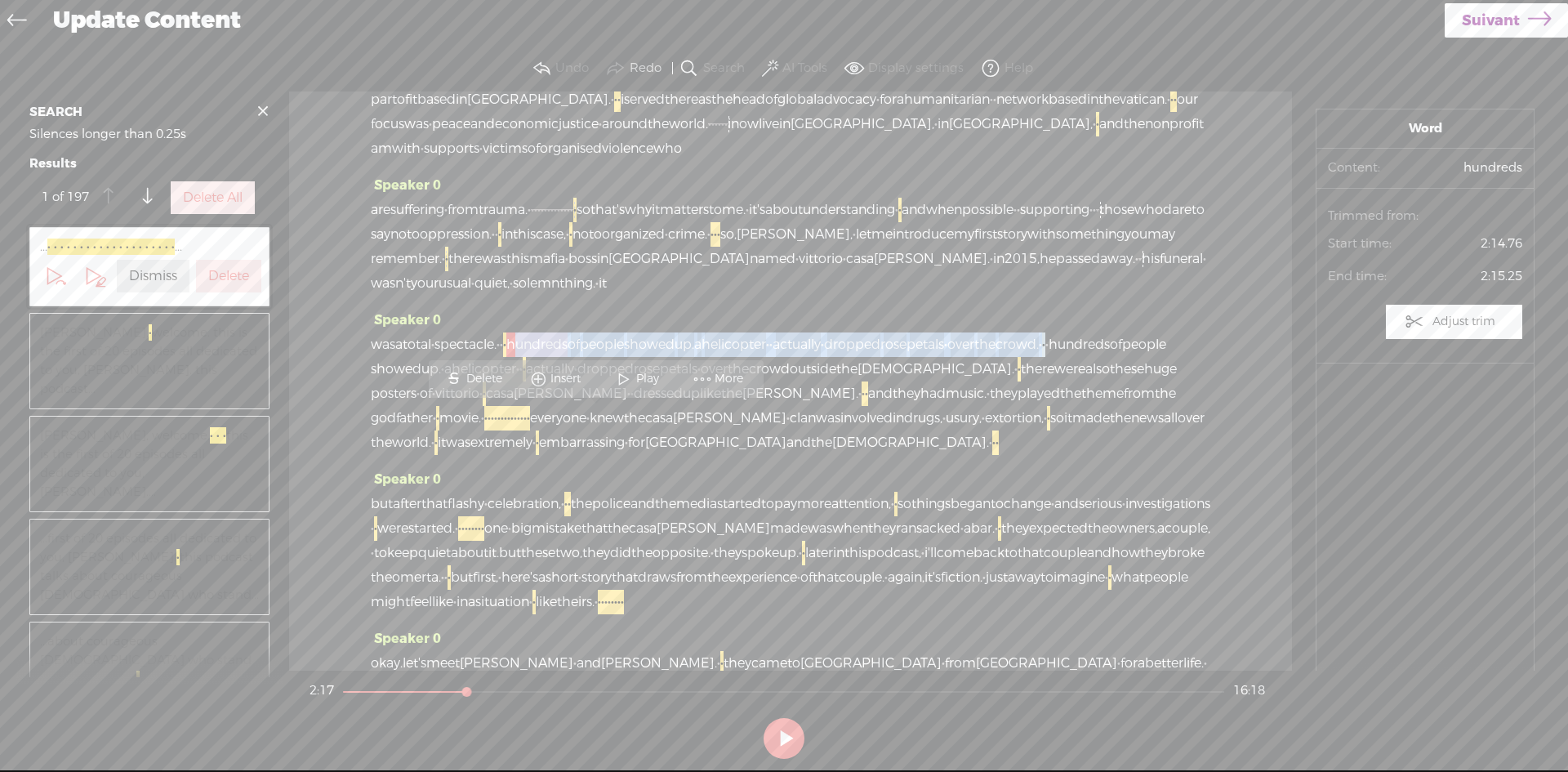
drag, startPoint x: 564, startPoint y: 415, endPoint x: 431, endPoint y: 442, distance: 135.7
click at [431, 442] on div "was a total · spectacle. · · · hundreds of people showed up. a helicopter · · a…" at bounding box center [791, 393] width 840 height 123
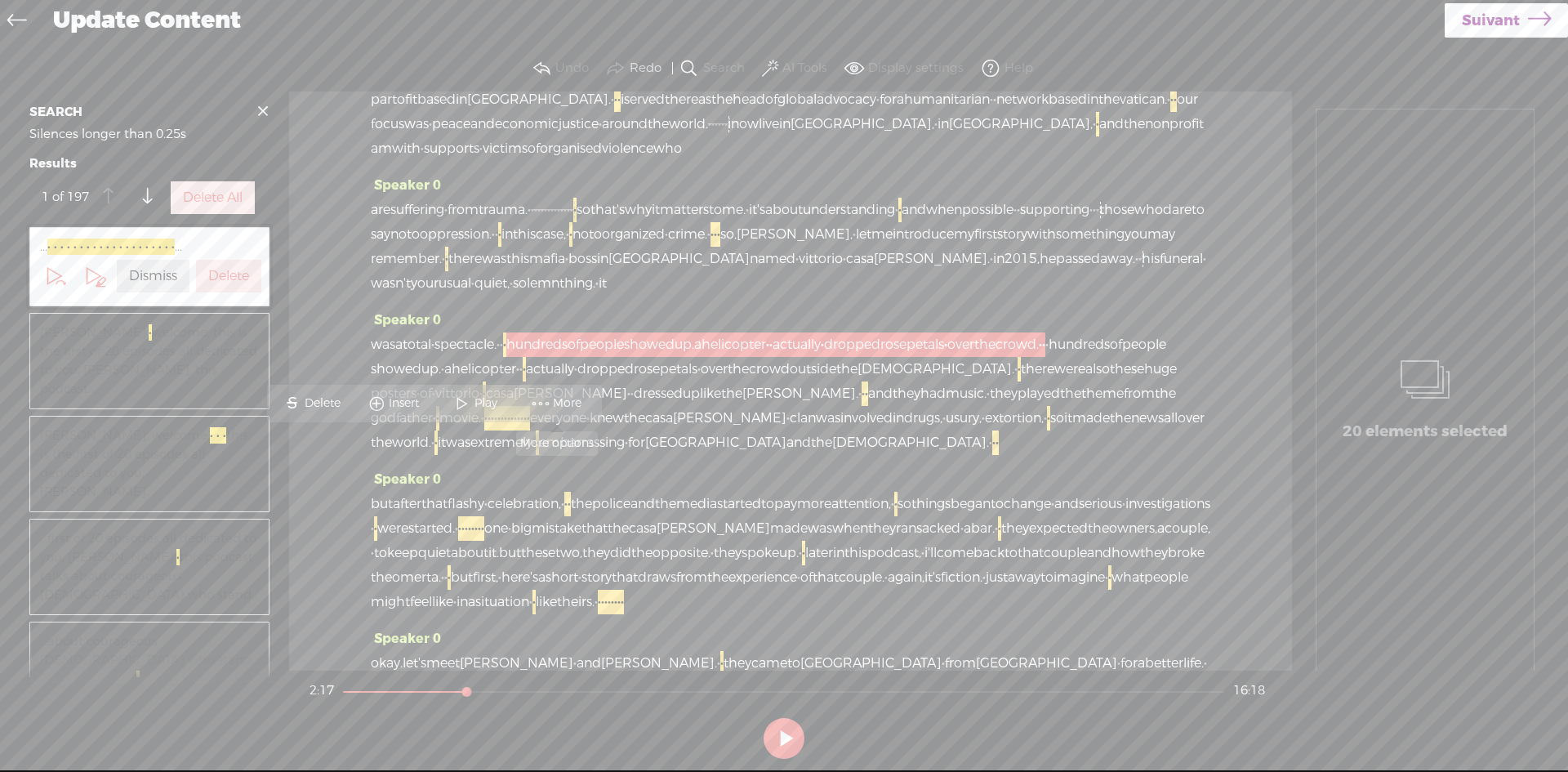
click at [572, 403] on span "More" at bounding box center [569, 403] width 33 height 16
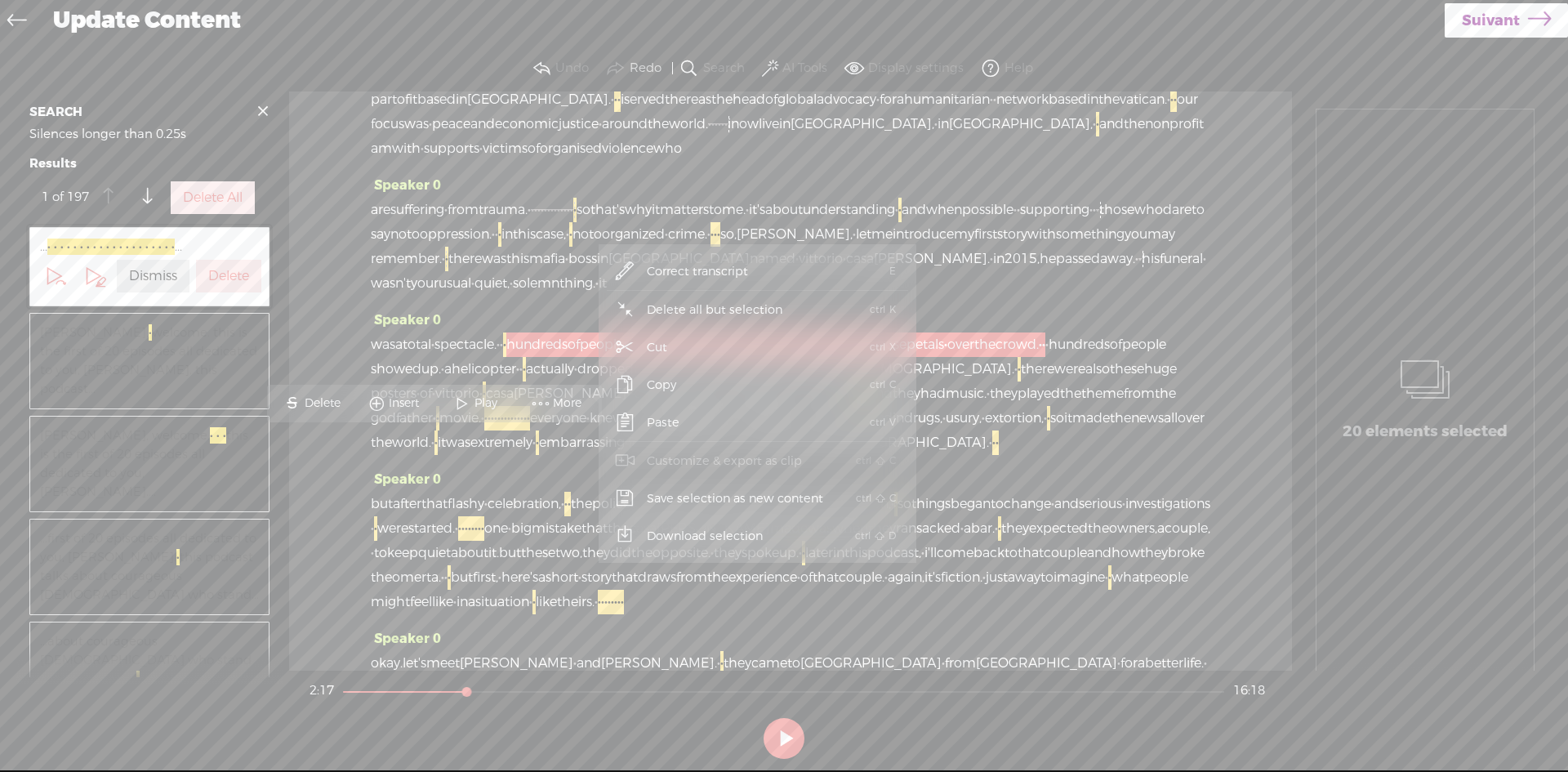
click at [677, 345] on span "Cut" at bounding box center [658, 347] width 85 height 36
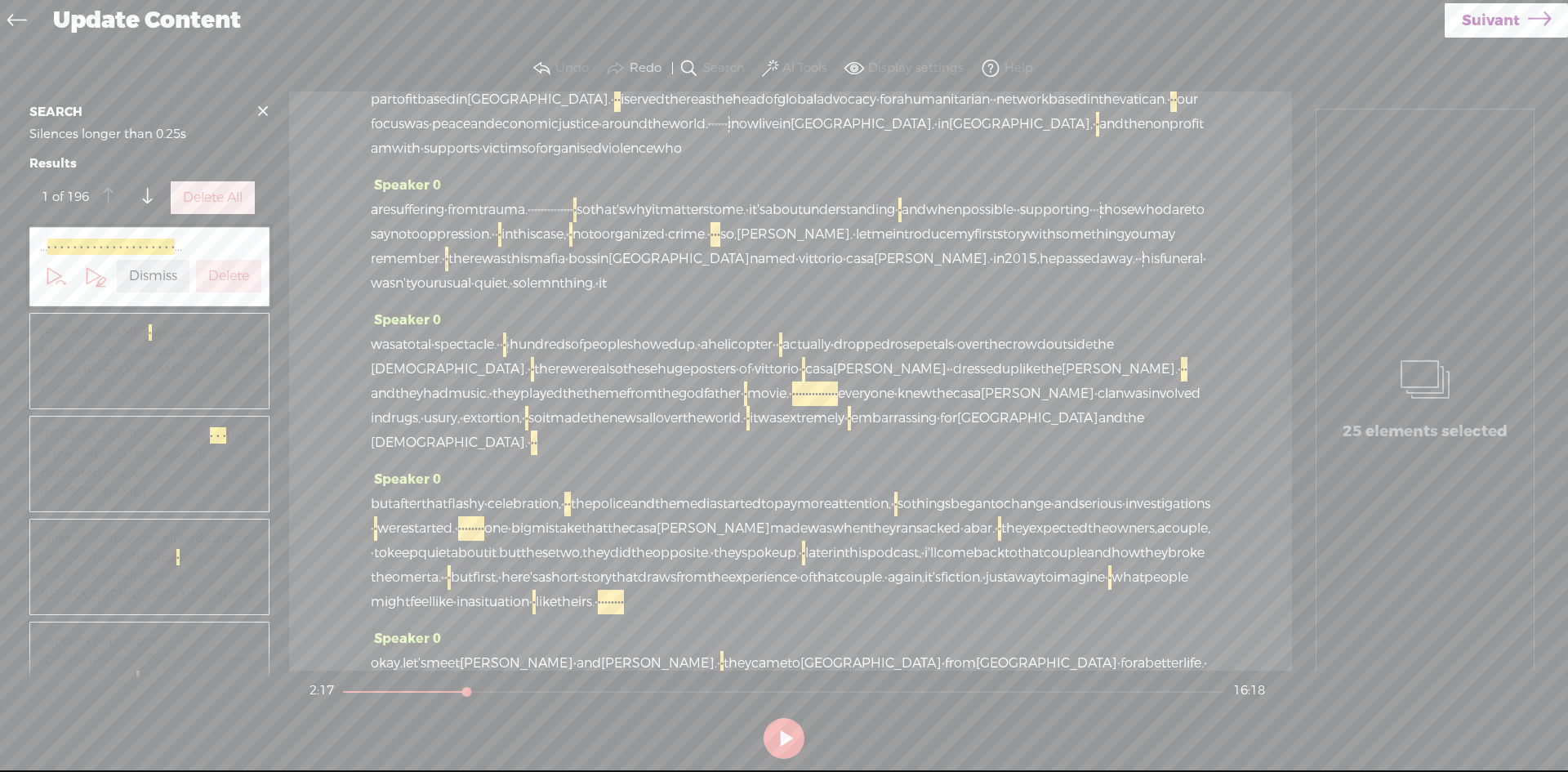
click at [393, 357] on span "was" at bounding box center [383, 344] width 25 height 25
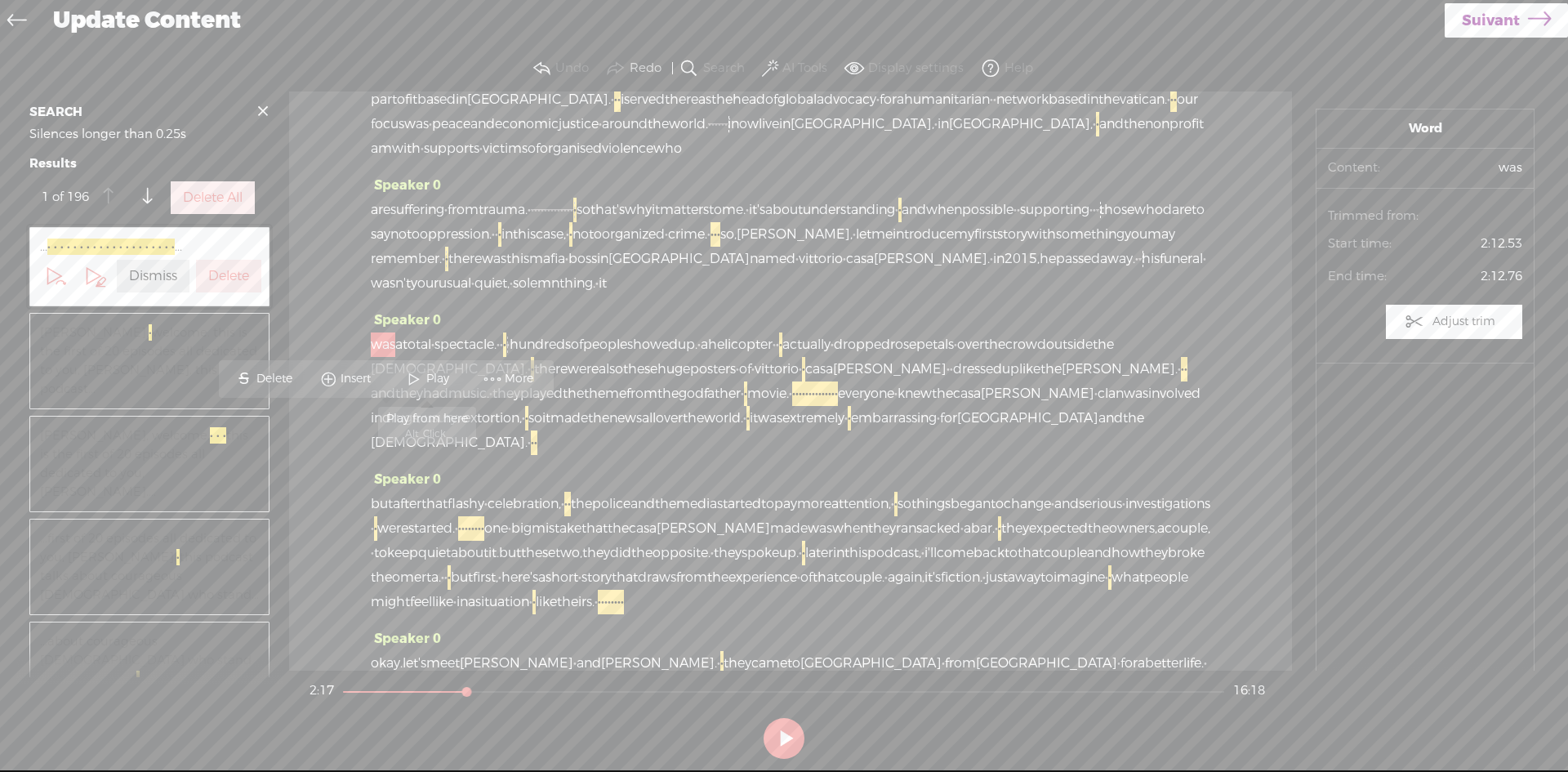
click at [423, 375] on span at bounding box center [414, 379] width 25 height 30
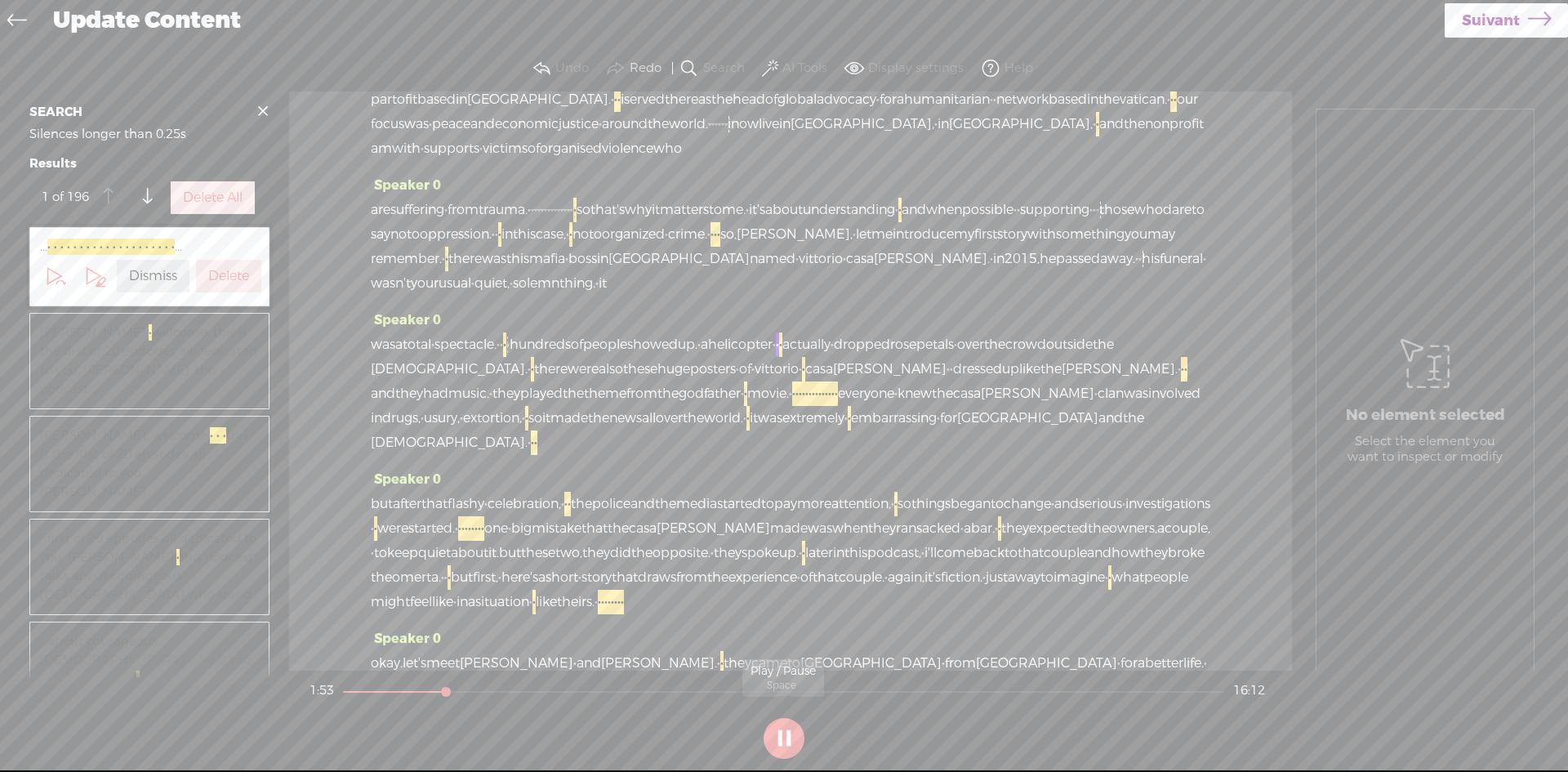
drag, startPoint x: 786, startPoint y: 741, endPoint x: 780, endPoint y: 726, distance: 16.2
click at [786, 739] on button at bounding box center [784, 738] width 41 height 41
drag, startPoint x: 554, startPoint y: 415, endPoint x: 565, endPoint y: 418, distance: 11.4
click at [565, 418] on div "was a total · spectacle. · · · · hundreds of people showed up. · a helicopter ·…" at bounding box center [791, 393] width 840 height 123
click at [677, 375] on span at bounding box center [672, 379] width 25 height 30
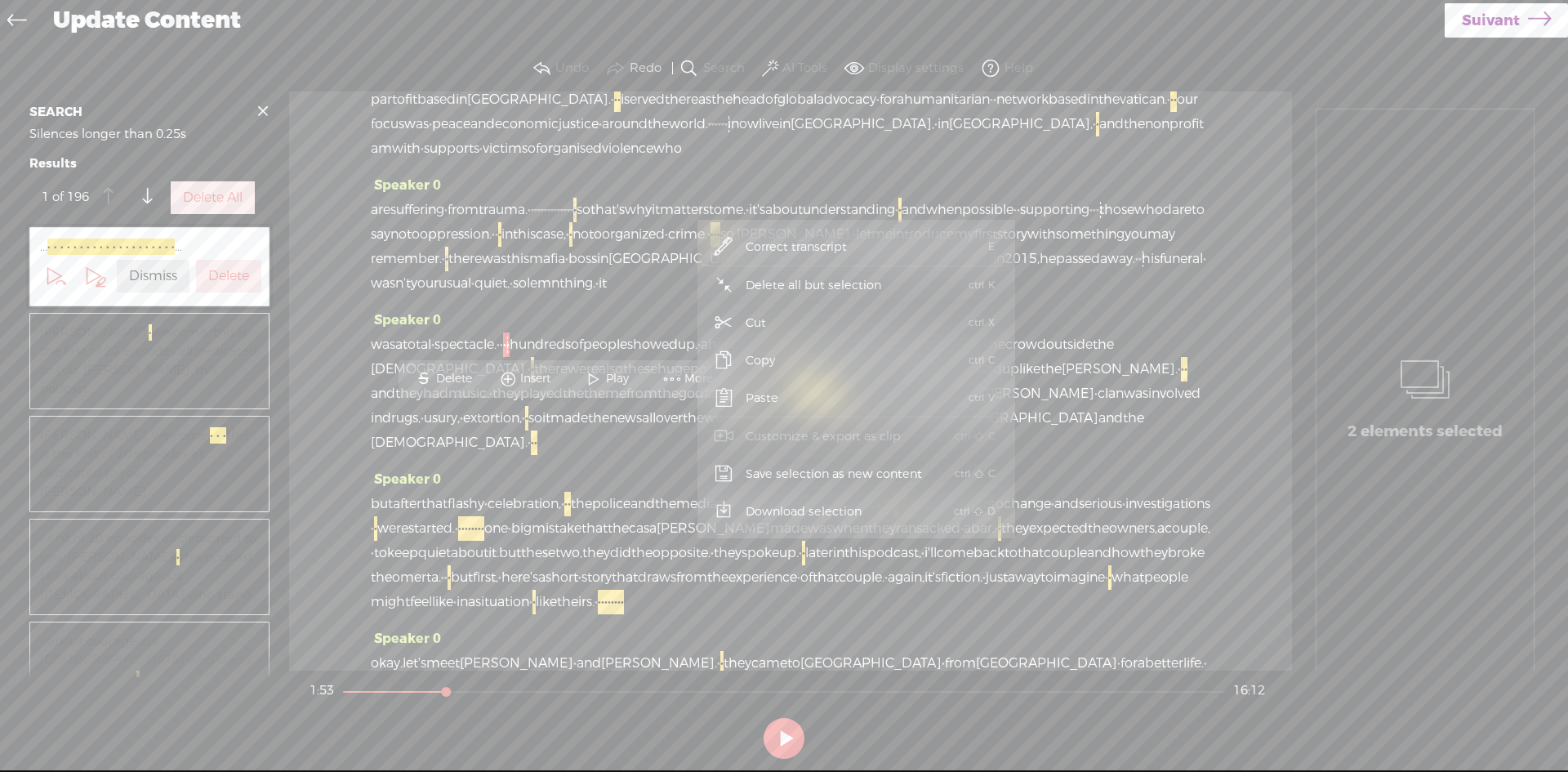
click at [761, 317] on span "Cut" at bounding box center [756, 322] width 85 height 36
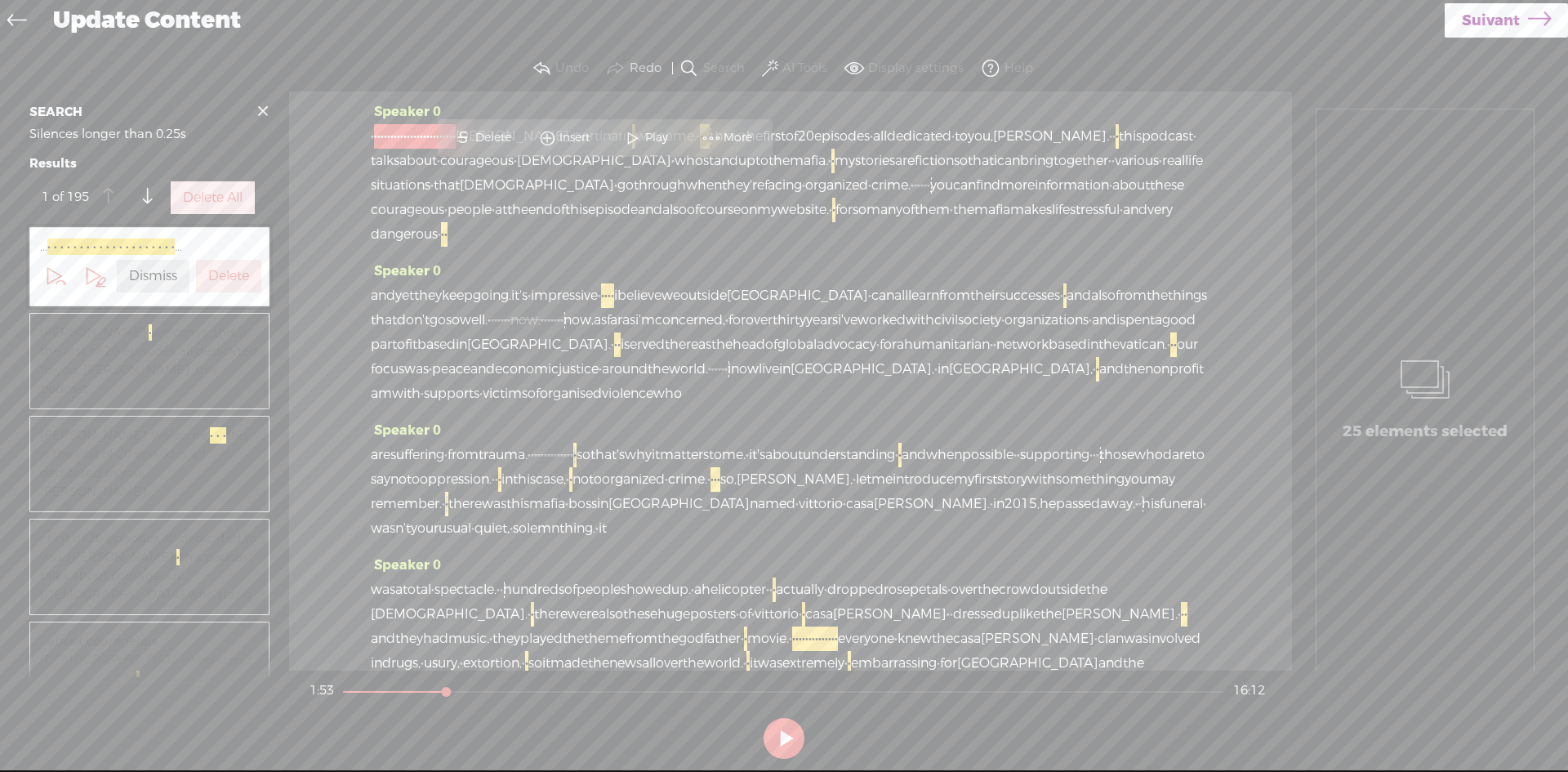
scroll to position [164, 0]
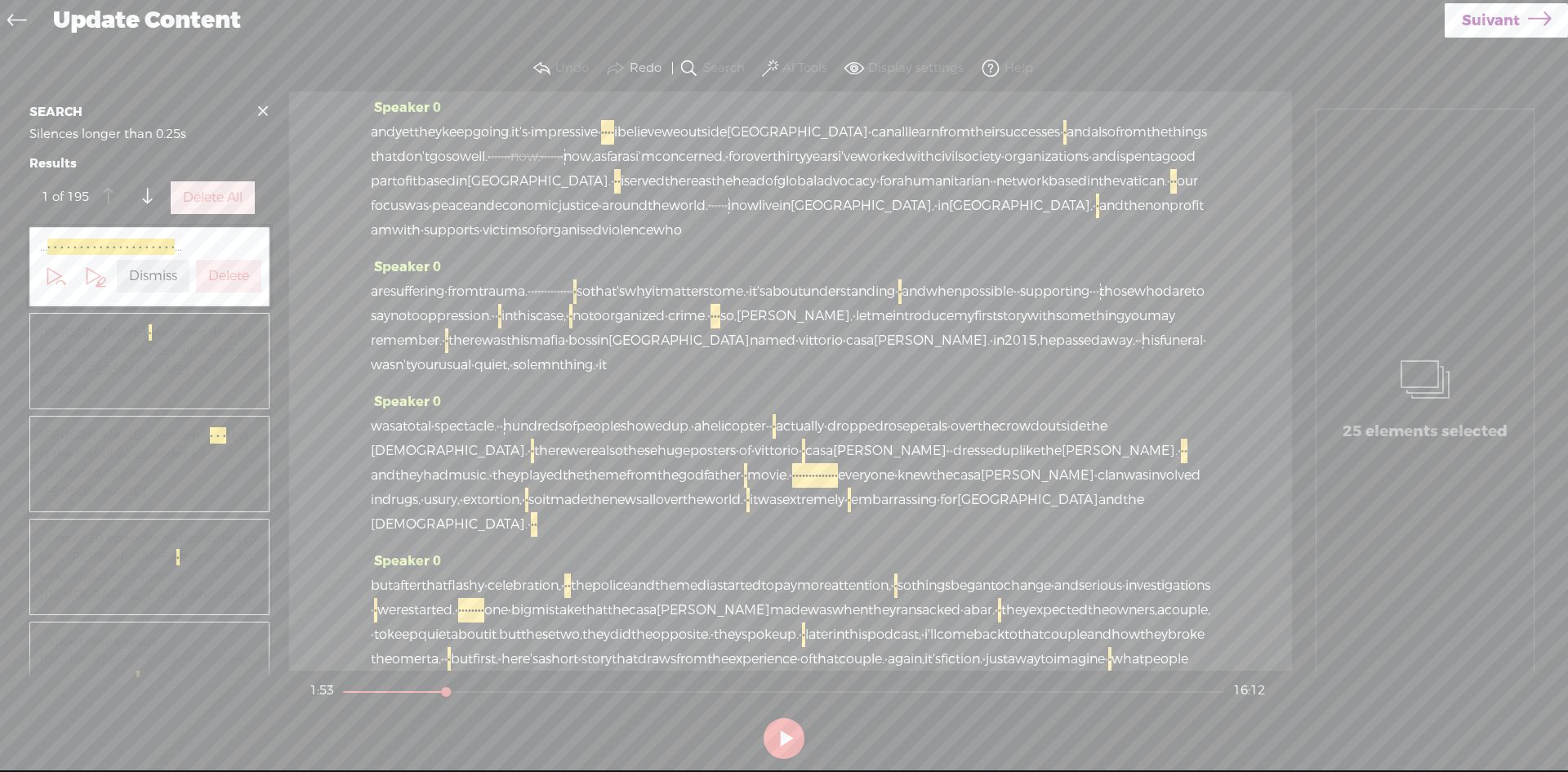
click at [874, 353] on span "monica." at bounding box center [931, 340] width 116 height 25
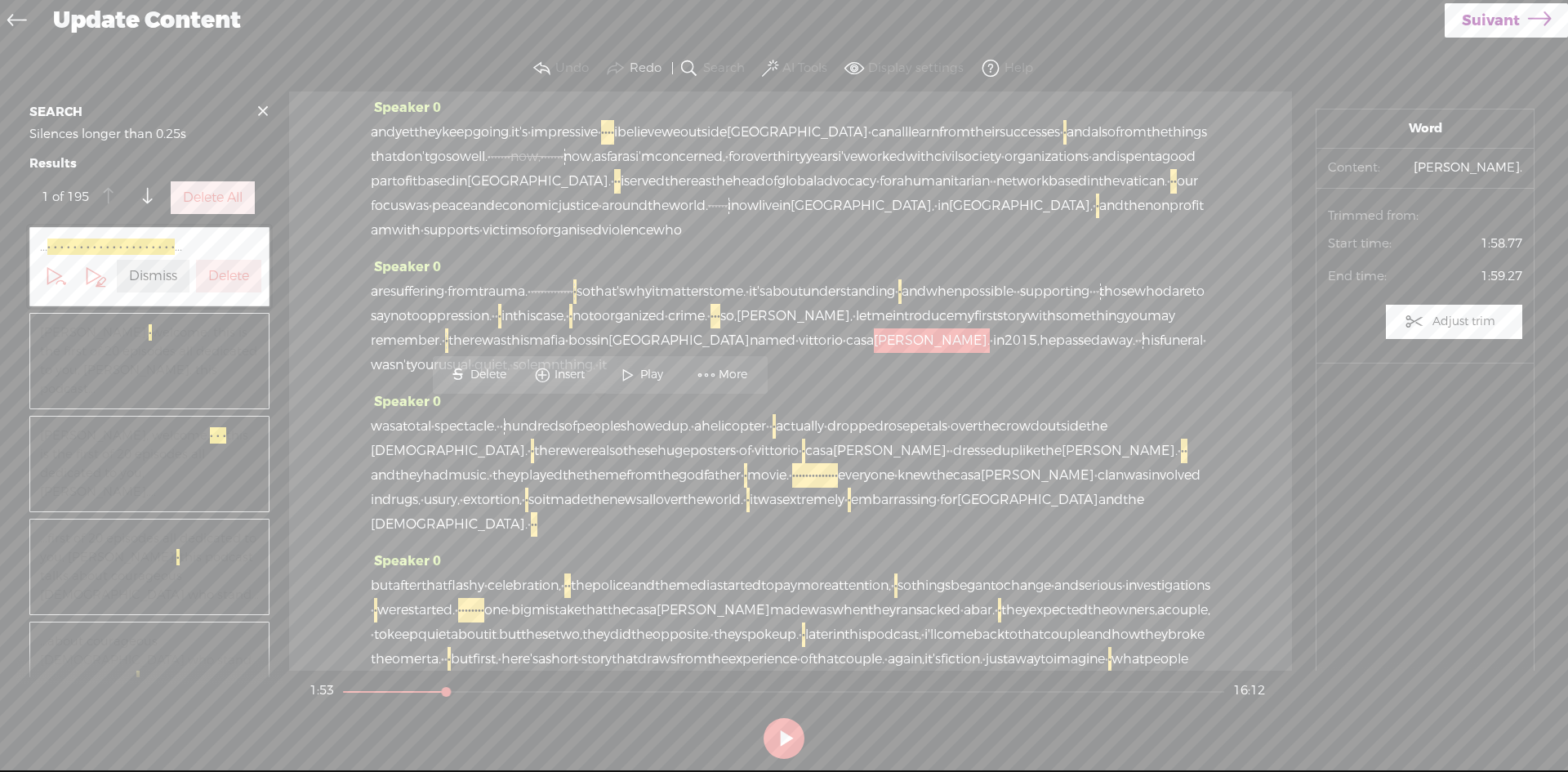
click at [874, 353] on span "monica." at bounding box center [931, 340] width 116 height 25
click at [846, 353] on span "casa" at bounding box center [859, 340] width 28 height 25
click at [603, 373] on span "Play" at bounding box center [608, 375] width 27 height 16
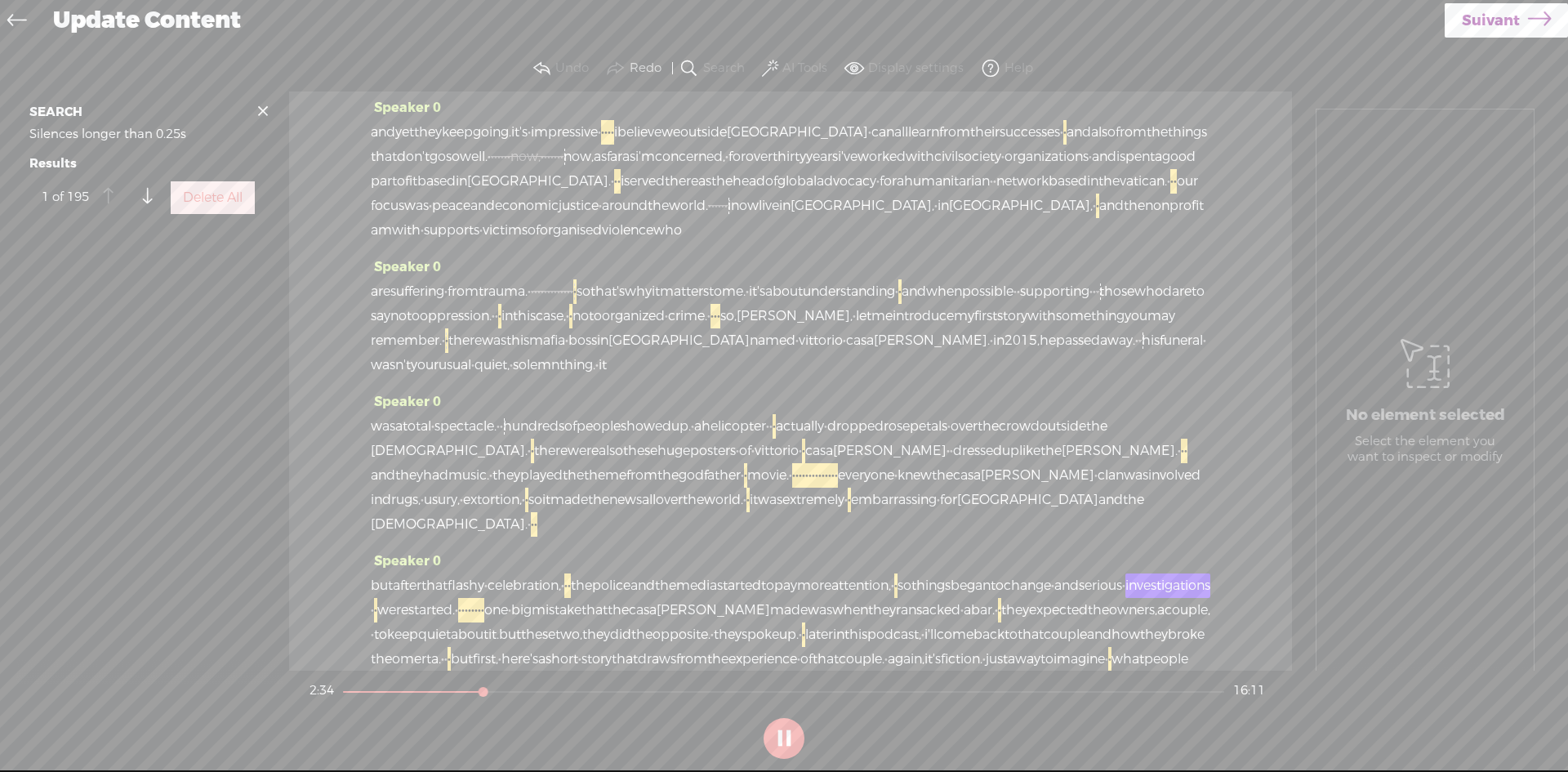
scroll to position [16185, 0]
click at [778, 737] on button at bounding box center [784, 738] width 41 height 41
click at [773, 439] on span "·" at bounding box center [771, 426] width 3 height 25
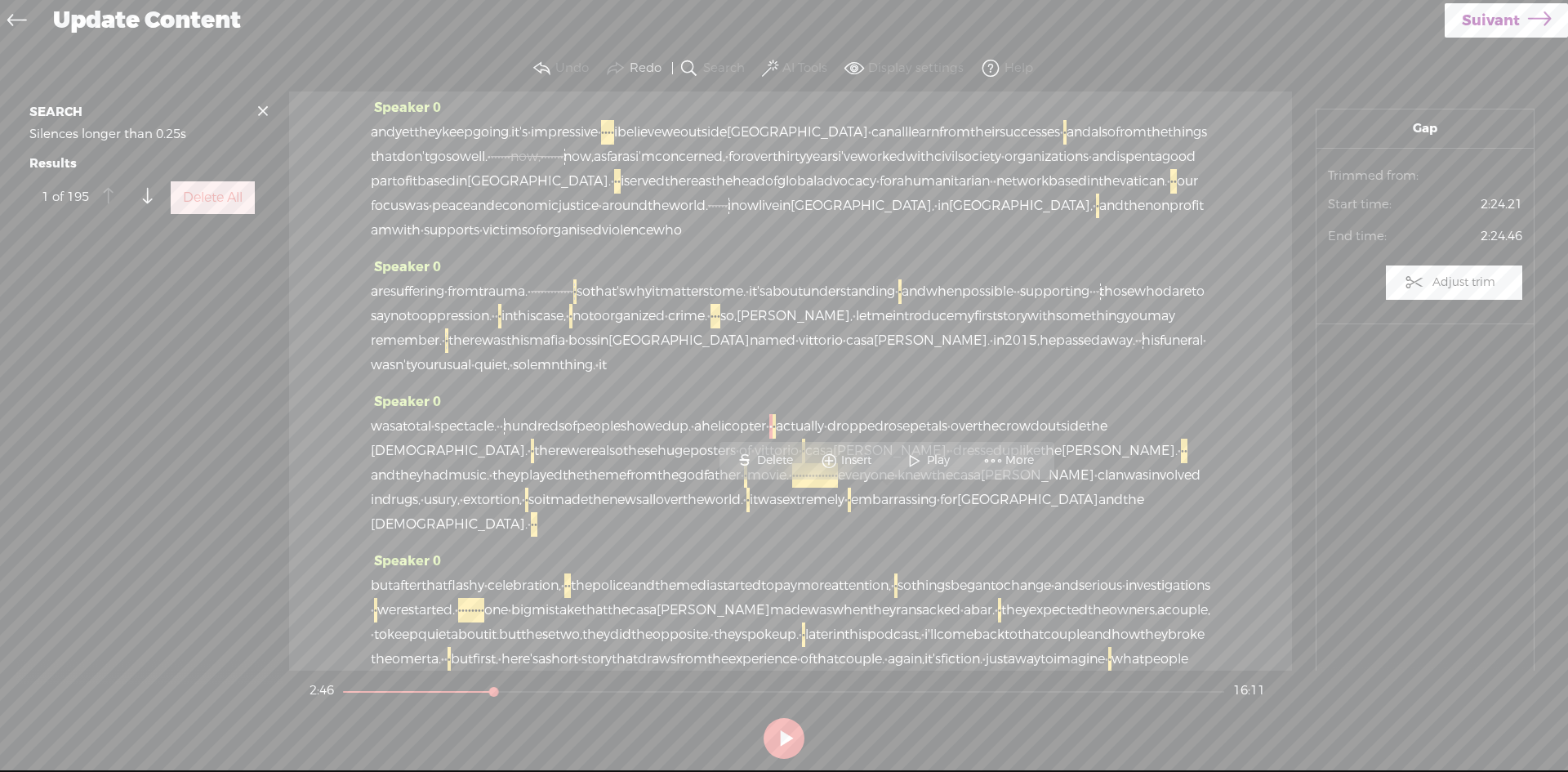
scroll to position [0, 0]
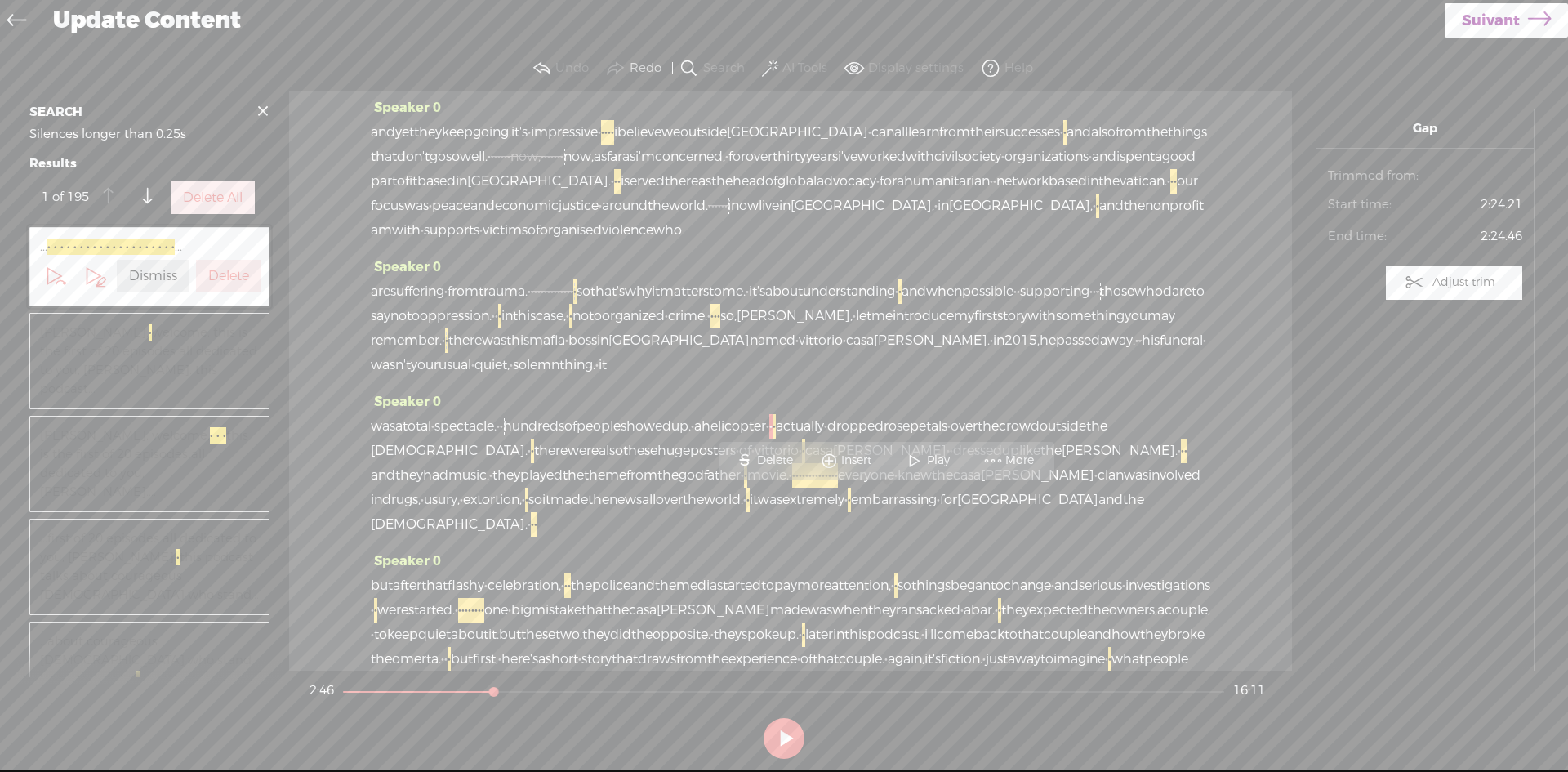
click at [122, 451] on span "beatrice portinari, welcome. · · · this is the first of 20 episodes all dedicat…" at bounding box center [149, 464] width 219 height 75
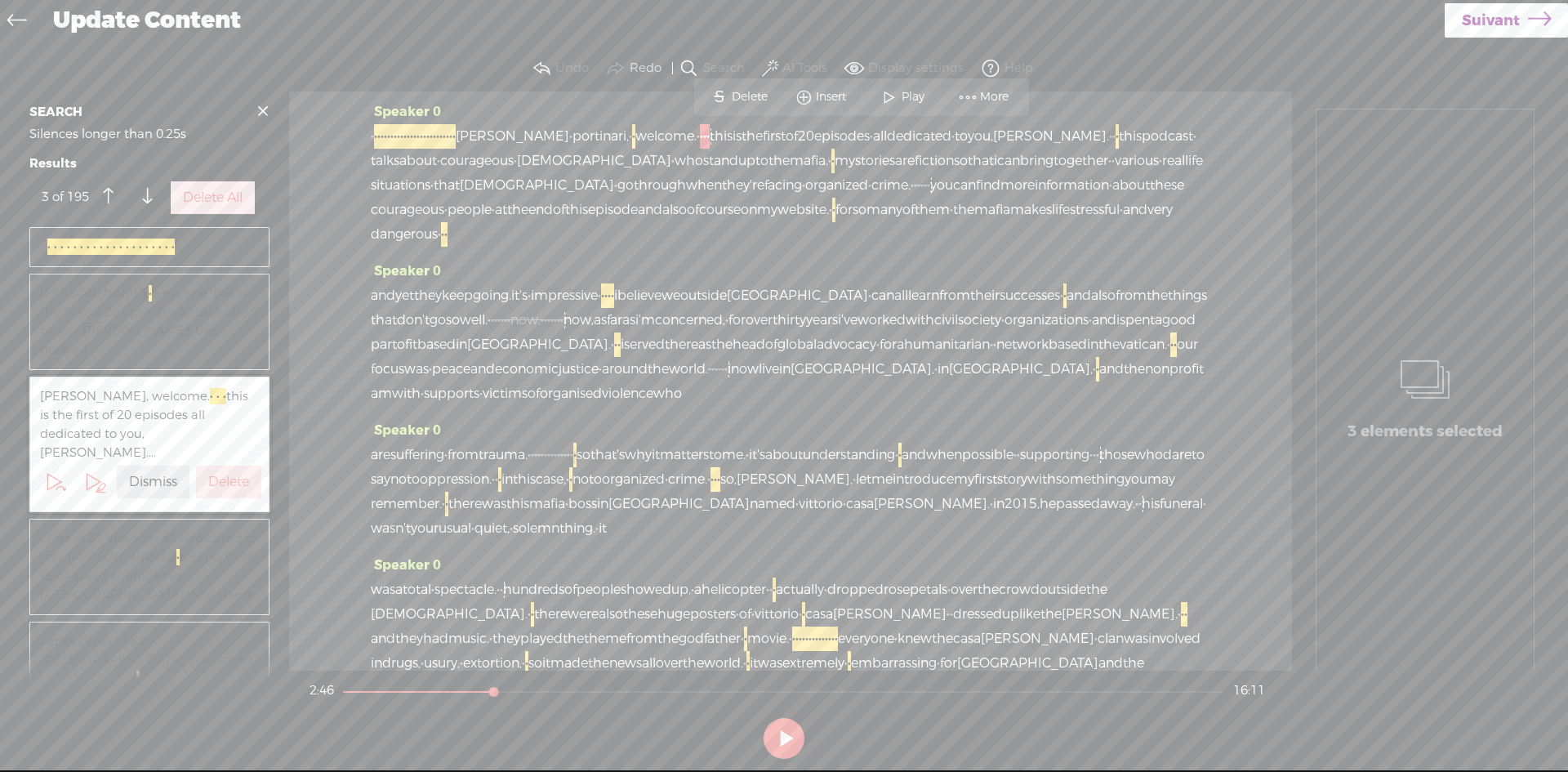
click at [92, 535] on span "...first of 20 episodes all dedicated to you, beatrice. · this podcast talks ab…" at bounding box center [149, 567] width 219 height 75
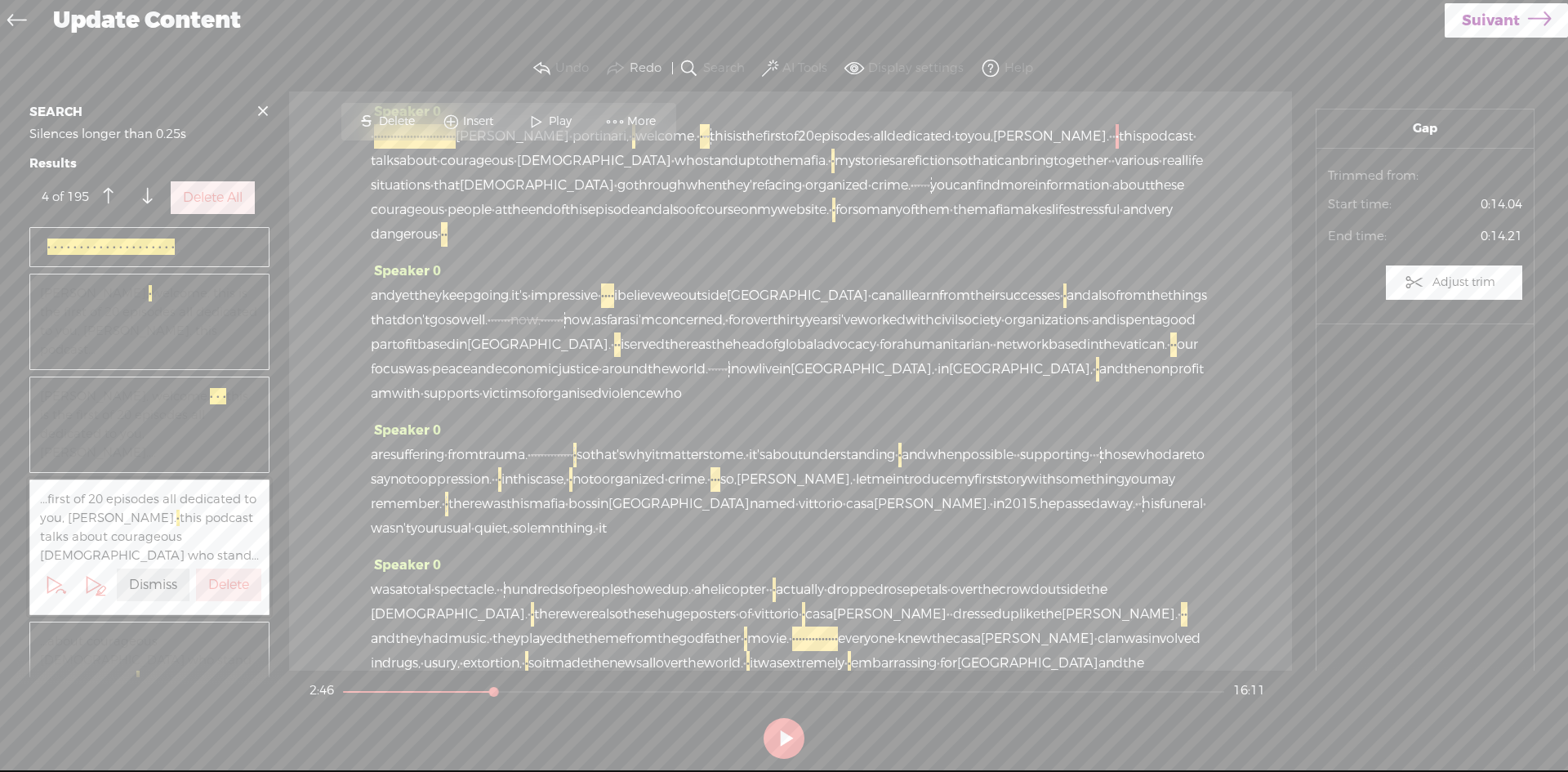
click at [259, 108] on span at bounding box center [263, 111] width 25 height 25
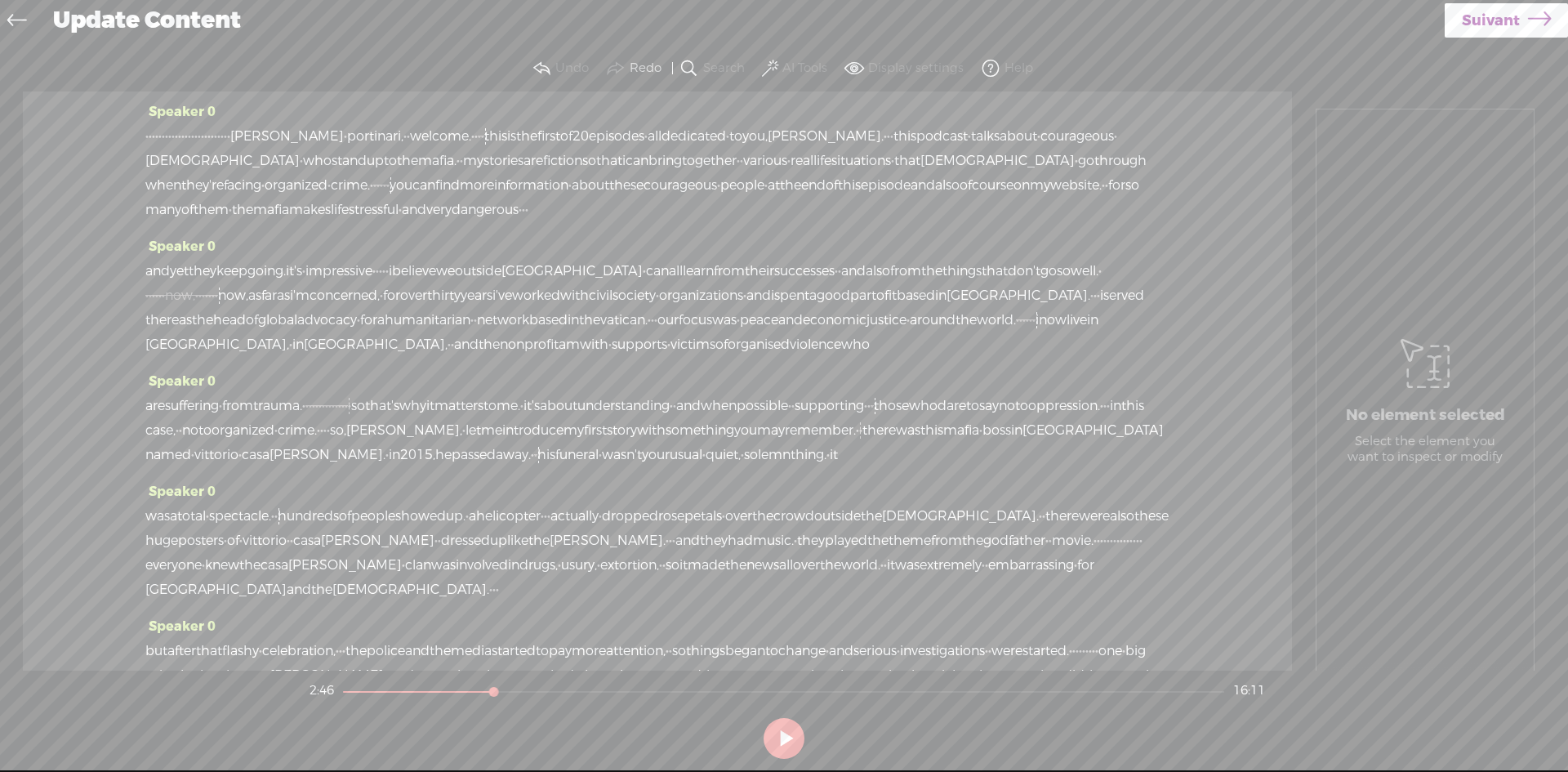
click at [11, 15] on icon at bounding box center [17, 22] width 19 height 36
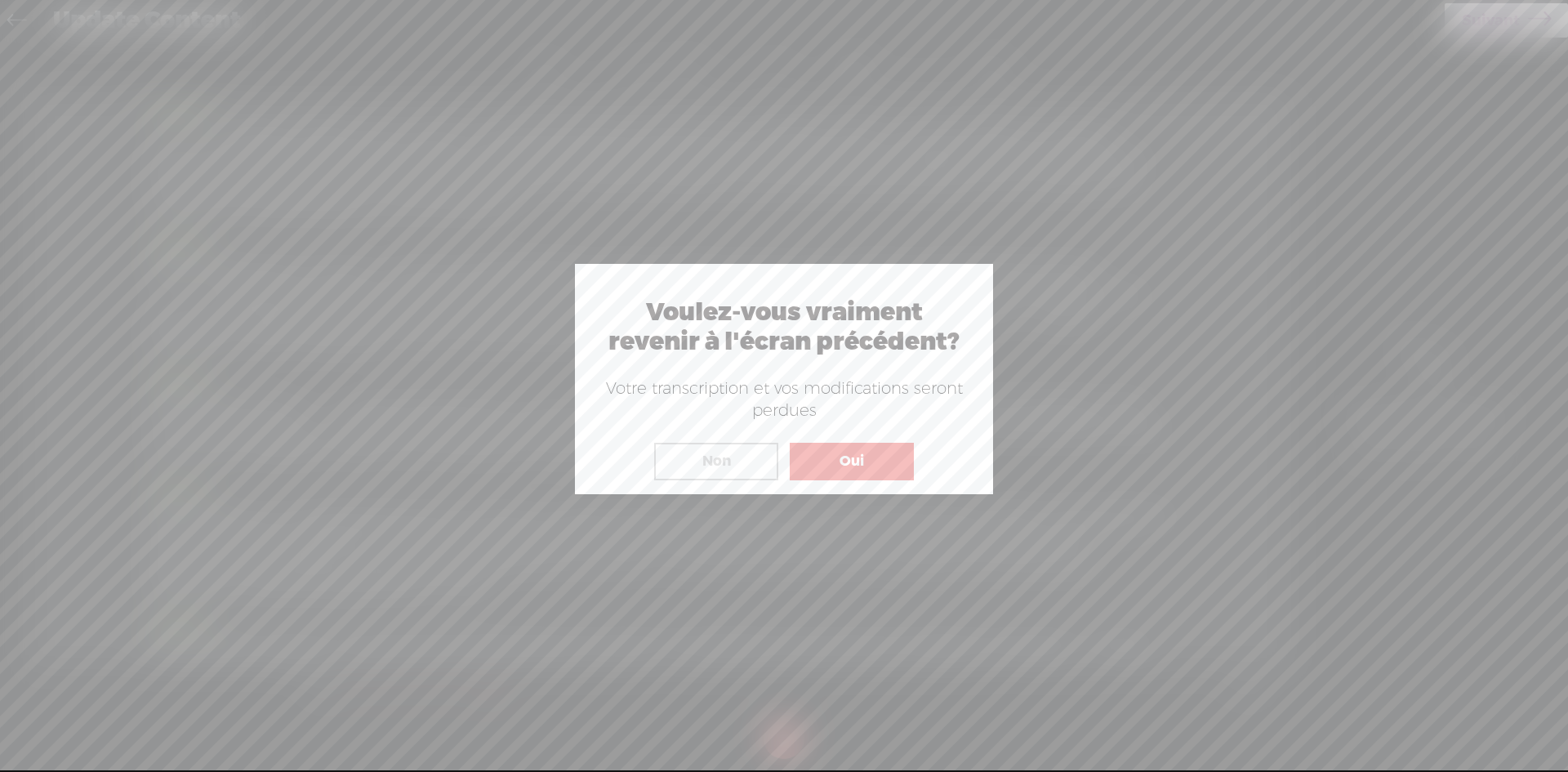
click at [733, 461] on button "Non" at bounding box center [716, 461] width 124 height 37
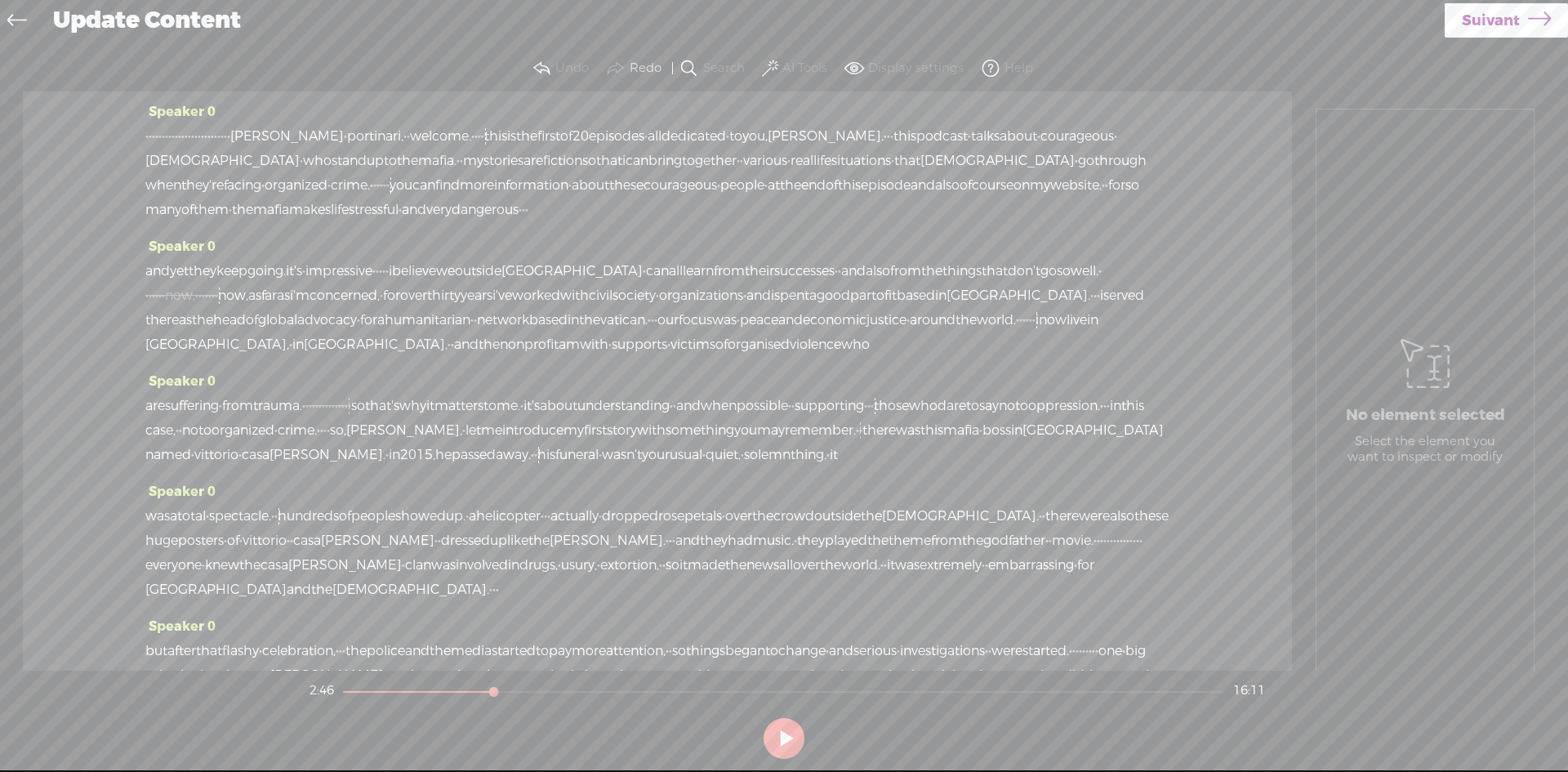
click at [1521, 22] on link "Suivant" at bounding box center [1507, 20] width 124 height 34
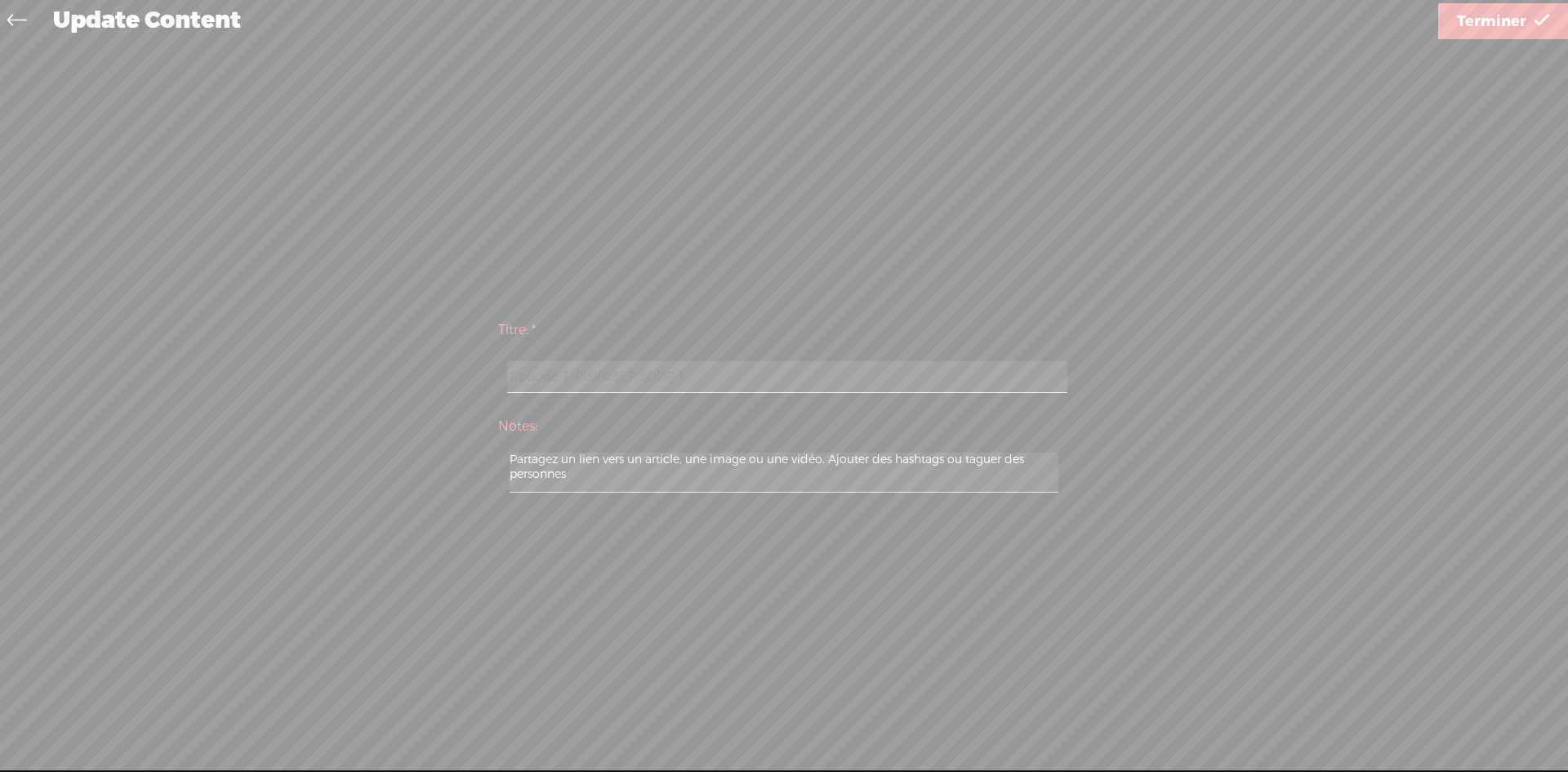
click at [11, 17] on icon at bounding box center [17, 22] width 19 height 36
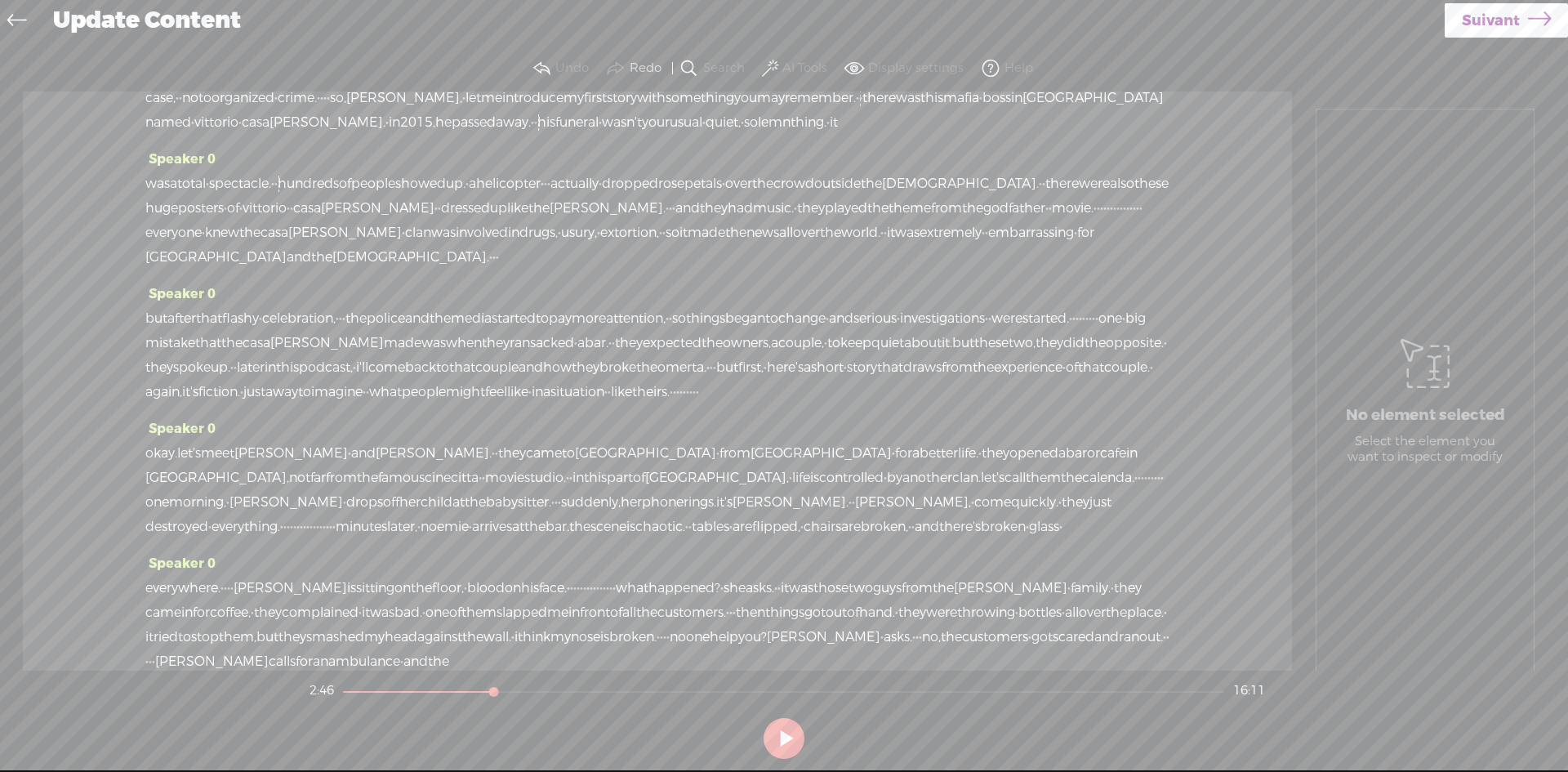
scroll to position [490, 0]
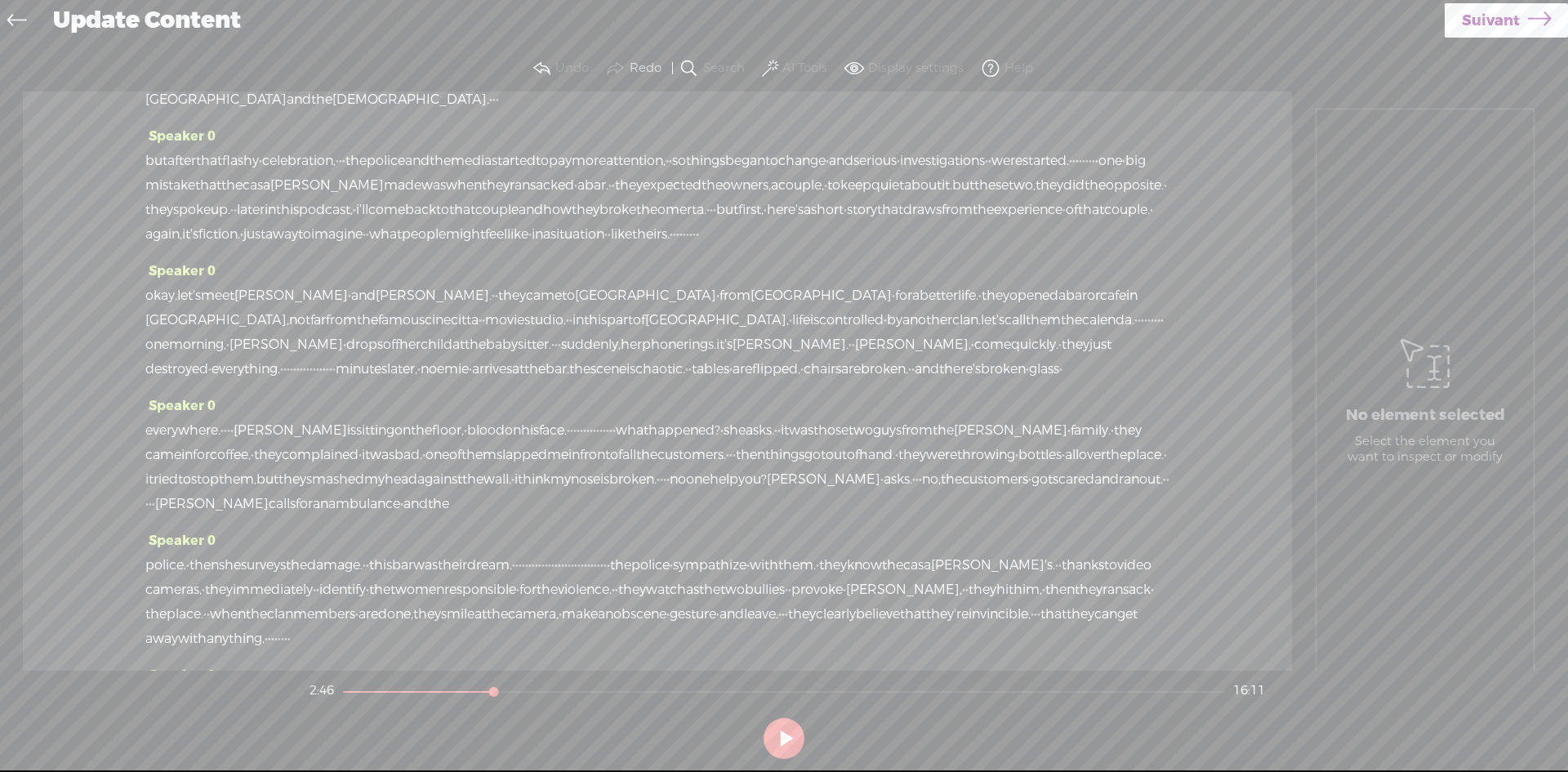
click at [772, 65] on span at bounding box center [770, 68] width 16 height 19
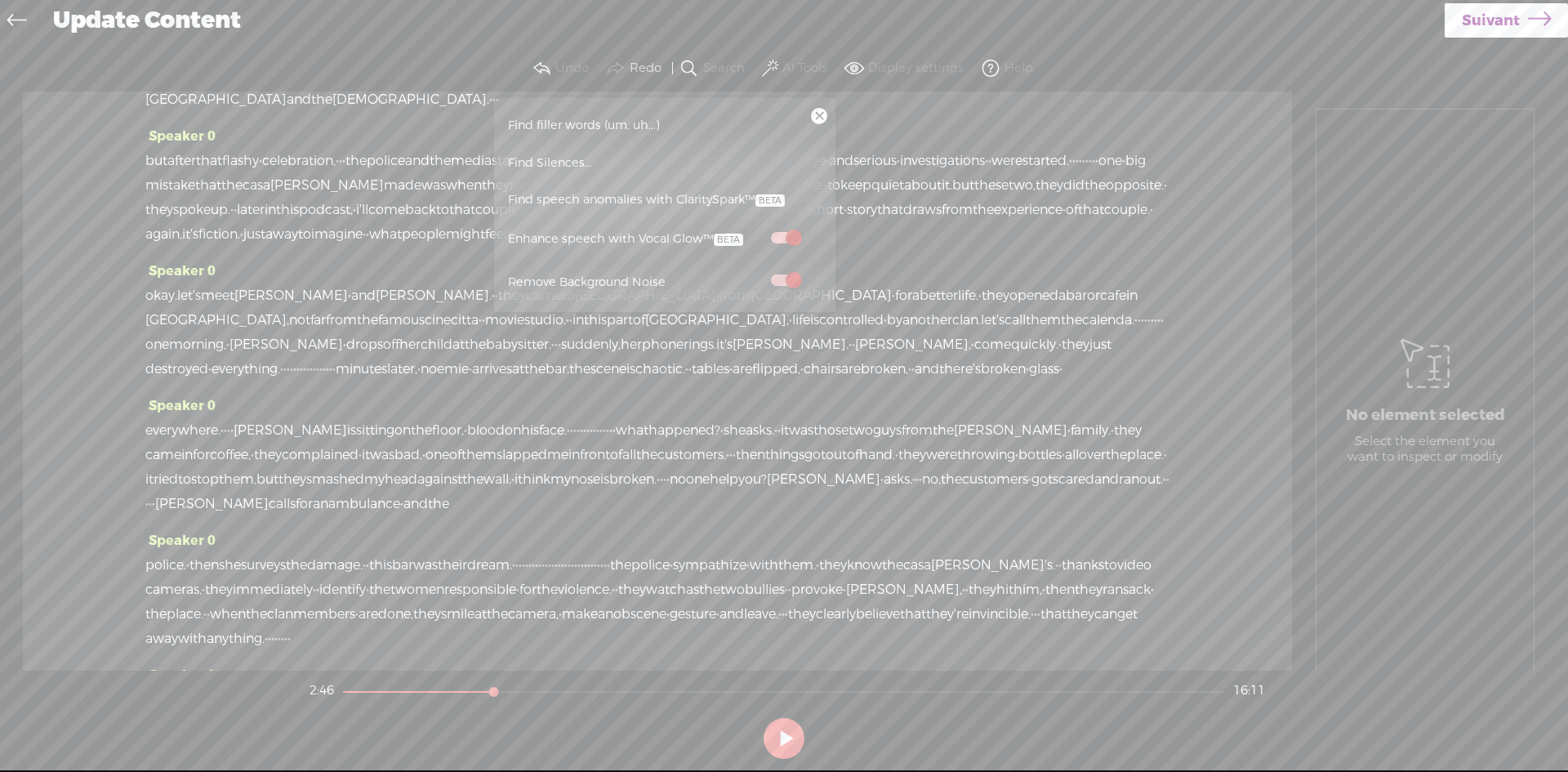
click at [1481, 16] on span "Suivant" at bounding box center [1491, 20] width 58 height 42
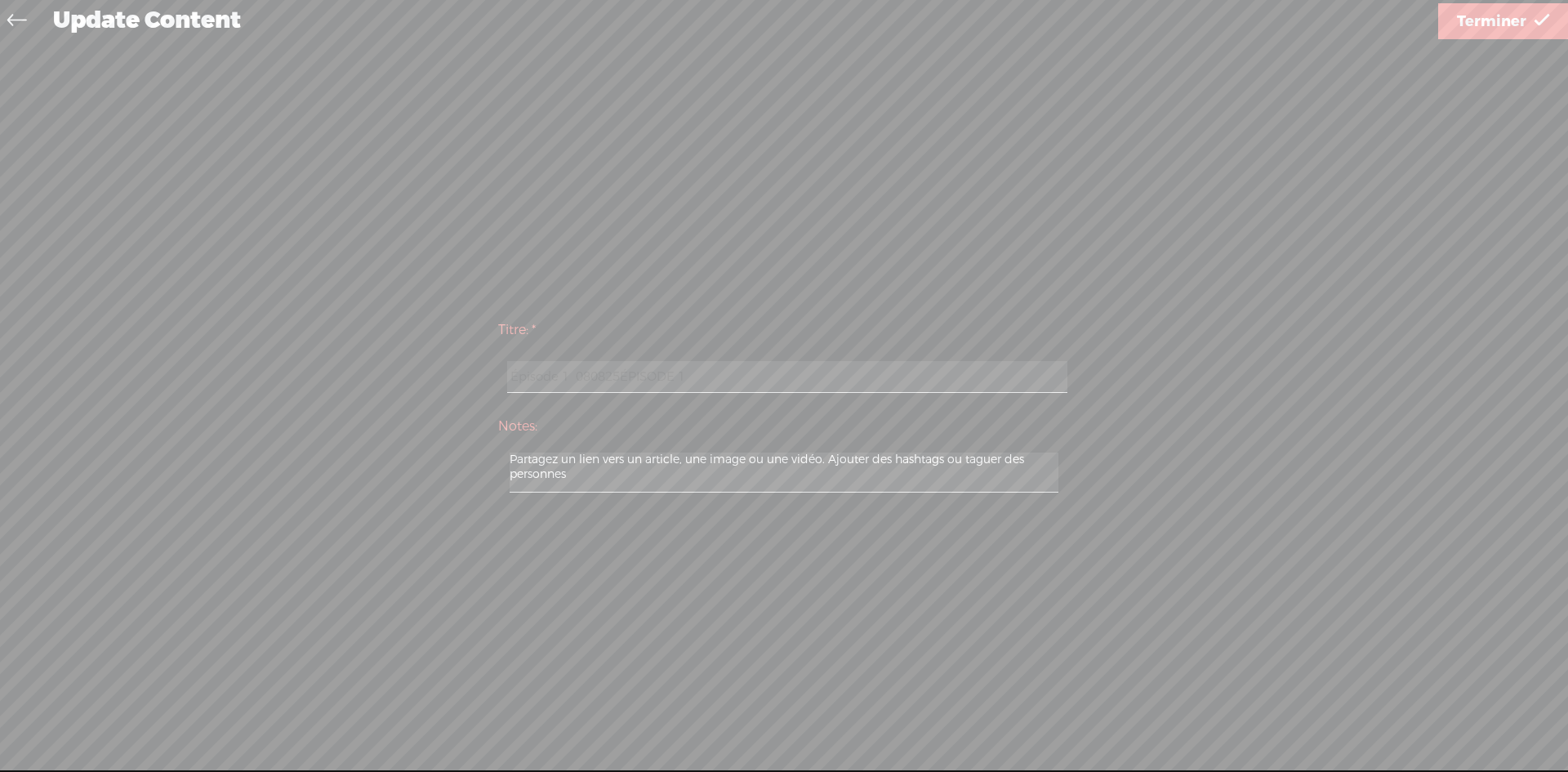
click at [569, 377] on input "Épisode 1 080825ÉPISODE 1" at bounding box center [787, 377] width 559 height 32
type input "Épisode 1ÉPISODE 080825ÉPISODE 1"
click at [18, 17] on icon at bounding box center [17, 22] width 19 height 36
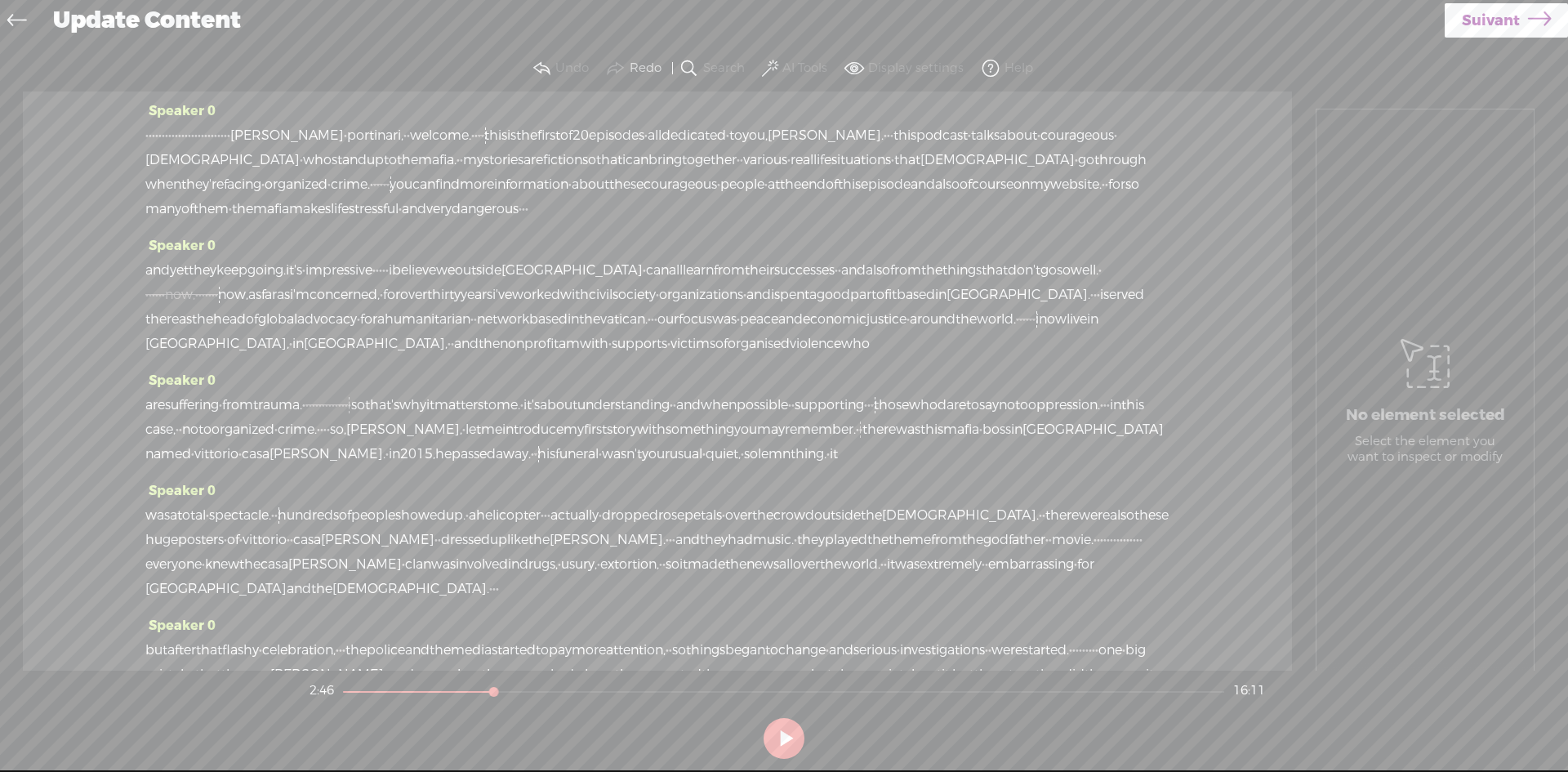
scroll to position [0, 0]
click at [98, 19] on div "Update Content" at bounding box center [743, 21] width 1404 height 42
click at [776, 63] on span at bounding box center [770, 68] width 16 height 19
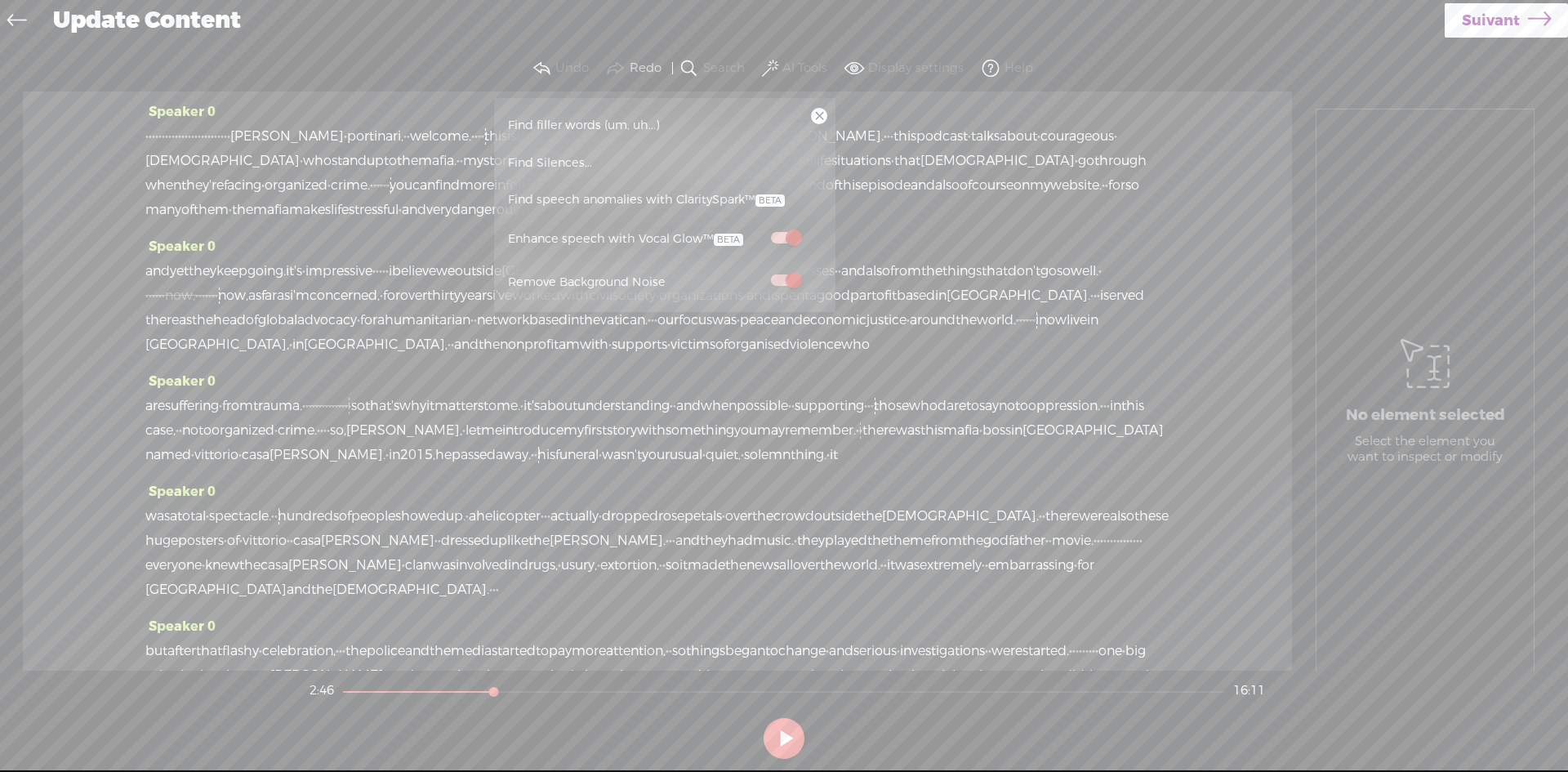
click at [820, 112] on link at bounding box center [819, 115] width 16 height 16
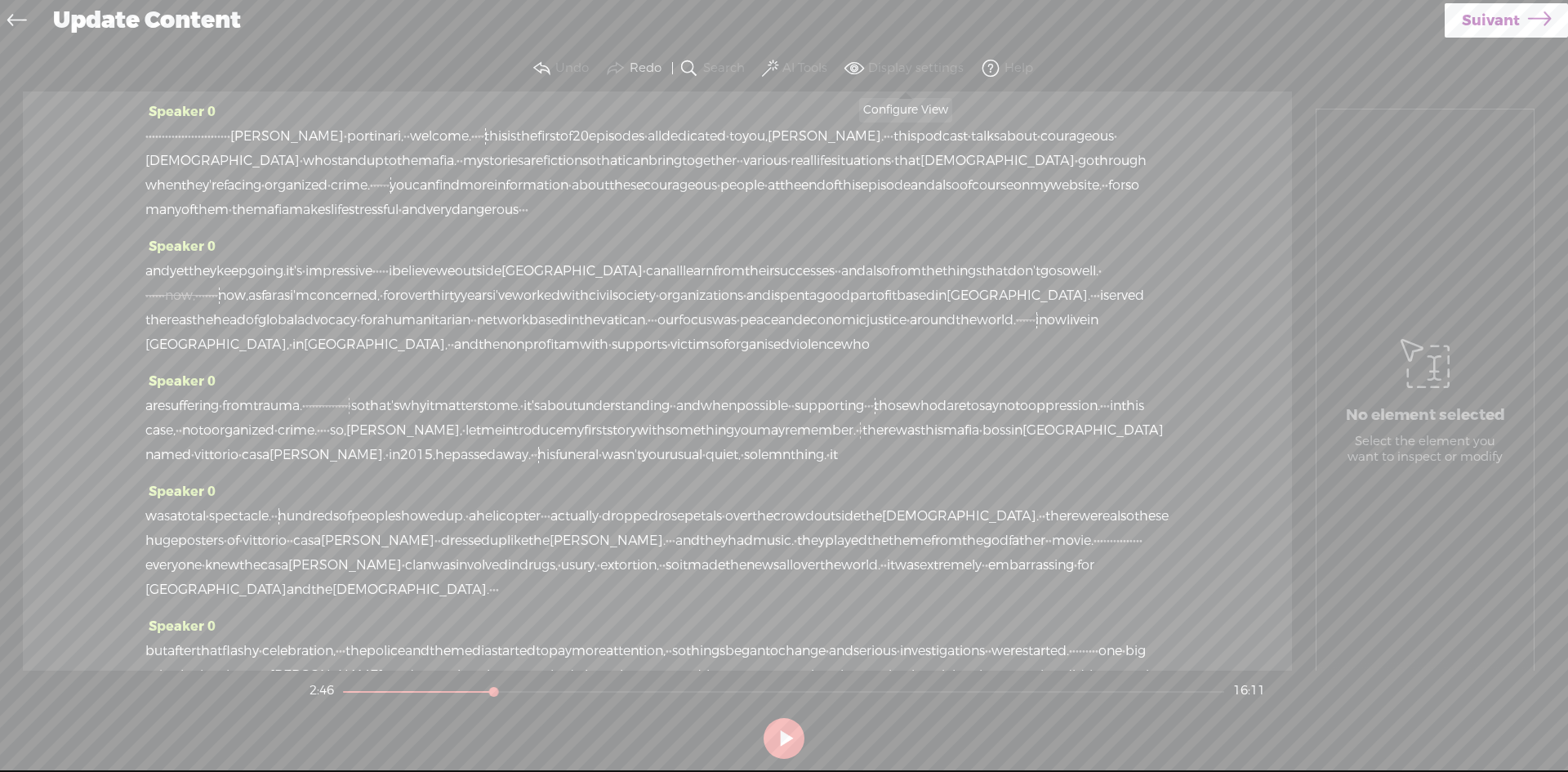
click at [852, 66] on span at bounding box center [854, 68] width 19 height 19
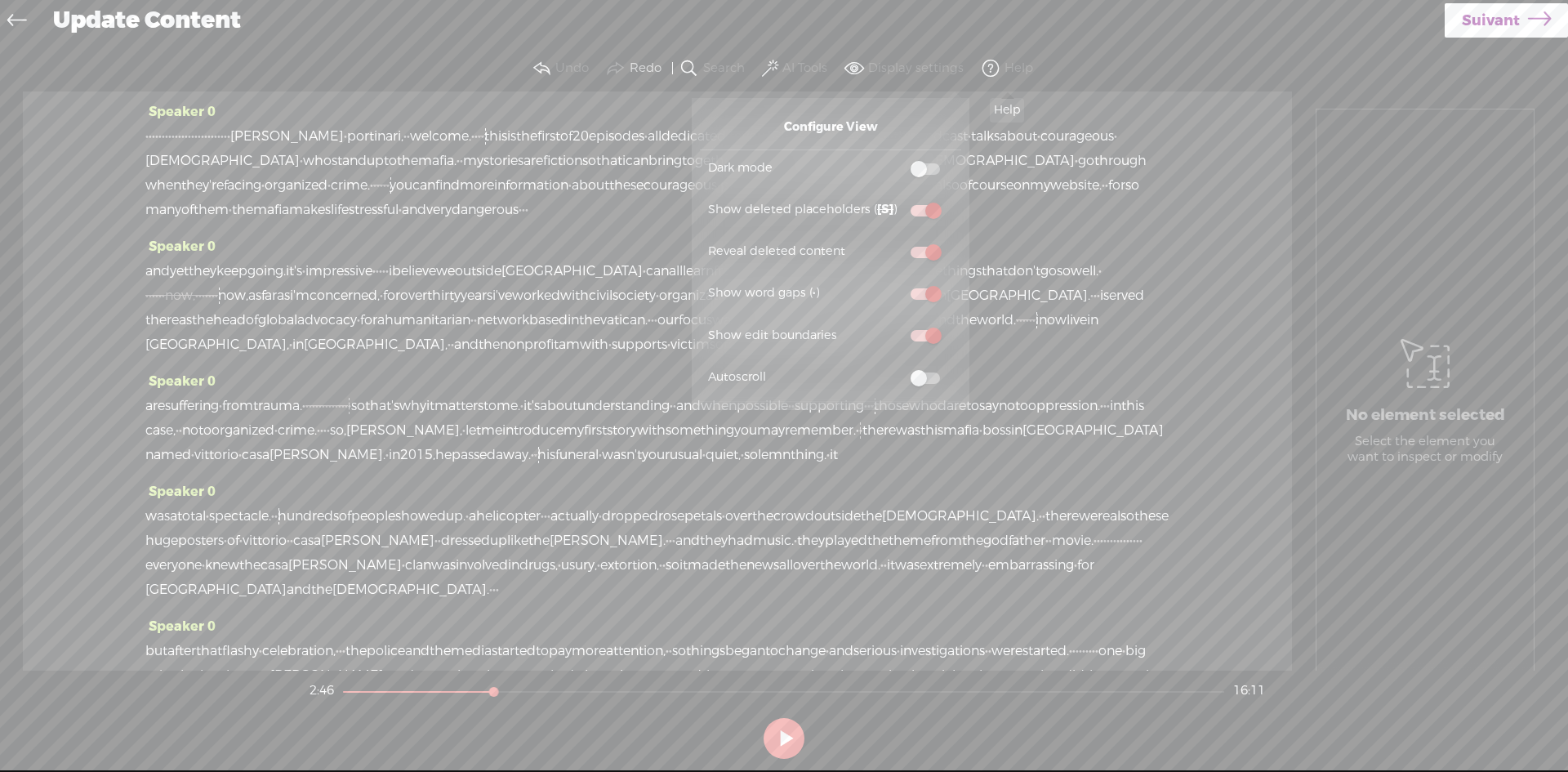
click at [988, 64] on span at bounding box center [990, 68] width 19 height 19
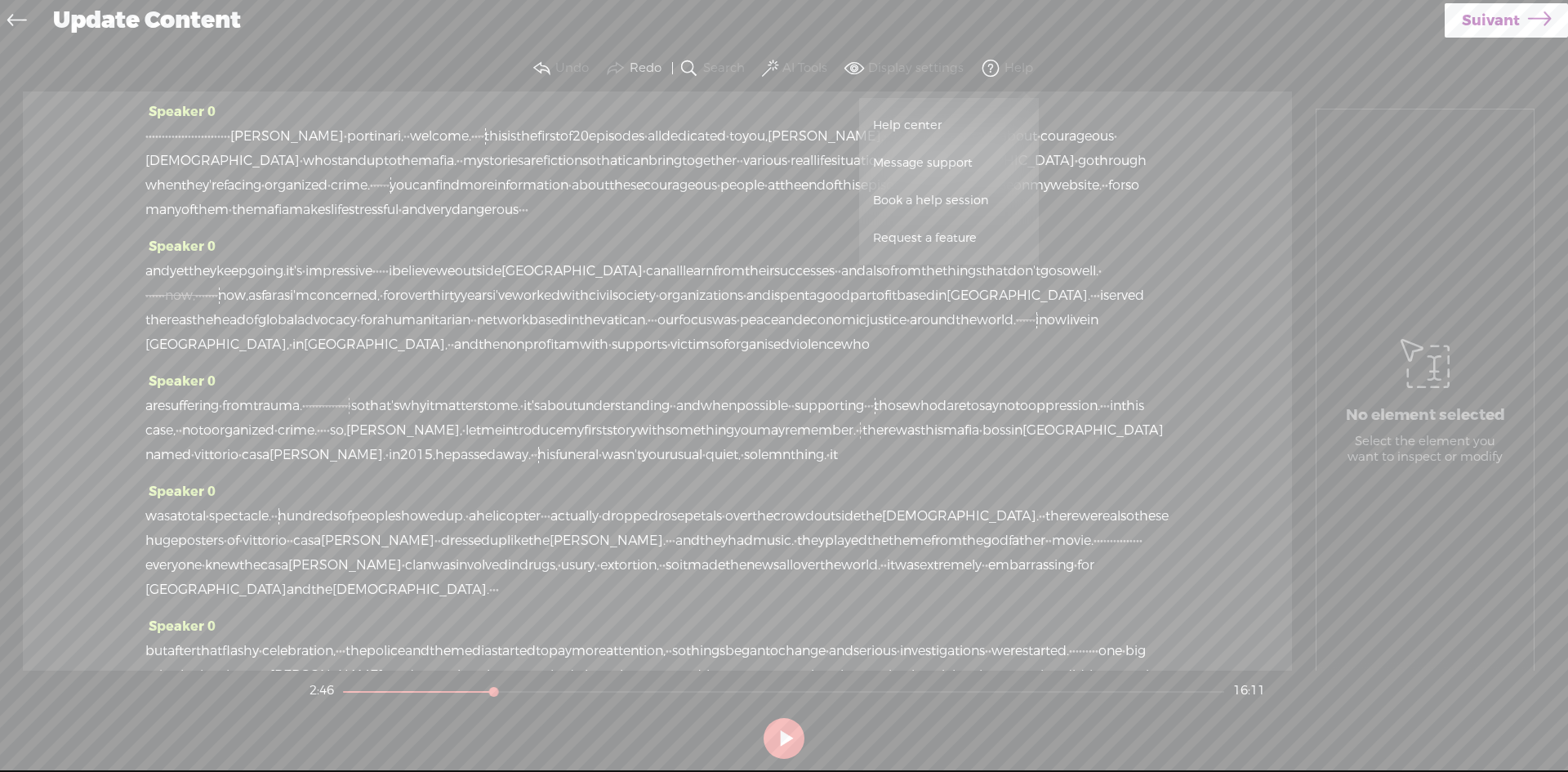
click at [932, 123] on span "Help center" at bounding box center [908, 125] width 80 height 36
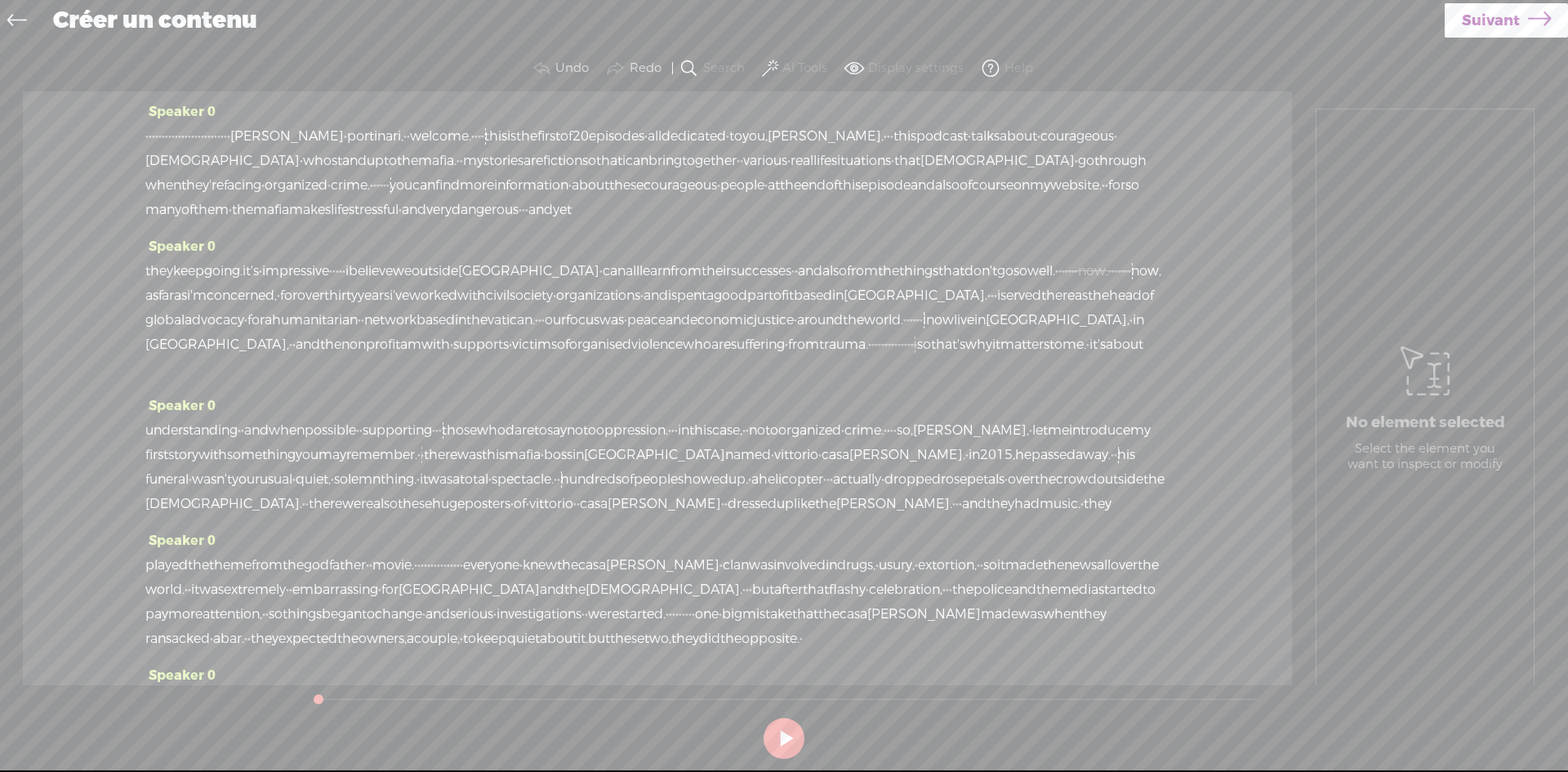
click at [998, 22] on div "Créer un contenu" at bounding box center [743, 21] width 1404 height 42
click at [922, 69] on label "Display settings" at bounding box center [915, 68] width 96 height 16
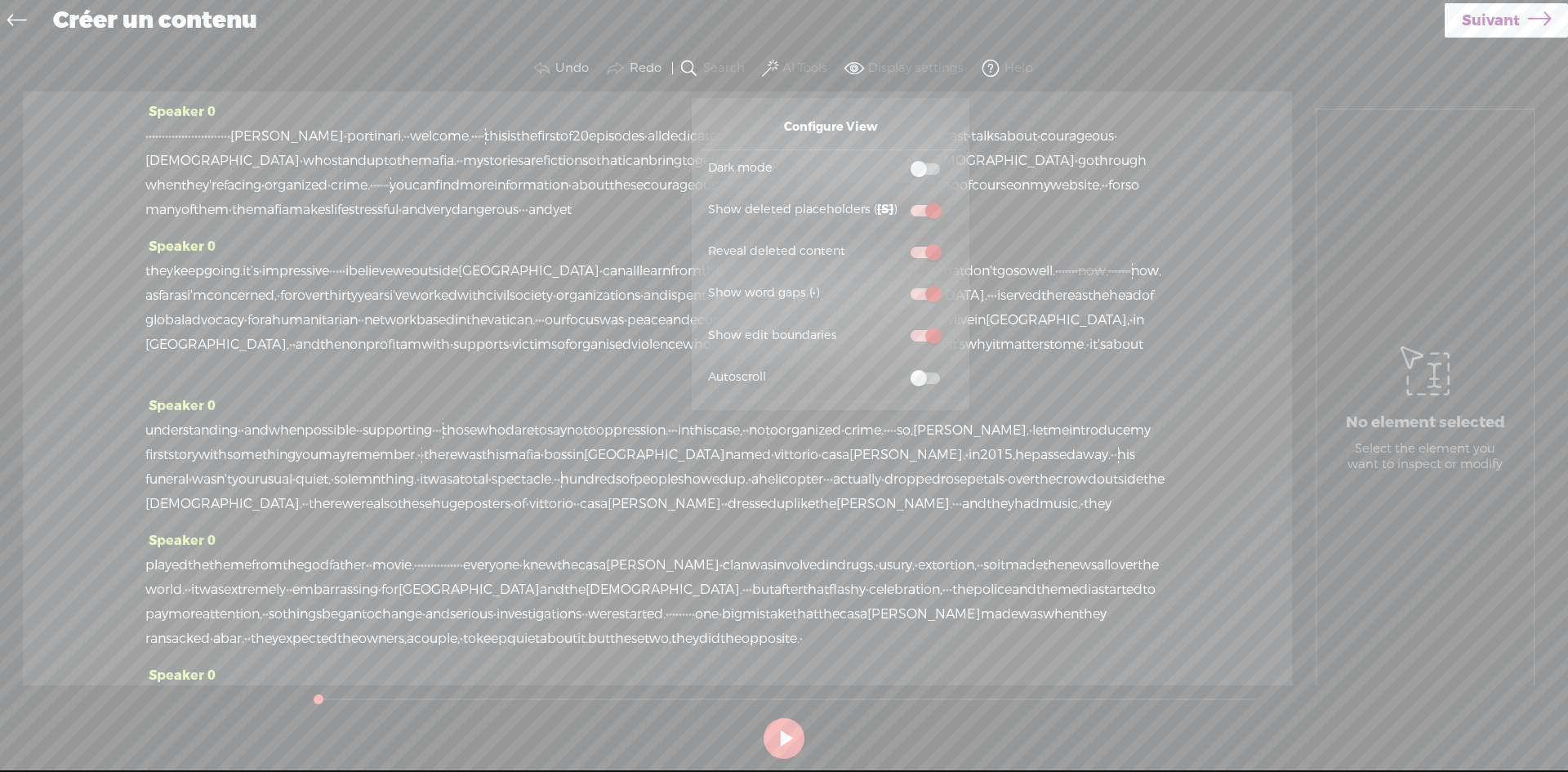
click at [922, 69] on label "Display settings" at bounding box center [915, 68] width 96 height 16
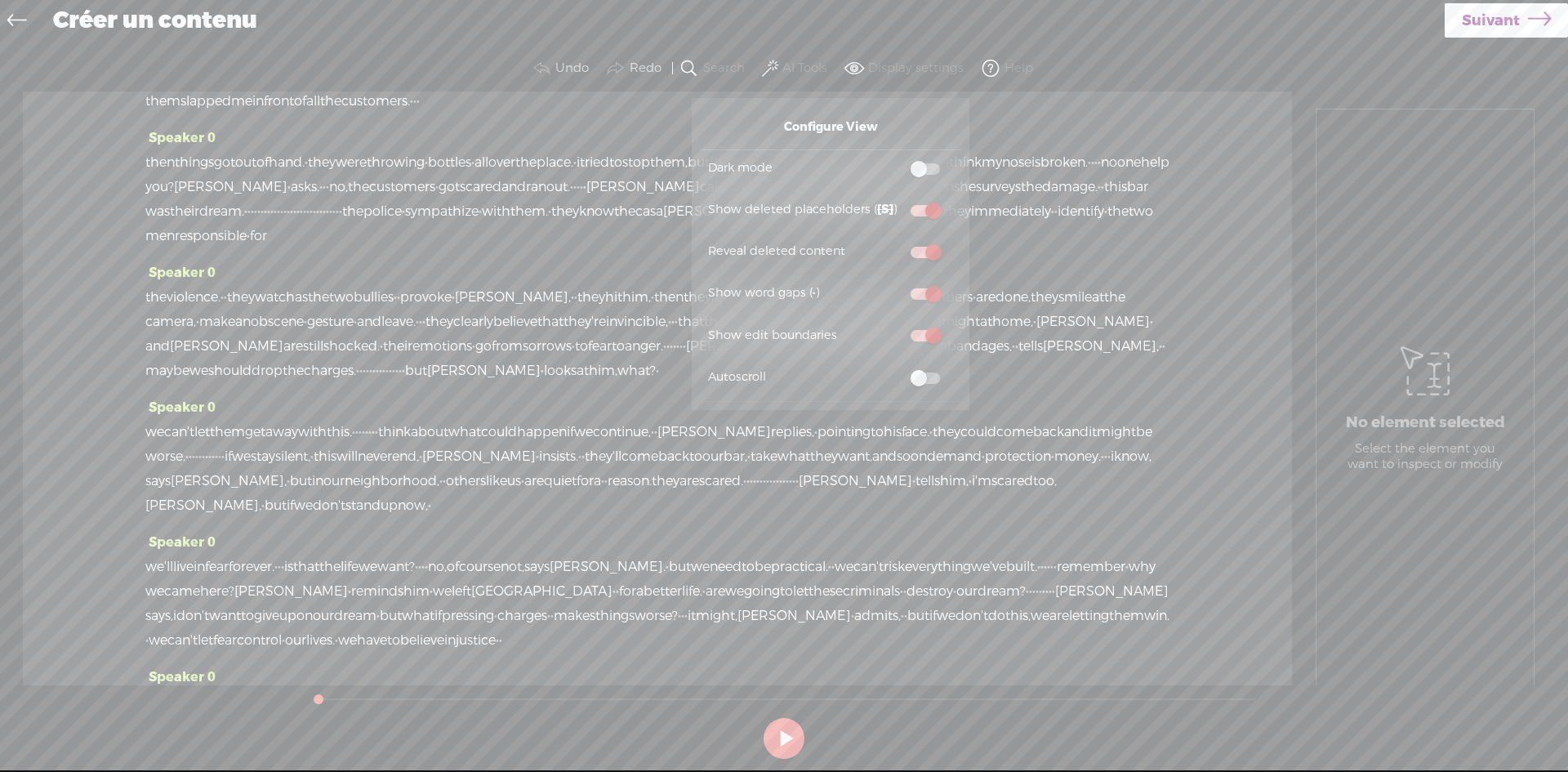
scroll to position [817, 0]
drag, startPoint x: 321, startPoint y: 700, endPoint x: 605, endPoint y: 706, distance: 284.1
click at [603, 706] on div at bounding box center [604, 701] width 37 height 37
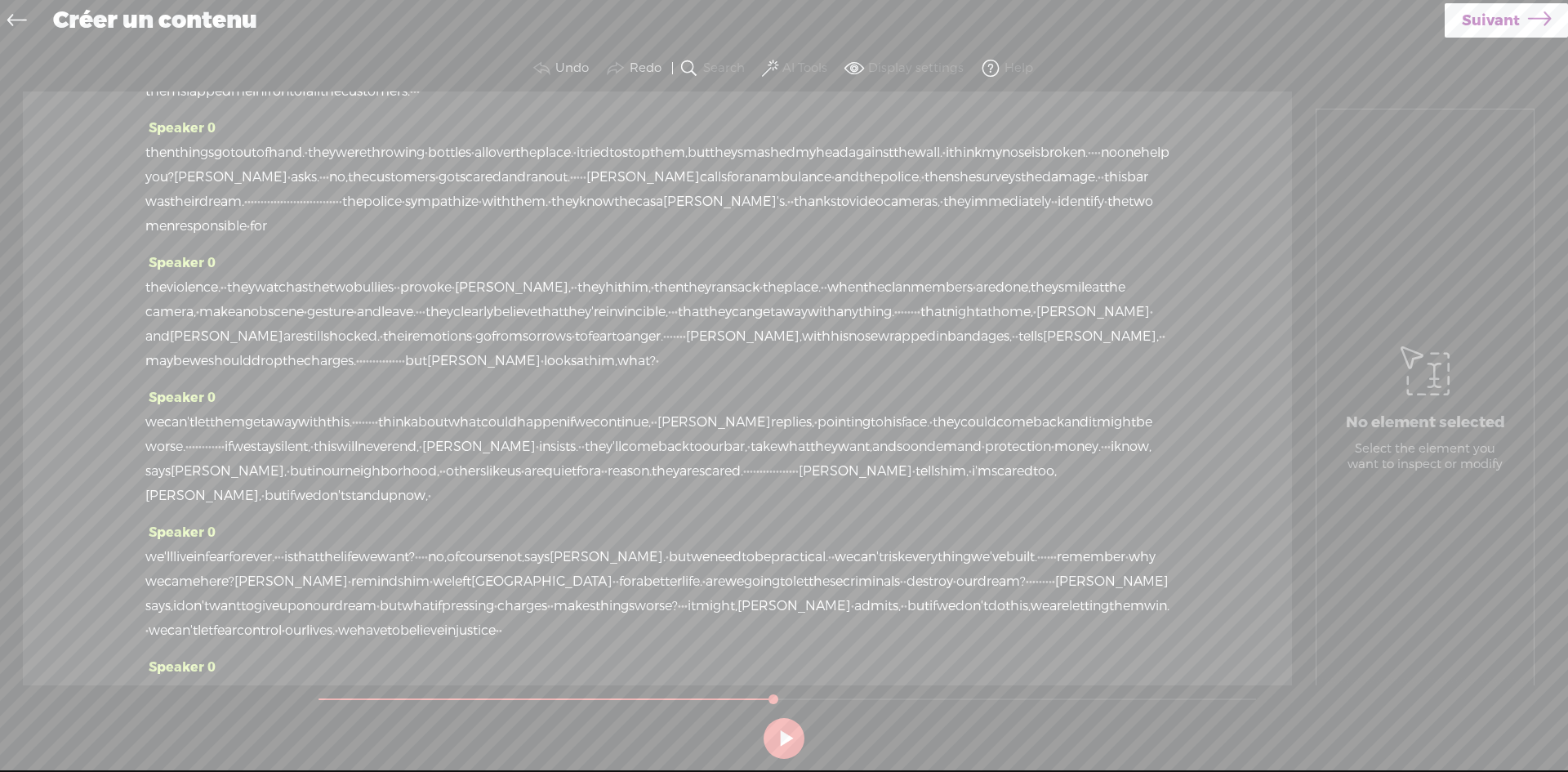
drag, startPoint x: 604, startPoint y: 701, endPoint x: 777, endPoint y: 698, distance: 173.0
click at [777, 698] on div at bounding box center [775, 701] width 37 height 37
click at [782, 738] on button at bounding box center [784, 738] width 41 height 41
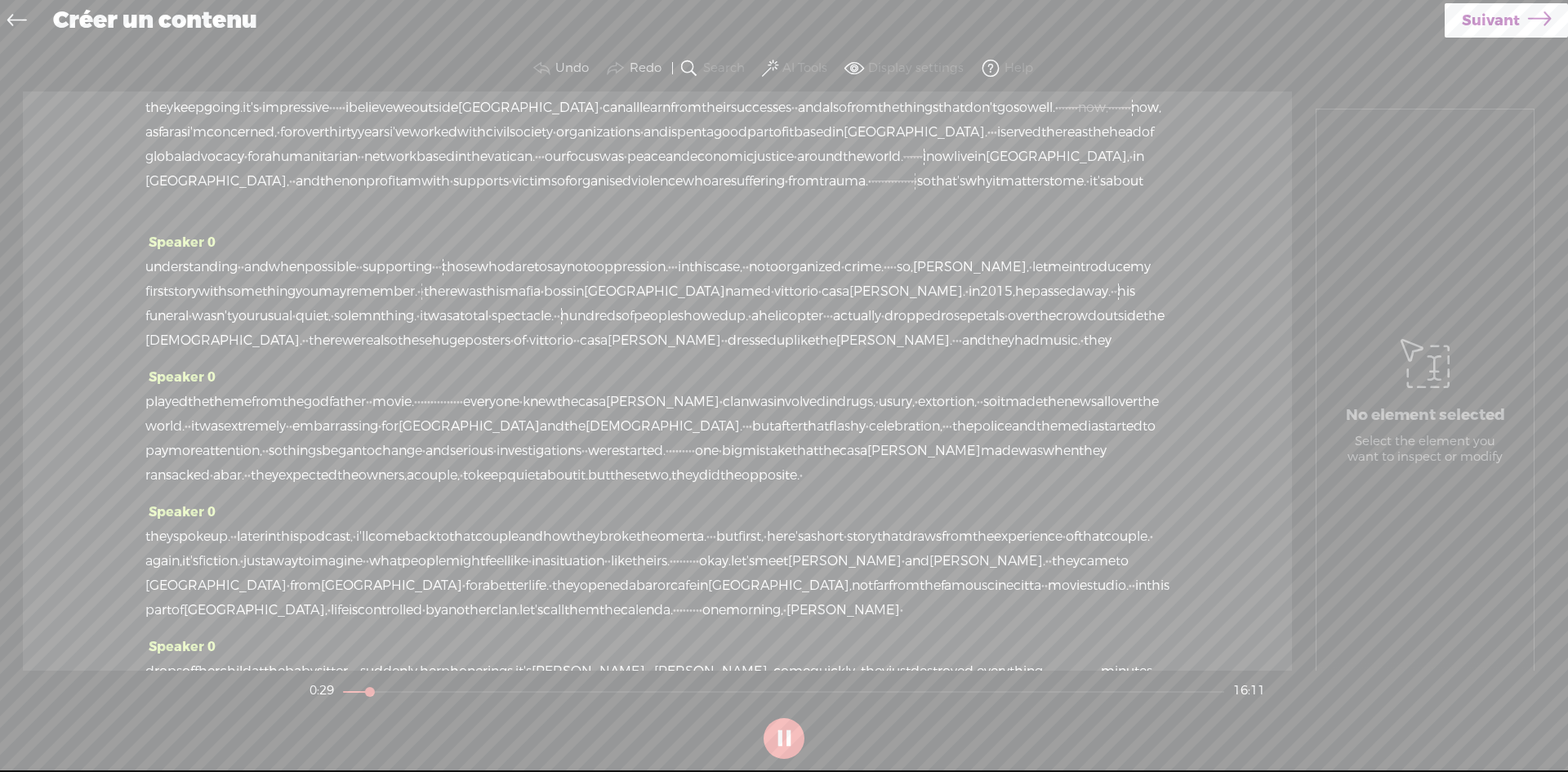
scroll to position [81, 0]
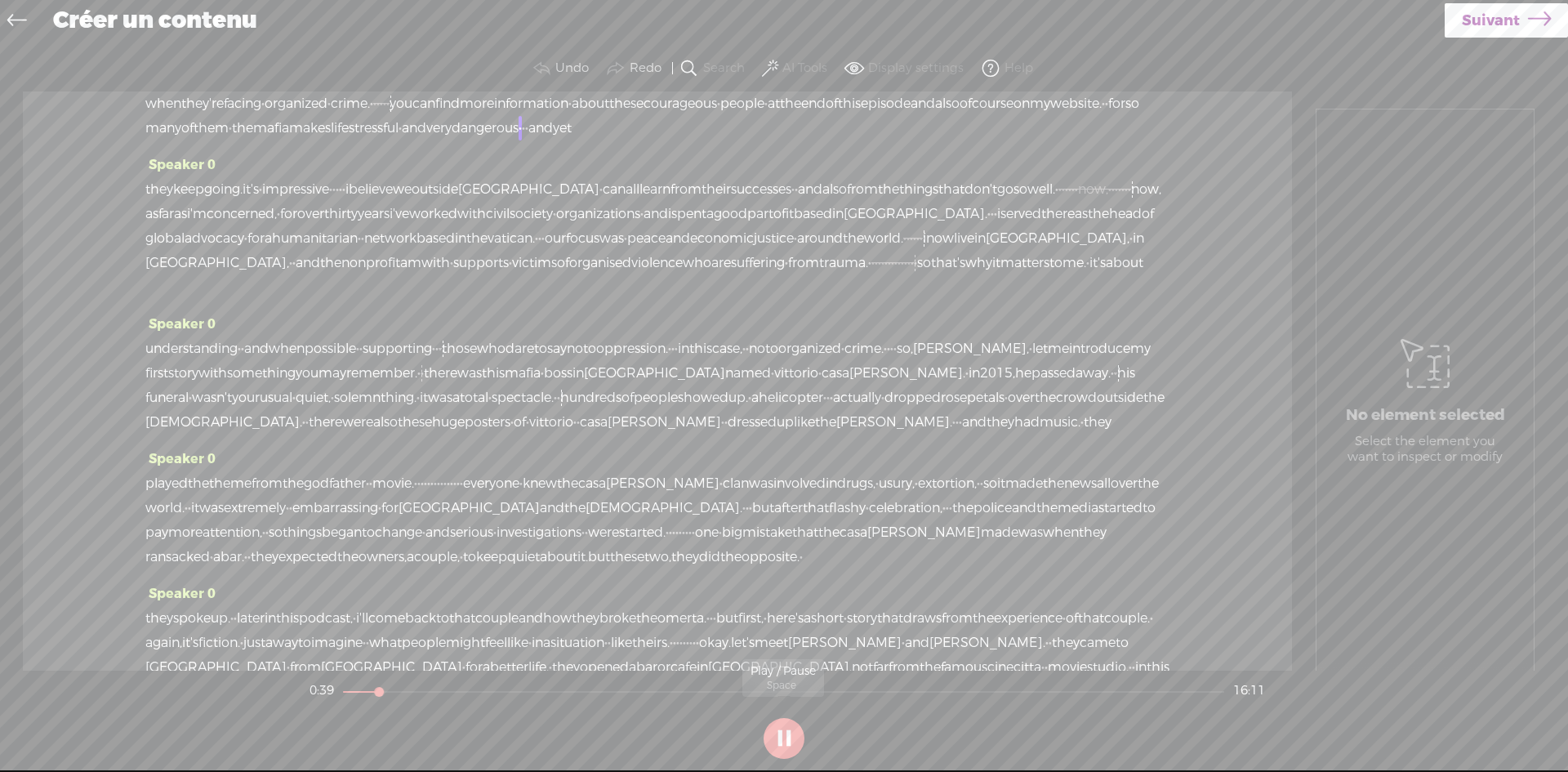
click at [778, 735] on button at bounding box center [784, 738] width 41 height 41
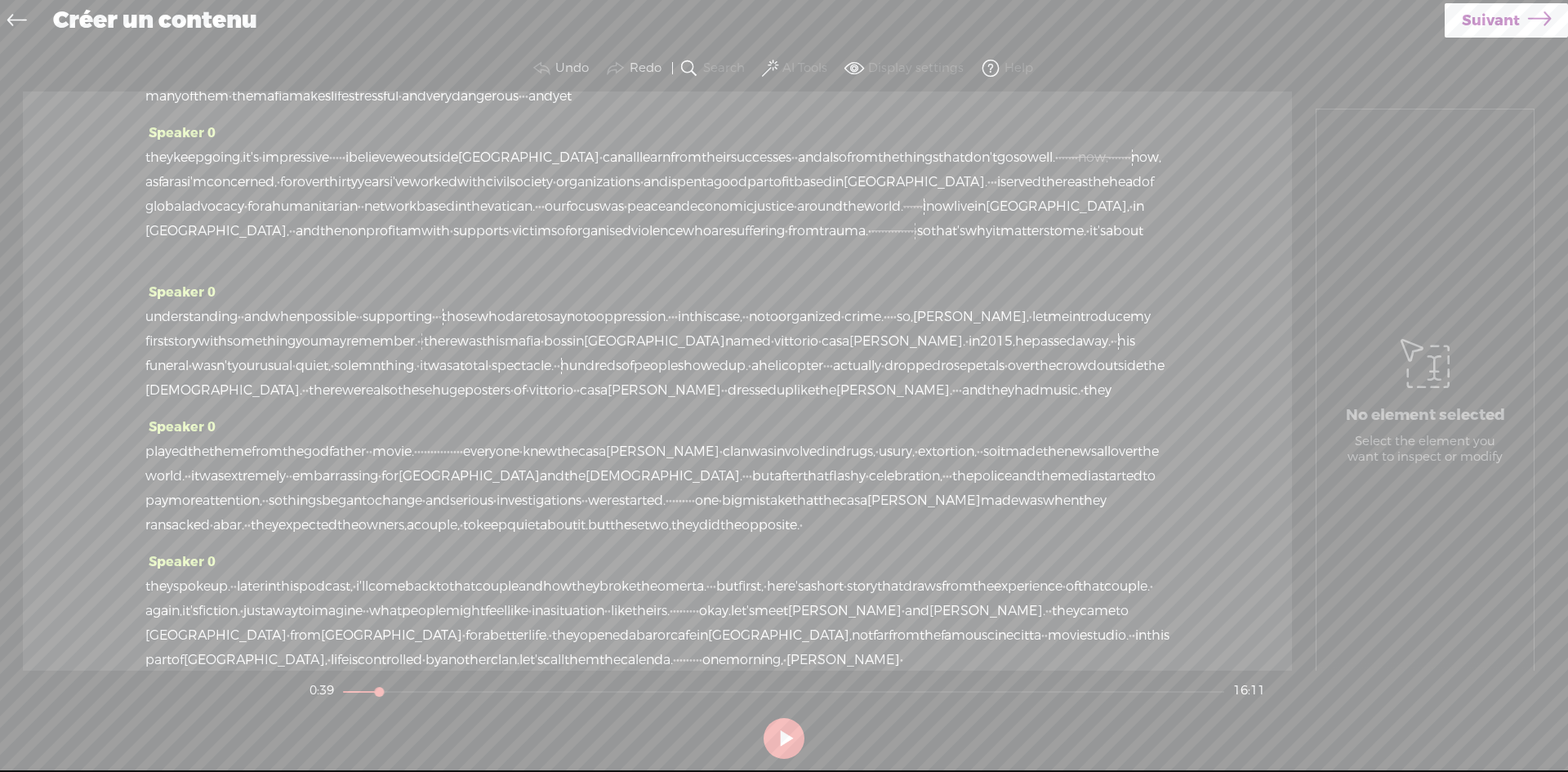
scroll to position [0, 0]
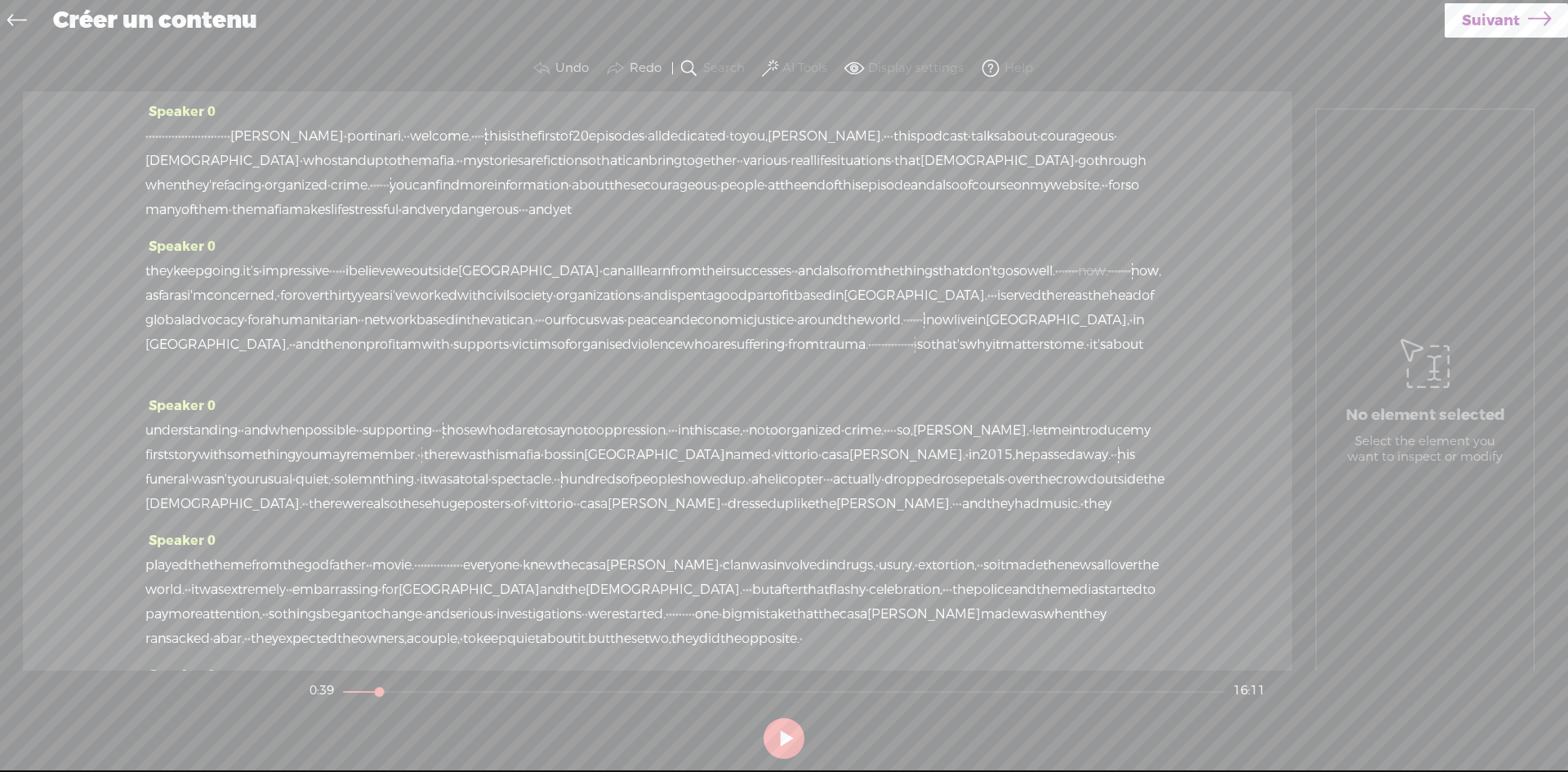
click at [1490, 21] on span "Suivant" at bounding box center [1491, 20] width 58 height 42
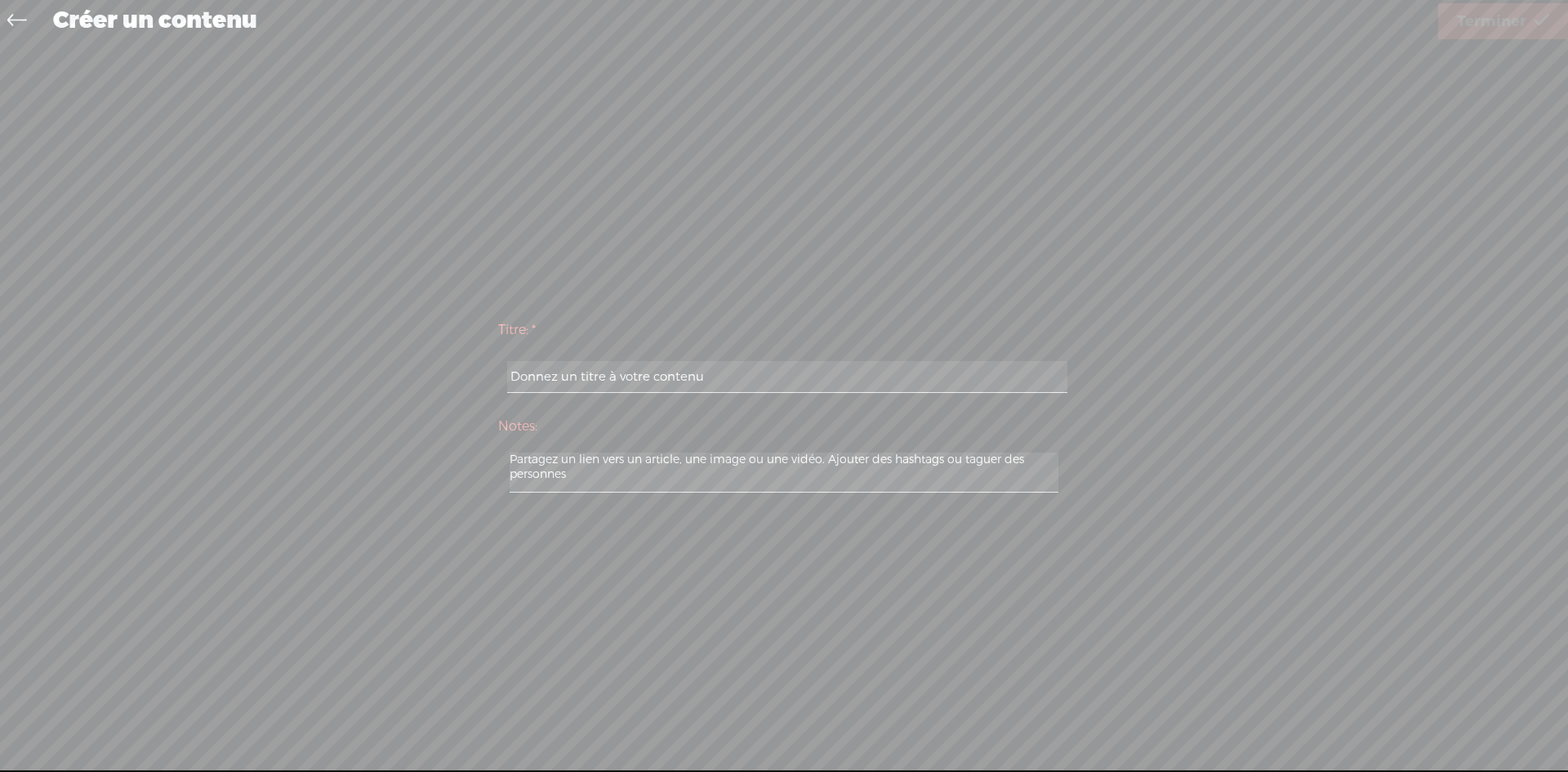
click at [10, 17] on icon at bounding box center [17, 22] width 19 height 36
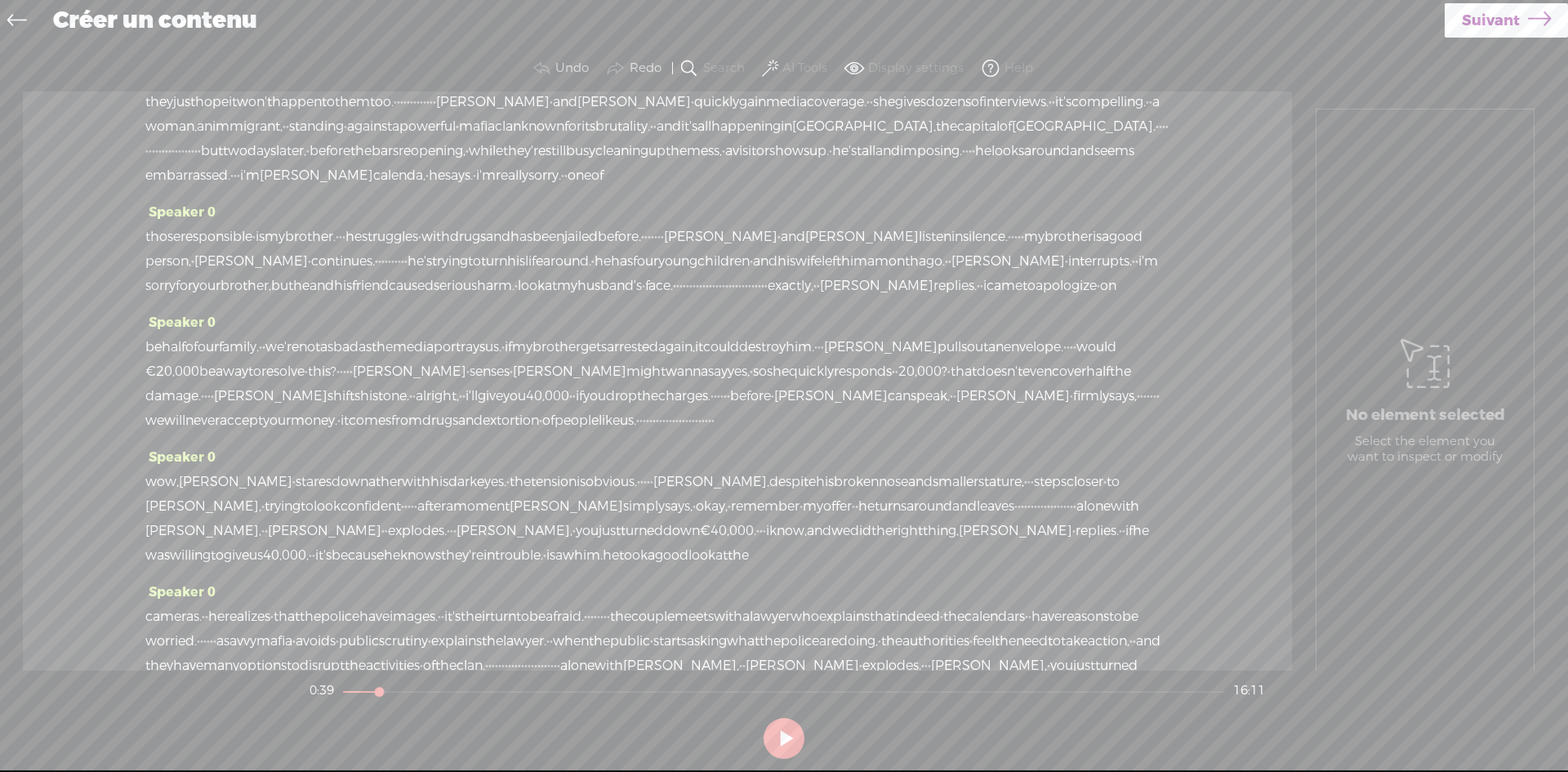
scroll to position [1470, 0]
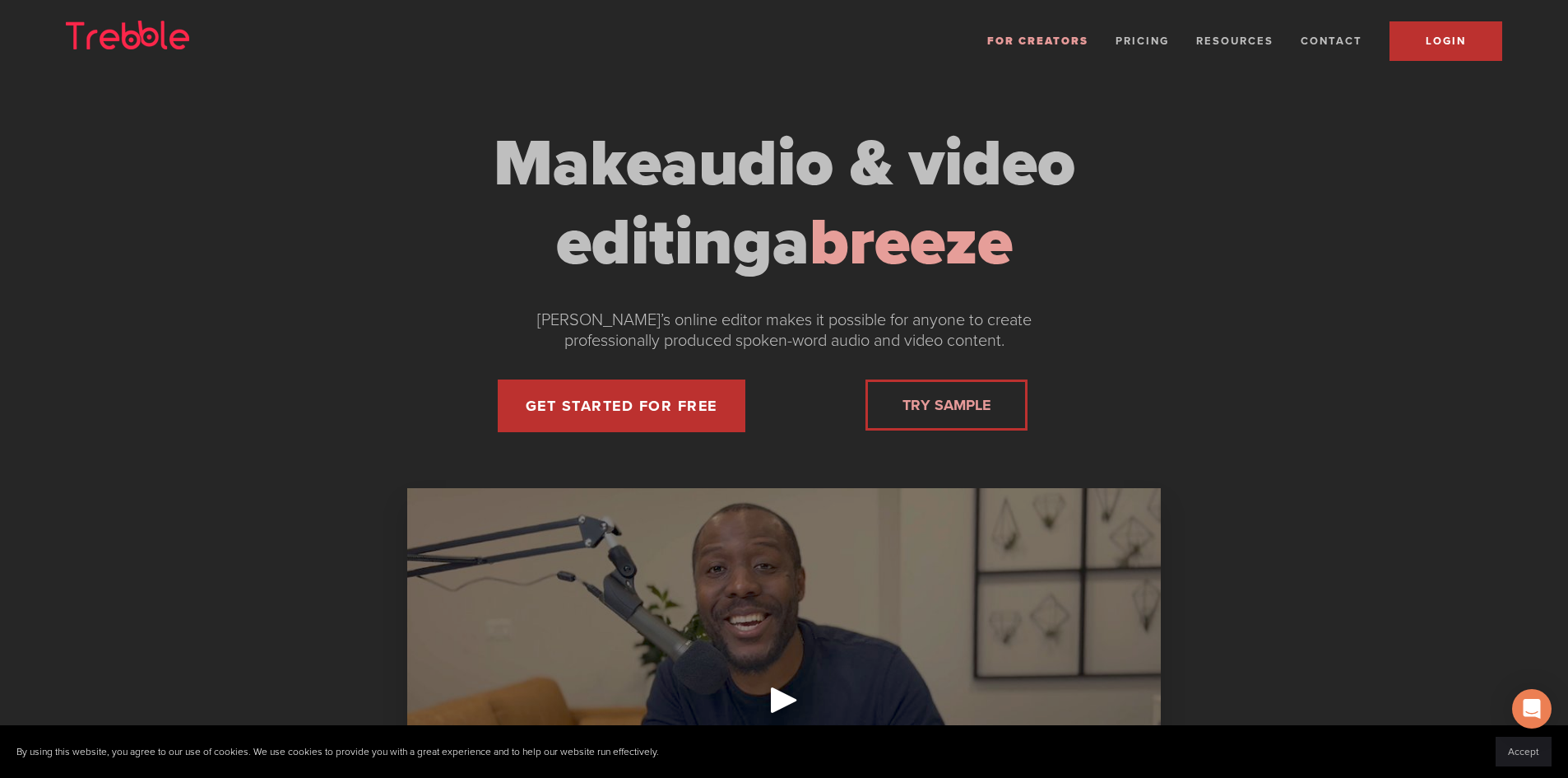
click at [1443, 42] on span "LOGIN" at bounding box center [1445, 40] width 40 height 13
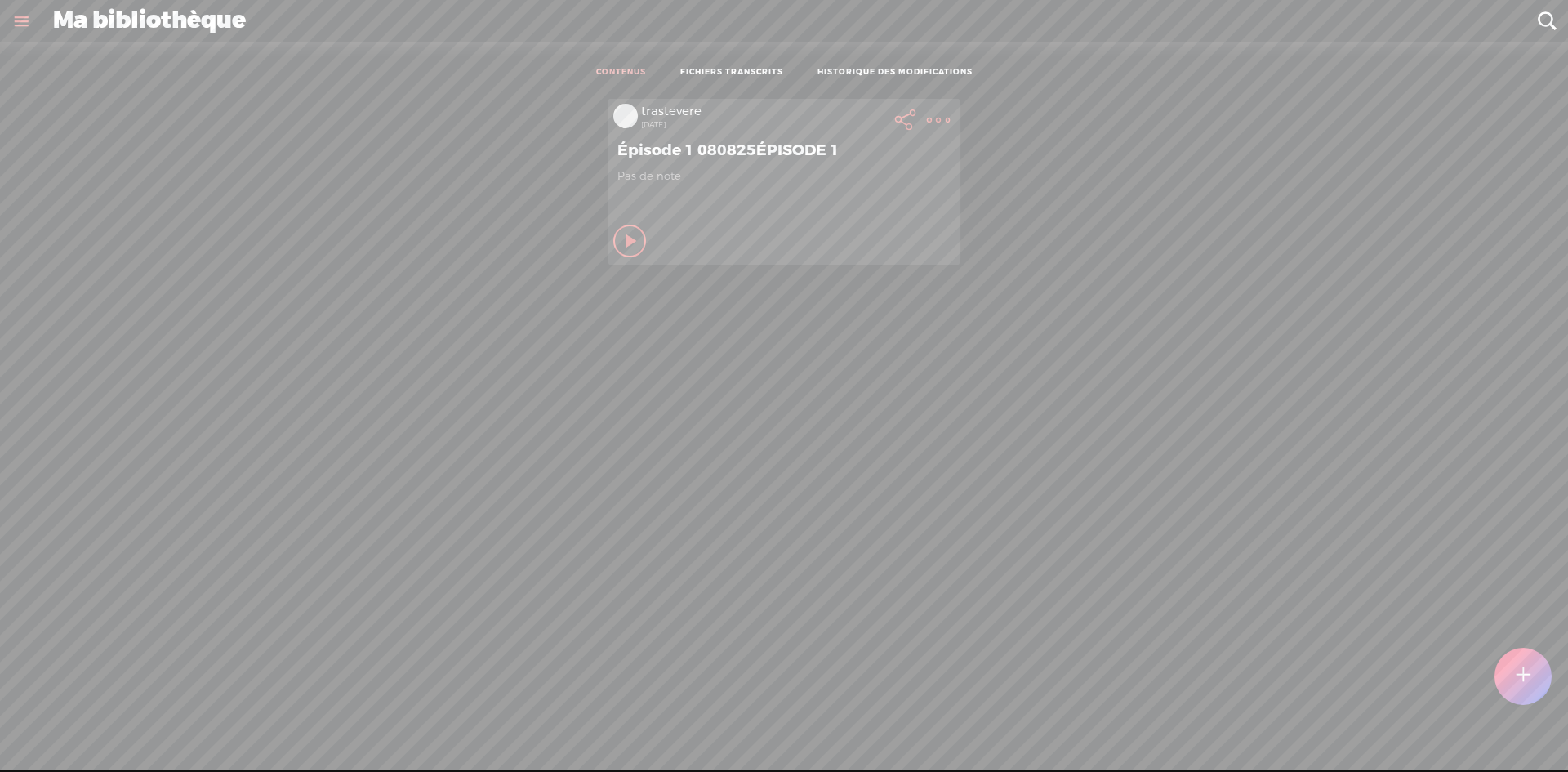
click at [19, 21] on link at bounding box center [21, 21] width 42 height 42
click at [91, 49] on div "trastevere" at bounding box center [106, 53] width 60 height 16
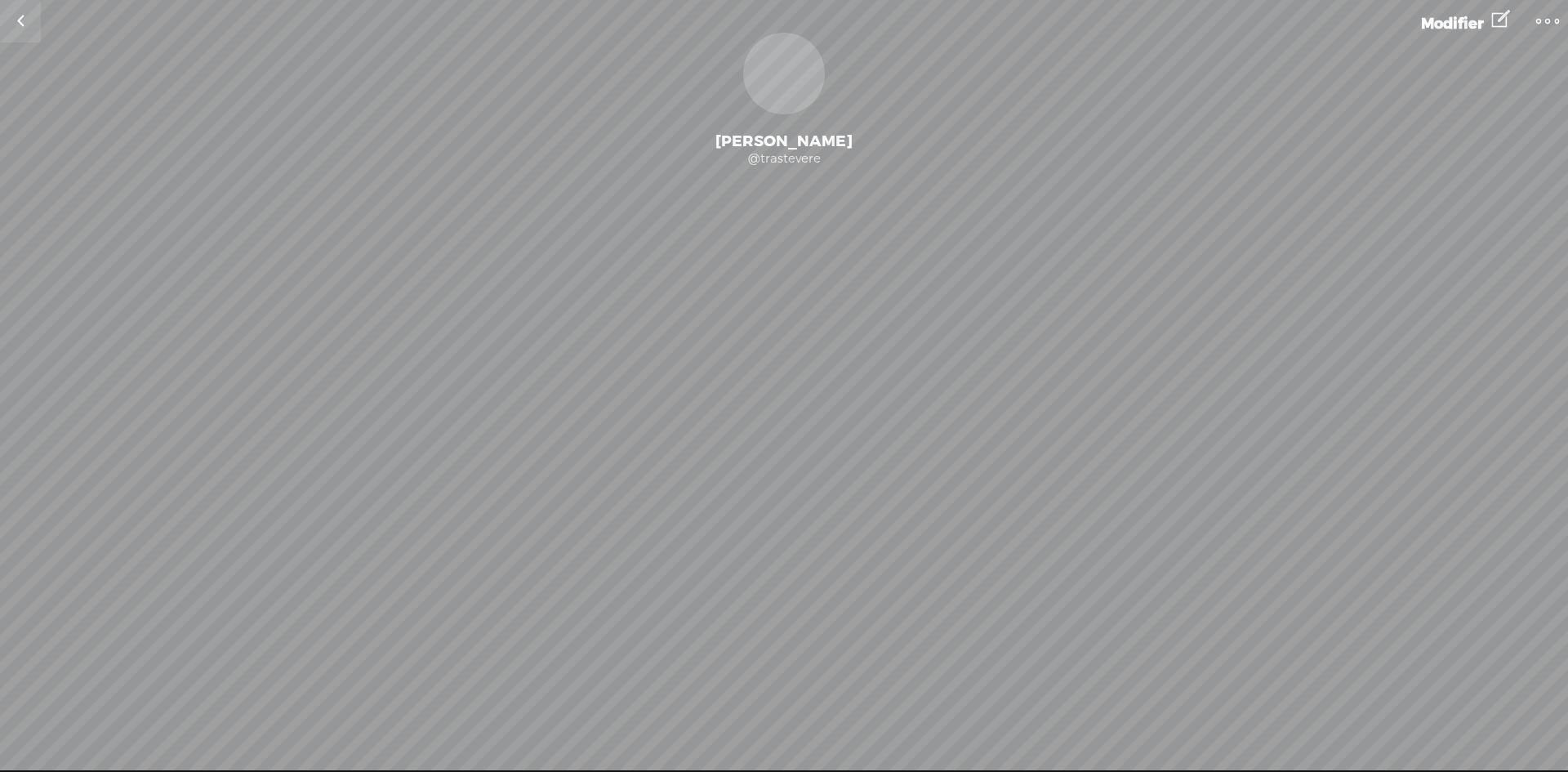
click at [1544, 17] on t at bounding box center [1548, 21] width 23 height 23
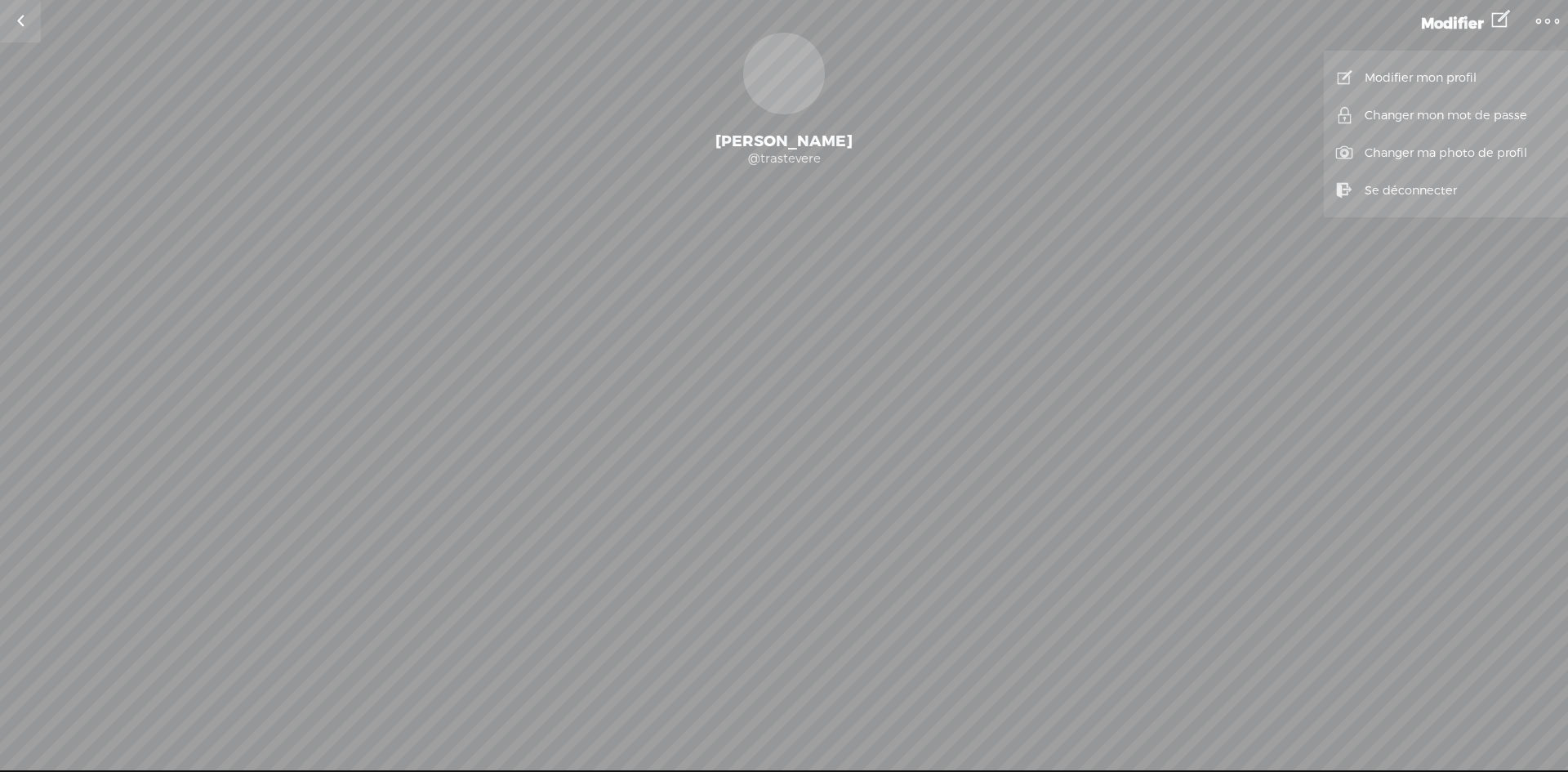
click at [19, 19] on link at bounding box center [20, 21] width 41 height 42
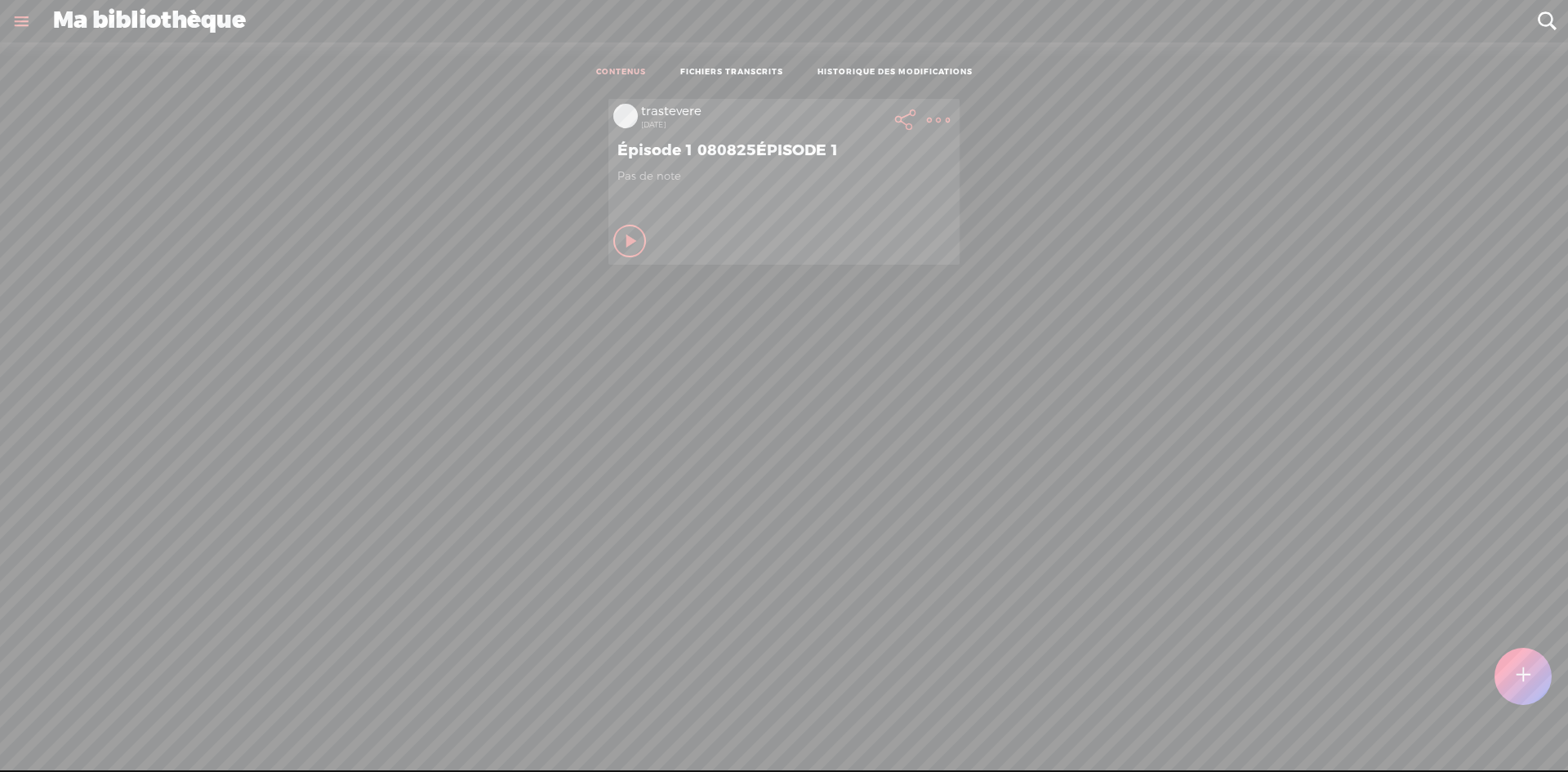
click at [19, 19] on link at bounding box center [21, 21] width 42 height 42
click at [184, 48] on icon at bounding box center [187, 48] width 8 height 8
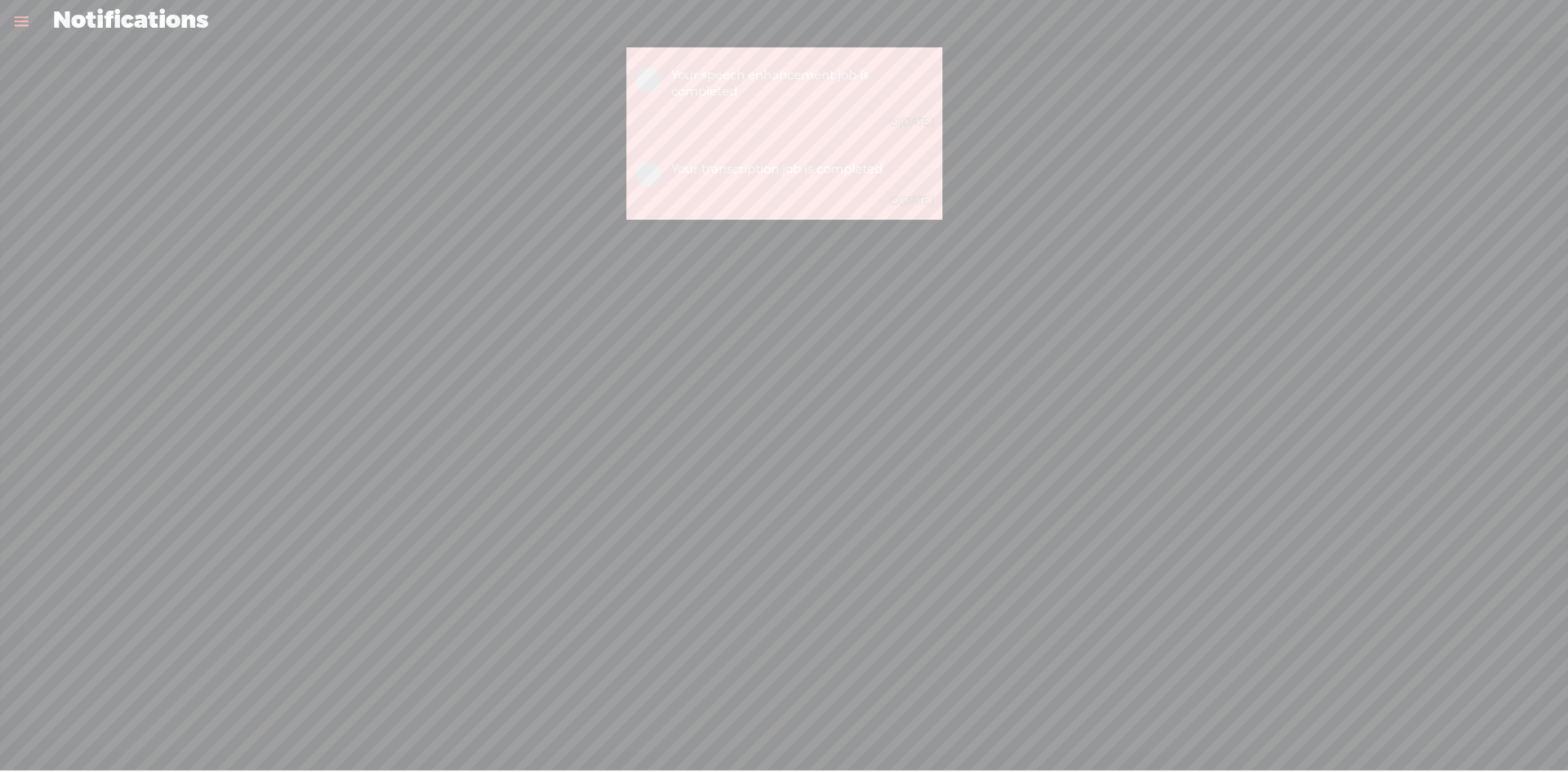
click at [20, 19] on link at bounding box center [21, 21] width 42 height 42
click at [81, 50] on div "trastevere" at bounding box center [106, 53] width 60 height 16
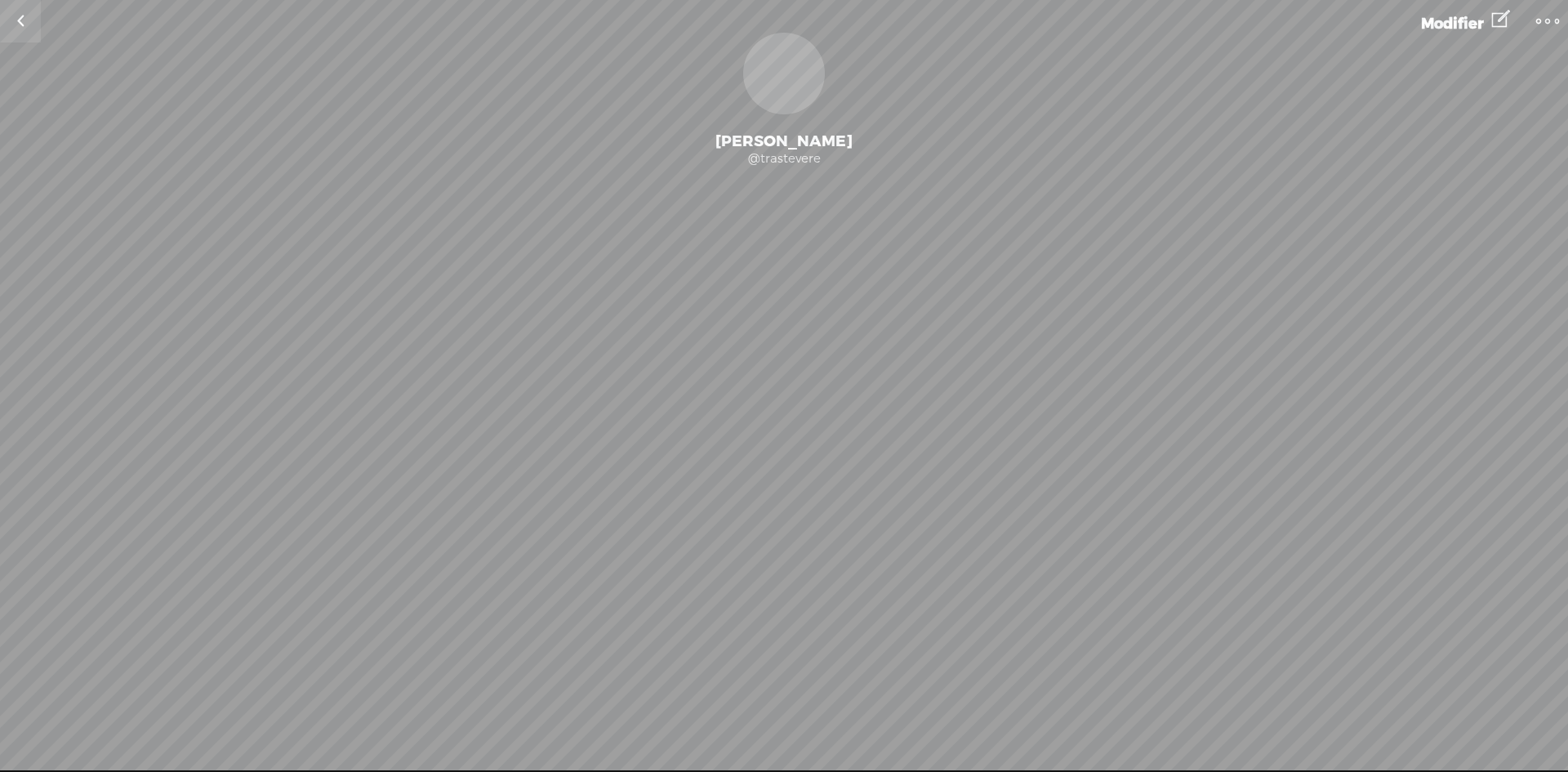
click at [23, 18] on link at bounding box center [20, 21] width 41 height 42
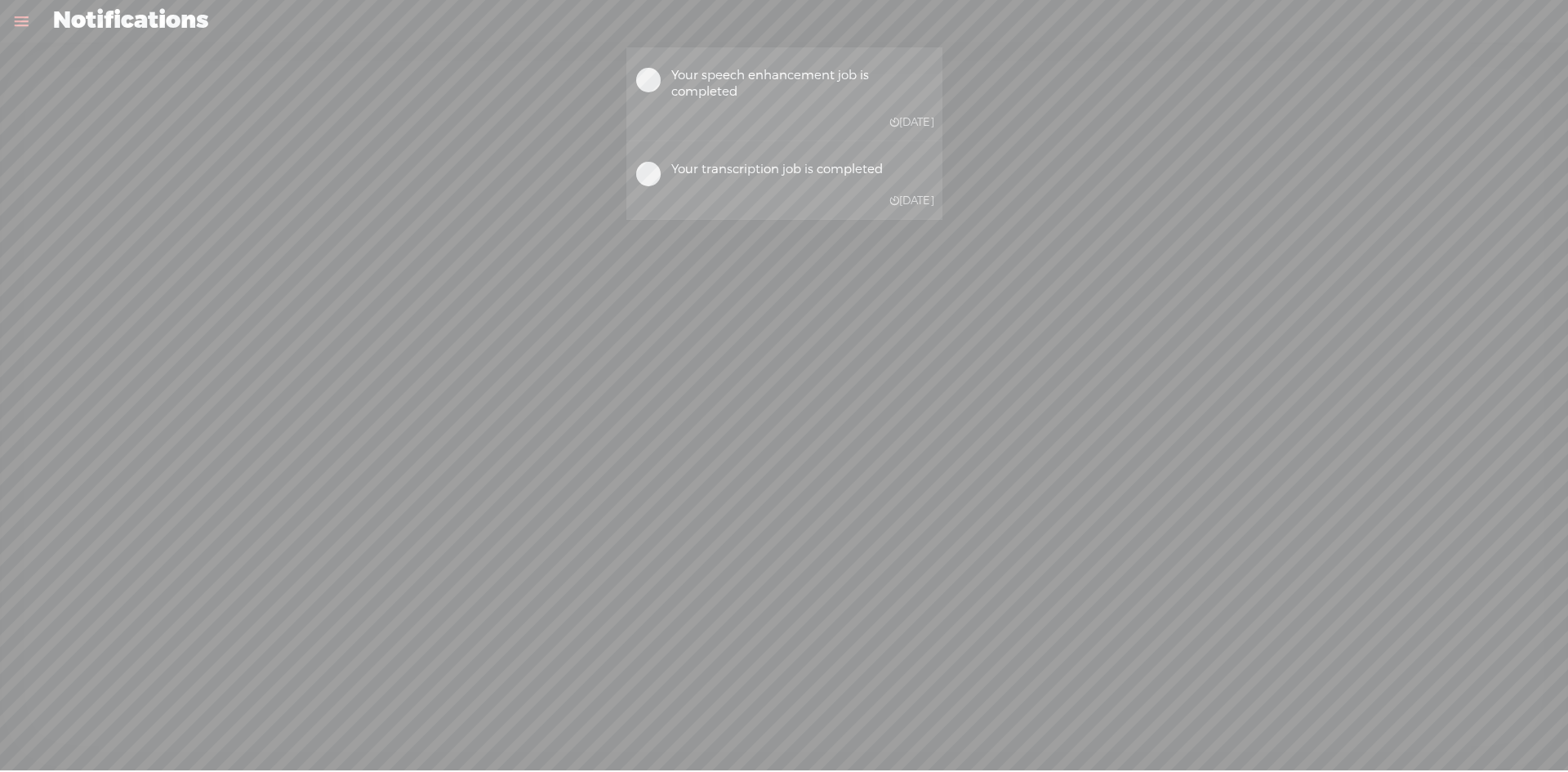
click at [21, 19] on link at bounding box center [21, 21] width 42 height 42
click at [63, 727] on div "SETTINGS" at bounding box center [89, 734] width 64 height 14
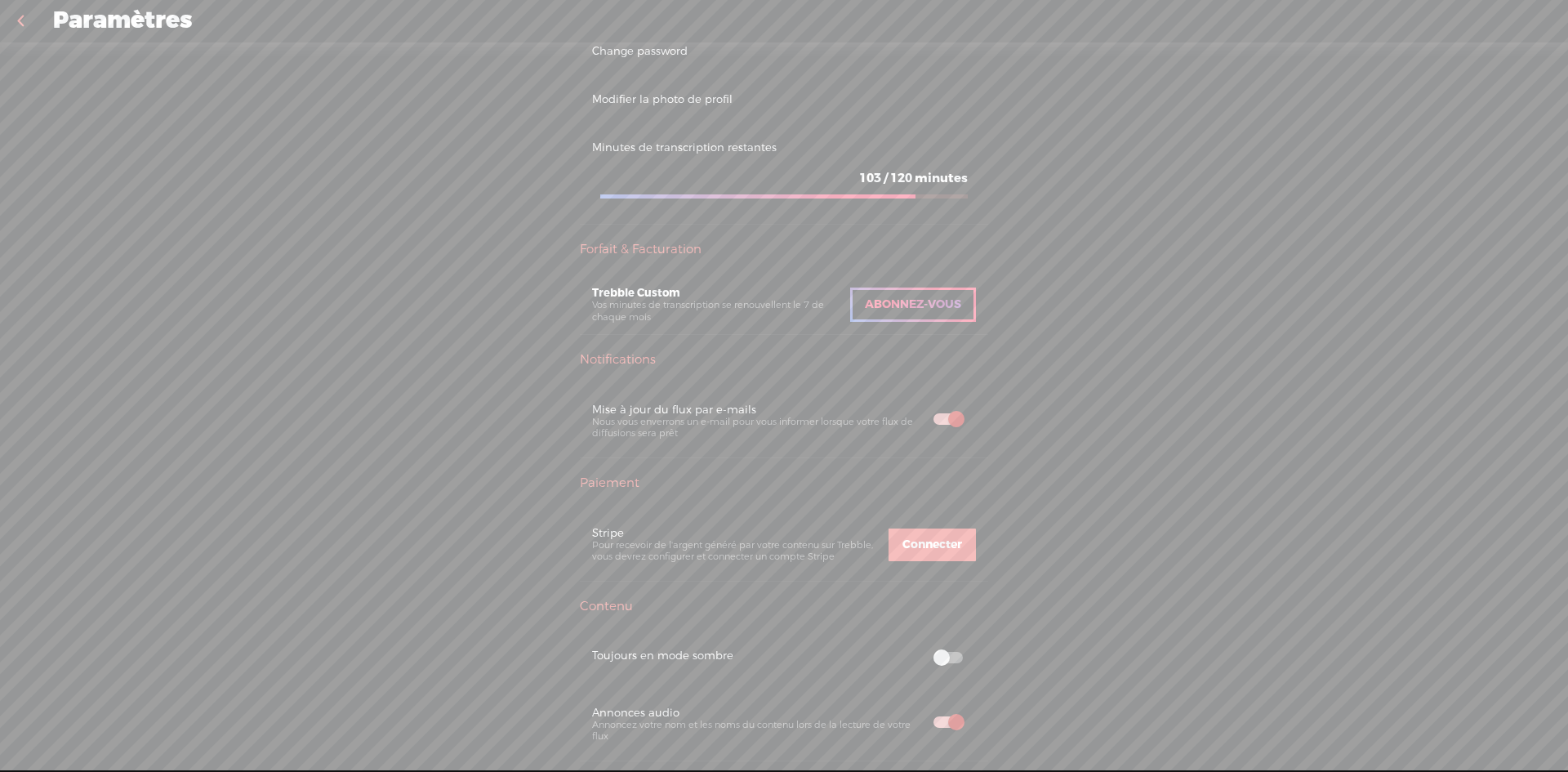
scroll to position [92, 0]
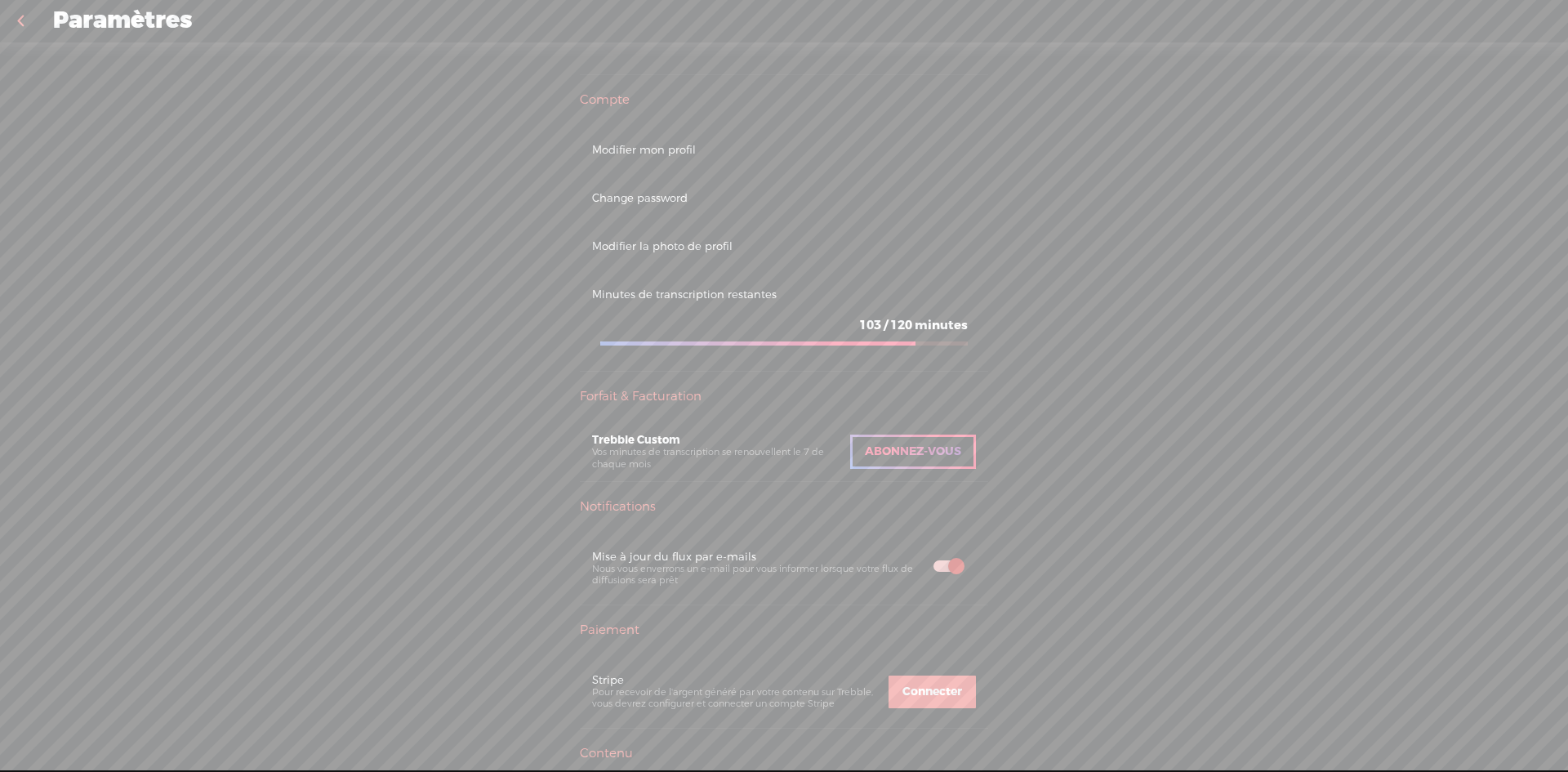
click at [693, 445] on div "Trebble Custom" at bounding box center [721, 440] width 259 height 14
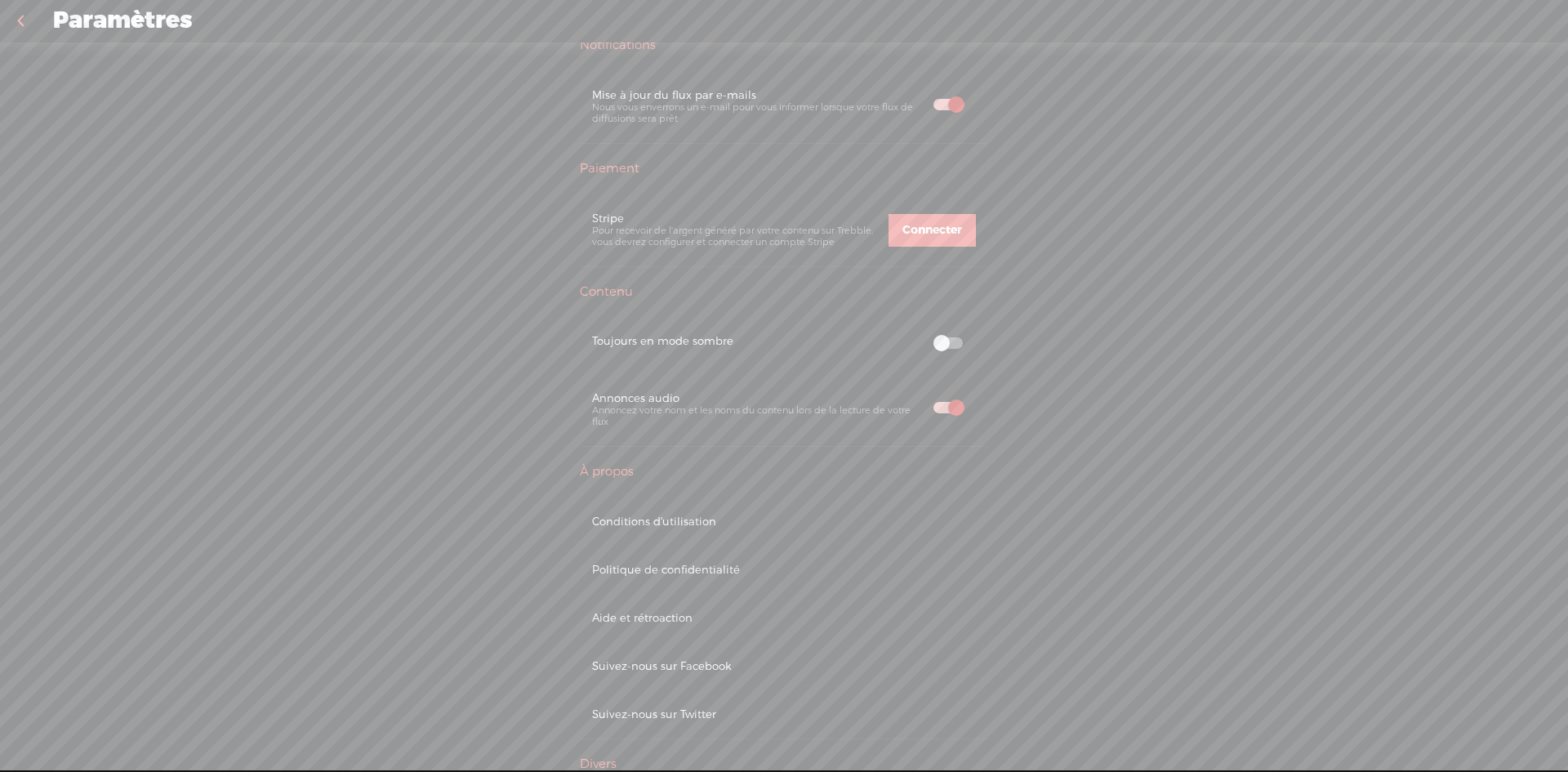
scroll to position [582, 0]
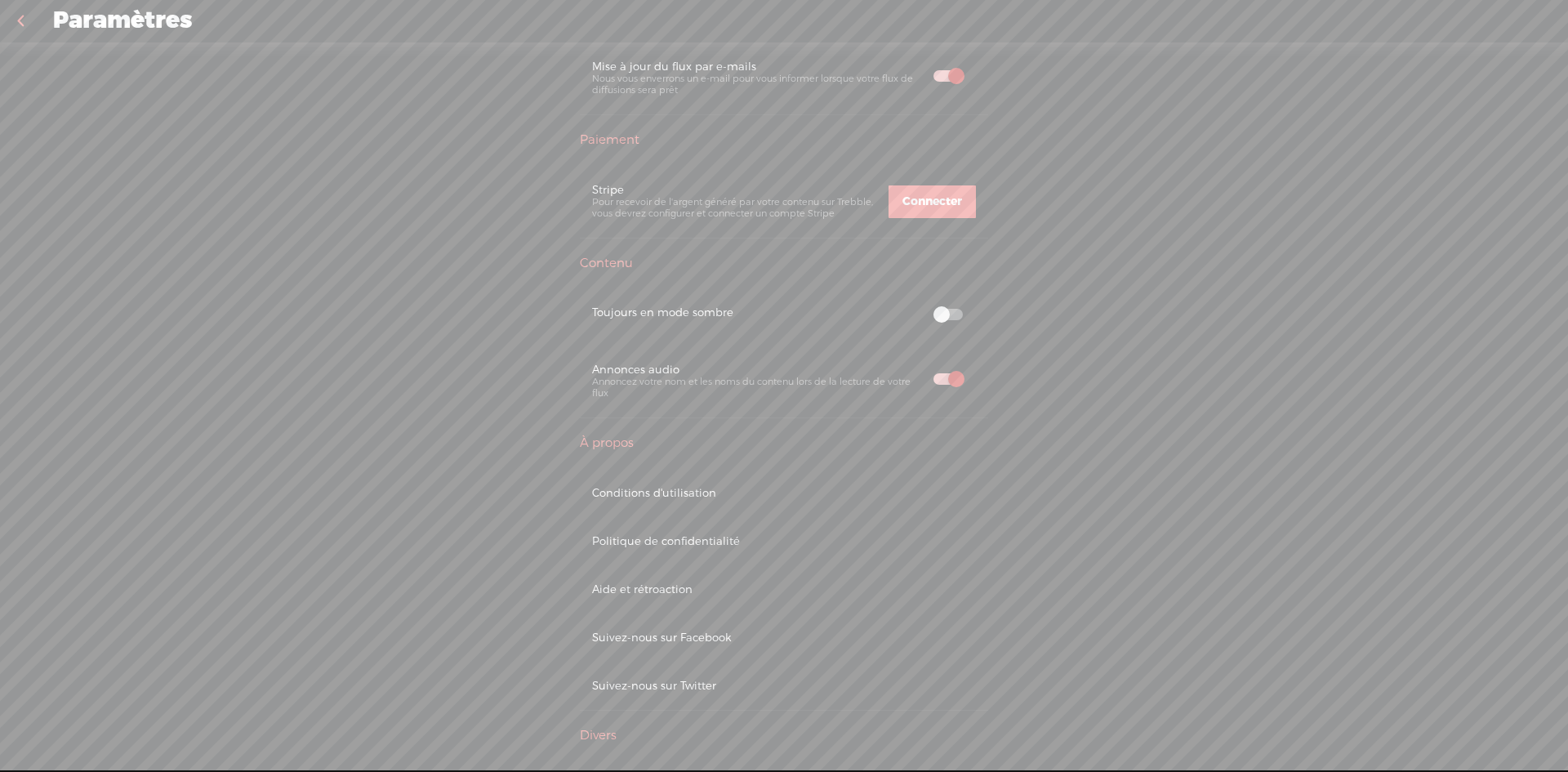
click at [653, 588] on div "Aide et rétroaction" at bounding box center [784, 589] width 384 height 14
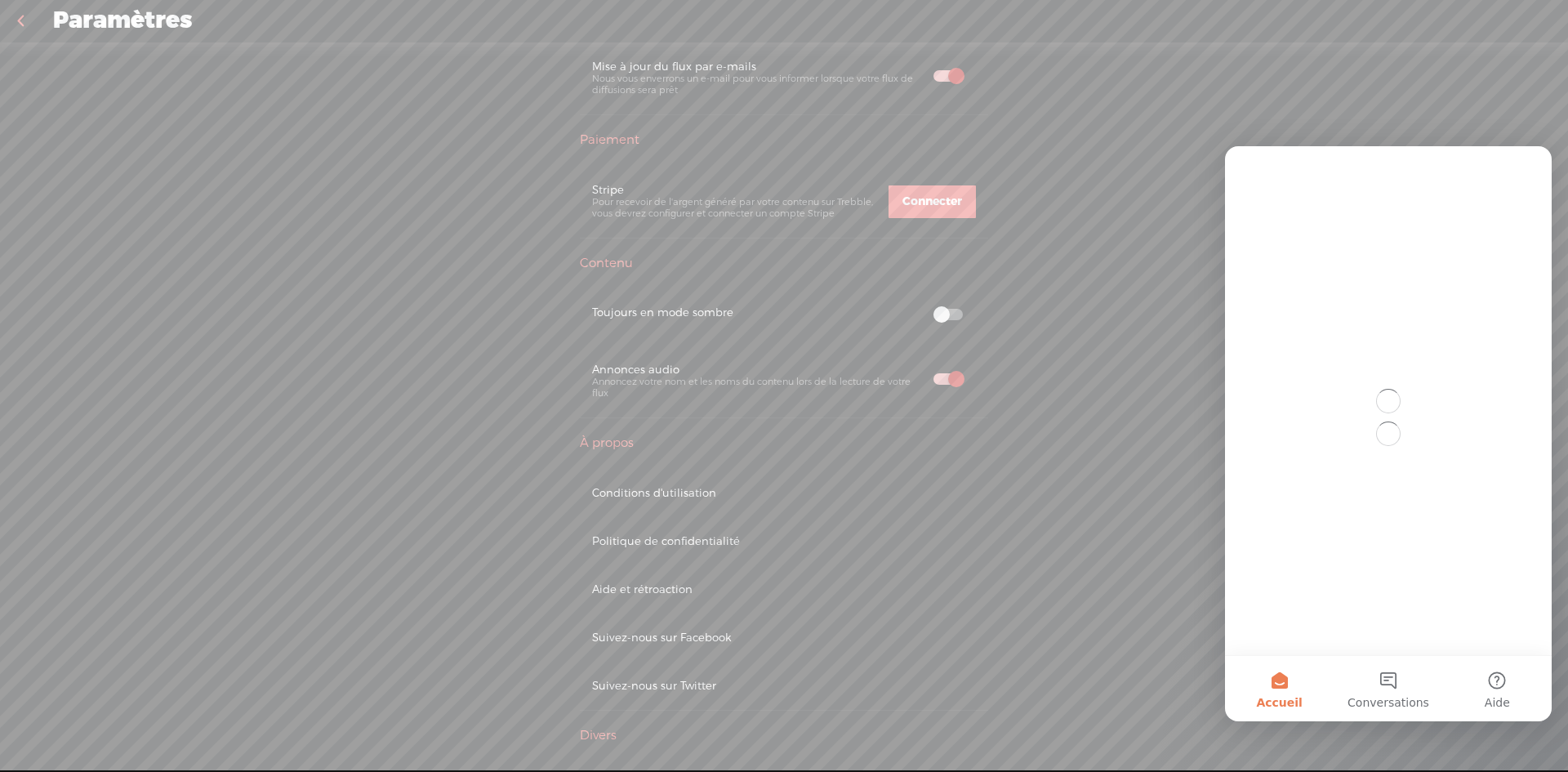
scroll to position [0, 0]
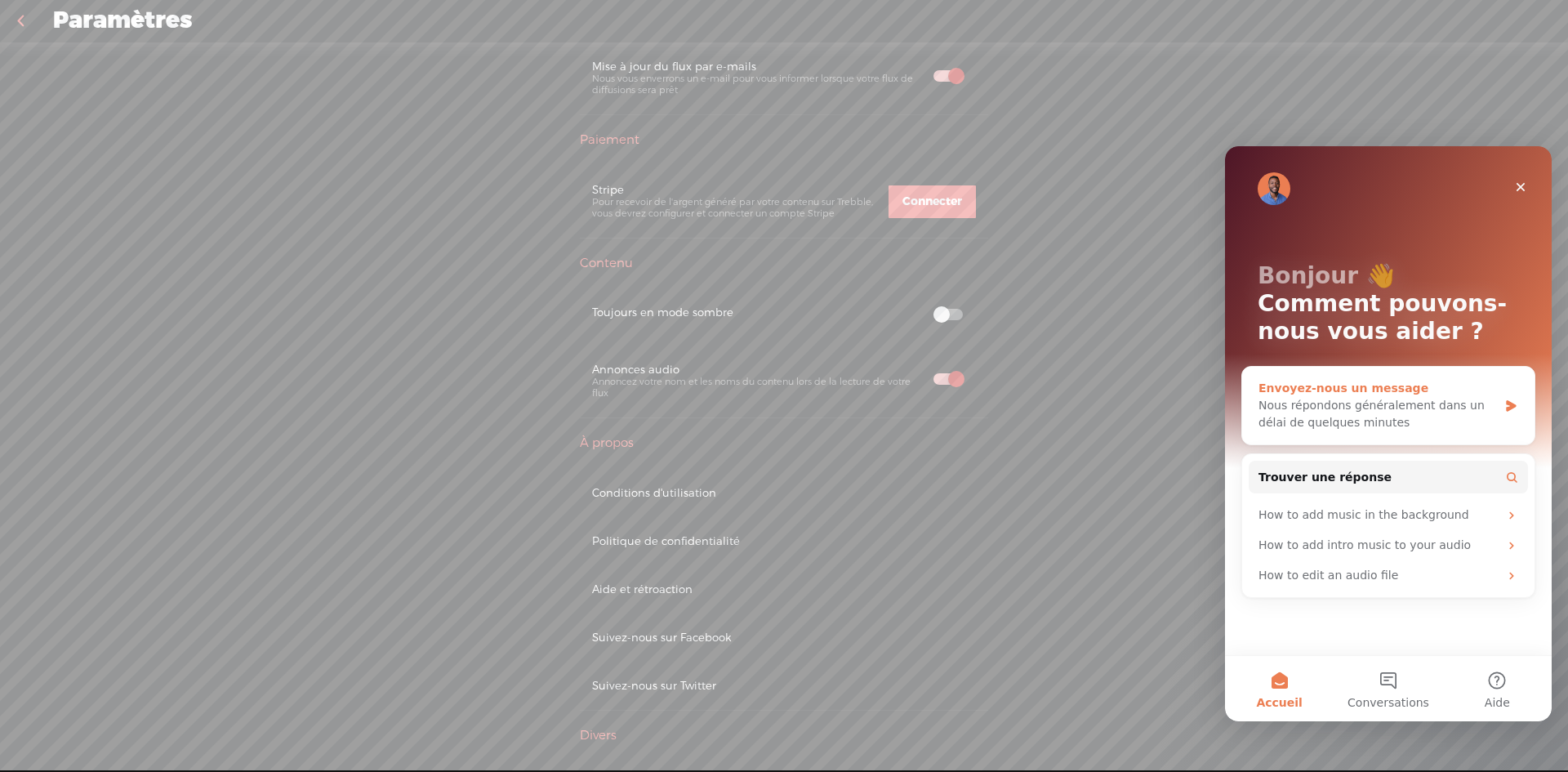
click at [1358, 407] on div "Nous répondons généralement dans un délai de quelques minutes" at bounding box center [1378, 414] width 239 height 34
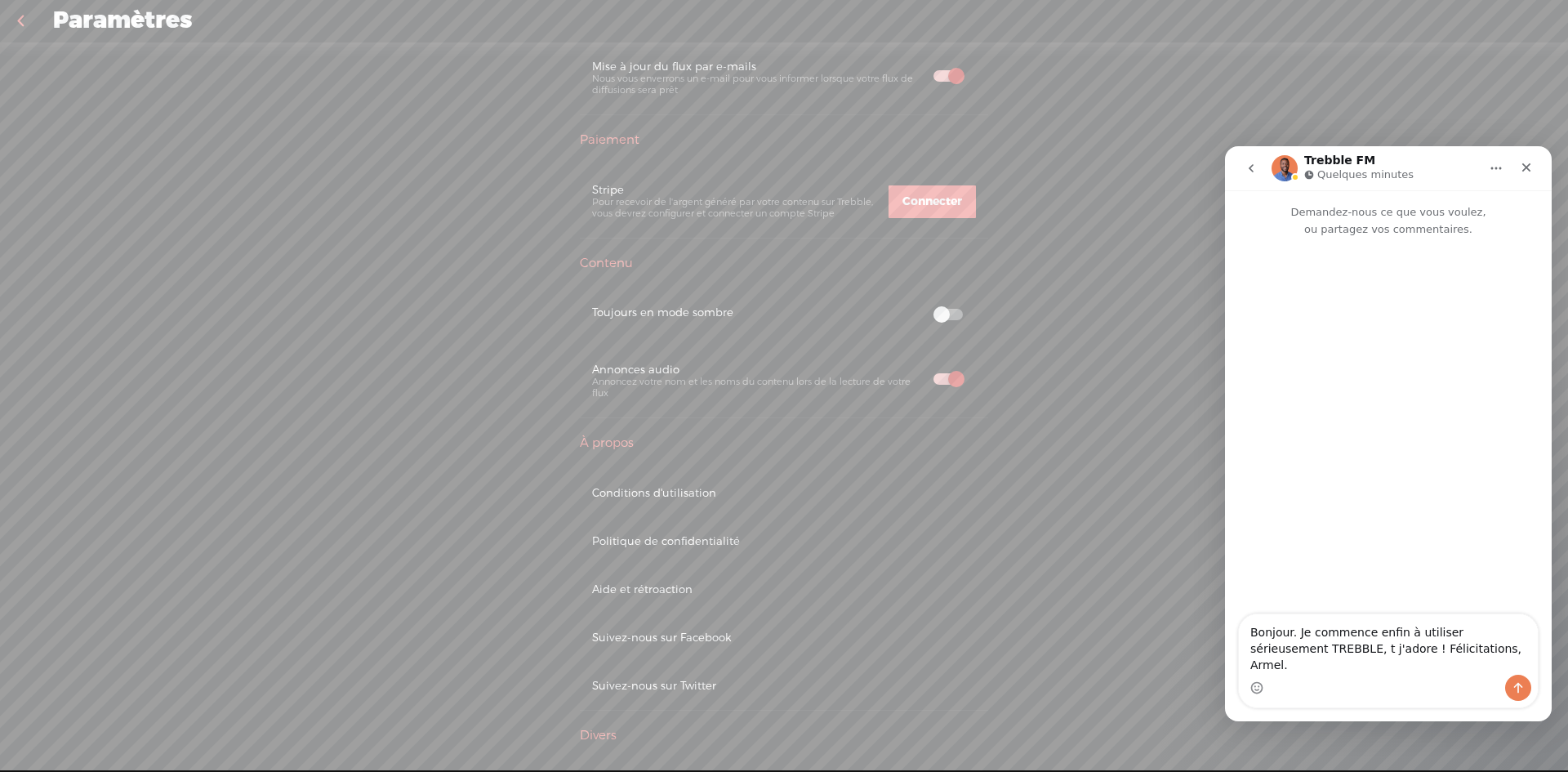
click at [1298, 663] on textarea "Bonjour. Je commence enfin à utiliser sérieusement TREBBLE, t j'adore ! Félicit…" at bounding box center [1388, 644] width 299 height 60
click at [1469, 664] on textarea "Bonjour. Je commence enfin à utiliser sérieusement TREBBLE, et j'adore ! Félici…" at bounding box center [1388, 644] width 299 height 60
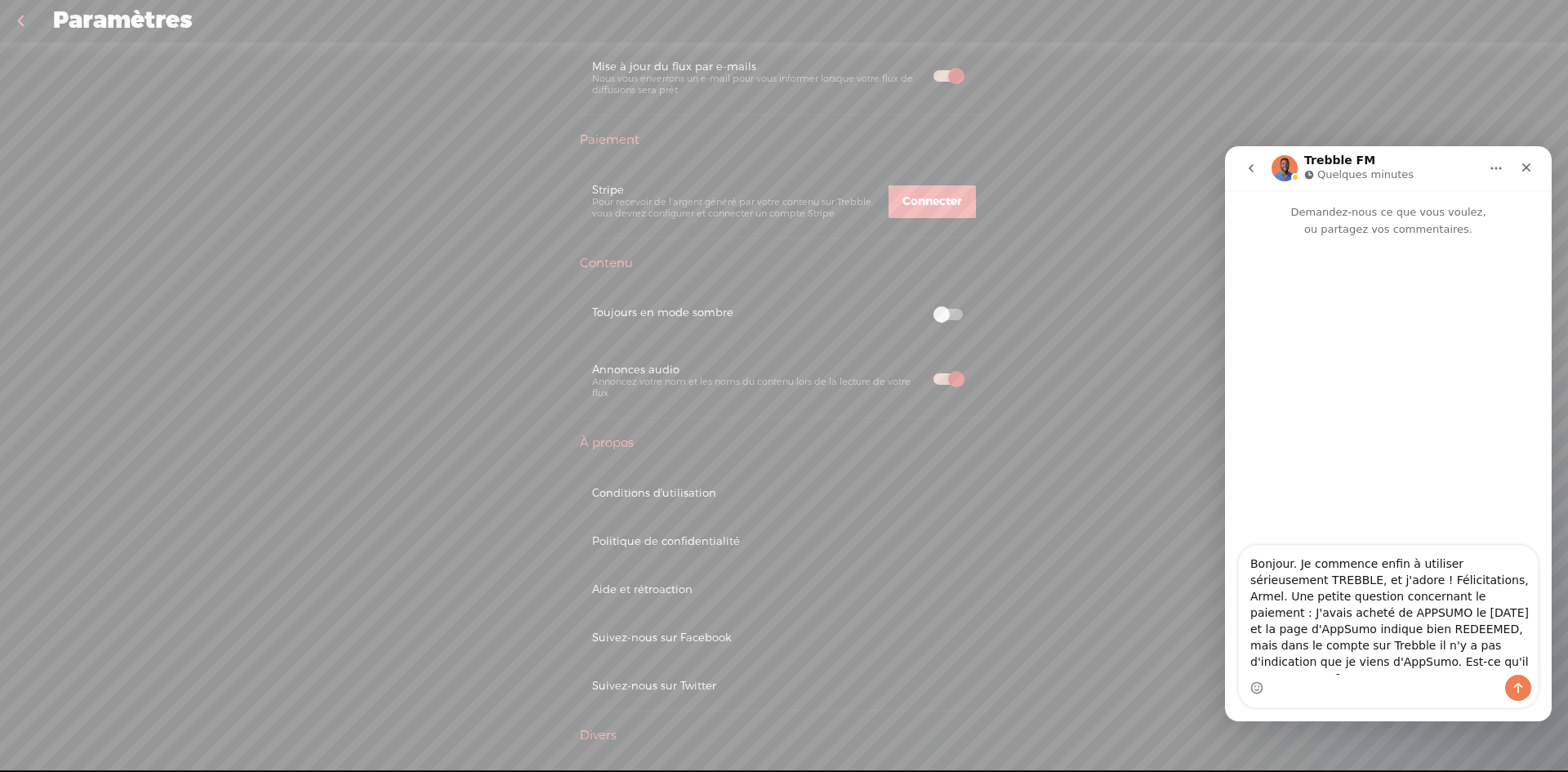
click at [1381, 566] on textarea "Bonjour. Je commence enfin à utiliser sérieusement TREBBLE, et j'adore ! Félici…" at bounding box center [1388, 610] width 299 height 129
click at [1382, 564] on textarea "Bonjour. Je commence enfin à utiliser sérieusement TREBBLE, et j'adore ! Félici…" at bounding box center [1388, 610] width 299 height 129
type textarea "Bonjour. Je commence ENFIN à utiliser sérieusement TREBBLE, et j'adore ! Félici…"
click at [1519, 685] on icon "Envoyer un message…" at bounding box center [1519, 688] width 9 height 11
